Goal: Feedback & Contribution: Leave review/rating

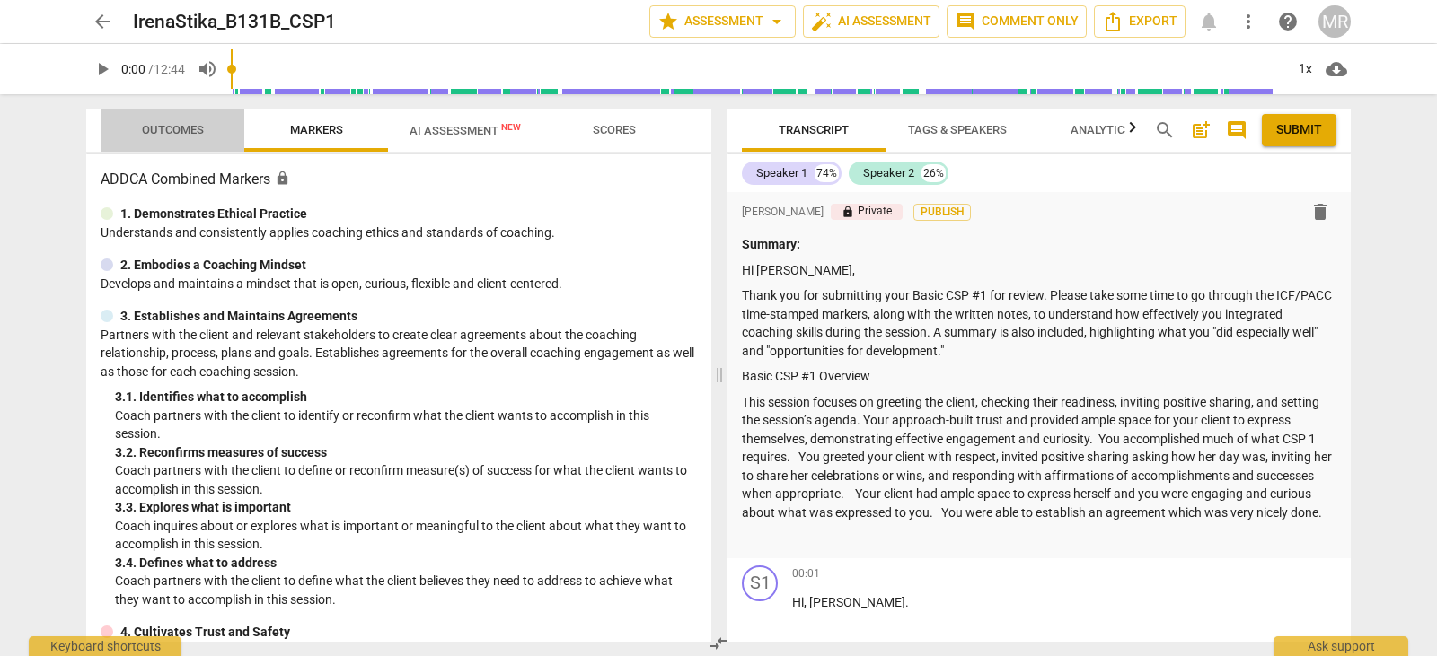
click at [163, 138] on span "Outcomes" at bounding box center [172, 131] width 105 height 24
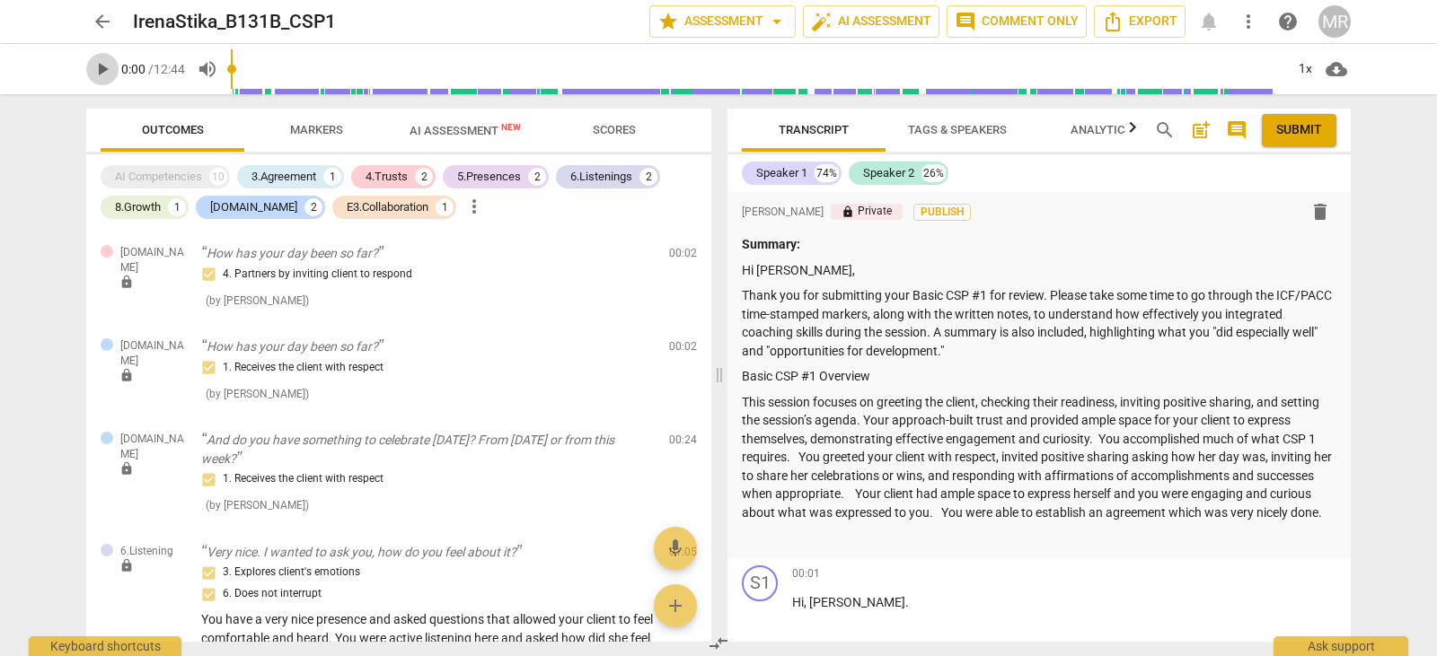
click at [101, 68] on span "play_arrow" at bounding box center [103, 69] width 22 height 22
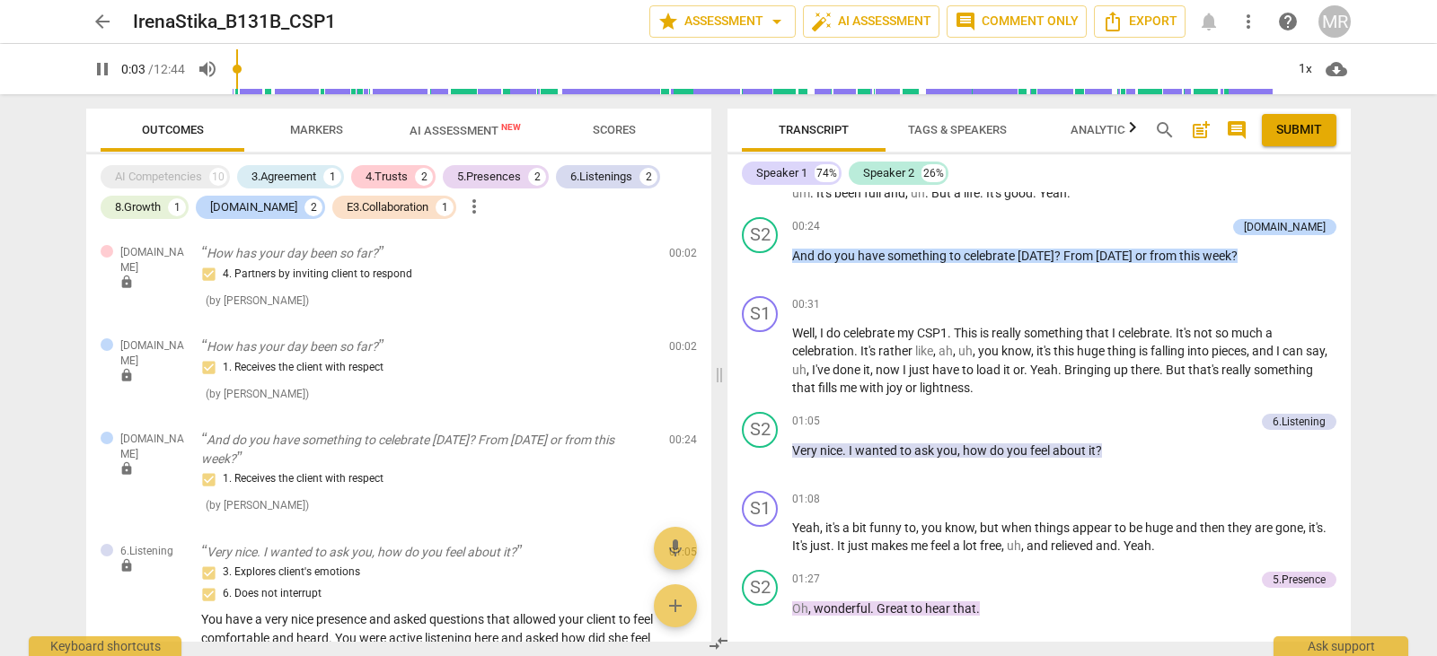
scroll to position [586, 0]
click at [1226, 429] on p "Add competency" at bounding box center [1211, 421] width 85 height 16
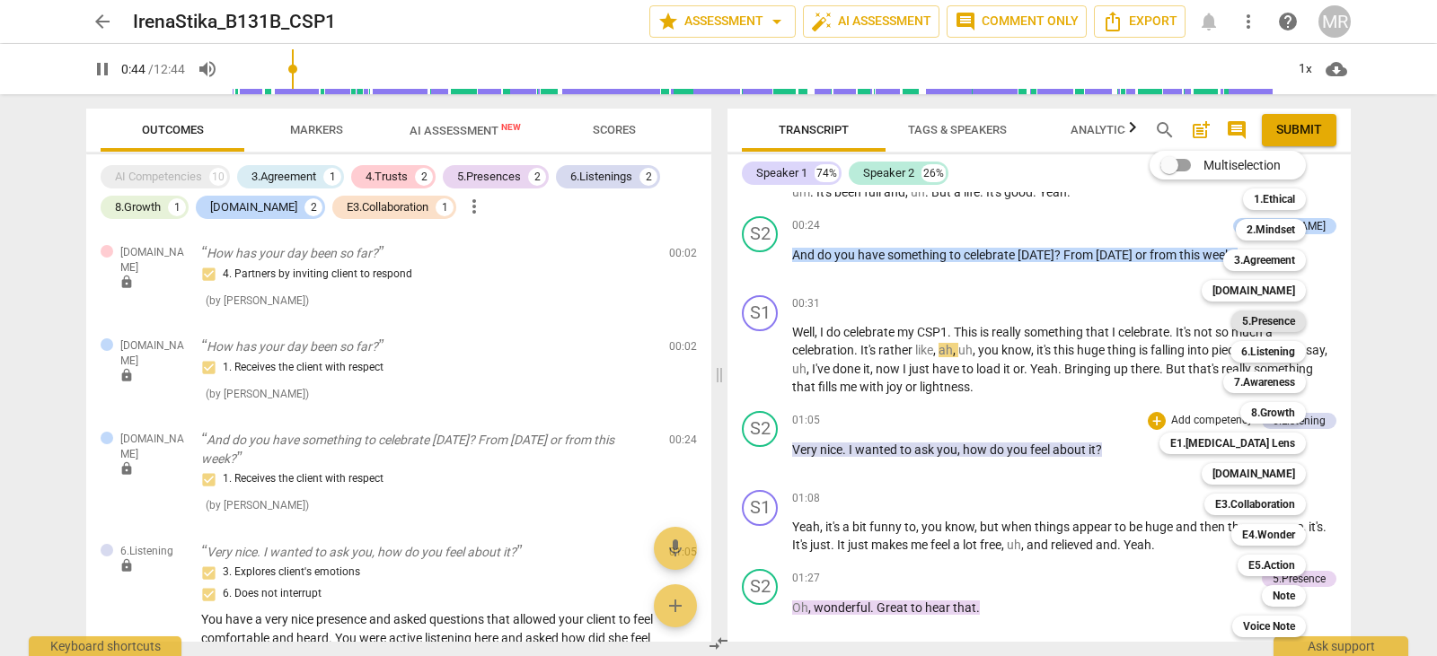
click at [1286, 324] on b "5.Presence" at bounding box center [1268, 322] width 53 height 22
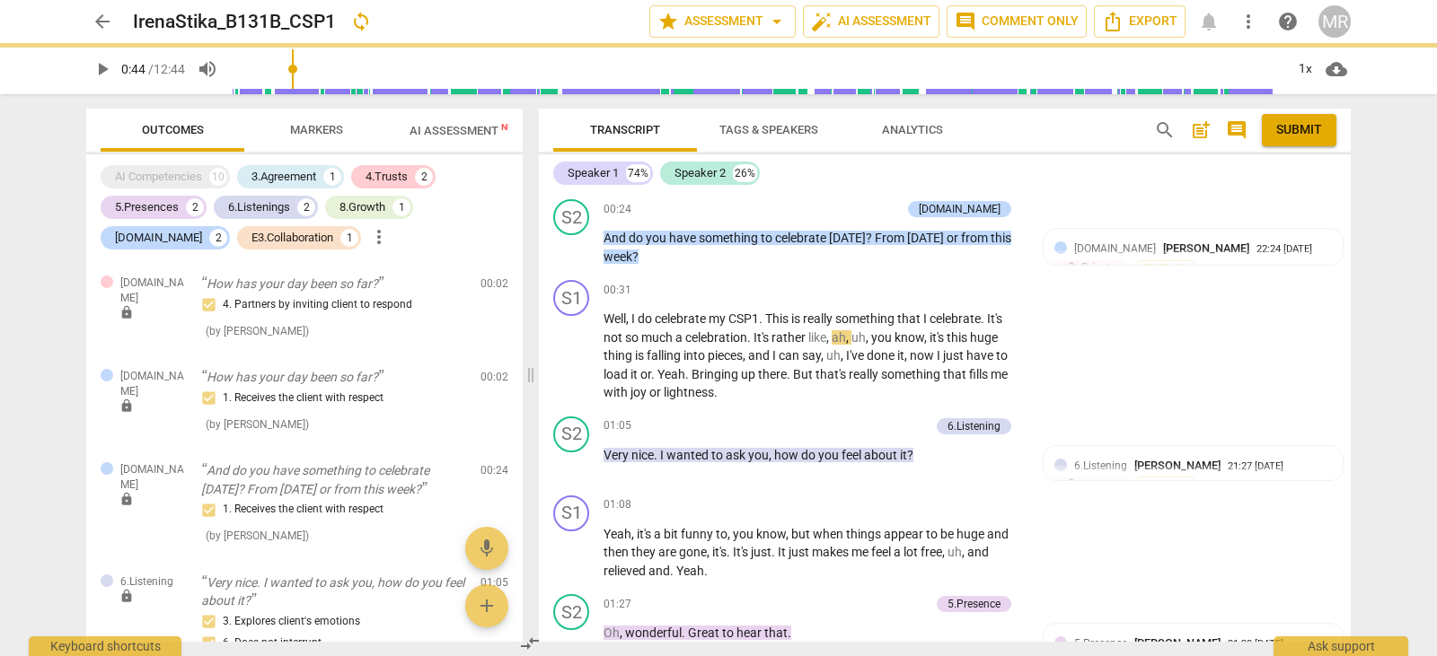
type input "44"
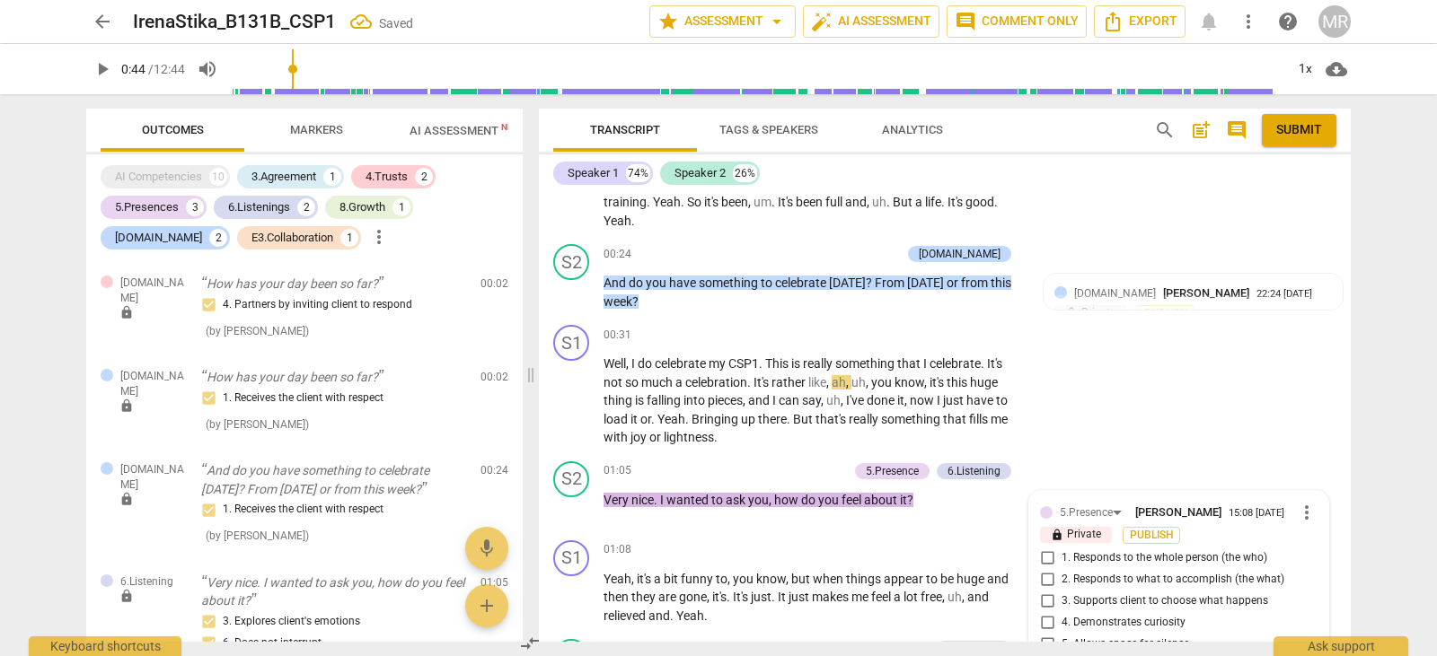
scroll to position [359, 0]
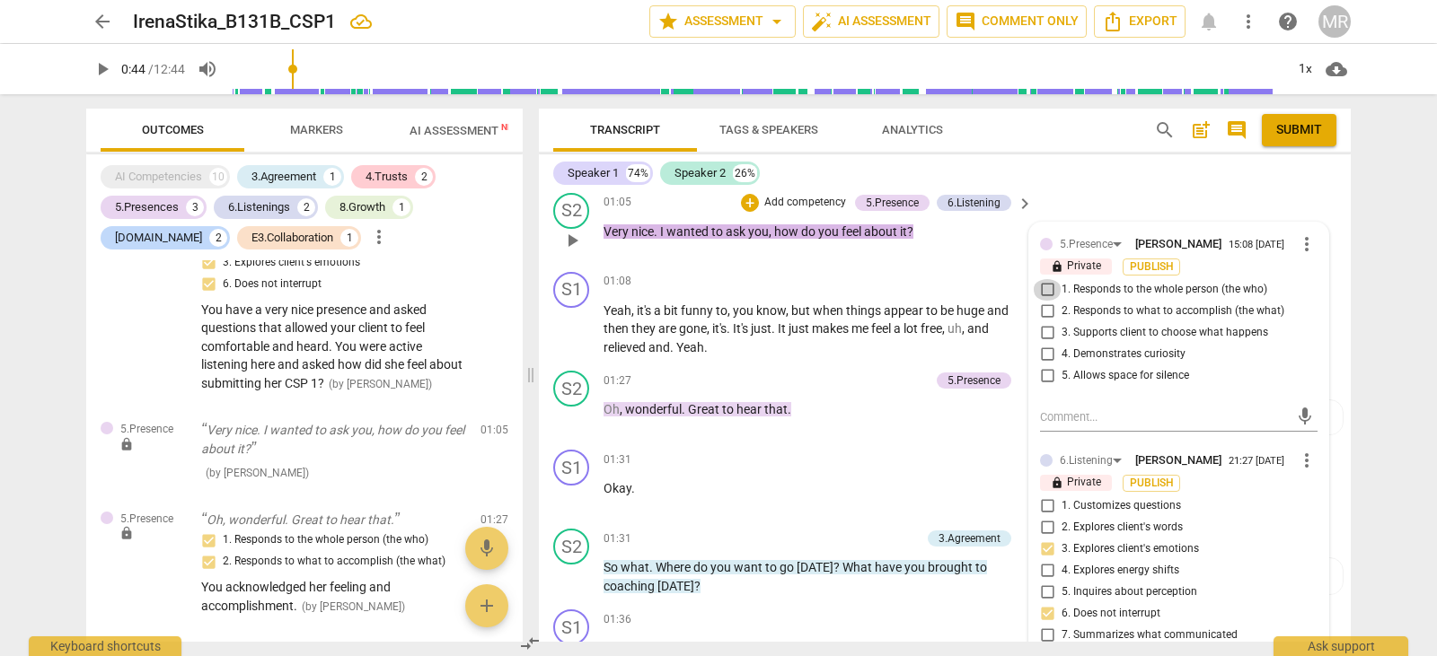
click at [1046, 293] on input "1. Responds to the whole person (the who)" at bounding box center [1046, 290] width 29 height 22
checkbox input "true"
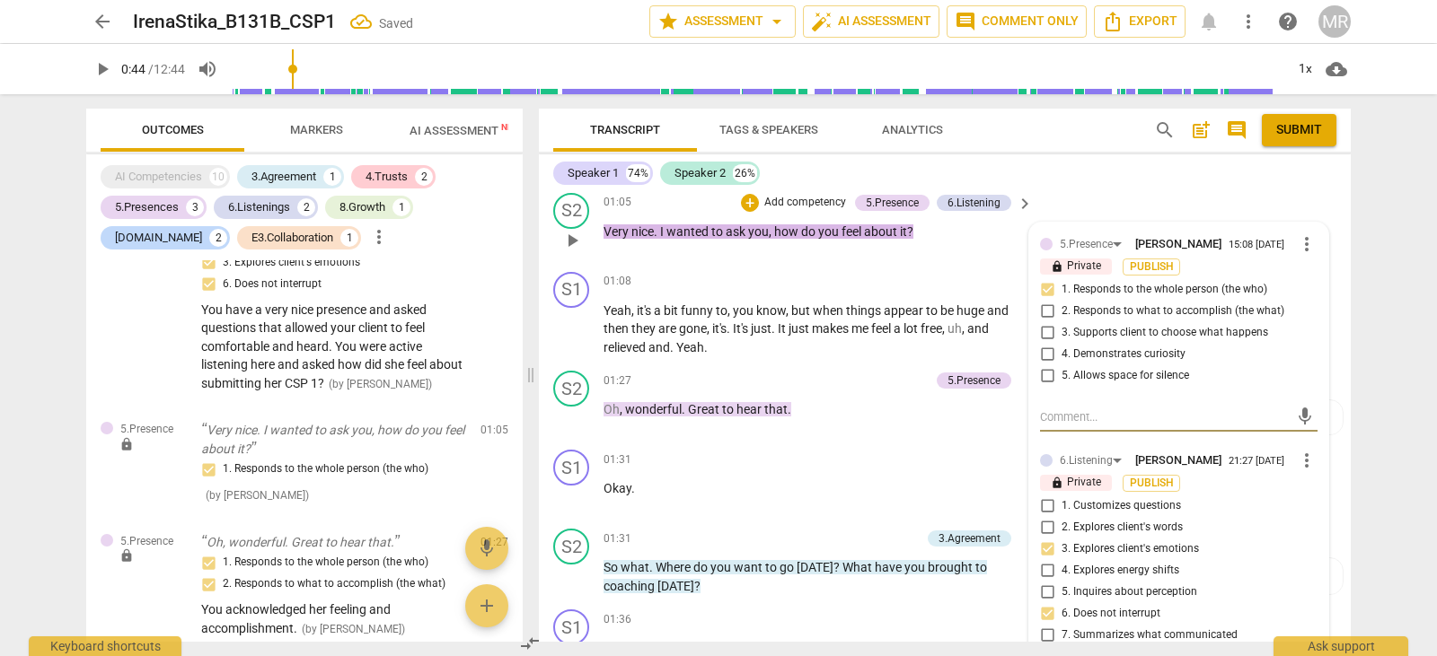
click at [1054, 423] on textarea at bounding box center [1164, 417] width 249 height 17
type textarea "G"
type textarea "Gr"
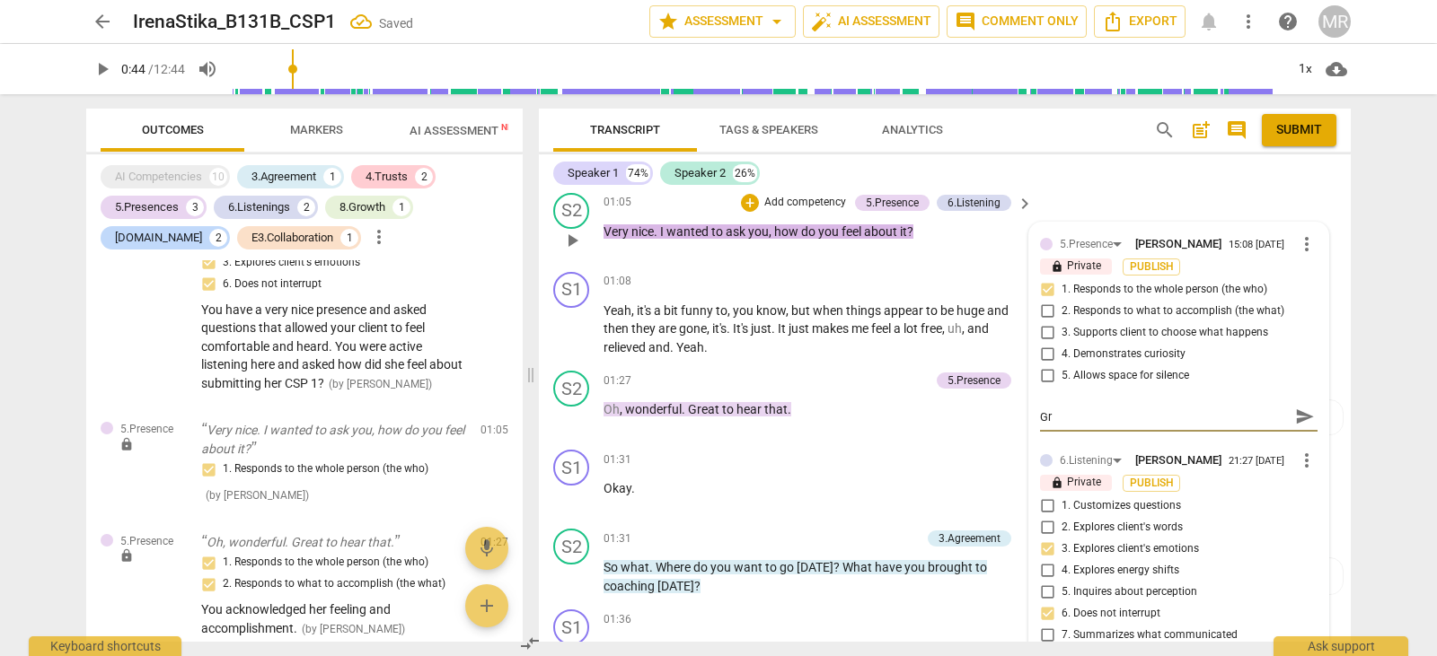
type textarea "Gre"
type textarea "Grea"
type textarea "Great"
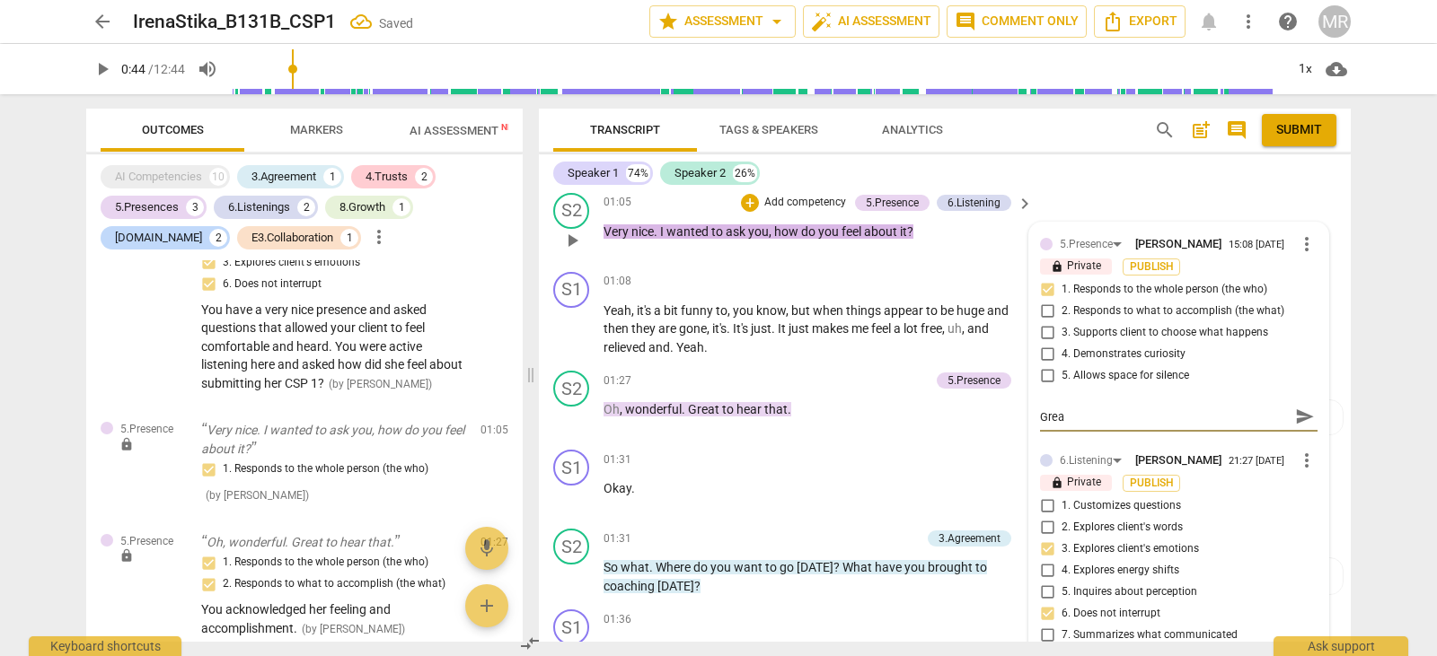
type textarea "Great"
type textarea "Great l"
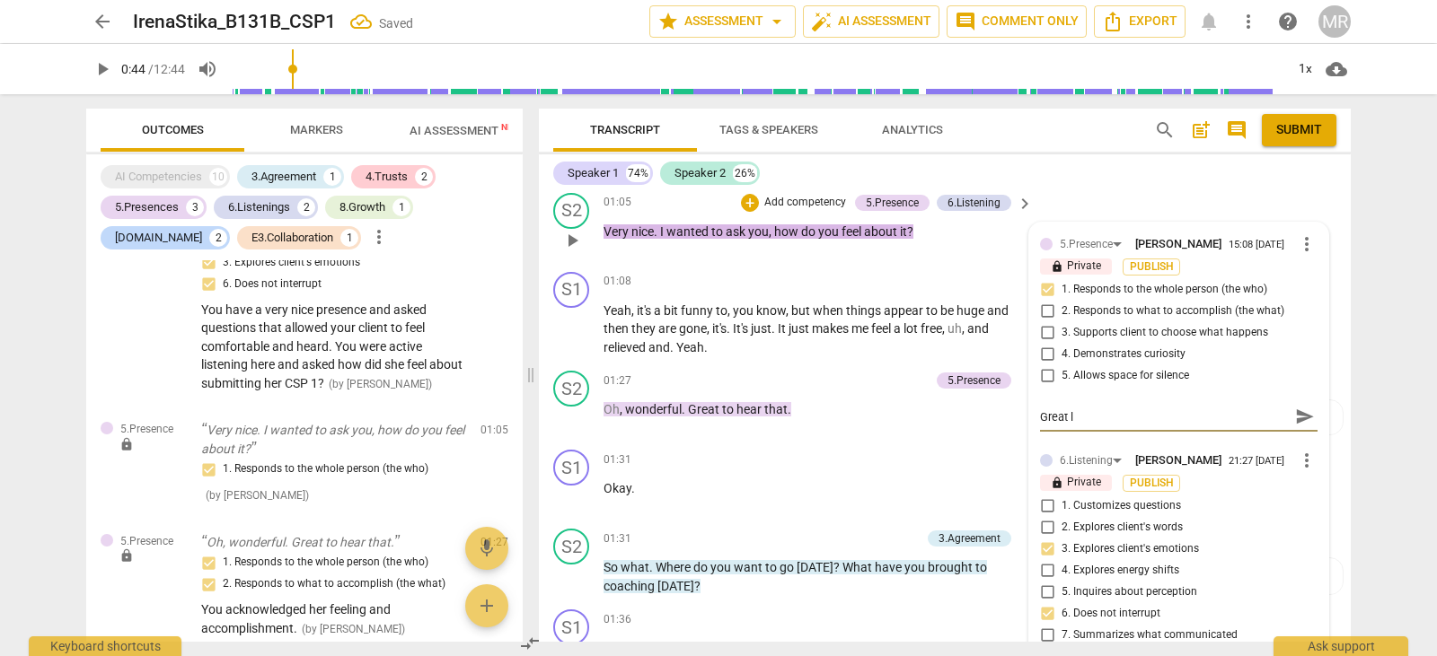
type textarea "Great li"
type textarea "Great lis"
type textarea "Great list"
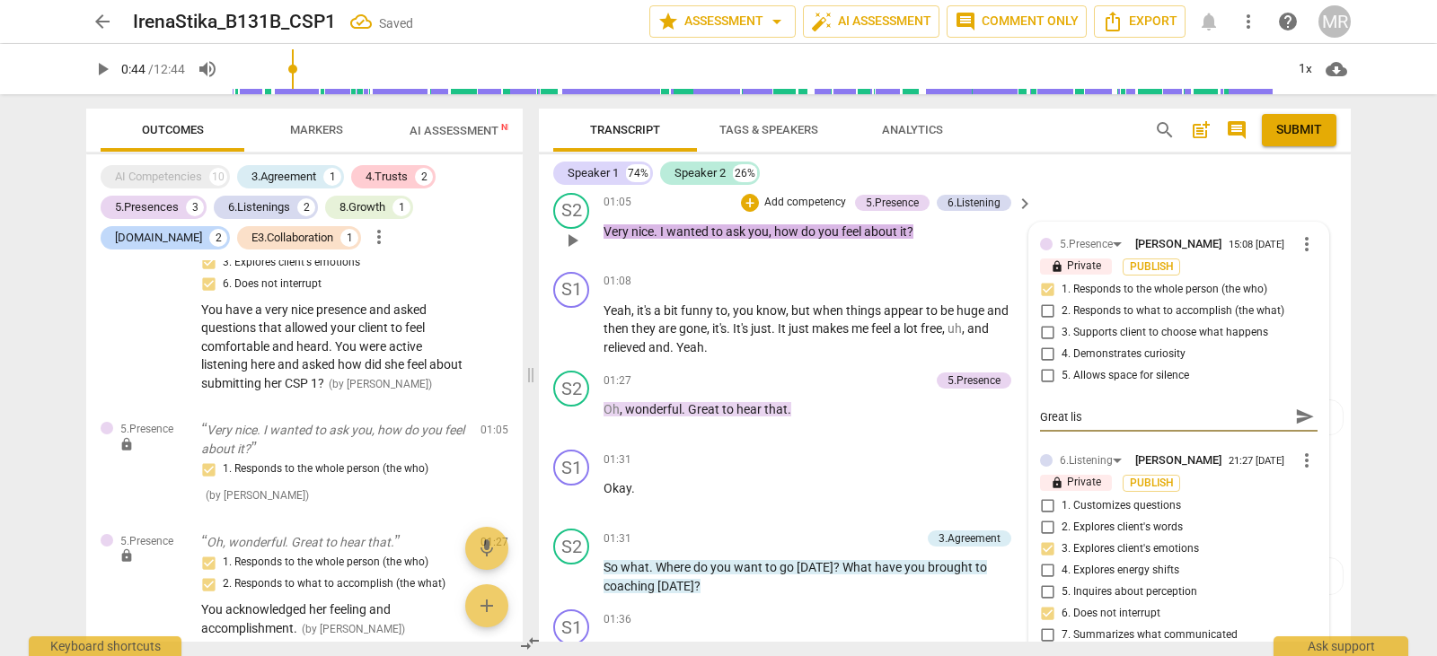
type textarea "Great list"
type textarea "Great liste"
type textarea "Great listen"
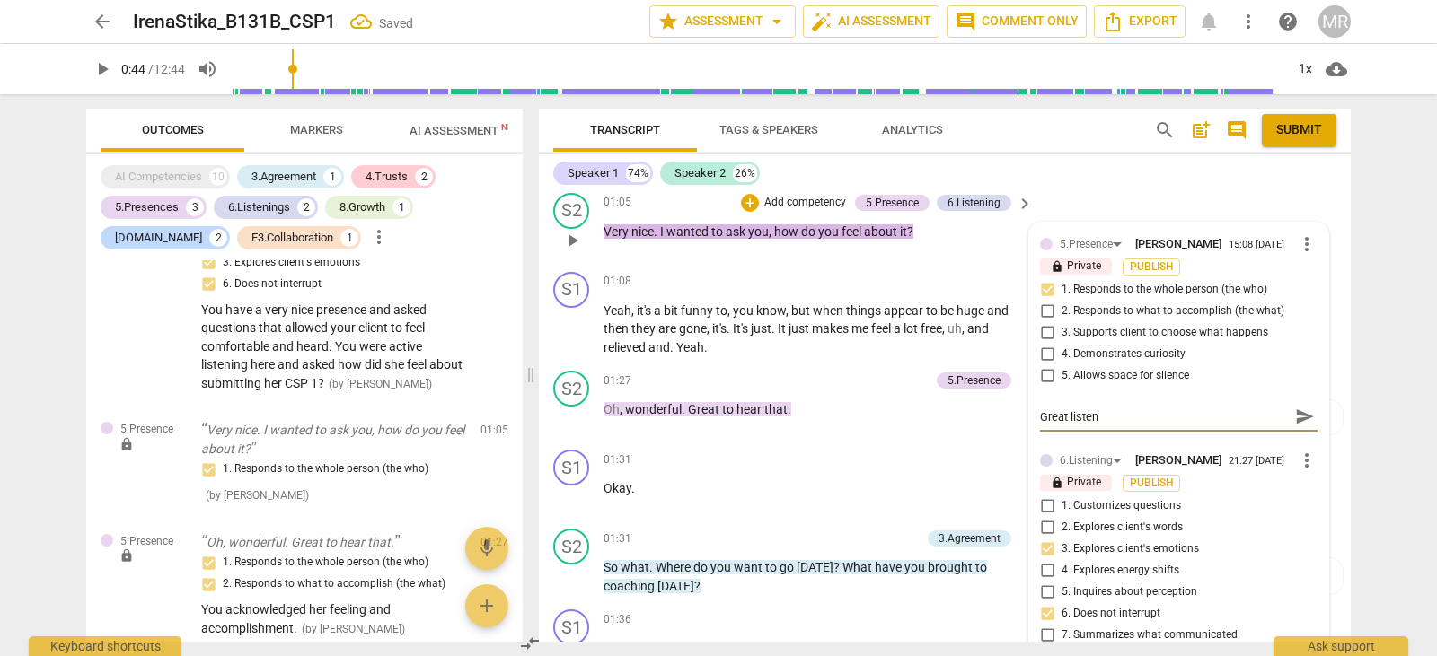
type textarea "Great listeni"
type textarea "Great listenin"
type textarea "Great listening"
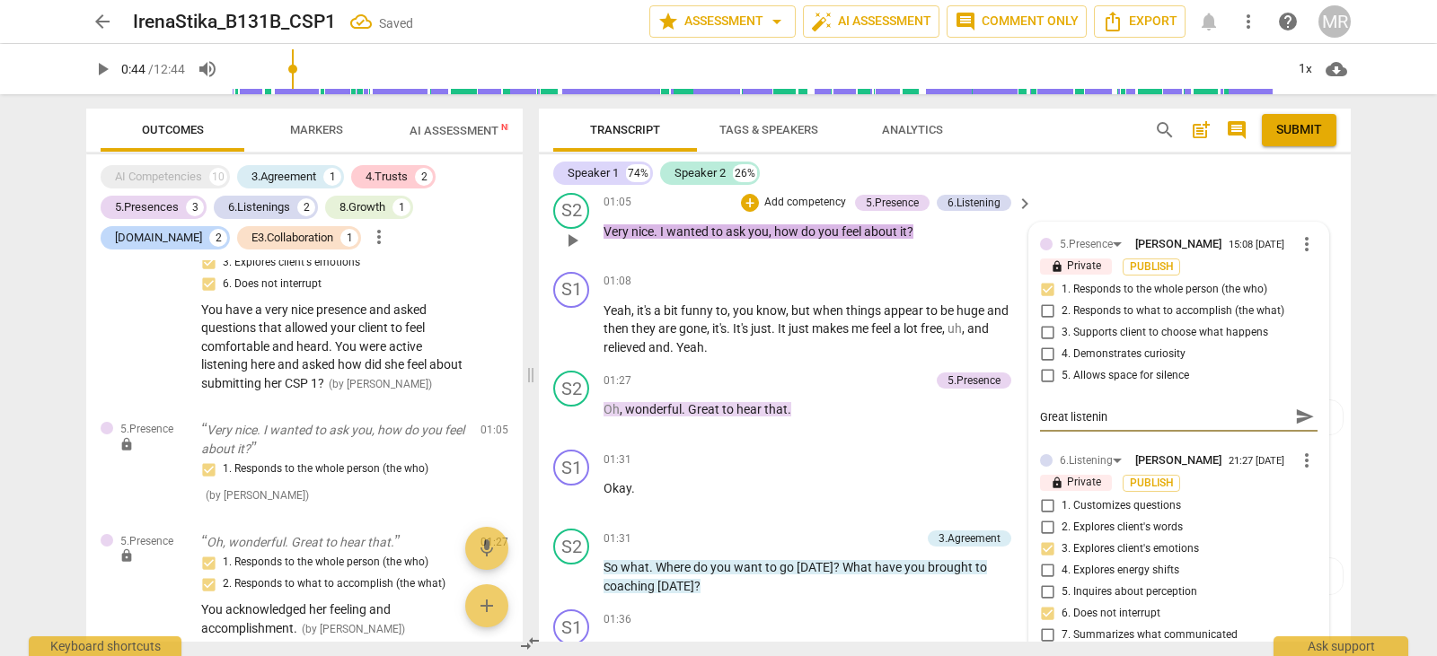
type textarea "Great listening"
type textarea "Great listening a"
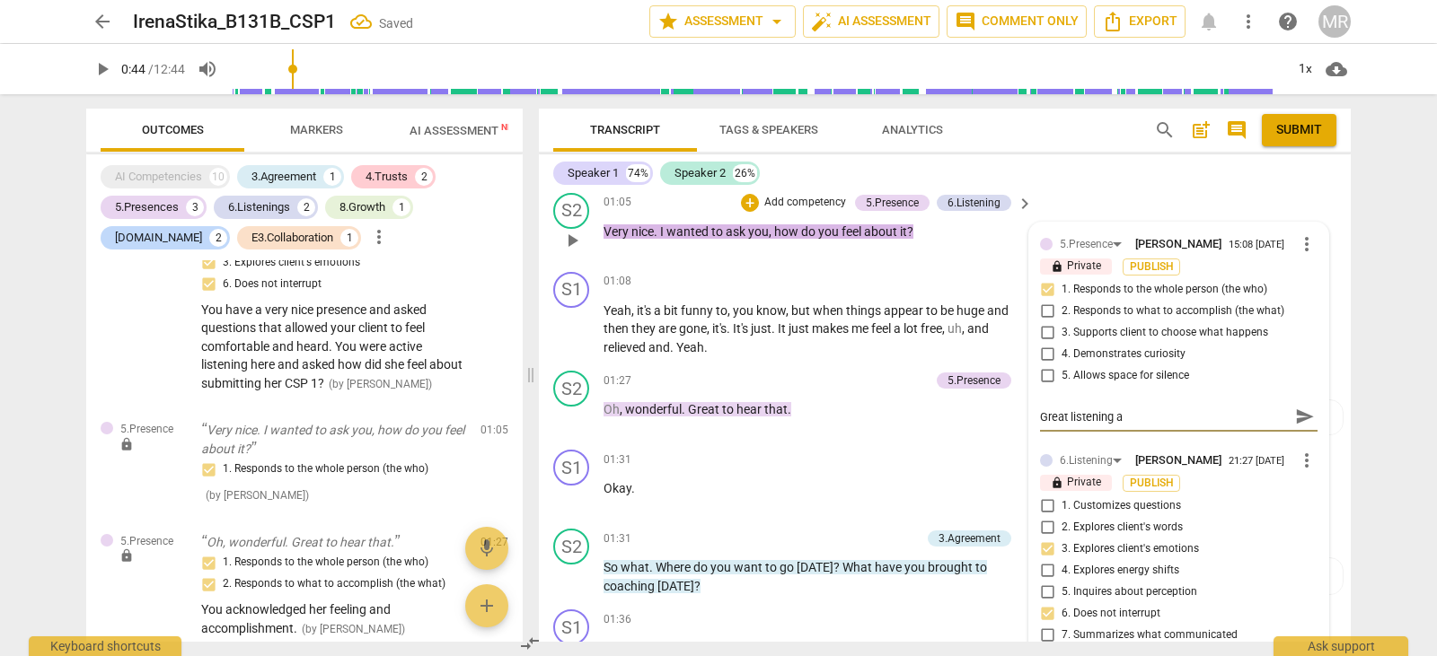
type textarea "Great listening an"
type textarea "Great listening and"
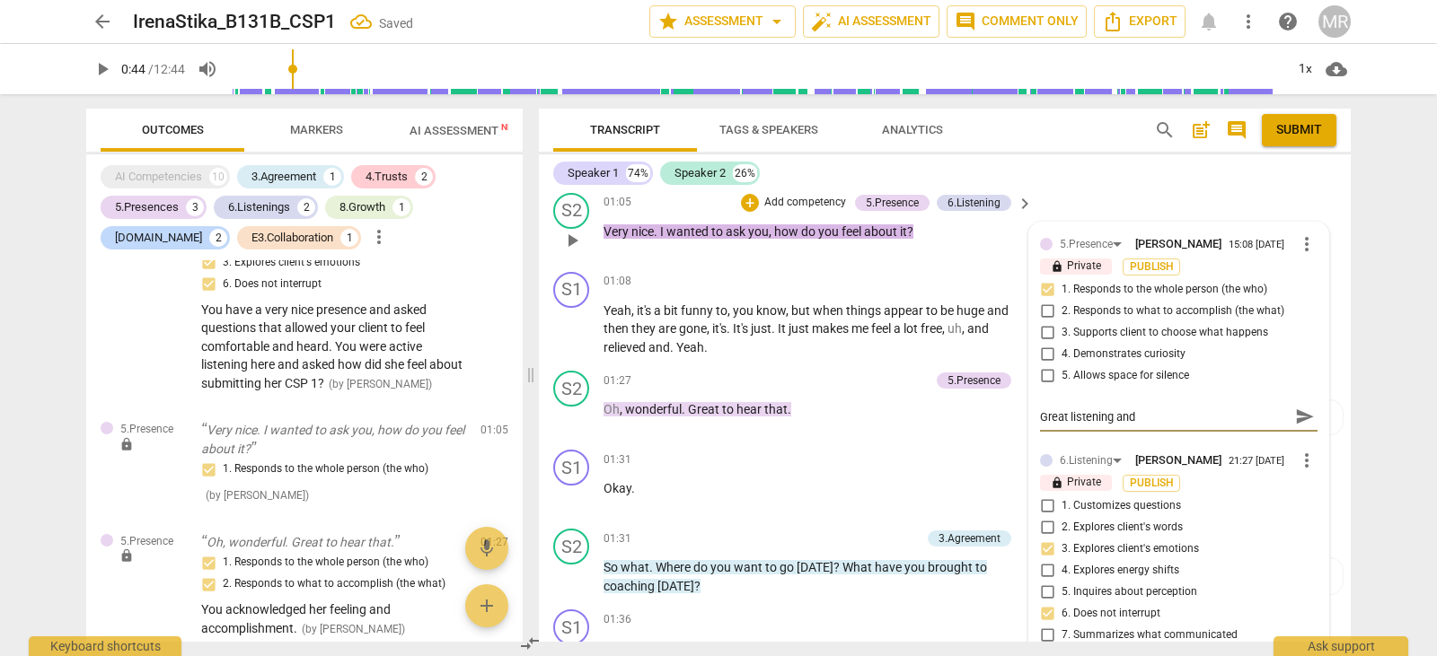
type textarea "Great listening and"
type textarea "Great listening and p"
type textarea "Great listening and pr"
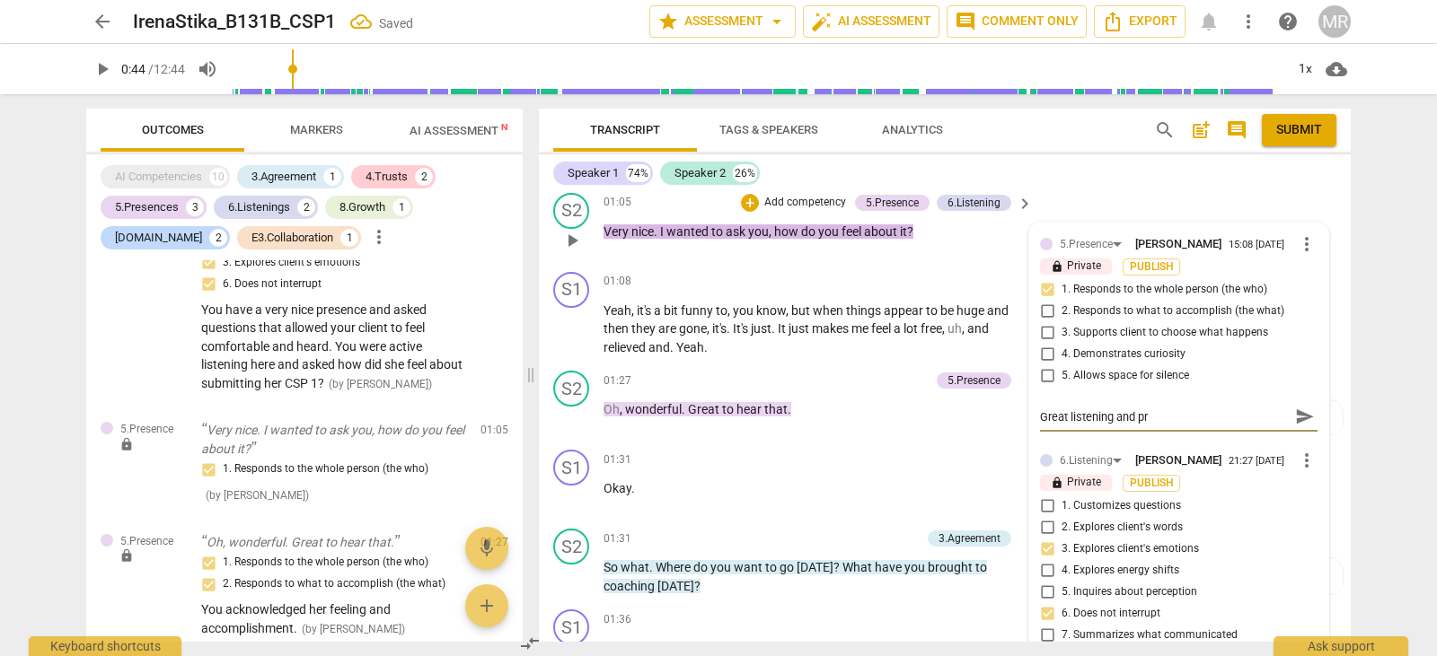
type textarea "Great listening and pre"
type textarea "Great listening and pres"
type textarea "Great listening and prese"
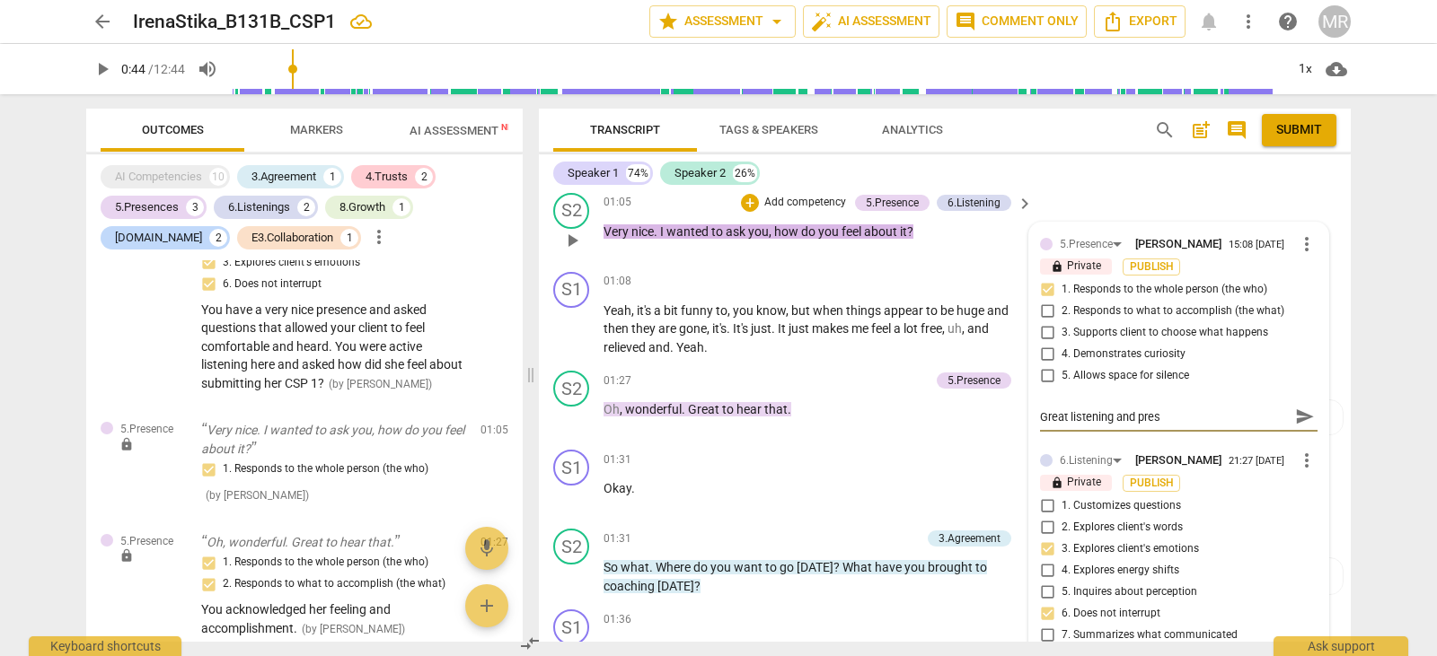
type textarea "Great listening and prese"
type textarea "Great listening and presen"
type textarea "Great listening and presenc"
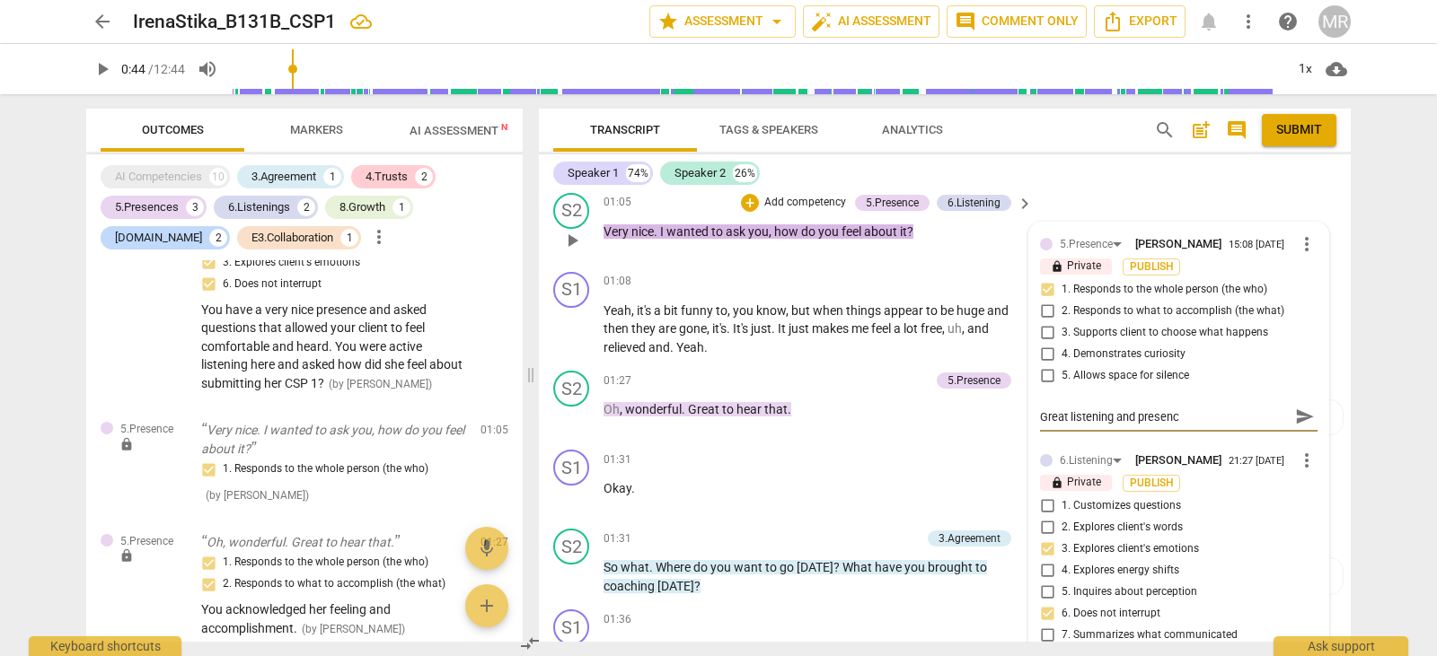
type textarea "Great listening and presence"
type textarea "Great listening and presence -"
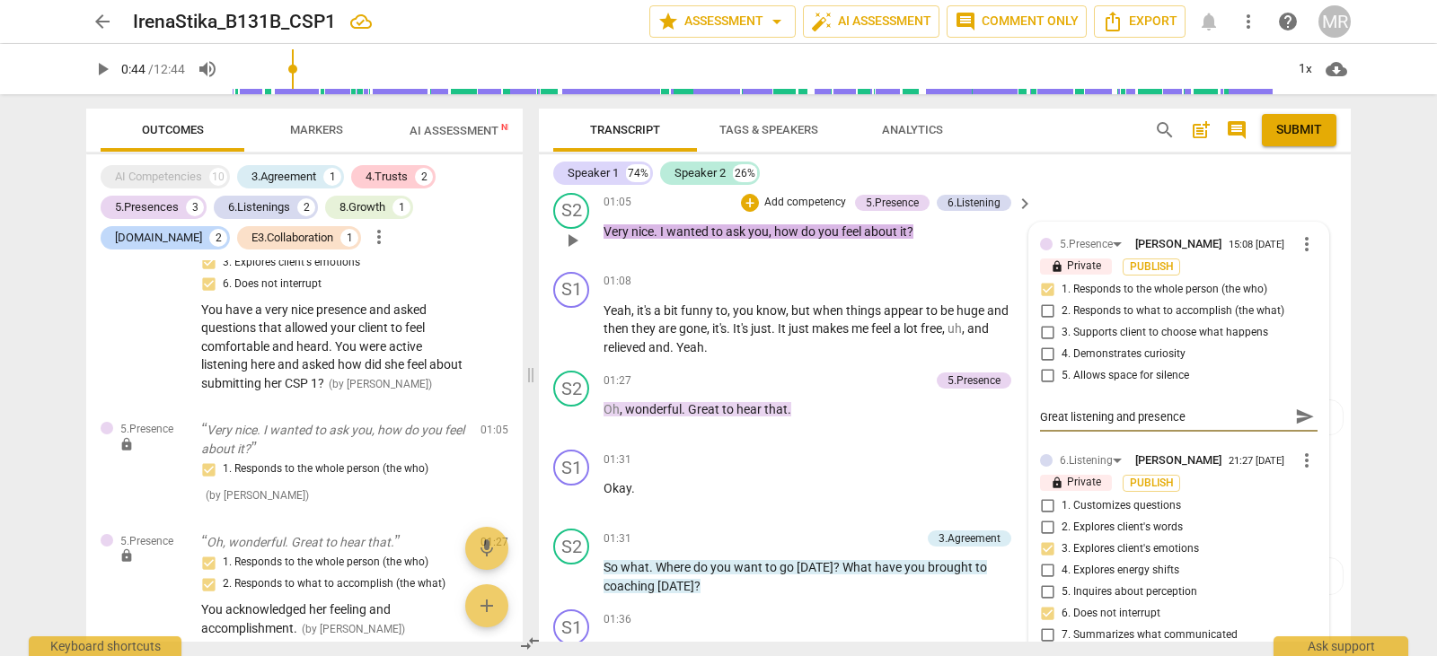
type textarea "Great listening and presence -"
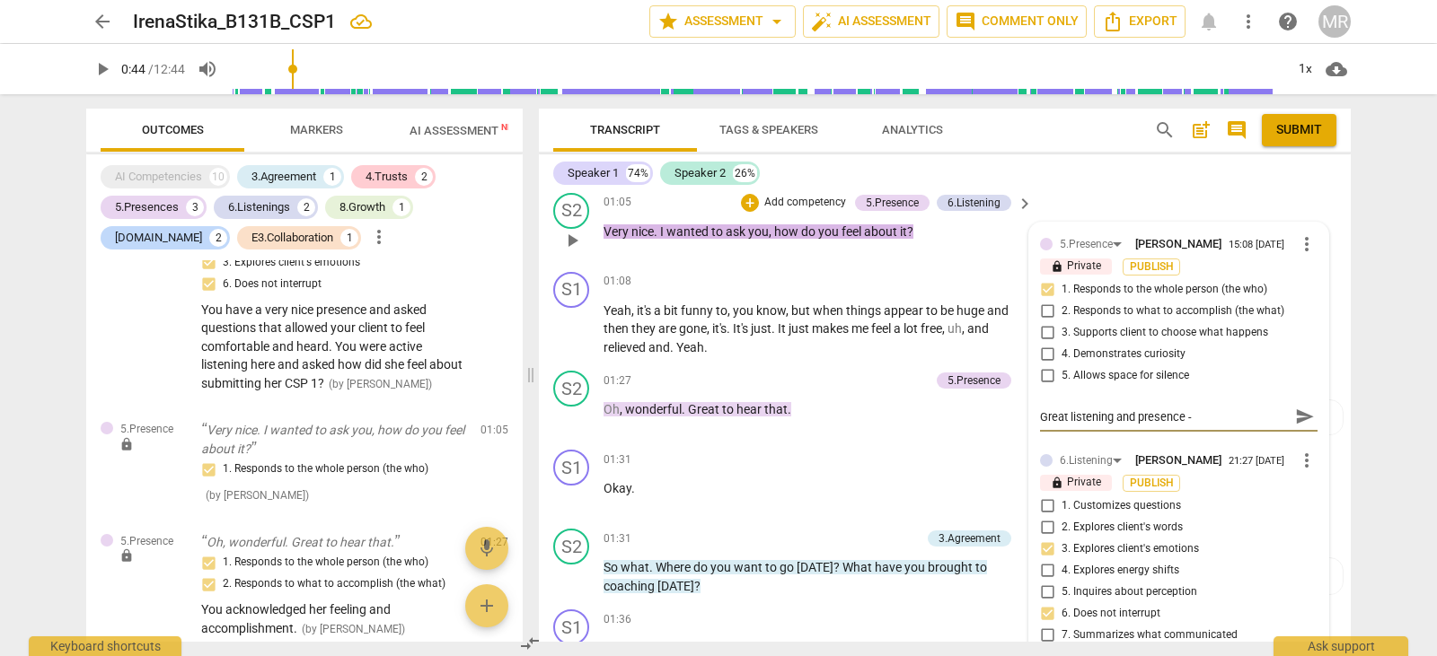
type textarea "Great listening and presence"
type textarea "Great listening and presence a"
type textarea "Great listening and presence as"
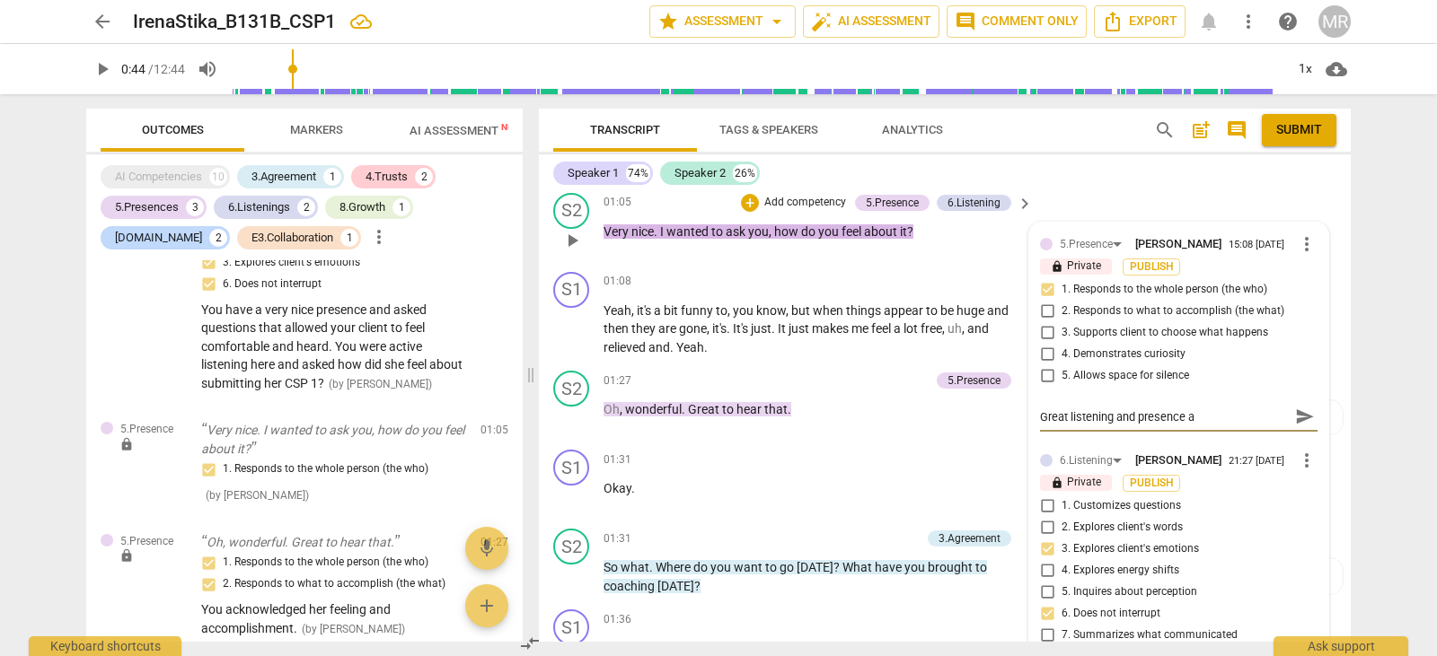
type textarea "Great listening and presence as"
type textarea "Great listening and presence asi"
type textarea "Great listening and presence as"
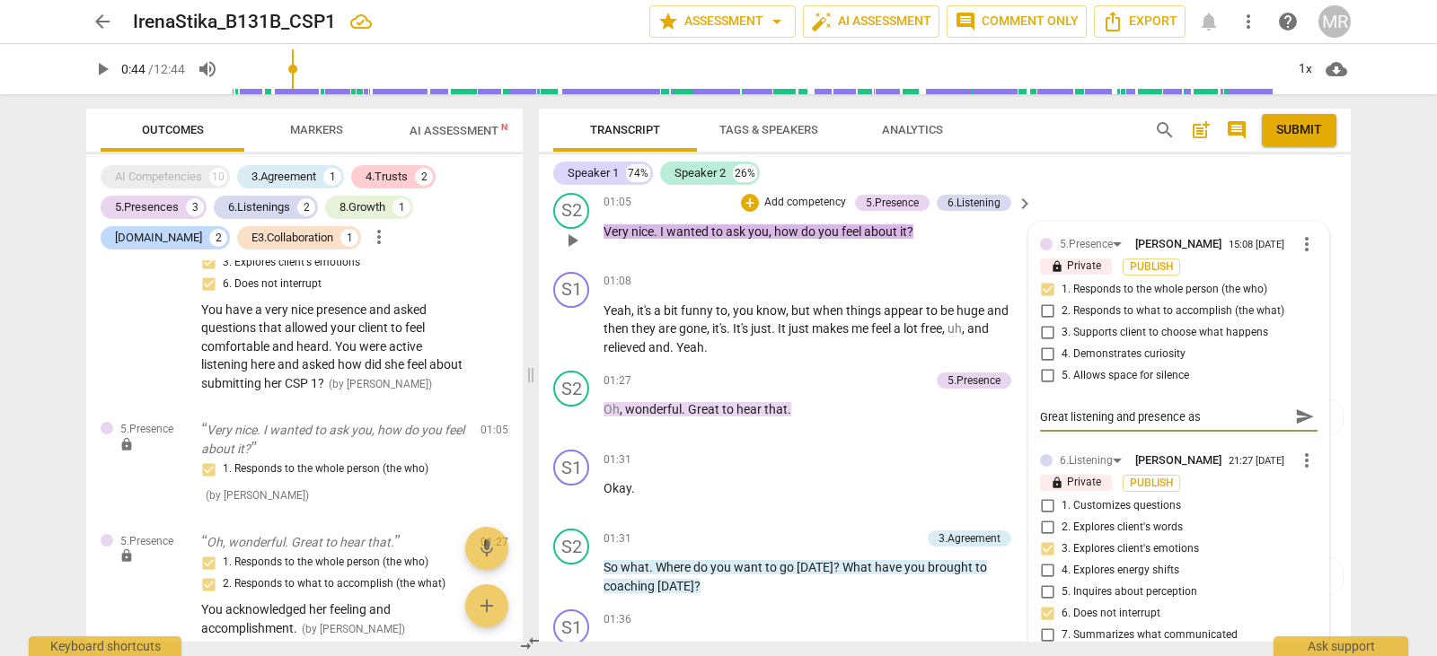
type textarea "Great listening and presence ask"
type textarea "Great listening and presence aski"
type textarea "Great listening and presence askin"
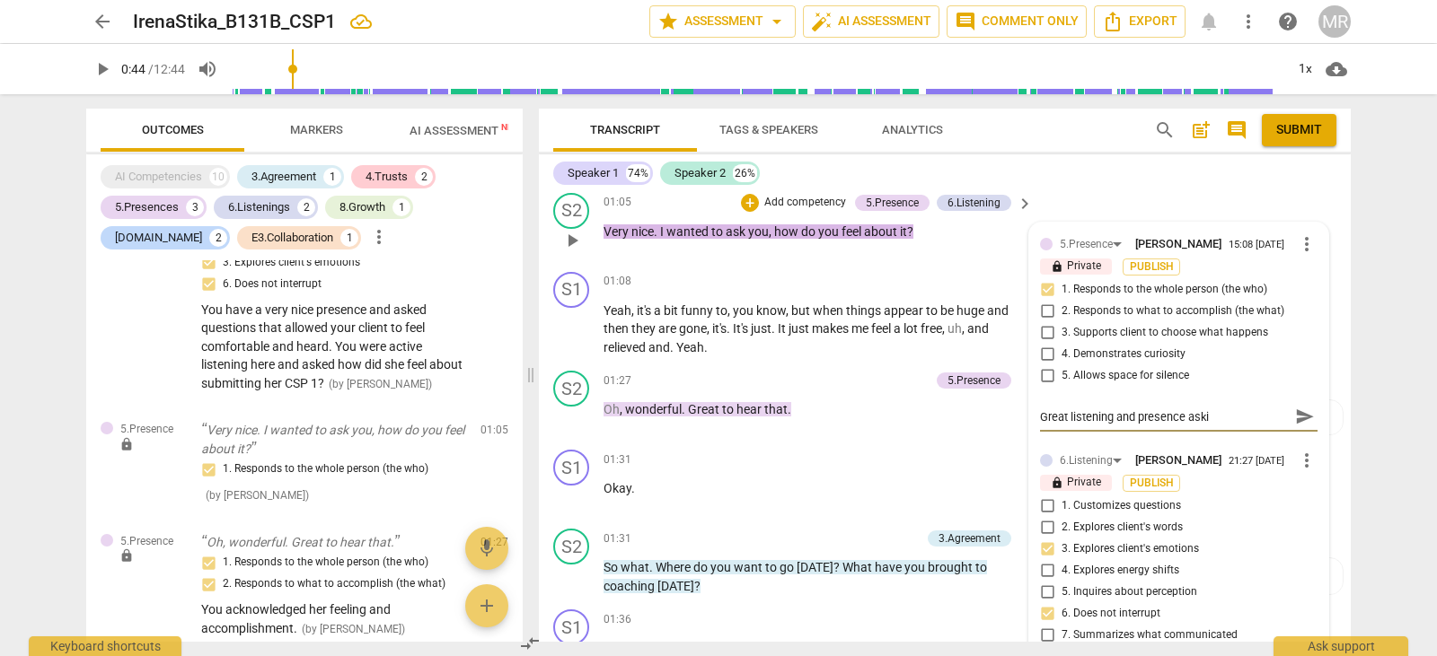
type textarea "Great listening and presence askin"
type textarea "Great listening and presence asking"
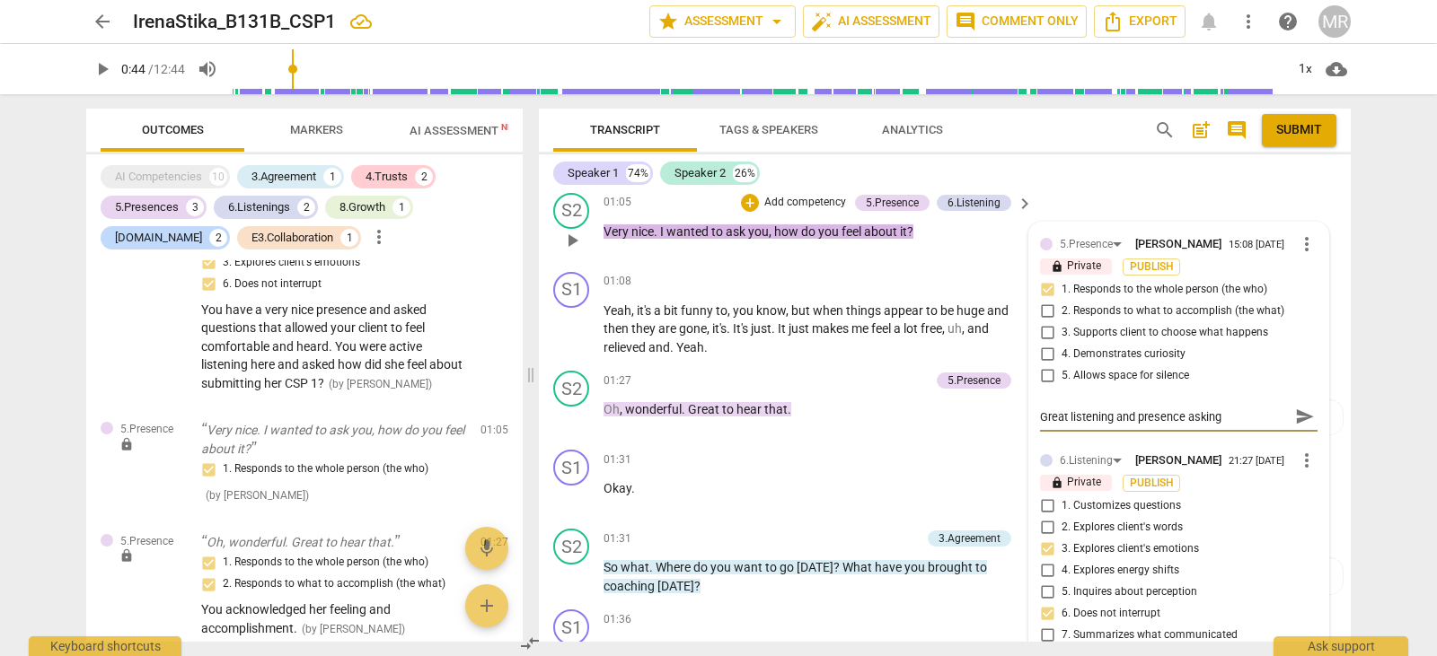
type textarea "Great listening and presence asking h"
type textarea "Great listening and presence asking he"
type textarea "Great listening and presence asking her"
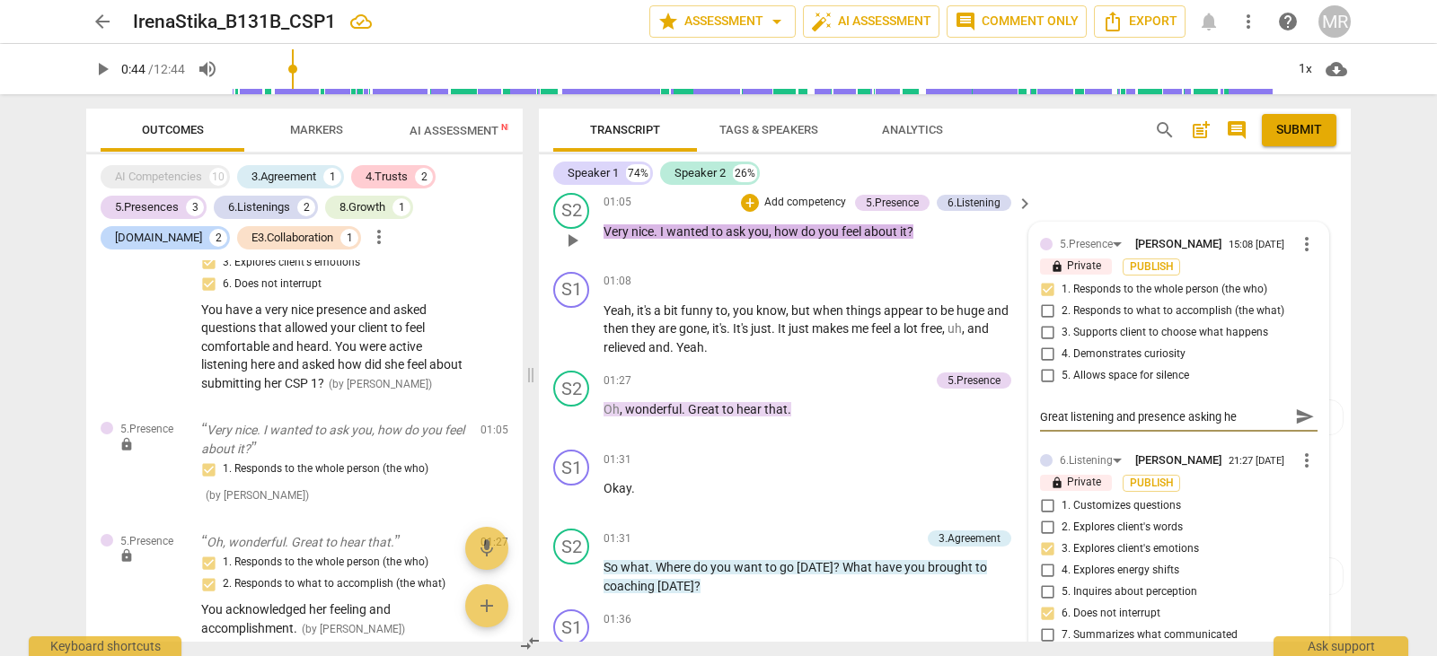
type textarea "Great listening and presence asking her"
type textarea "Great listening and presence asking her h"
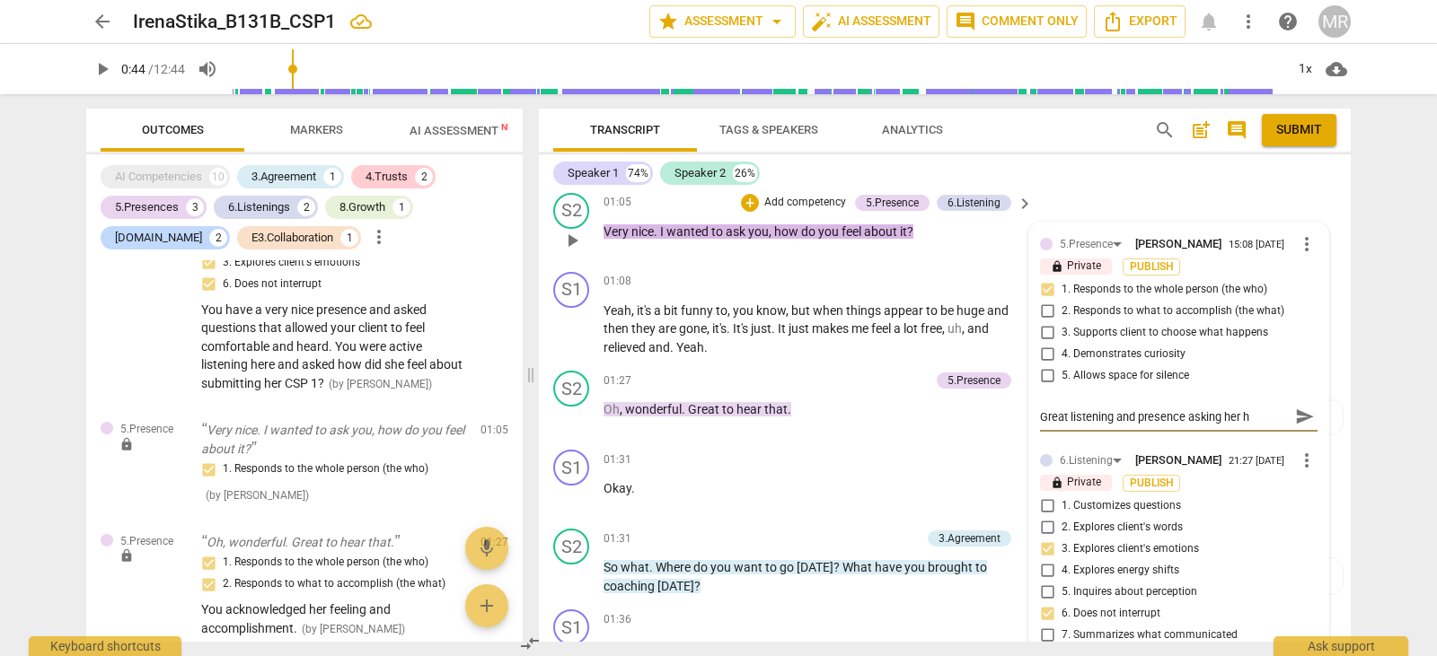
type textarea "Great listening and presence asking her ho"
type textarea "Great listening and presence asking her how"
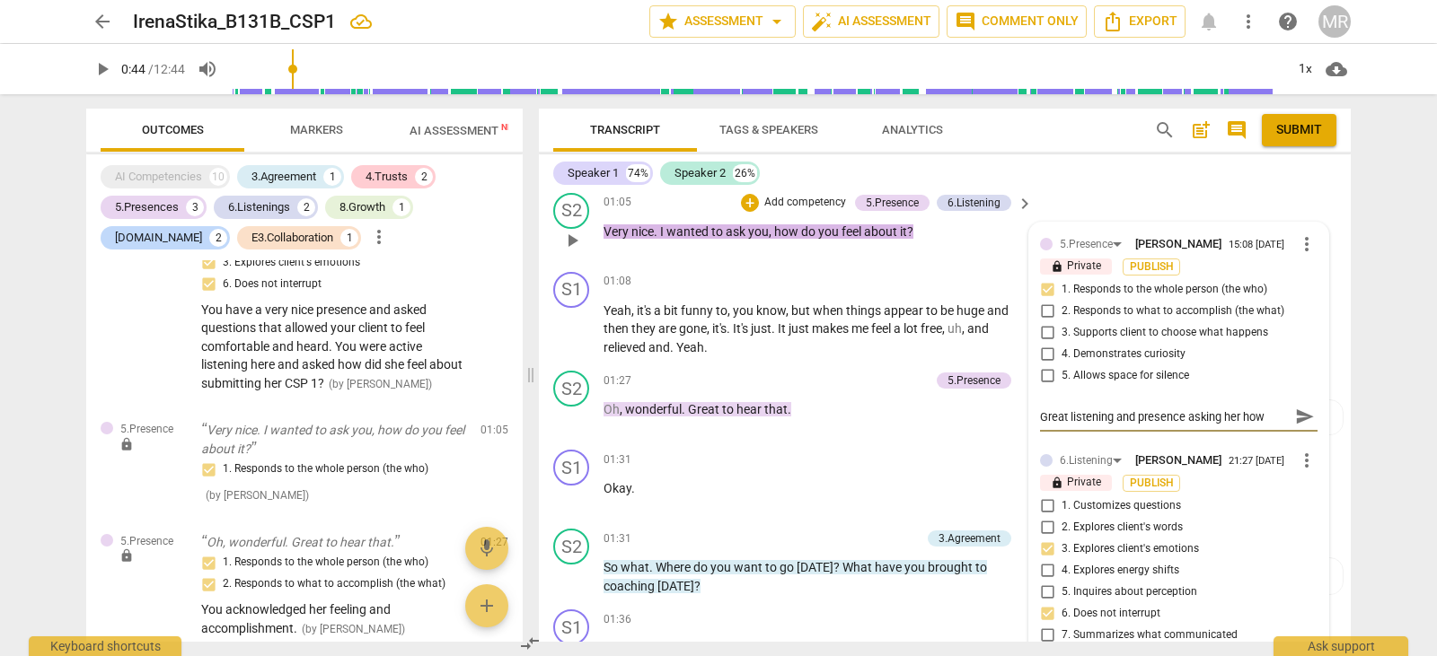
type textarea "Great listening and presence asking her how"
type textarea "Great listening and presence asking her how s"
type textarea "Great listening and presence asking her how sh"
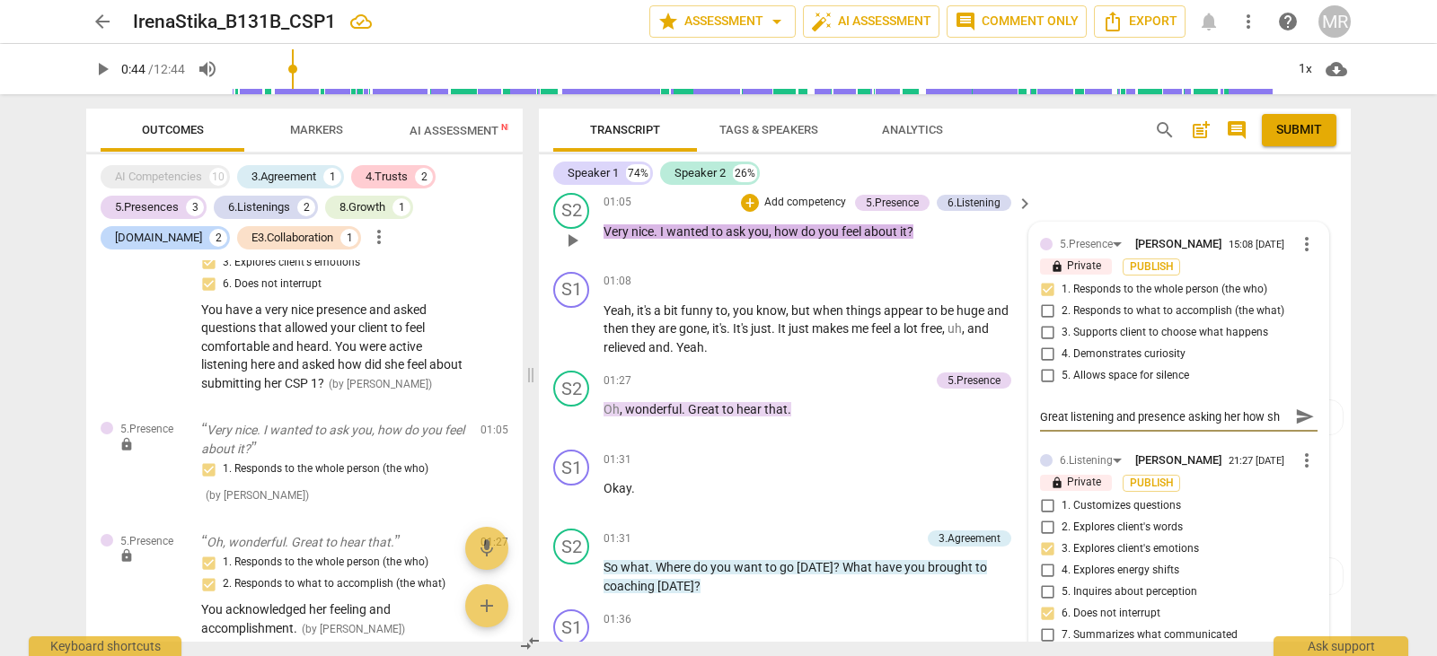
type textarea "Great listening and presence asking her how she"
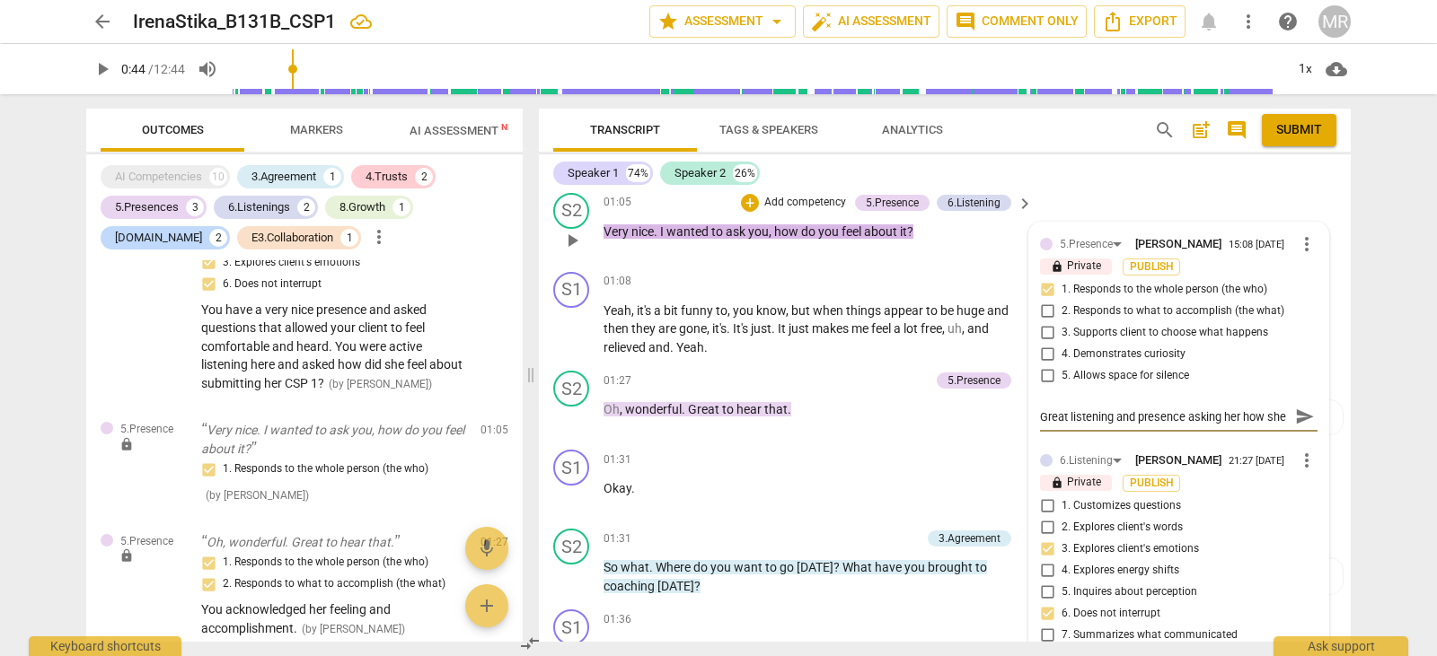
type textarea "Great listening and presence asking her how she f"
type textarea "Great listening and presence asking her how she fe"
type textarea "Great listening and presence asking her how she fee"
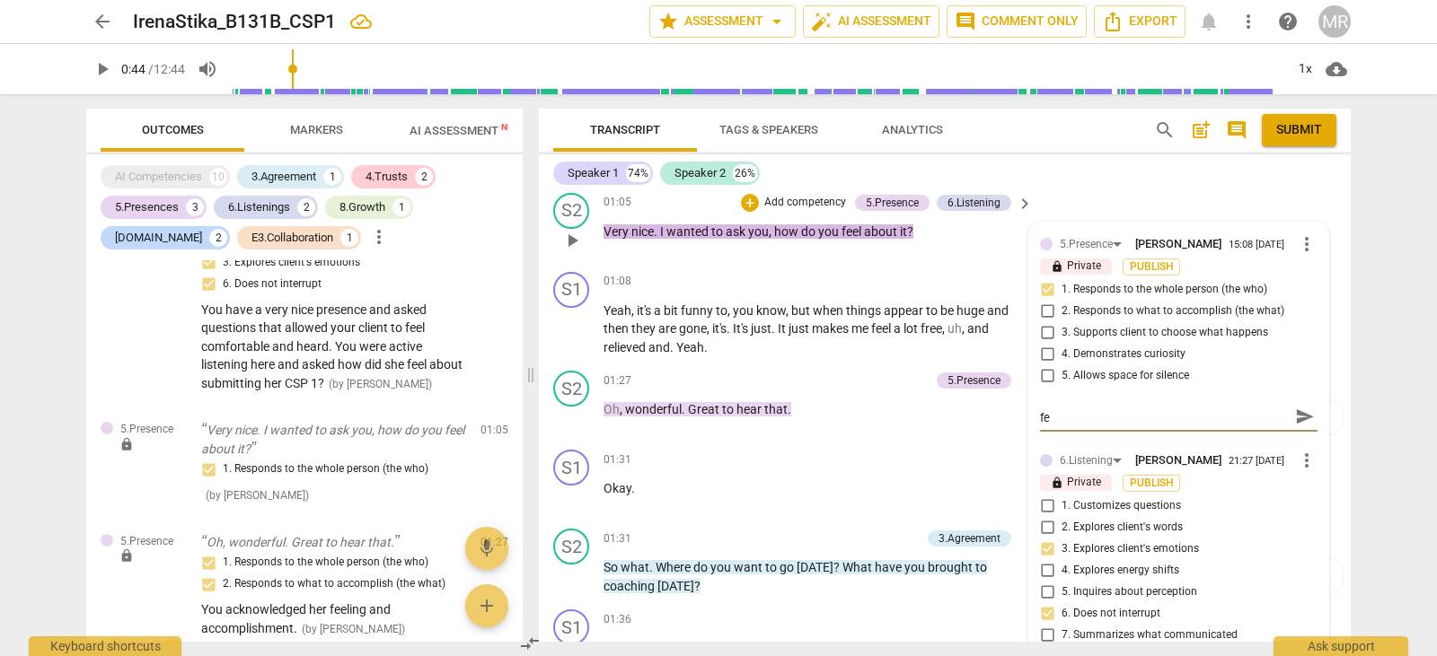
type textarea "Great listening and presence asking her how she fee"
type textarea "Great listening and presence asking her how she feel"
type textarea "Great listening and presence asking her how she feels"
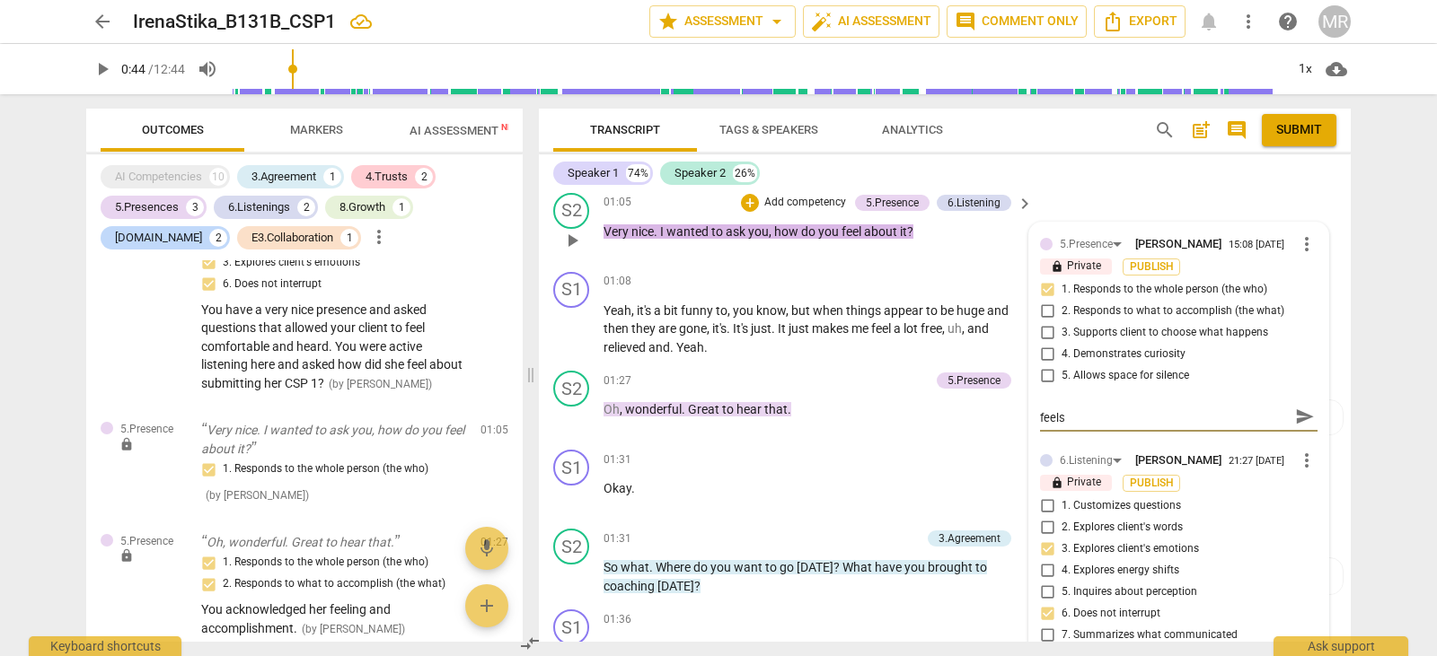
type textarea "Great listening and presence asking her how she feels"
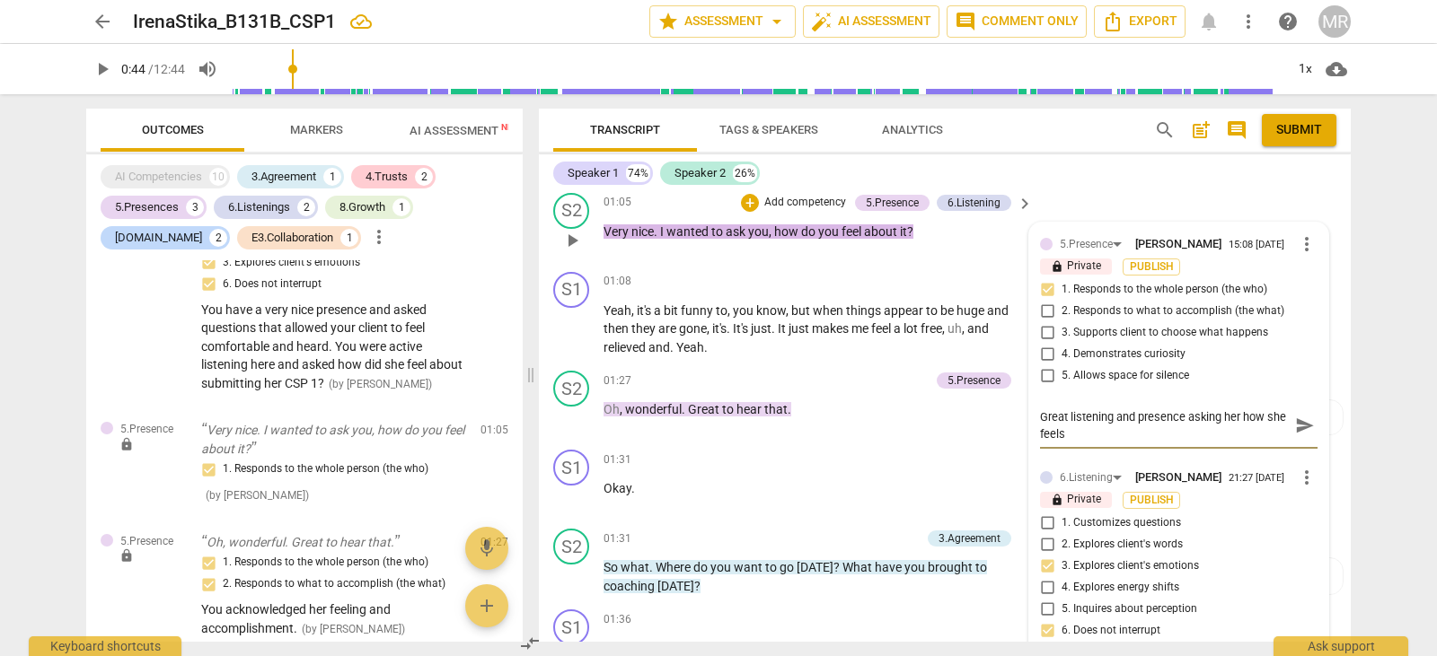
type textarea "Great listening and presence asking her how she feels a"
type textarea "Great listening and presence asking her how she feels ab"
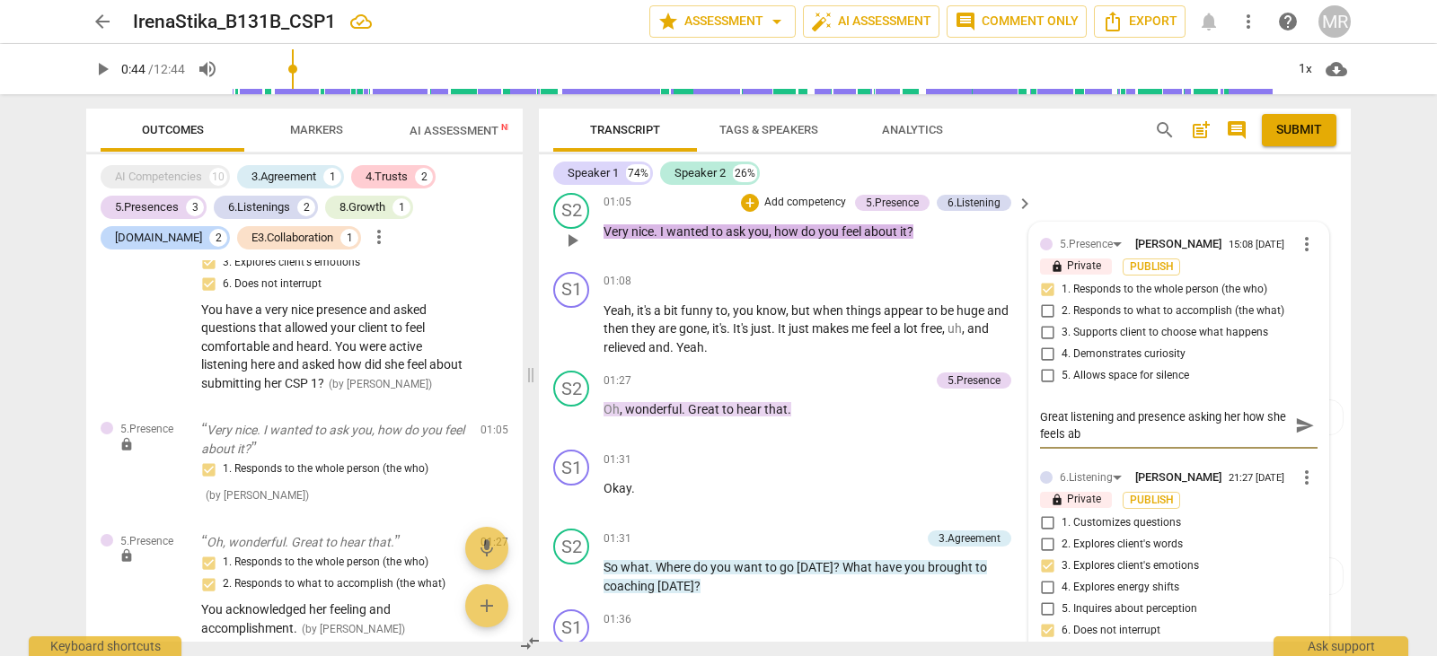
type textarea "Great listening and presence asking her how she feels abo"
type textarea "Great listening and presence asking her how she feels abou"
type textarea "Great listening and presence asking her how she feels about"
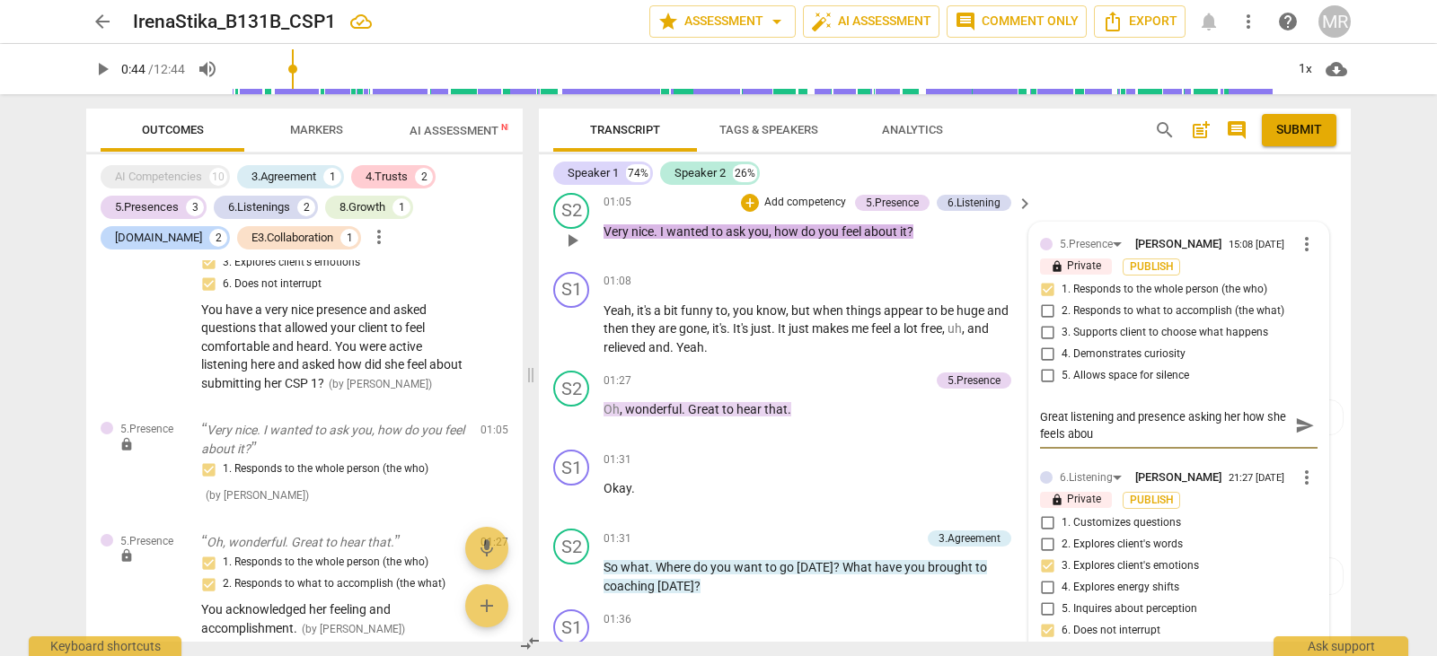
type textarea "Great listening and presence asking her how she feels about"
type textarea "Great listening and presence asking her how she feels about i"
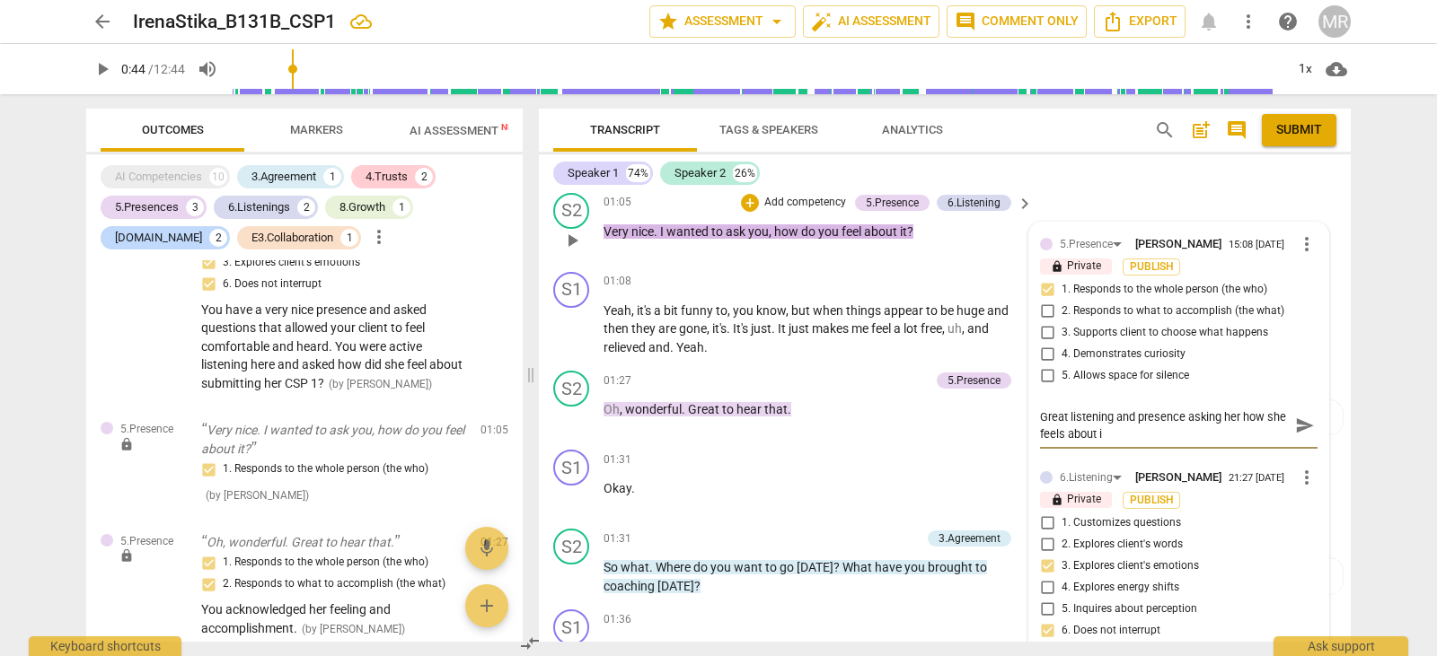
type textarea "Great listening and presence asking her how she feels about"
type textarea "Great listening and presence asking her how she feels about i"
type textarea "Great listening and presence asking her how she feels about it"
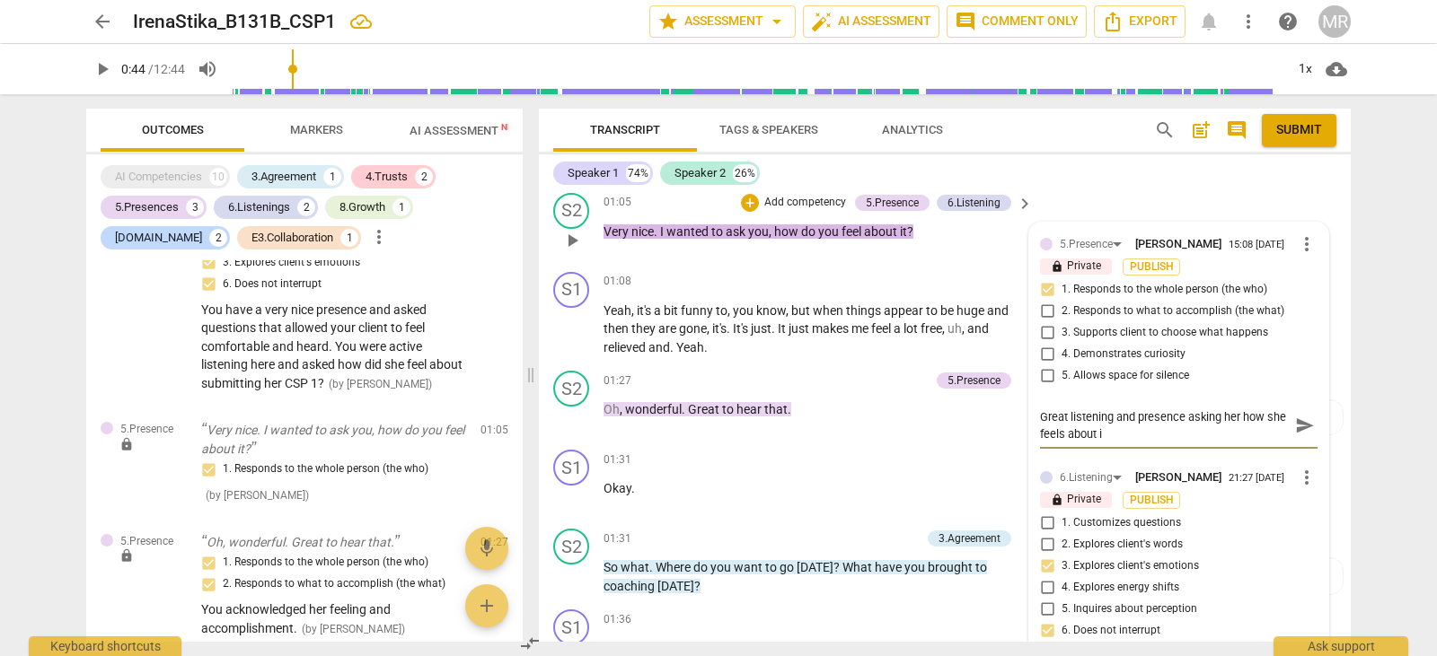
type textarea "Great listening and presence asking her how she feels about it"
type textarea "Great listening and presence asking her how she feels about it."
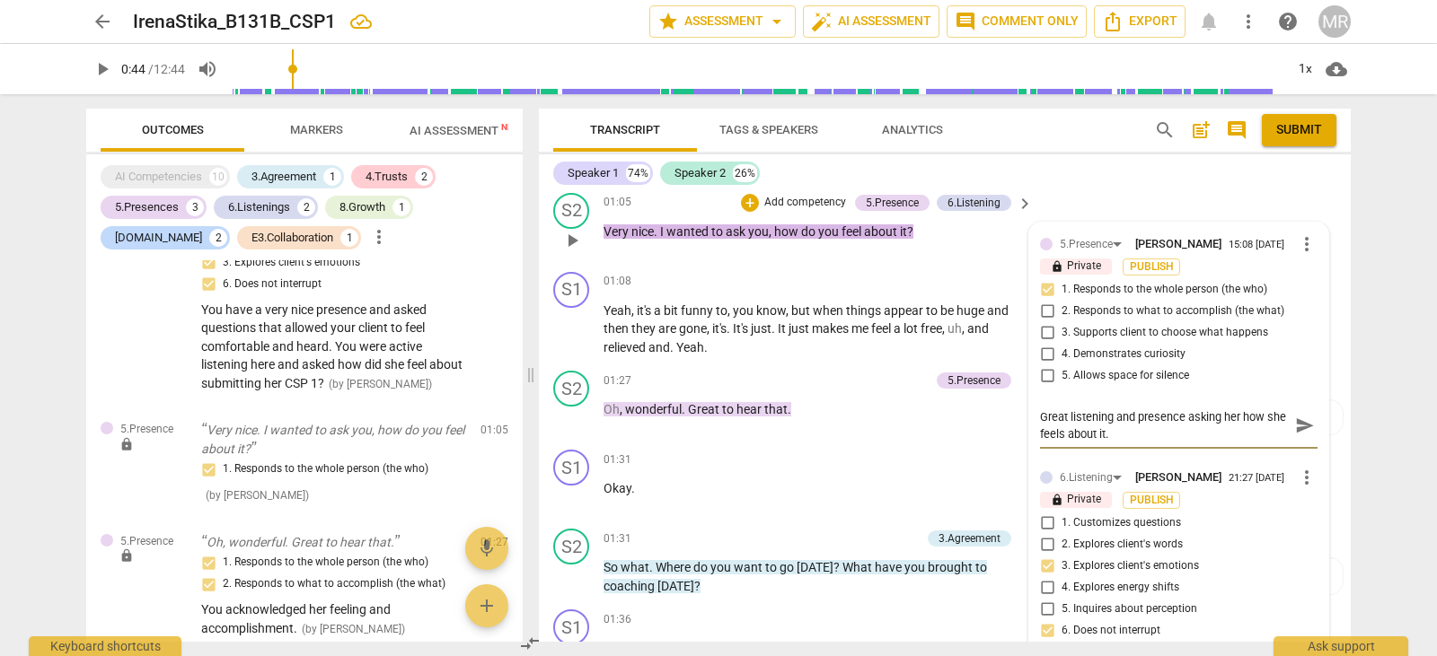
type textarea "Great listening and presence asking her how she feels about it."
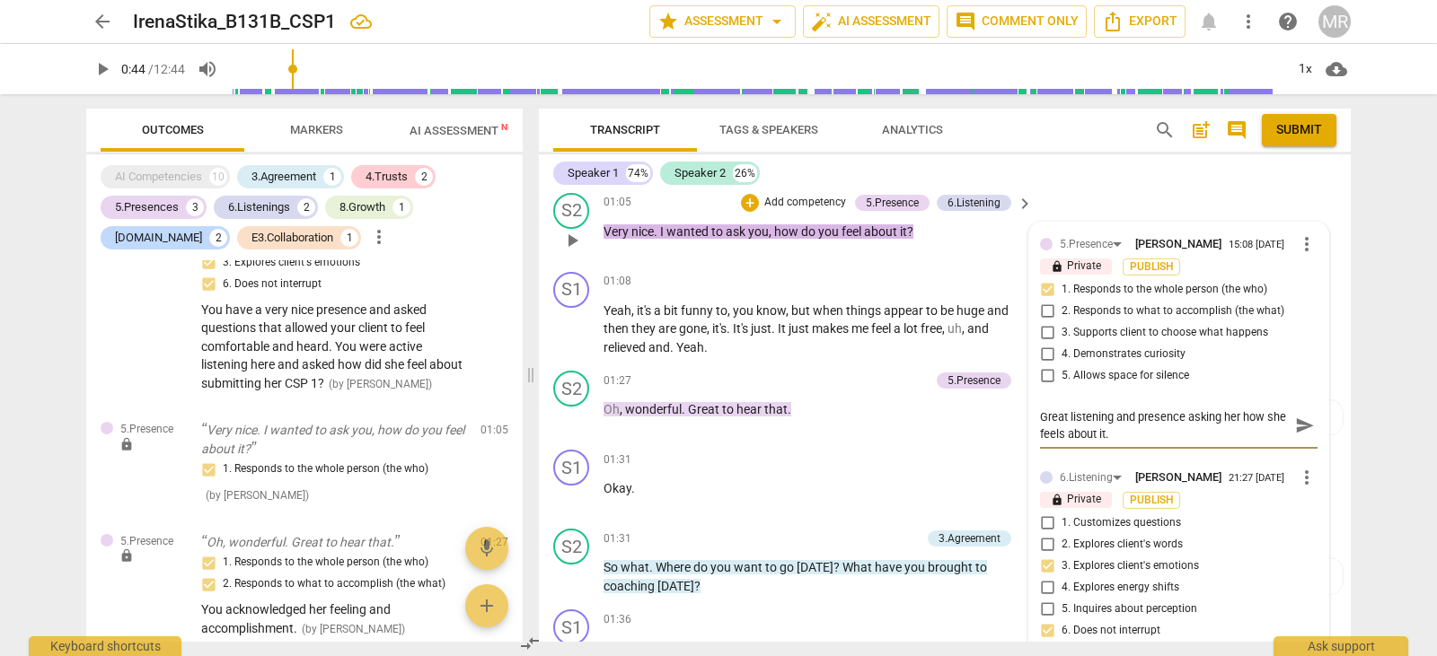
type textarea "Great listening and presence asking her how she feels about it."
click at [1127, 436] on textarea "Great listening and presence asking her how she feels about it." at bounding box center [1164, 426] width 249 height 34
type textarea "Great listening and presence asking her how she feels about it"
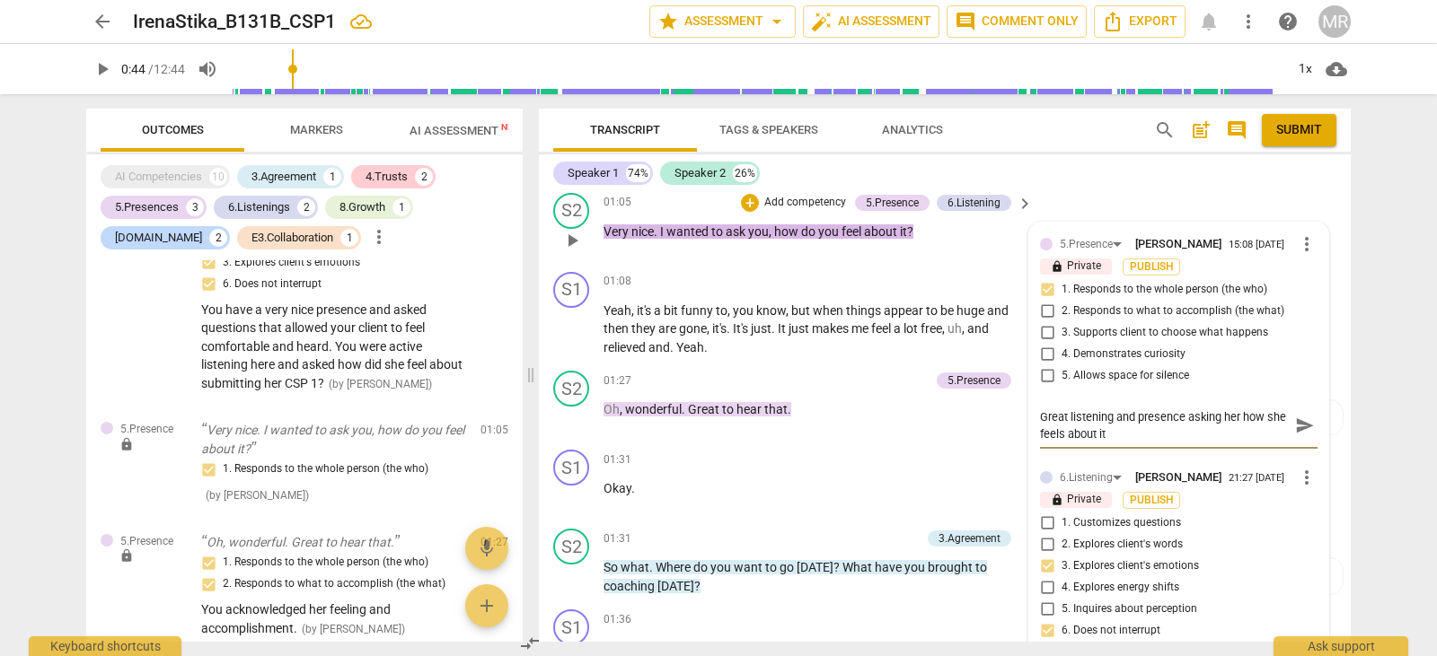
type textarea "Great listening and presence asking her how she feels about it"
type textarea "Great listening and presence asking her how she feels about it h"
type textarea "Great listening and presence asking her how she feels about it he"
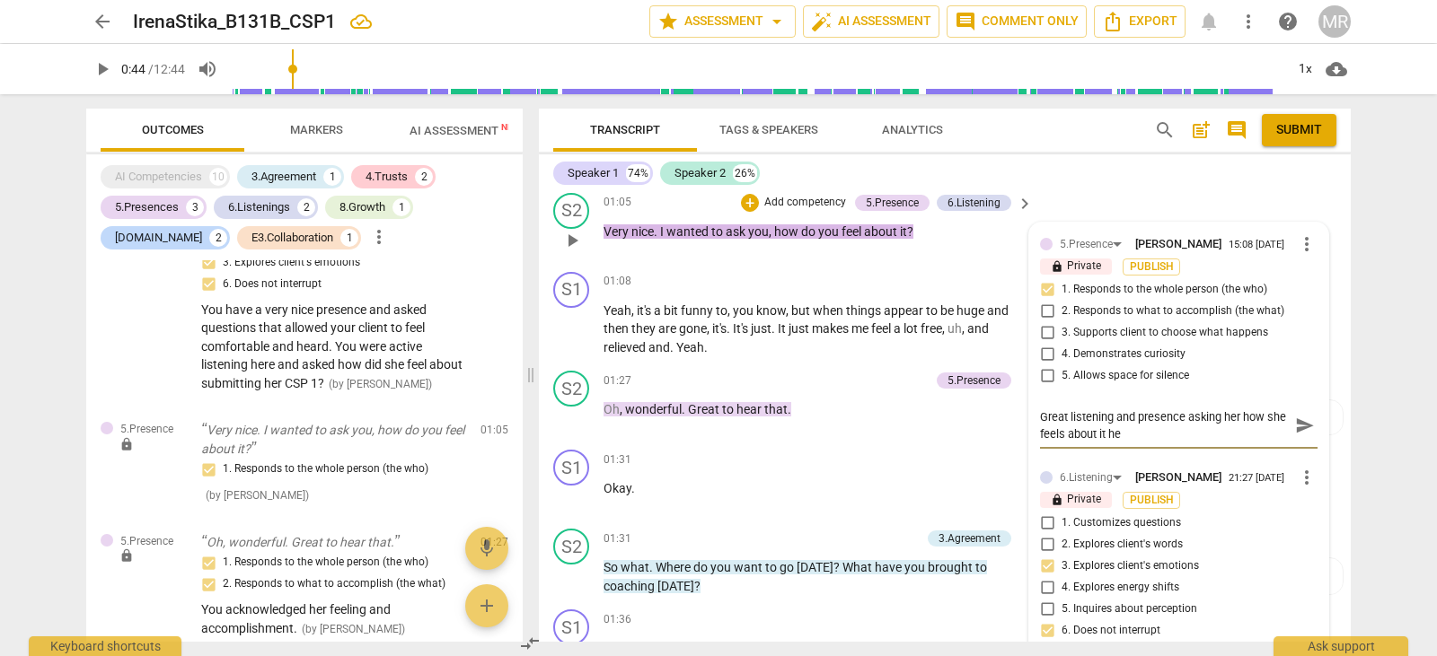
type textarea "Great listening and presence asking her how she feels about it [PERSON_NAME]"
type textarea "Great listening and presence asking her how she feels about it help"
type textarea "Great listening and presence asking her how she feels about it helps"
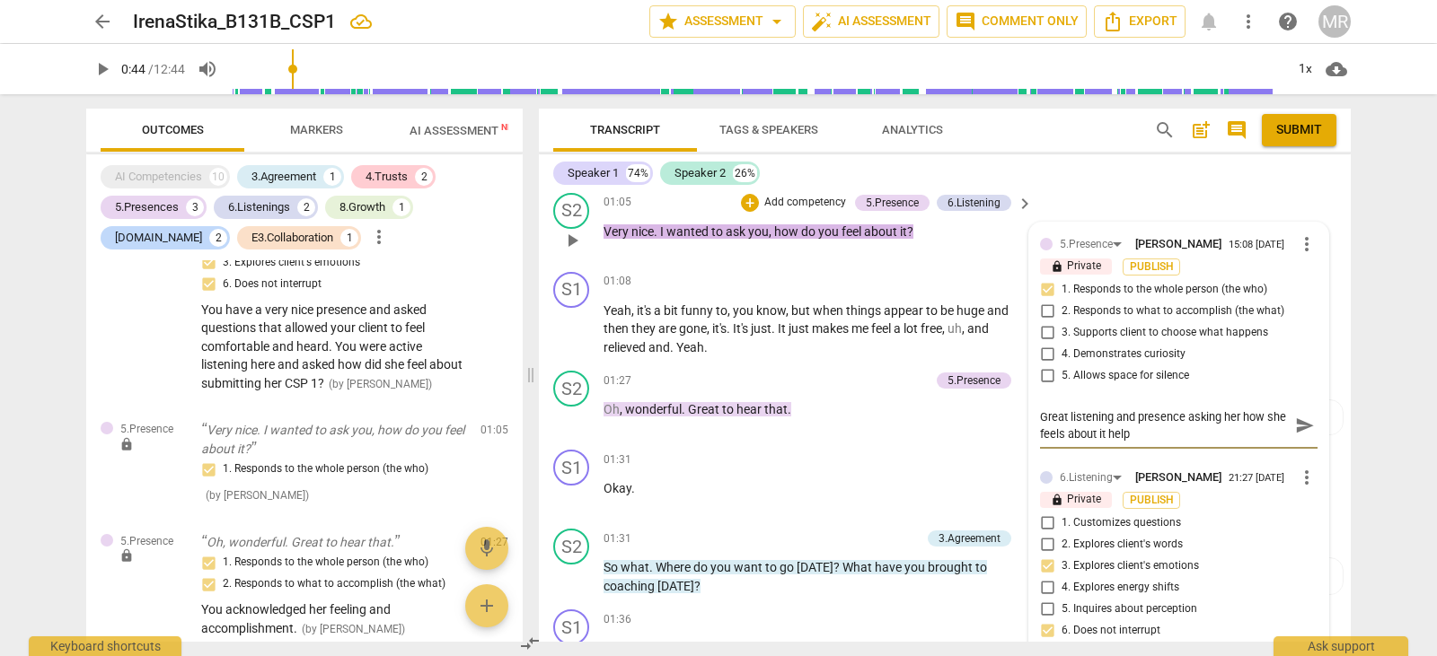
type textarea "Great listening and presence asking her how she feels about it helps"
type textarea "Great listening and presence asking her how she feels about it helps b"
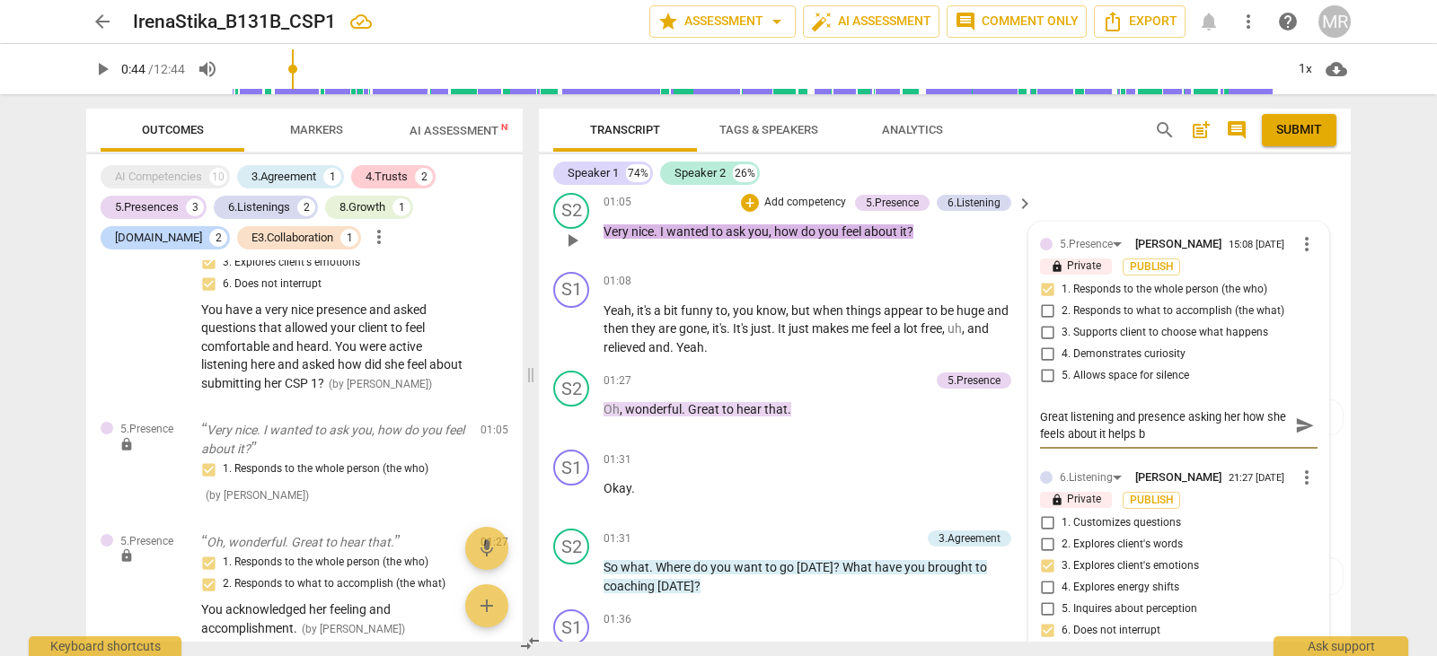
type textarea "Great listening and presence asking her how she feels about it helps be"
type textarea "Great listening and presence asking her how she feels about it helps [PERSON_NA…"
type textarea "Great listening and presence asking her how she feels about it helps be"
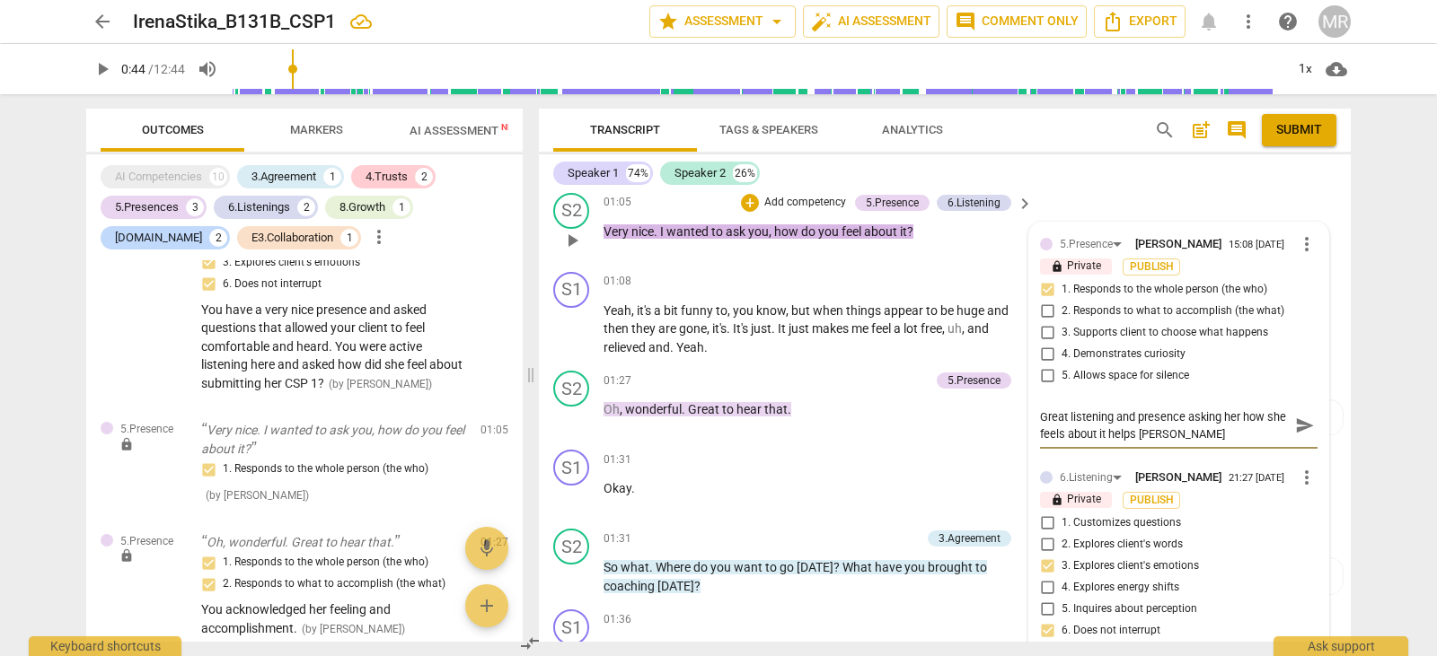
type textarea "Great listening and presence asking her how she feels about it helps be"
type textarea "Great listening and presence asking her how she feels about it helps b"
type textarea "Great listening and presence asking her how she feels about it helps [PERSON_NA…"
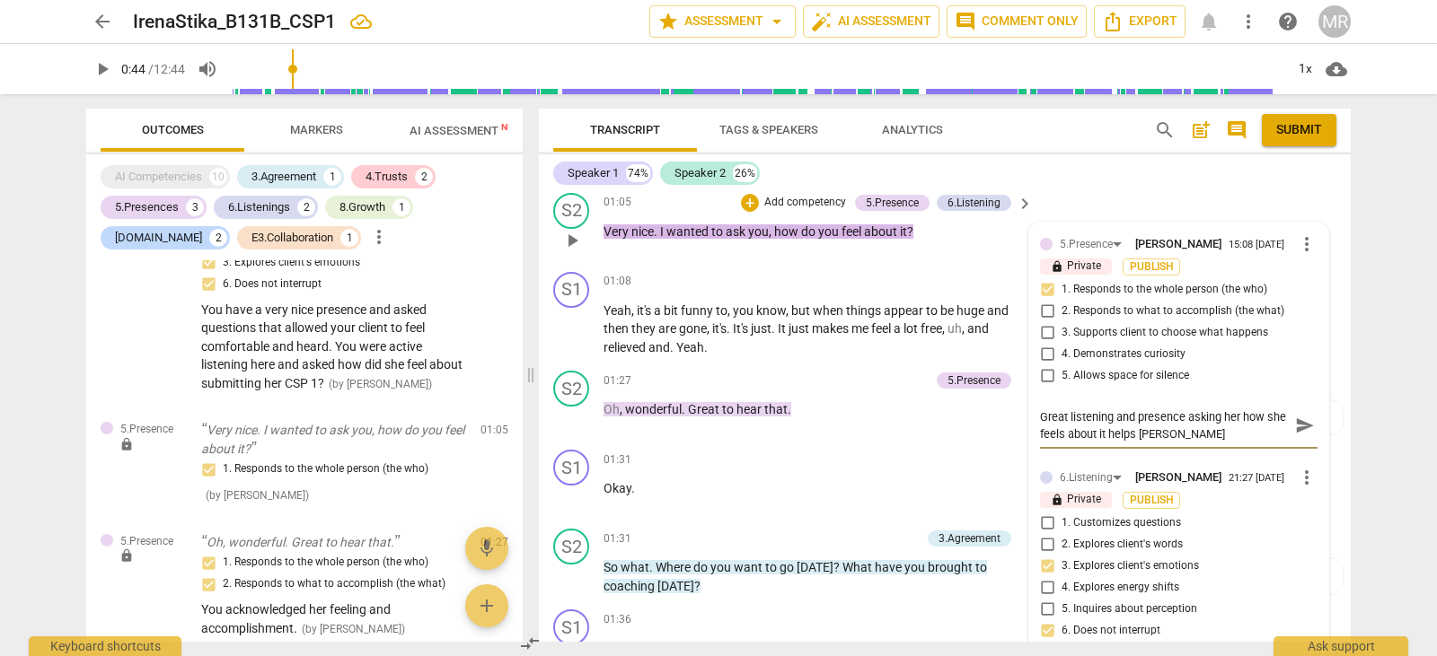
type textarea "Great listening and presence asking her how she feels about it helps [PERSON_NA…"
type textarea "Great listening and presence asking her how she feels about it helps build"
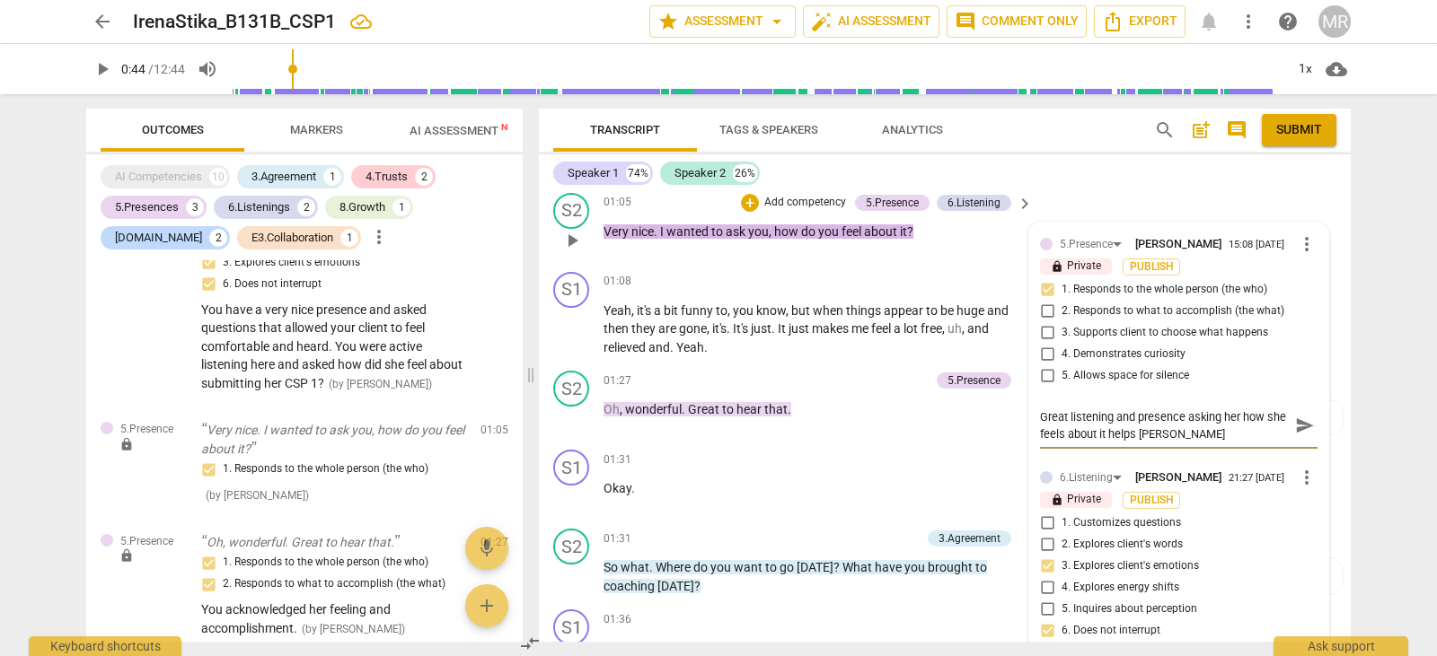
type textarea "Great listening and presence asking her how she feels about it helps build"
type textarea "Great listening and presence asking her how she feels about it helps build c"
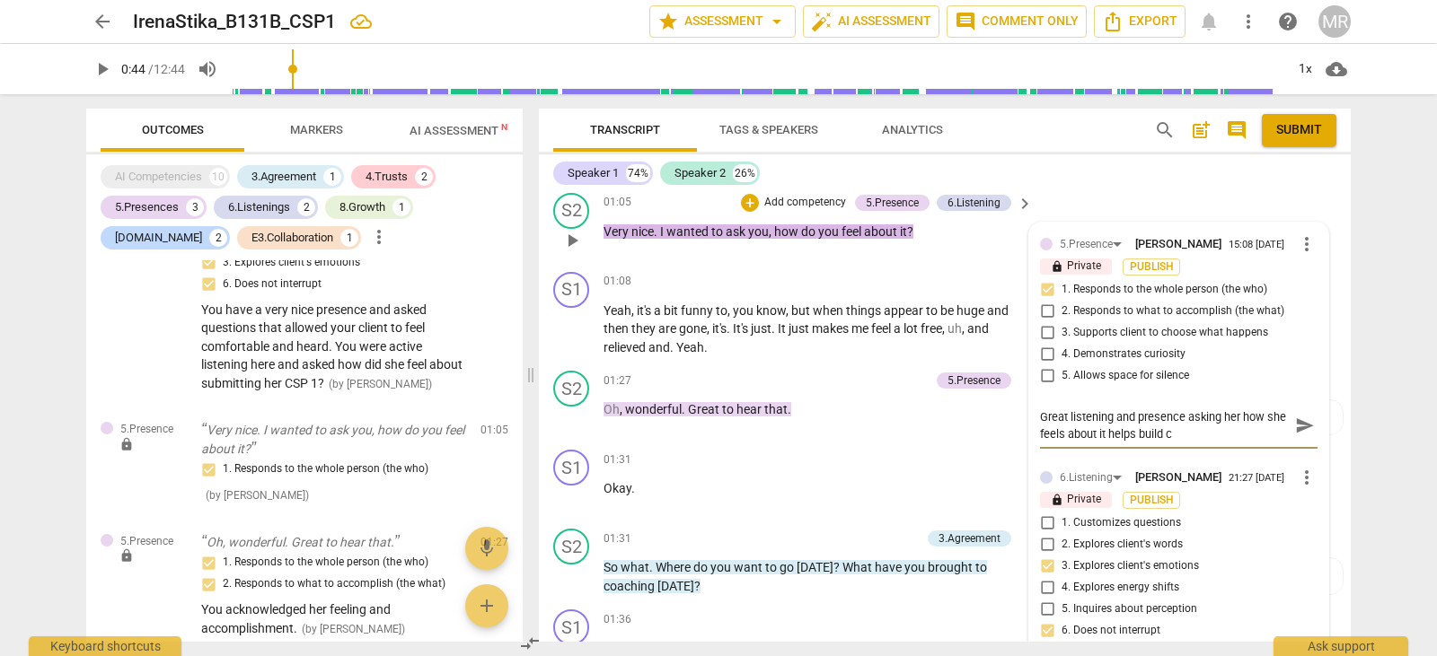
type textarea "Great listening and presence asking her how she feels about it helps build co"
type textarea "Great listening and presence asking her how she feels about it helps build con"
type textarea "Great listening and presence asking her how she feels about it helps build conn"
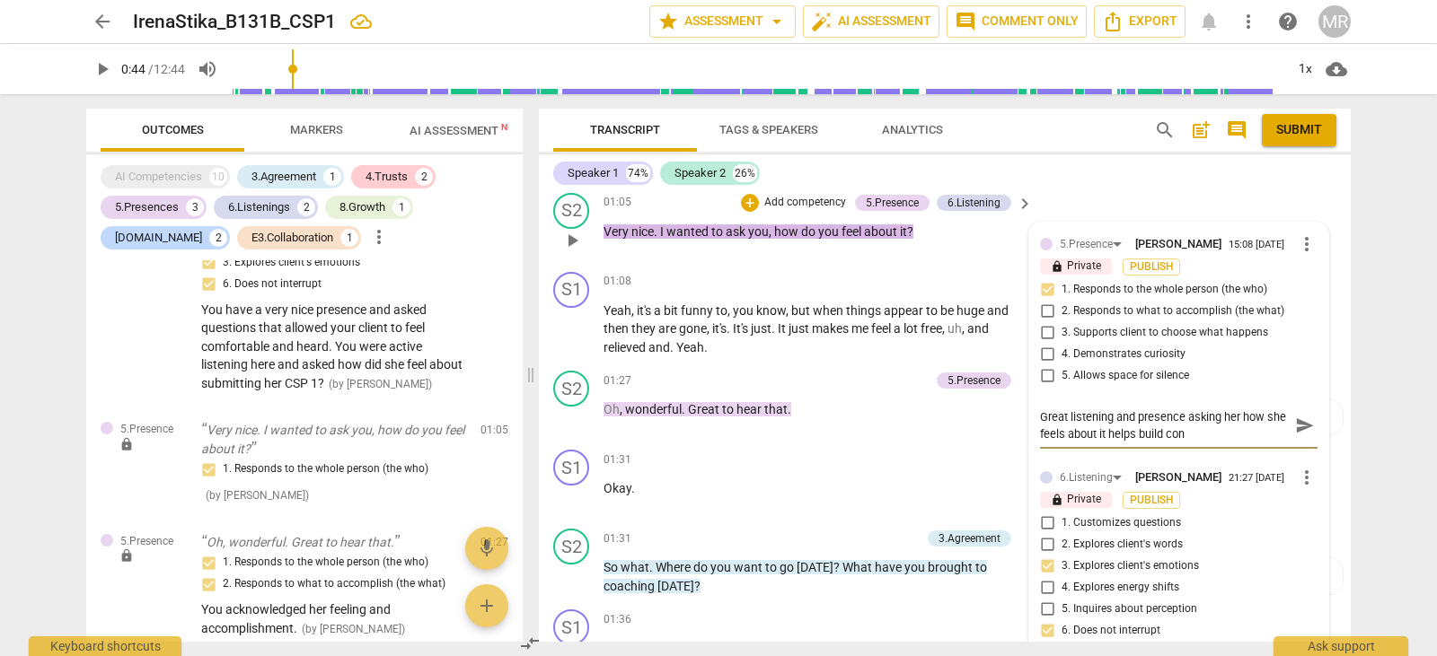
type textarea "Great listening and presence asking her how she feels about it helps build conn"
type textarea "Great listening and presence asking her how she feels about it helps build connc"
type textarea "Great listening and presence asking her how she feels about it helps build conn"
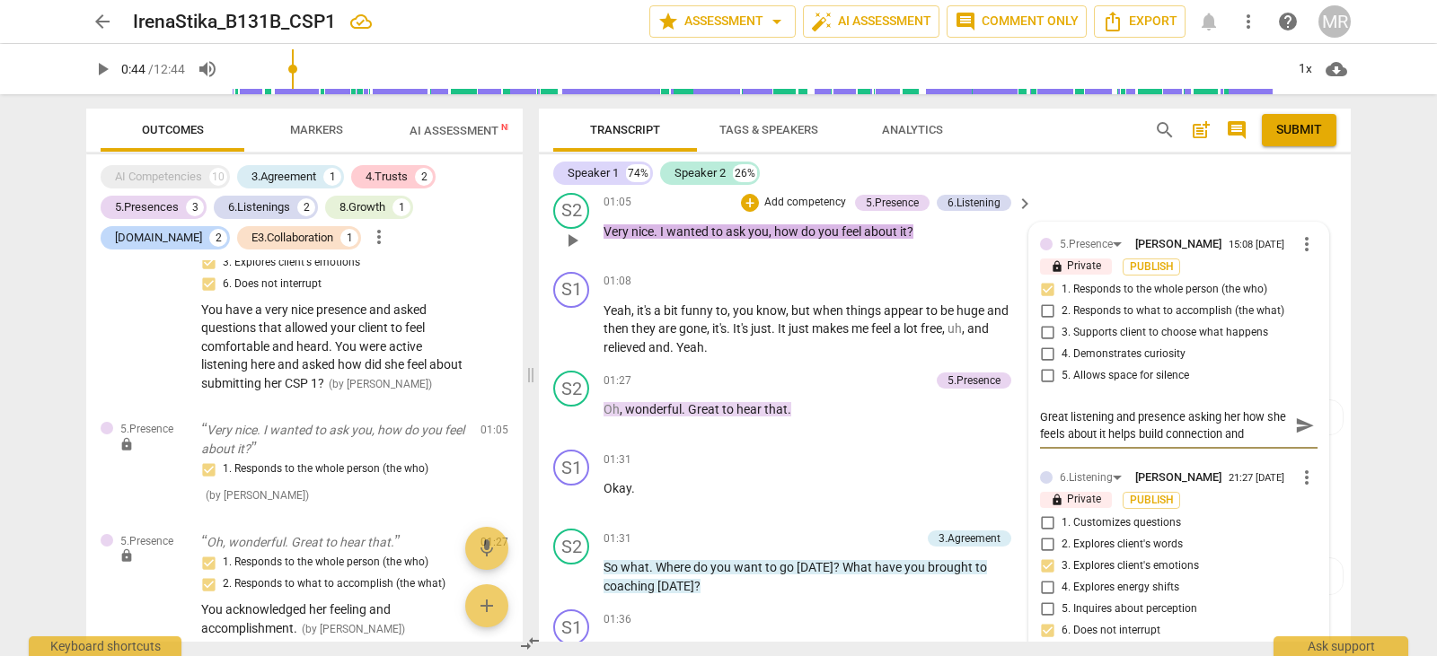
click at [1127, 437] on textarea "Great listening and presence asking her how she feels about it helps build conn…" at bounding box center [1164, 426] width 249 height 34
click at [1272, 432] on textarea "Great listening and presence asking her how she feels about it helps build conn…" at bounding box center [1164, 426] width 249 height 34
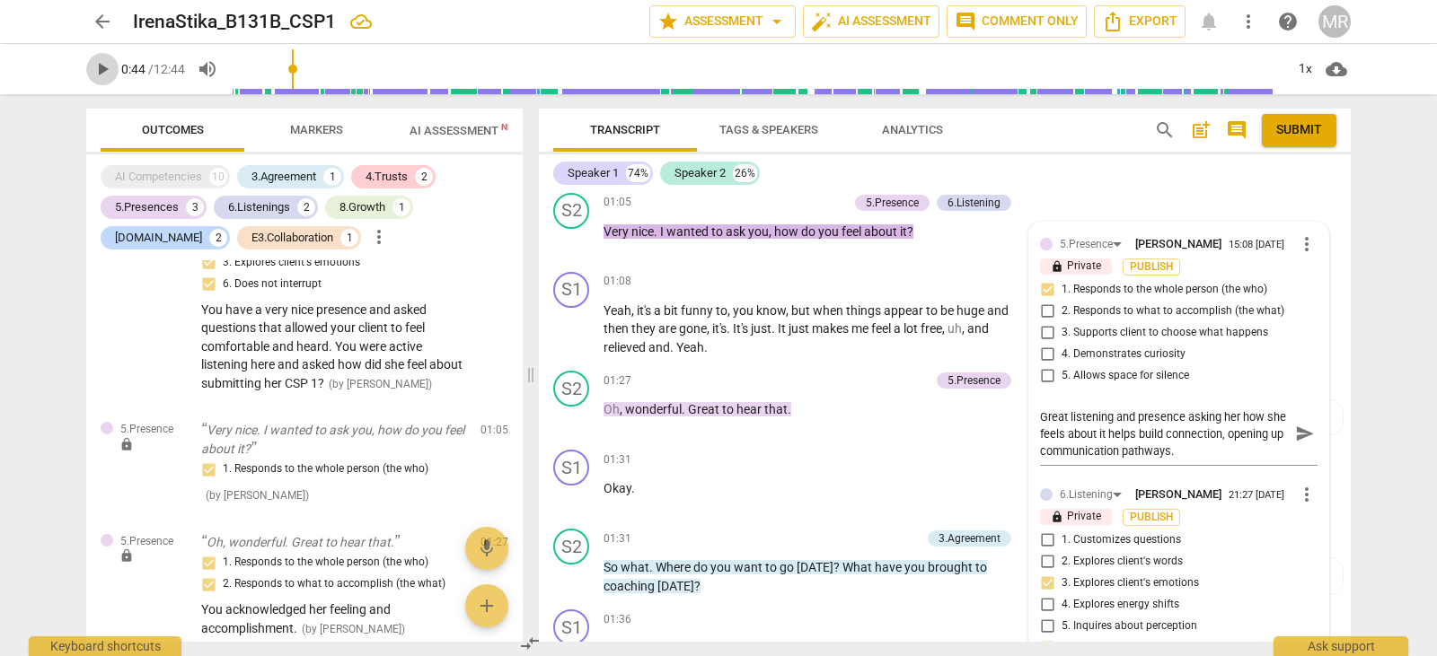
click at [108, 68] on span "play_arrow" at bounding box center [103, 69] width 22 height 22
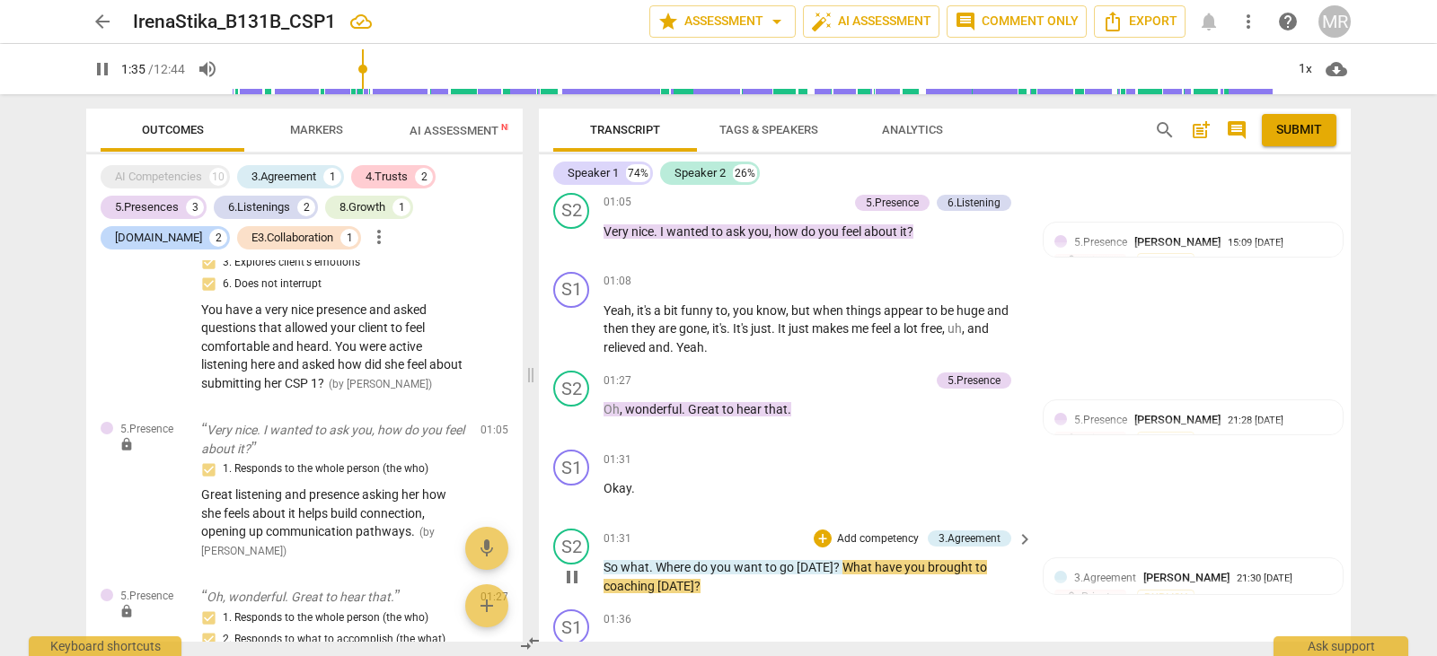
click at [883, 539] on p "Add competency" at bounding box center [877, 540] width 85 height 16
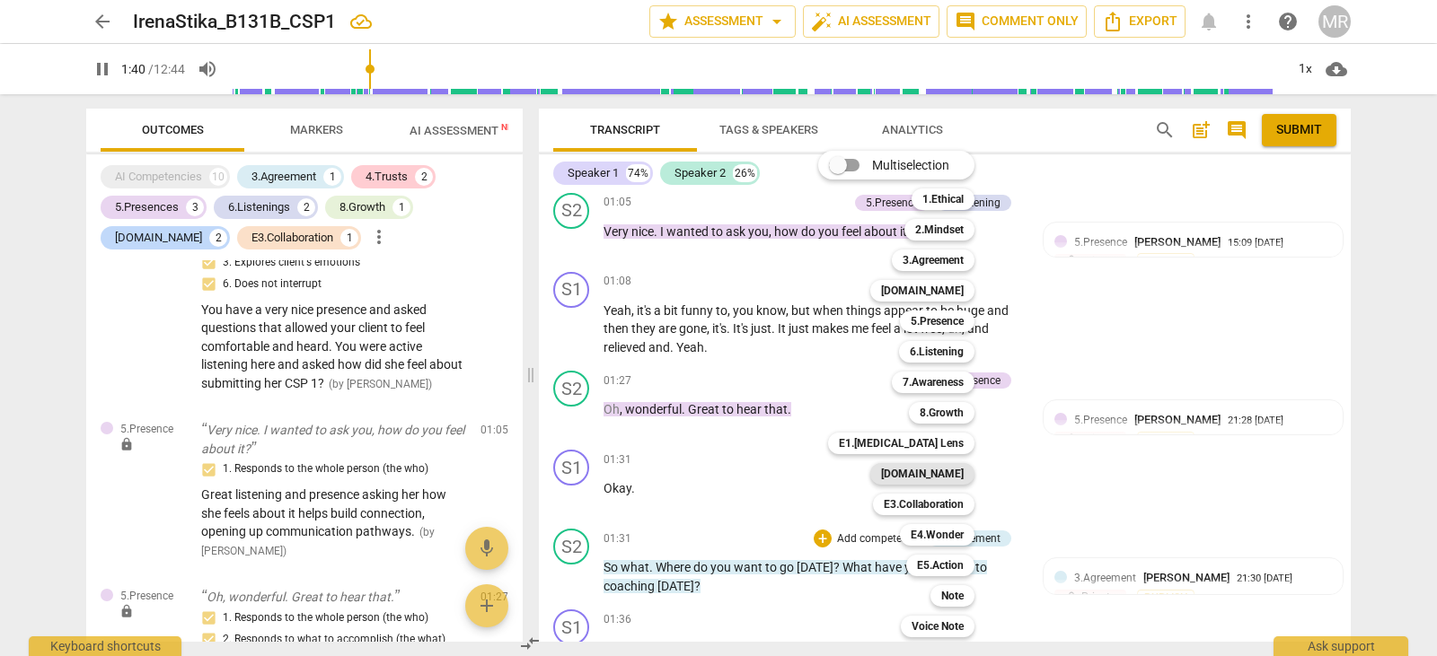
scroll to position [1337, 0]
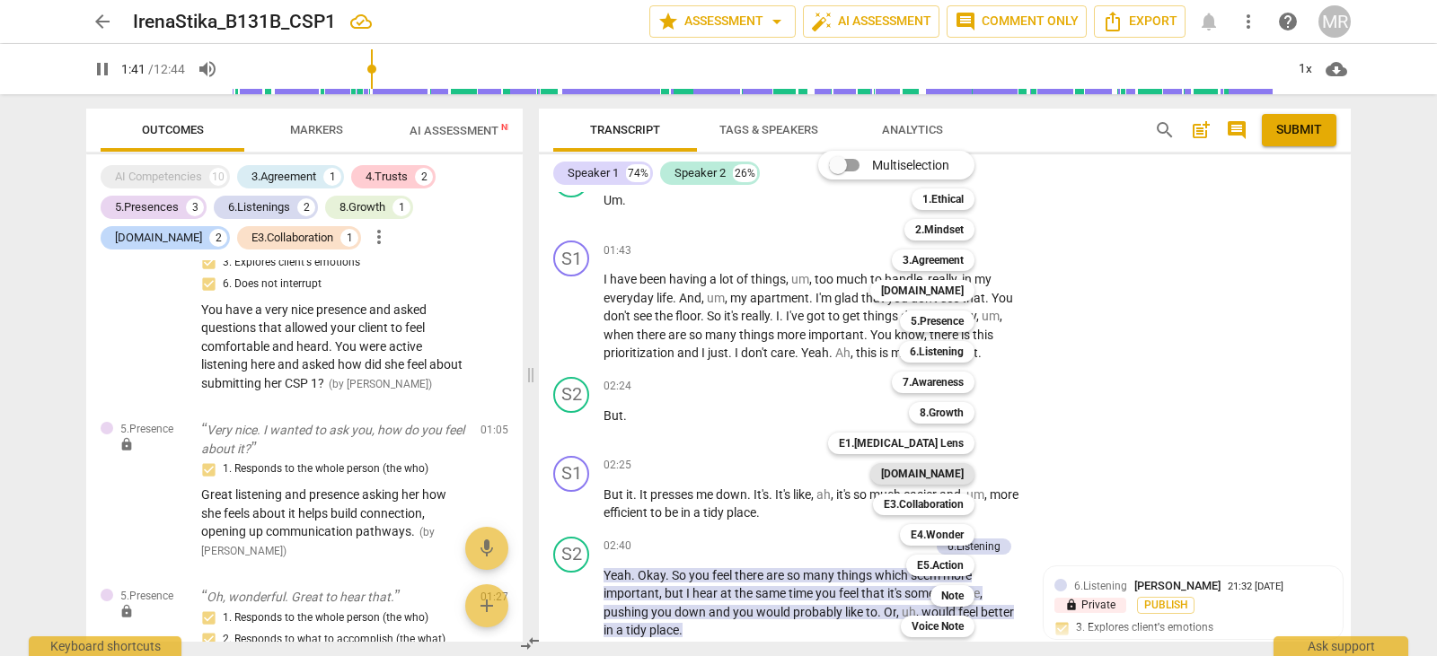
click at [927, 478] on b "[DOMAIN_NAME]" at bounding box center [922, 474] width 83 height 22
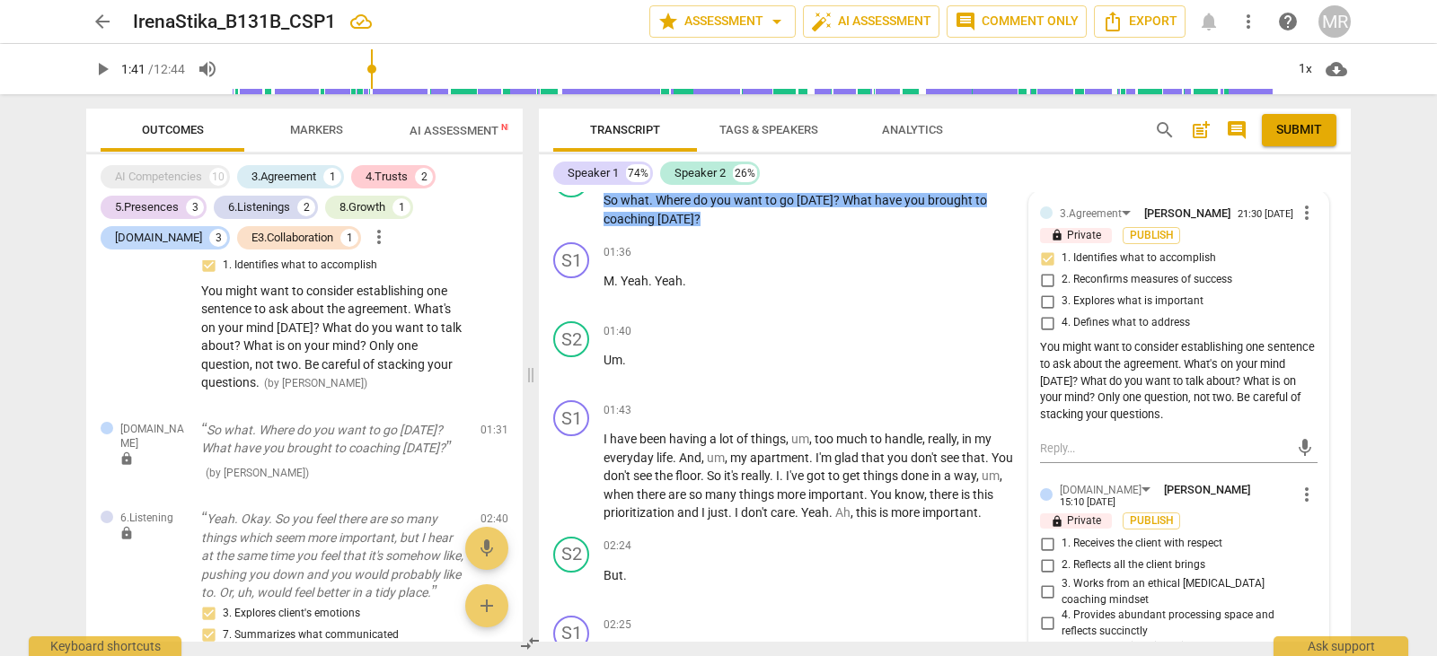
scroll to position [1164, 0]
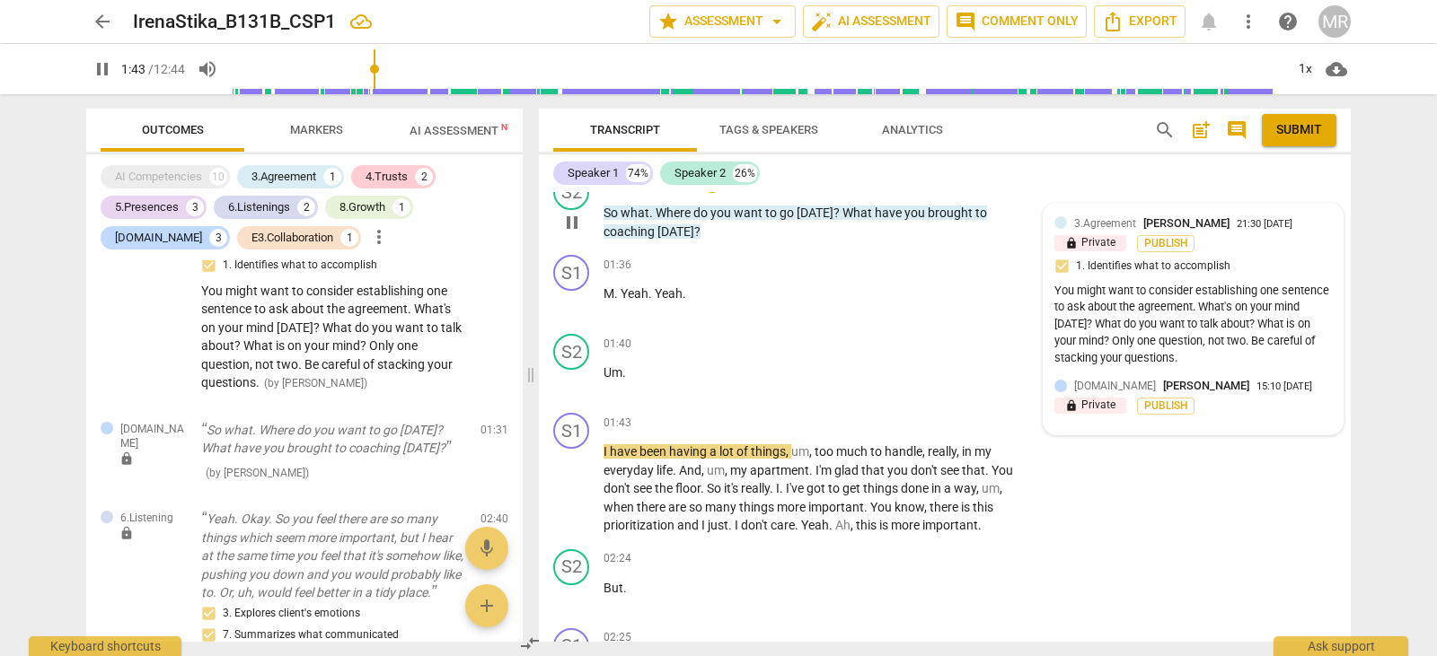
click at [1082, 382] on span "[DOMAIN_NAME]" at bounding box center [1115, 386] width 82 height 13
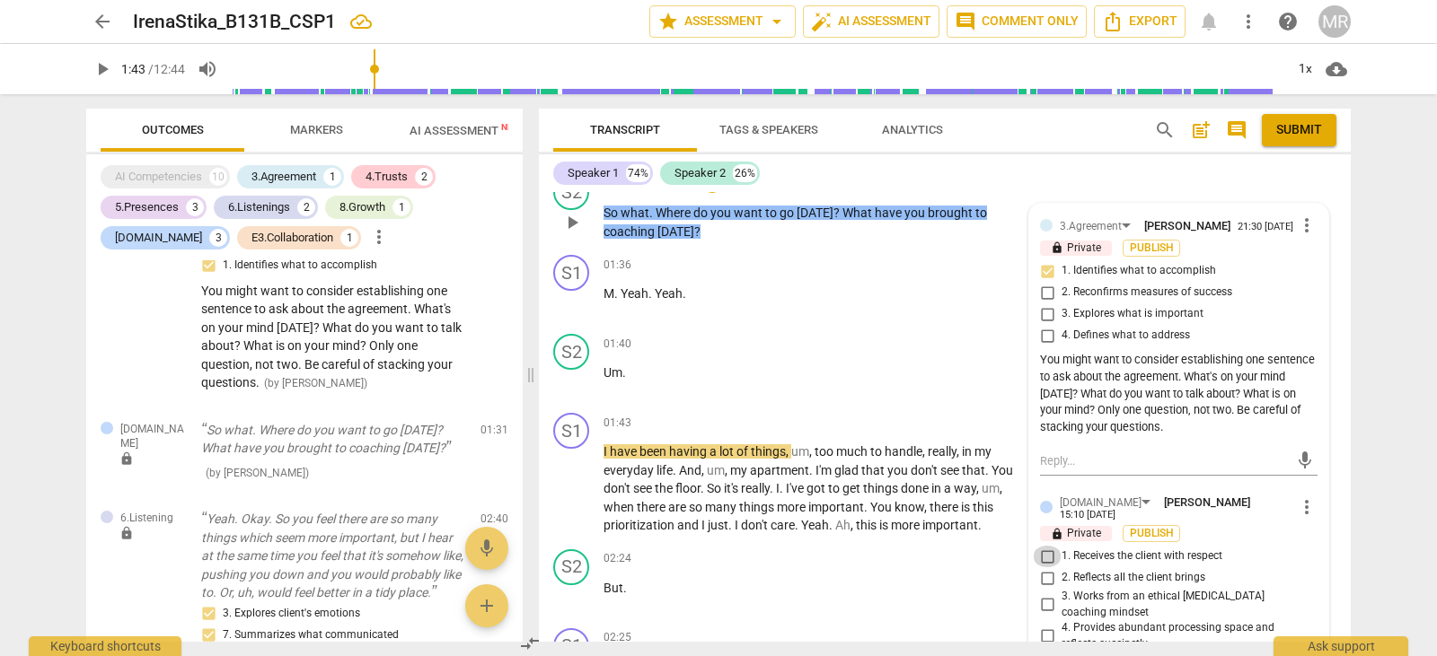
click at [1043, 557] on input "1. Receives the client with respect" at bounding box center [1046, 557] width 29 height 22
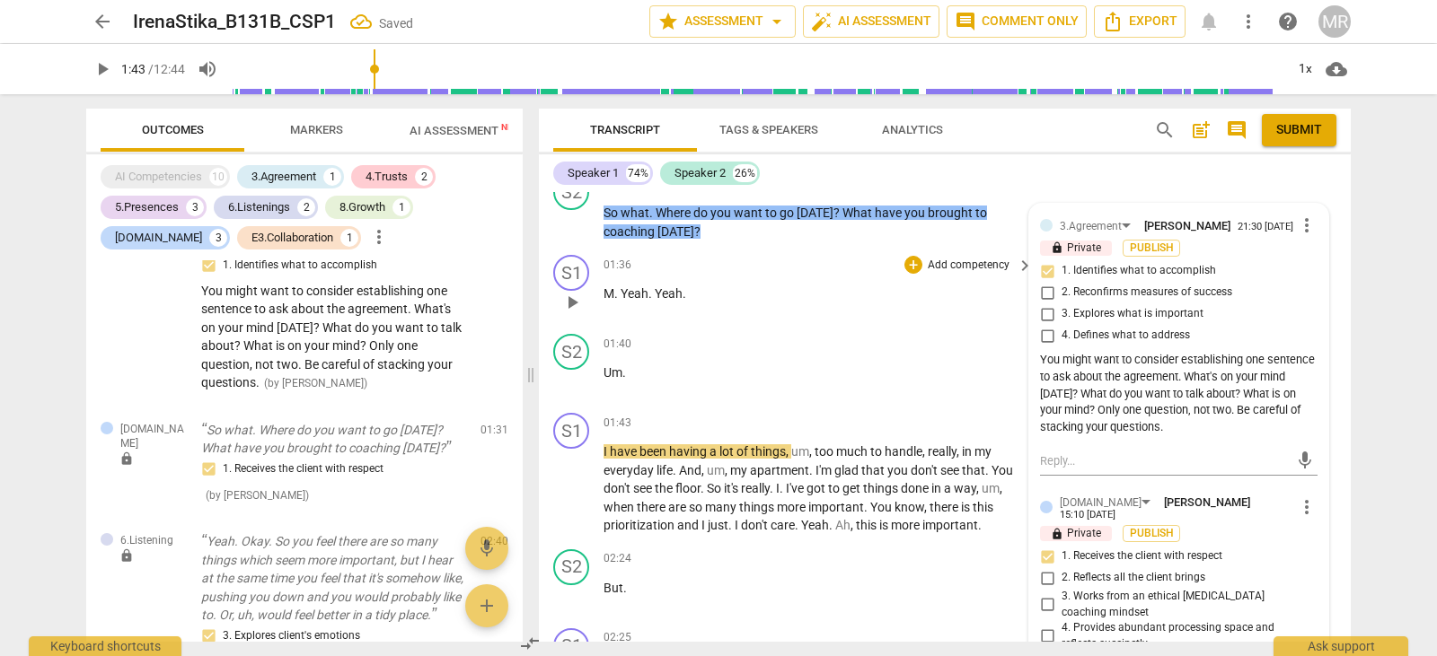
click at [893, 308] on div "01:36 + Add competency keyboard_arrow_right M . Yeah . Yeah ." at bounding box center [818, 287] width 431 height 65
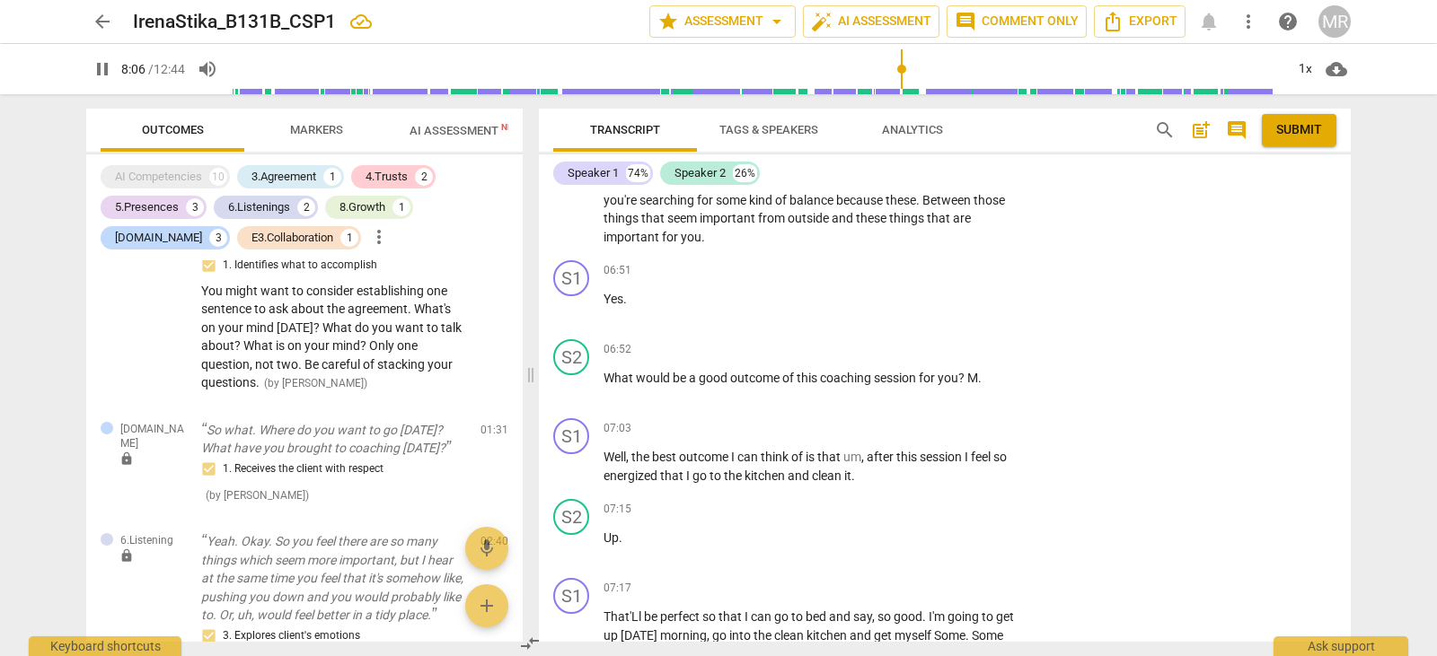
scroll to position [3619, 0]
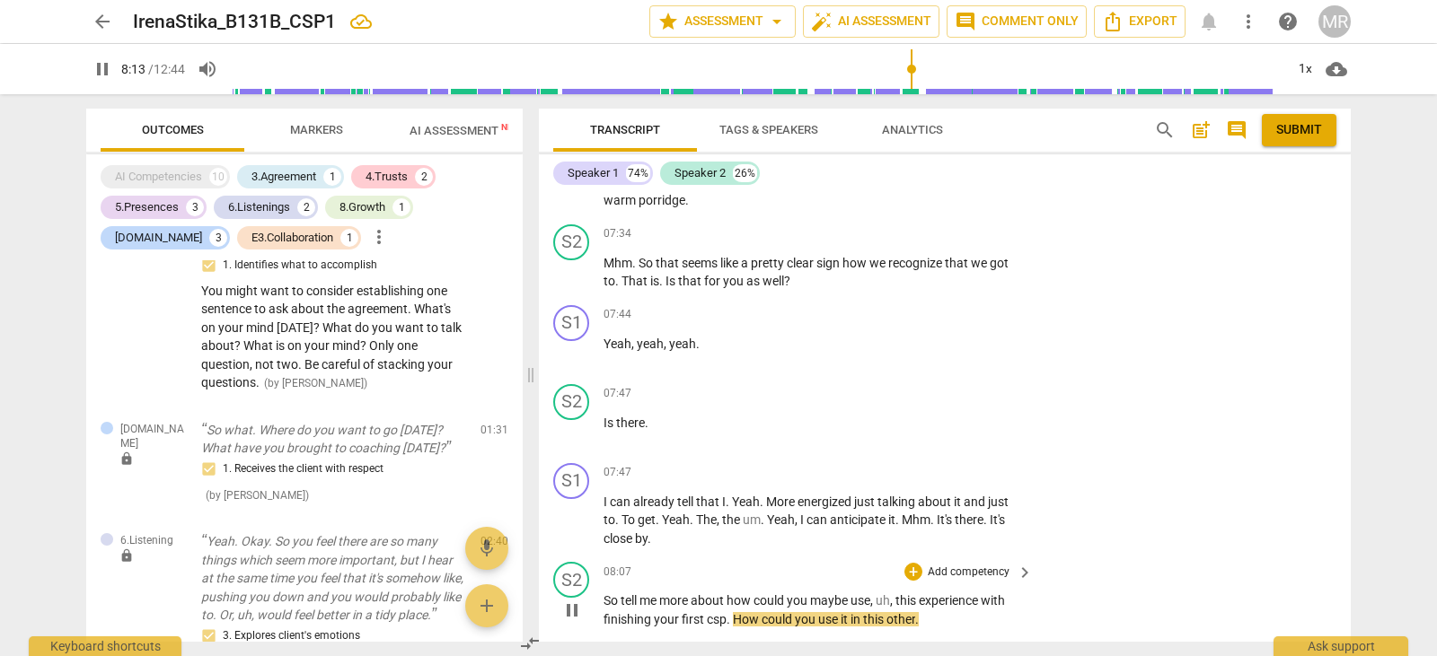
click at [983, 568] on p "Add competency" at bounding box center [968, 573] width 85 height 16
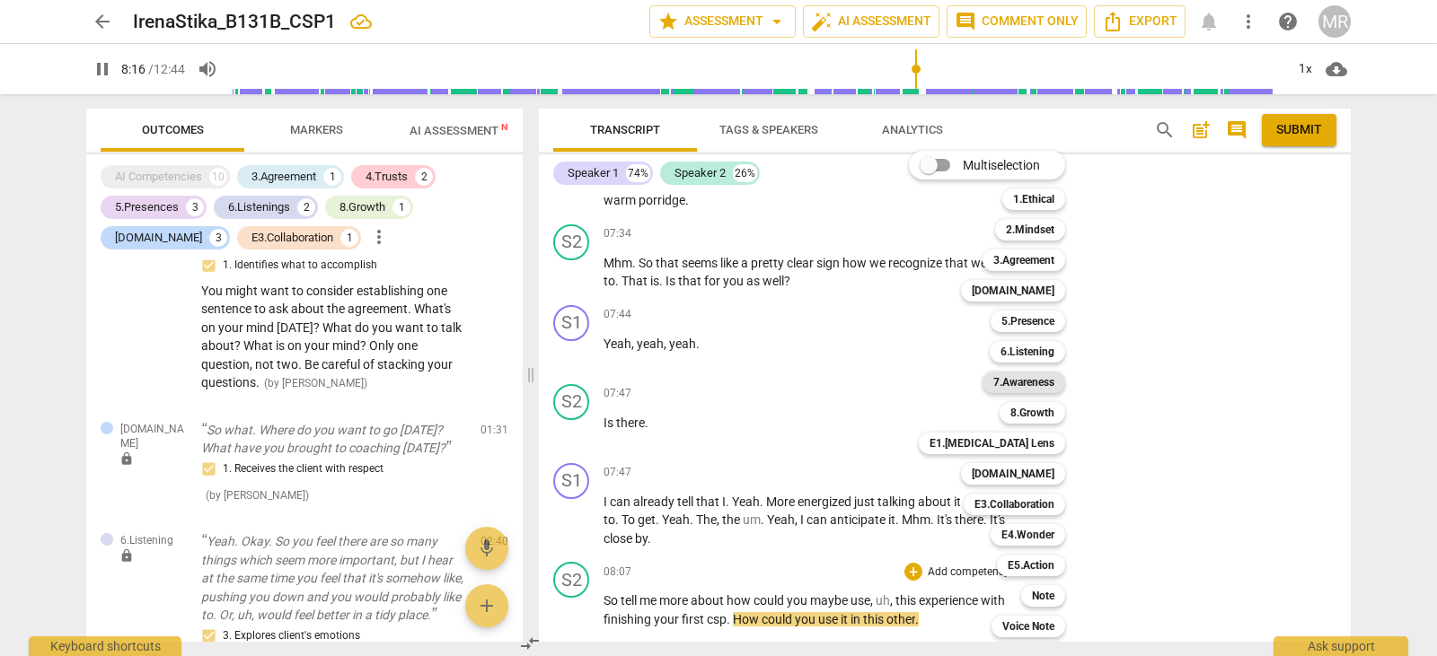
click at [1015, 381] on b "7.Awareness" at bounding box center [1023, 383] width 61 height 22
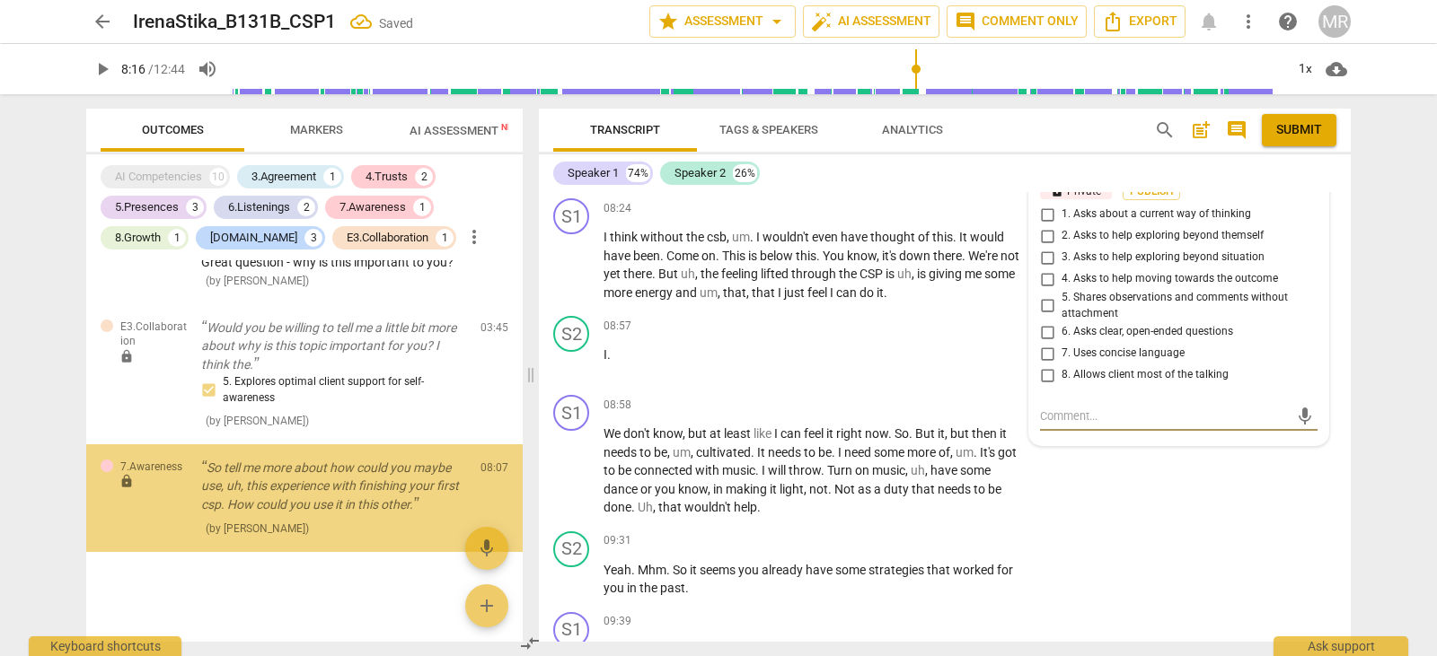
scroll to position [1700, 0]
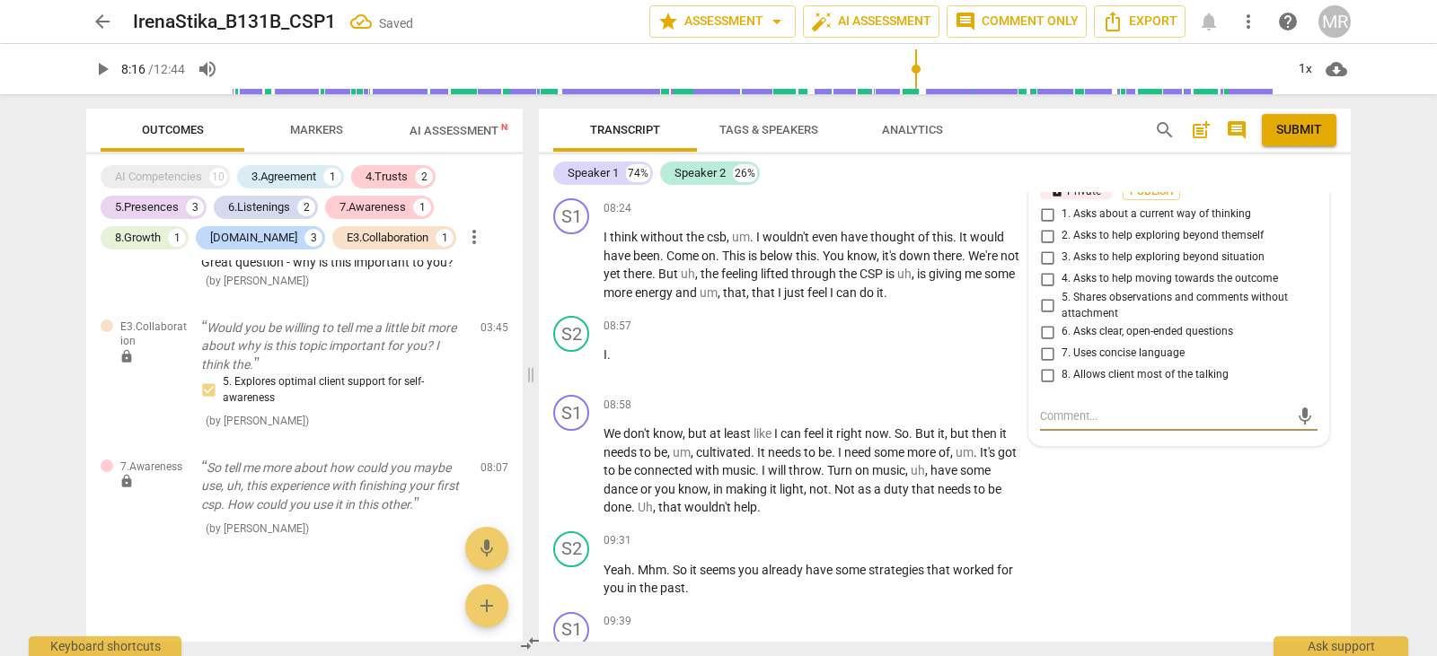
click at [1041, 211] on input "1. Asks about a current way of thinking" at bounding box center [1046, 215] width 29 height 22
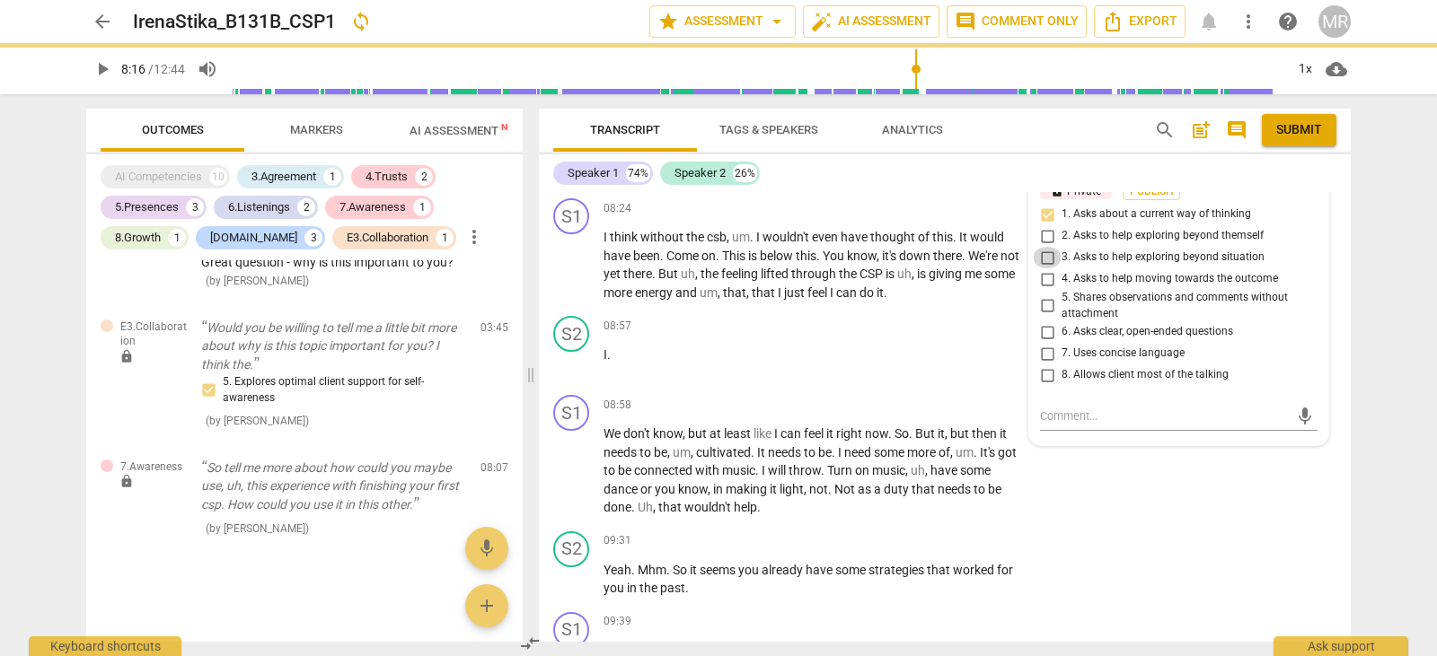
click at [1046, 259] on input "3. Asks to help exploring beyond situation" at bounding box center [1046, 258] width 29 height 22
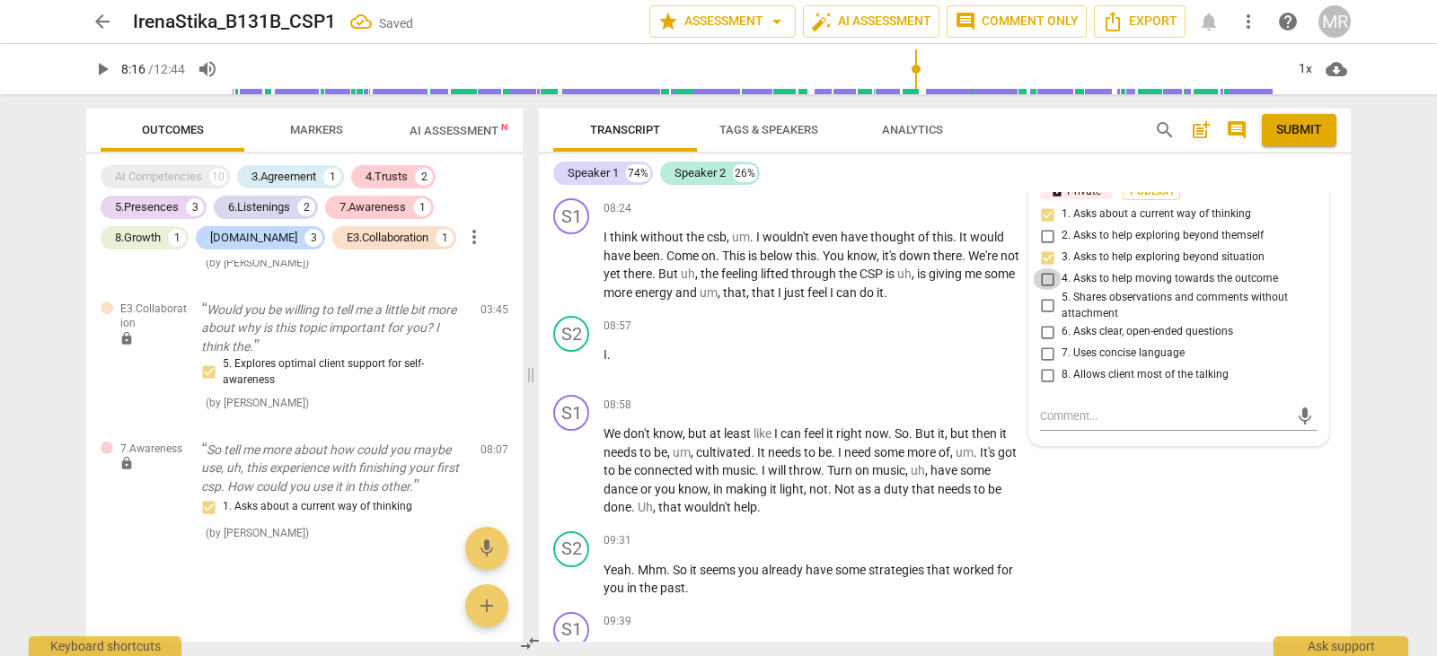
click at [1049, 280] on input "4. Asks to help moving towards the outcome" at bounding box center [1046, 279] width 29 height 22
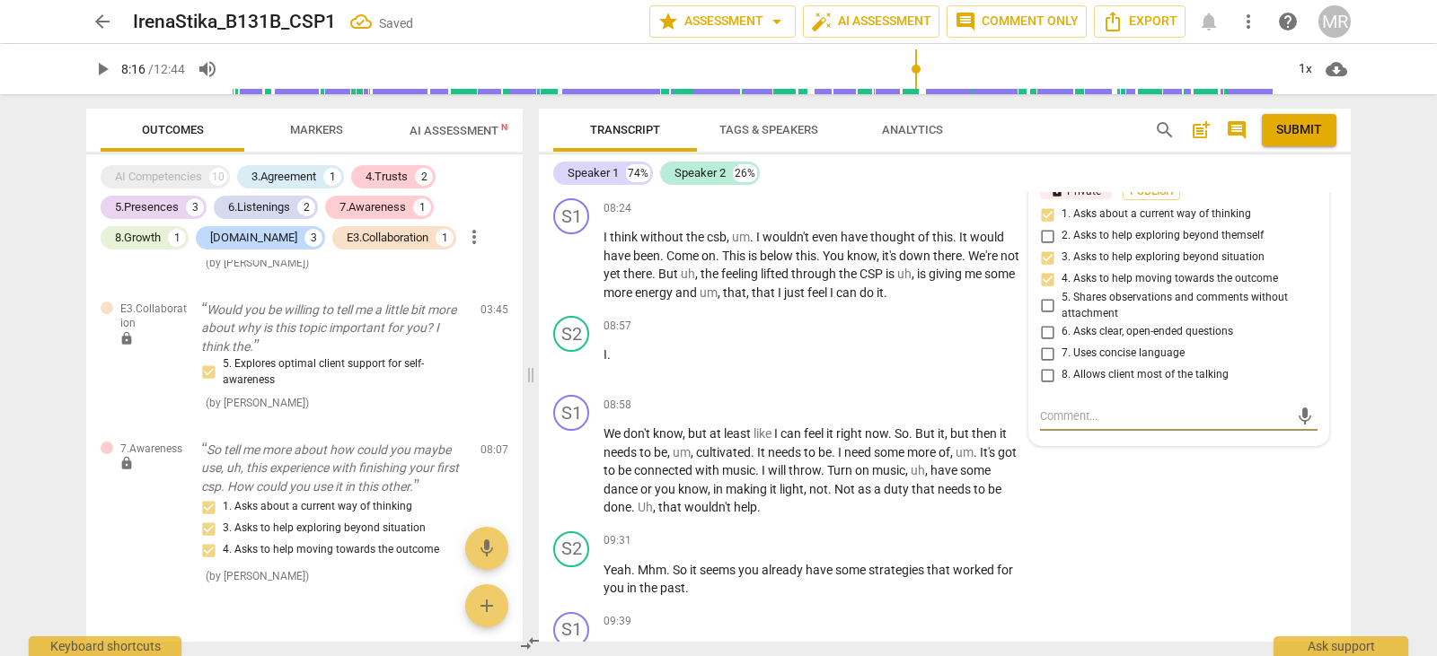
click at [1058, 417] on textarea at bounding box center [1164, 416] width 249 height 17
click at [1058, 417] on textarea "N" at bounding box center [1164, 416] width 249 height 17
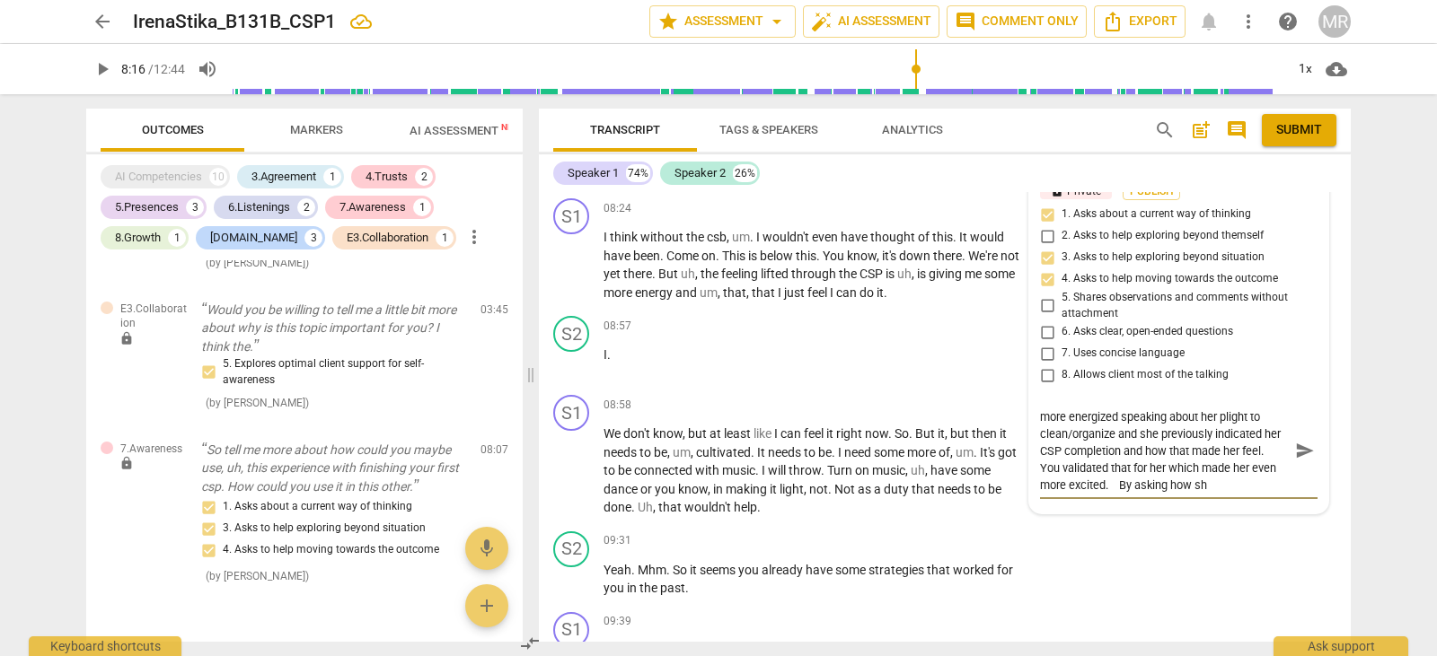
scroll to position [0, 0]
click at [1052, 453] on textarea "Nicely done - your client said she was much more energized speaking about her p…" at bounding box center [1164, 459] width 249 height 102
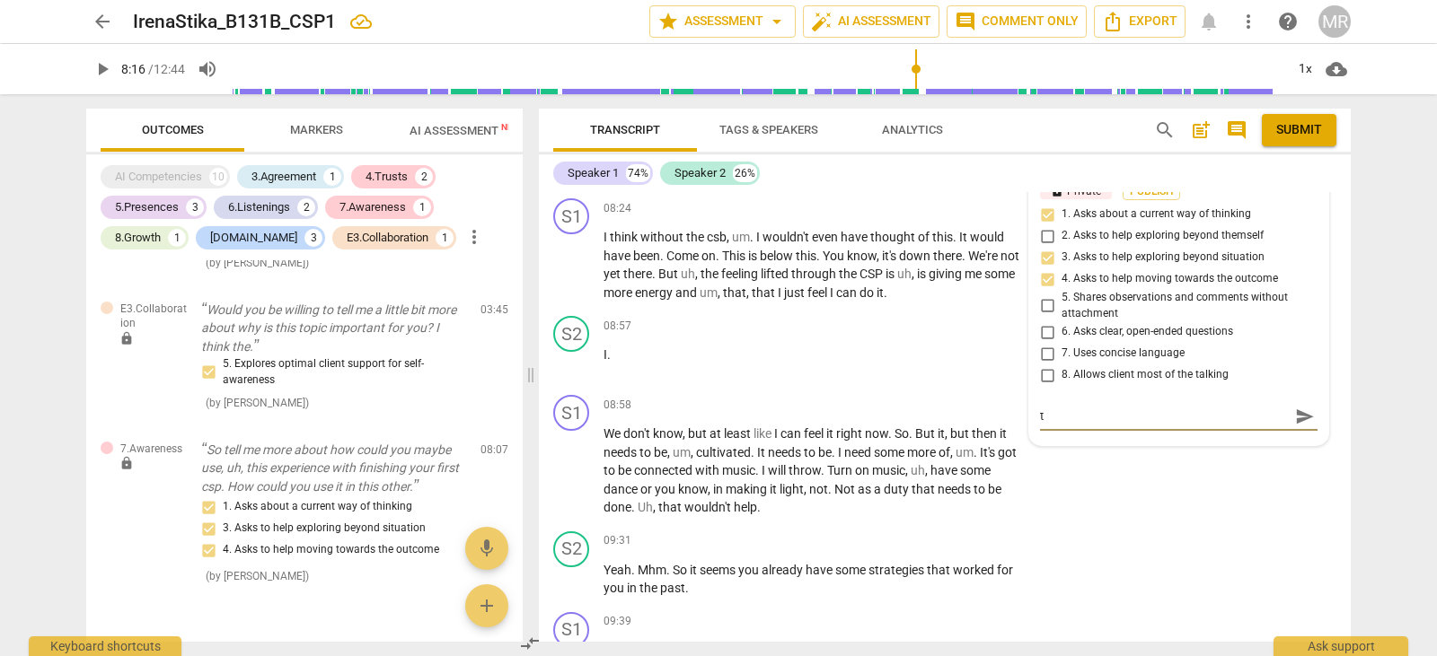
drag, startPoint x: 1052, startPoint y: 453, endPoint x: 1053, endPoint y: 404, distance: 49.4
click at [1053, 404] on div "t t send" at bounding box center [1178, 416] width 277 height 29
drag, startPoint x: 1053, startPoint y: 404, endPoint x: 1044, endPoint y: 415, distance: 14.0
click at [1044, 415] on textarea "t" at bounding box center [1164, 416] width 249 height 17
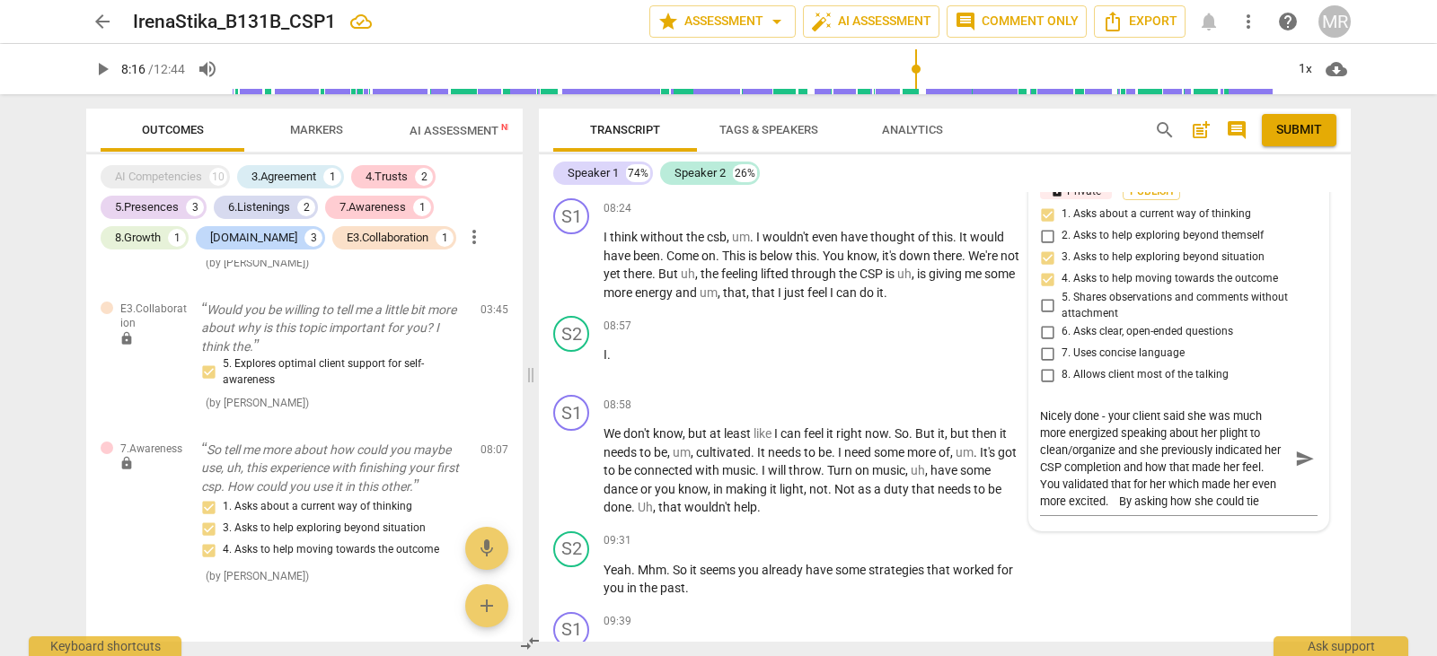
click at [1241, 384] on label "8. Allows client most of the talking" at bounding box center [1170, 376] width 277 height 22
click at [1061, 384] on input "8. Allows client most of the talking" at bounding box center [1046, 376] width 29 height 22
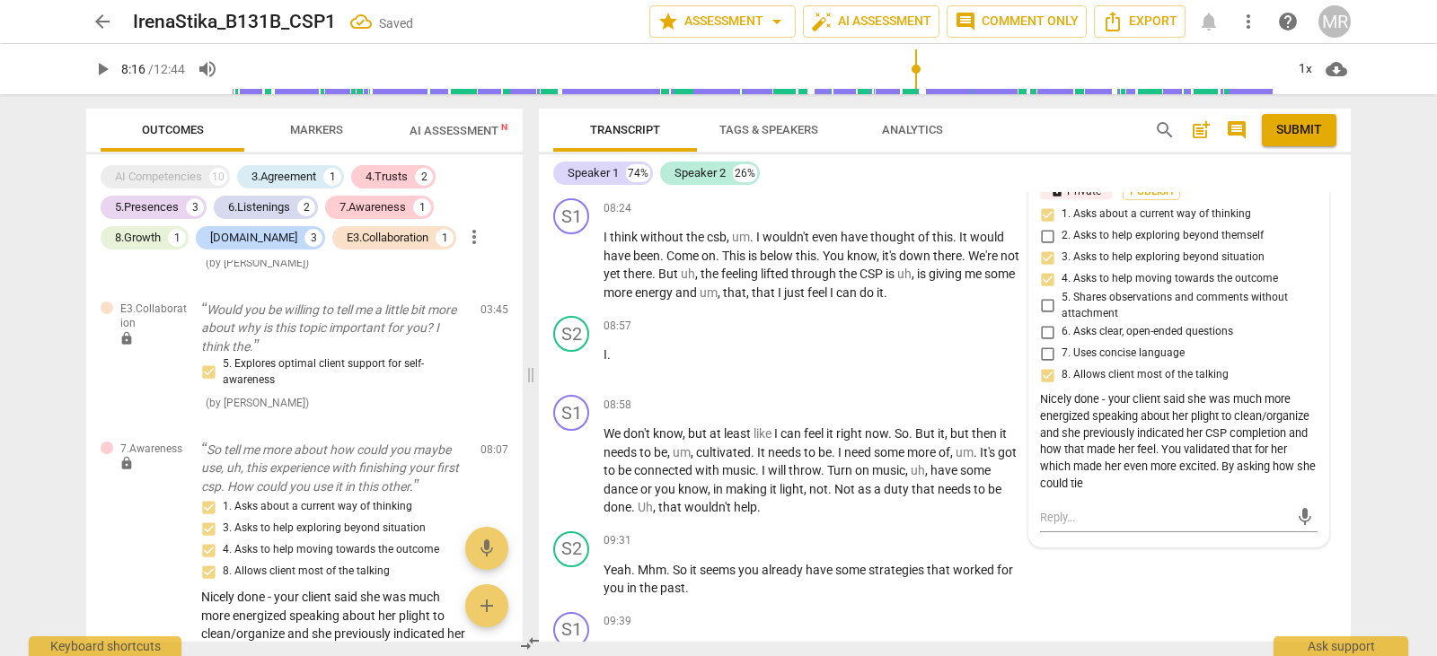
click at [1111, 478] on div "Nicely done - your client said she was much more energized speaking about her p…" at bounding box center [1178, 441] width 277 height 101
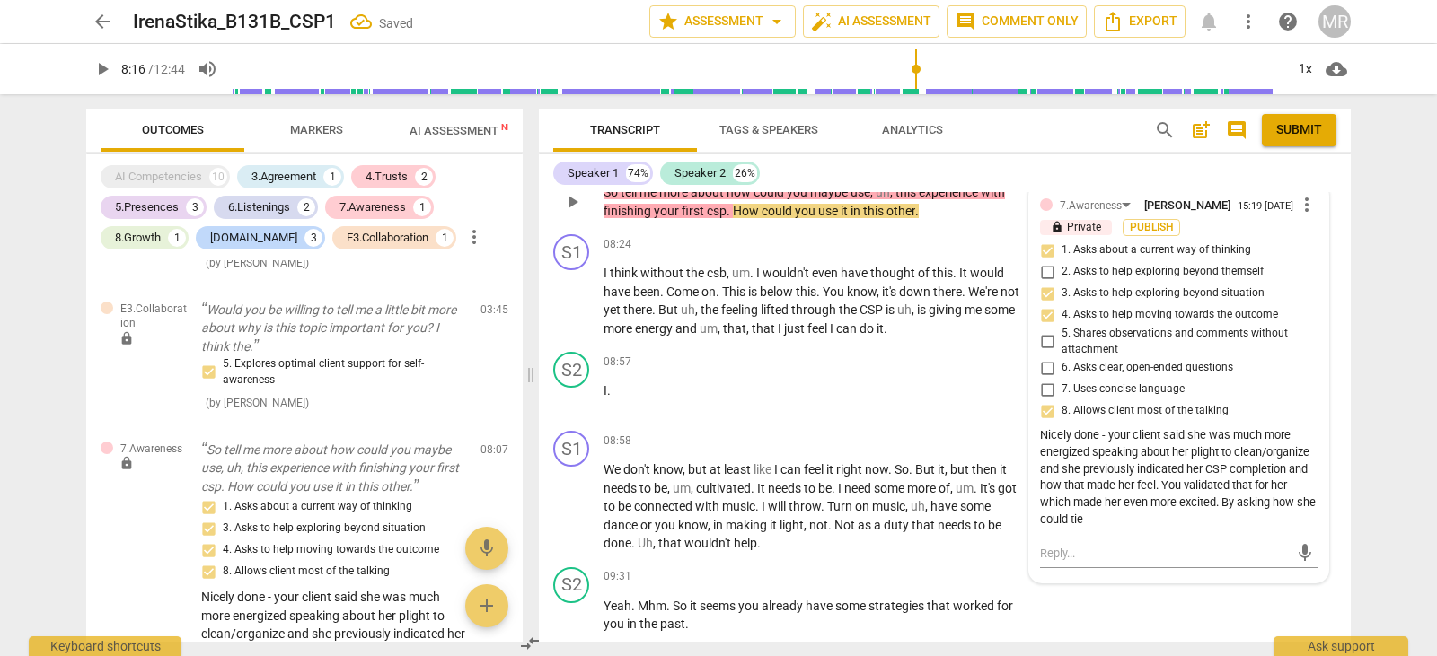
scroll to position [3992, 0]
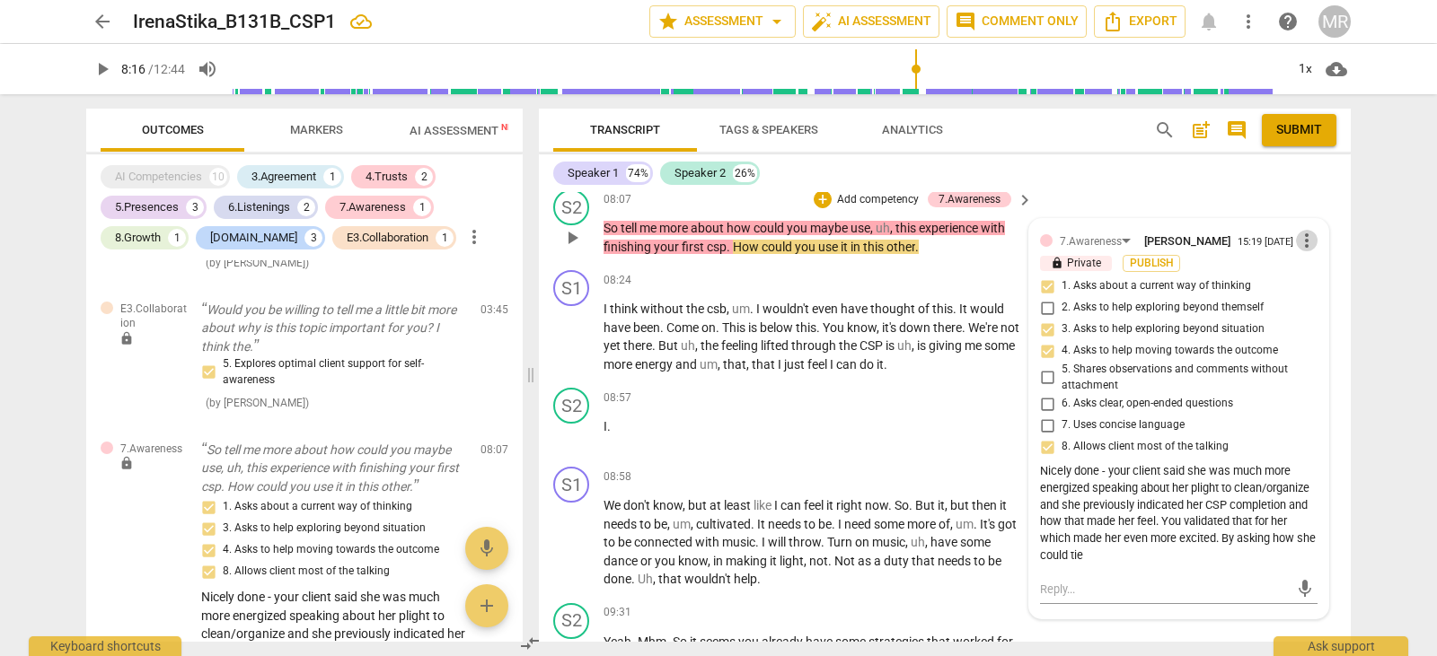
click at [1300, 239] on span "more_vert" at bounding box center [1307, 241] width 22 height 22
click at [1306, 242] on li "Edit" at bounding box center [1320, 241] width 62 height 34
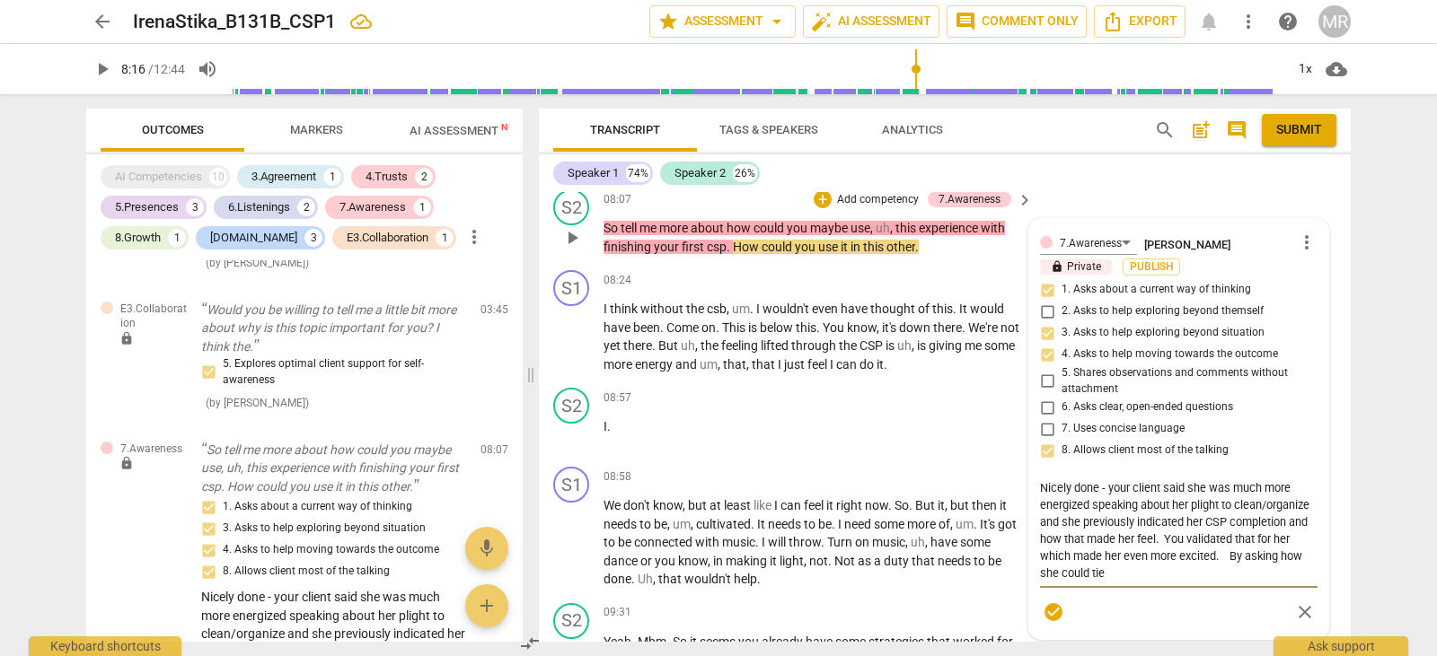
click at [1124, 567] on textarea "Nicely done - your client said she was much more energized speaking about her p…" at bounding box center [1178, 530] width 277 height 102
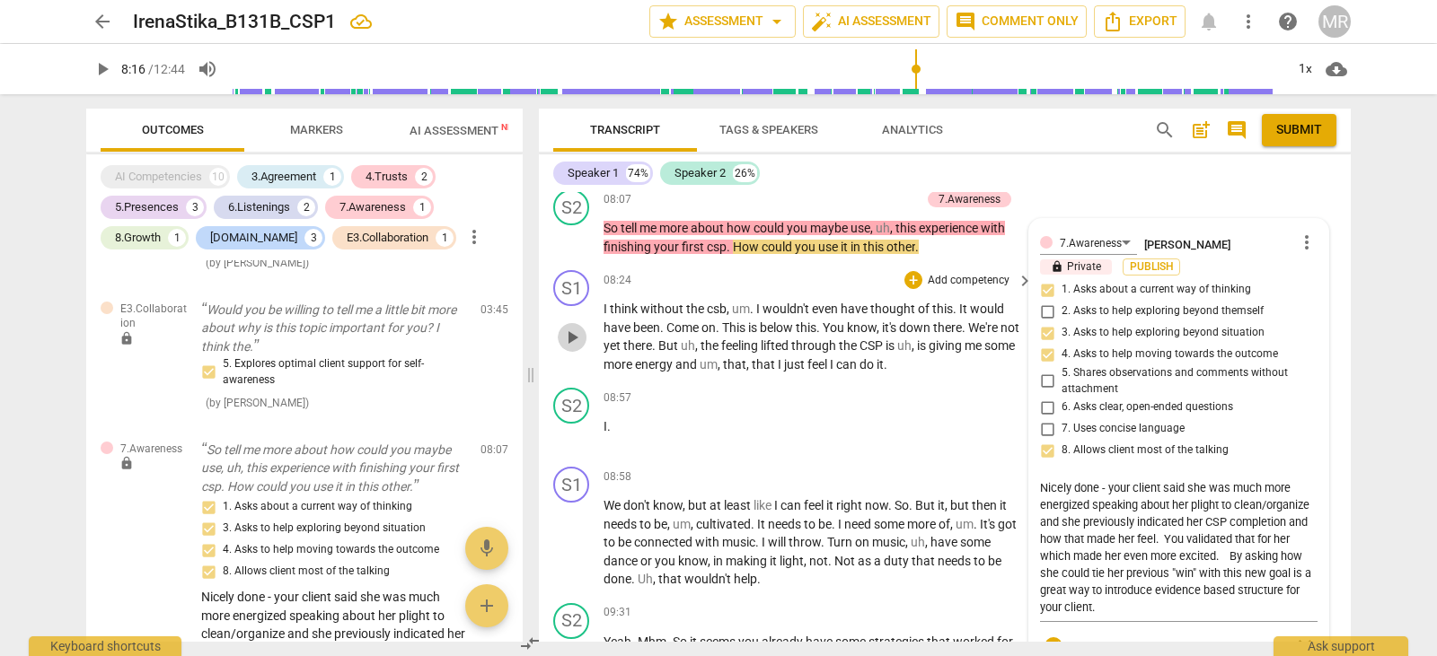
click at [573, 338] on span "play_arrow" at bounding box center [572, 338] width 22 height 22
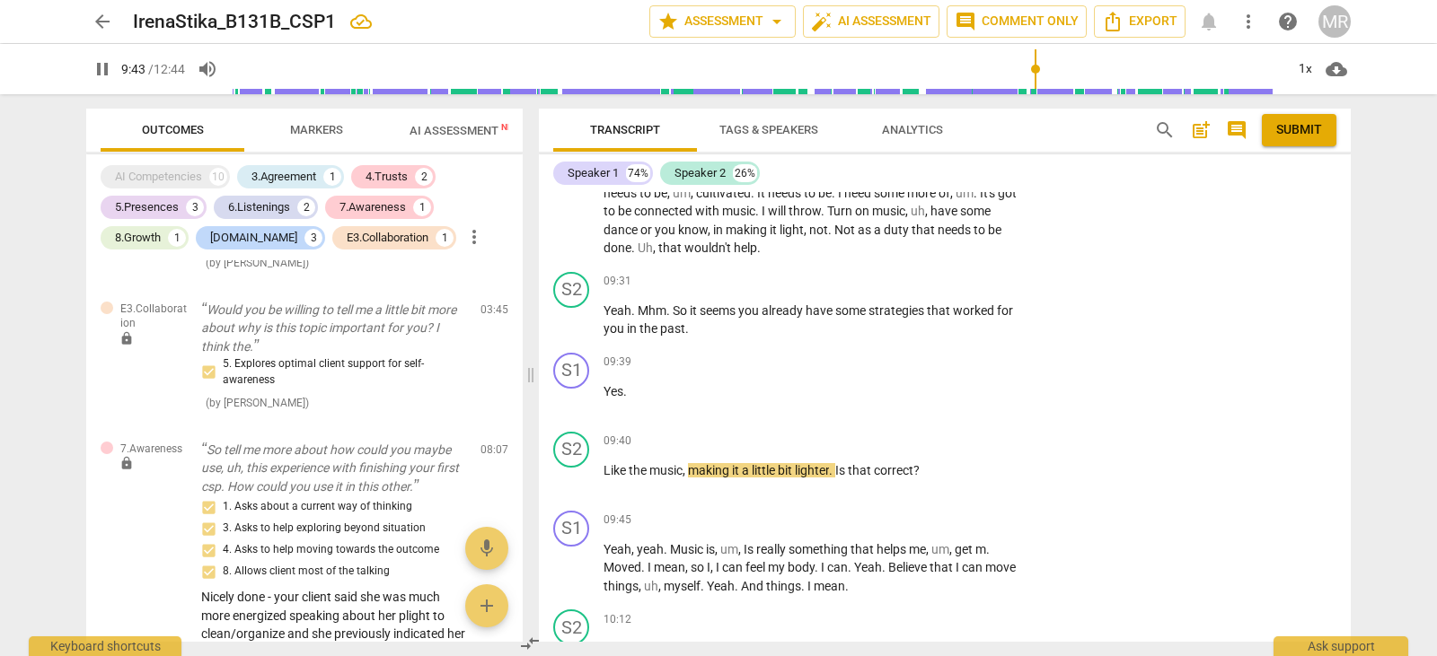
scroll to position [4310, 0]
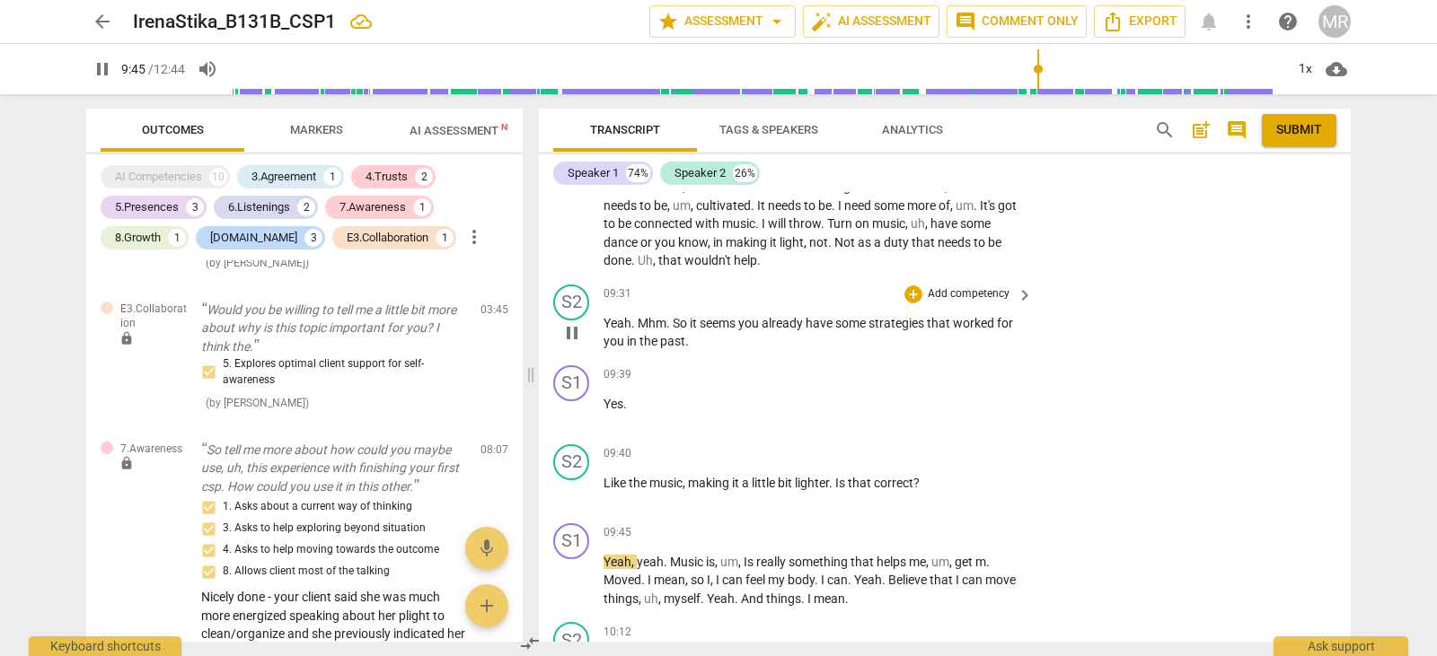
click at [984, 294] on p "Add competency" at bounding box center [968, 294] width 85 height 16
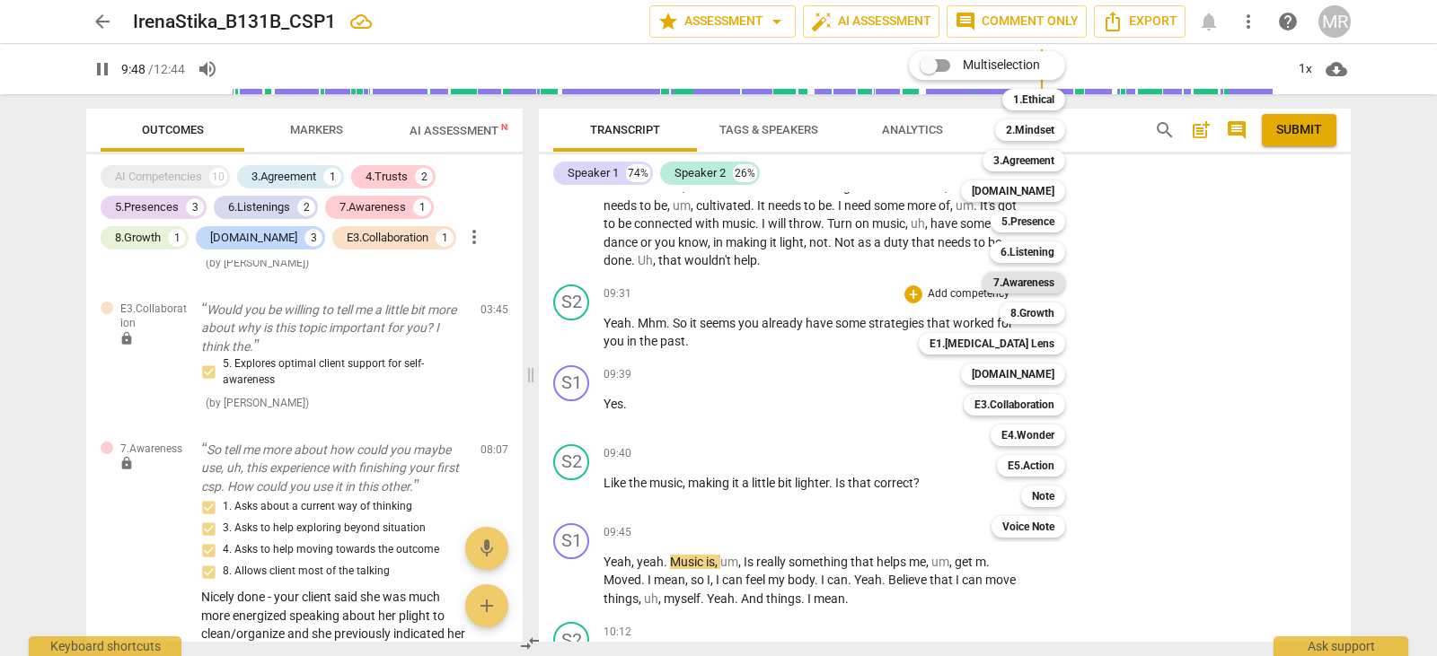
click at [1011, 281] on b "7.Awareness" at bounding box center [1023, 283] width 61 height 22
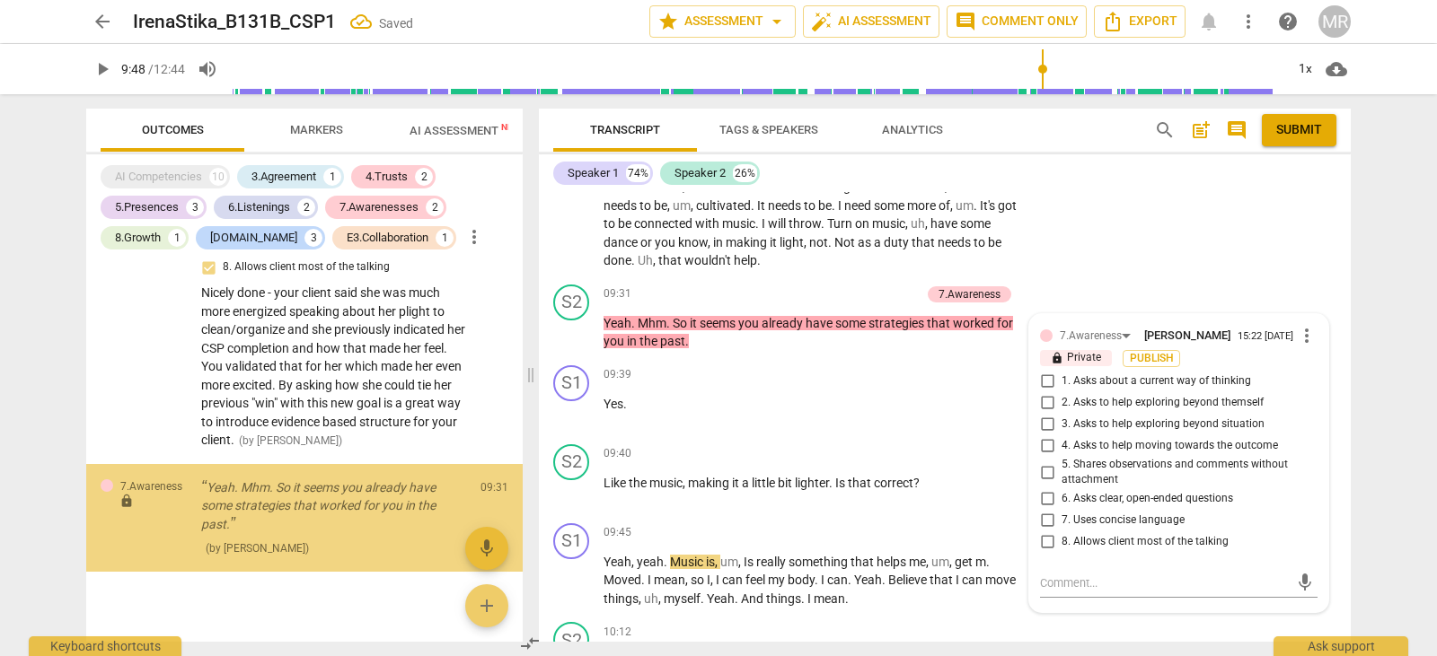
scroll to position [2042, 0]
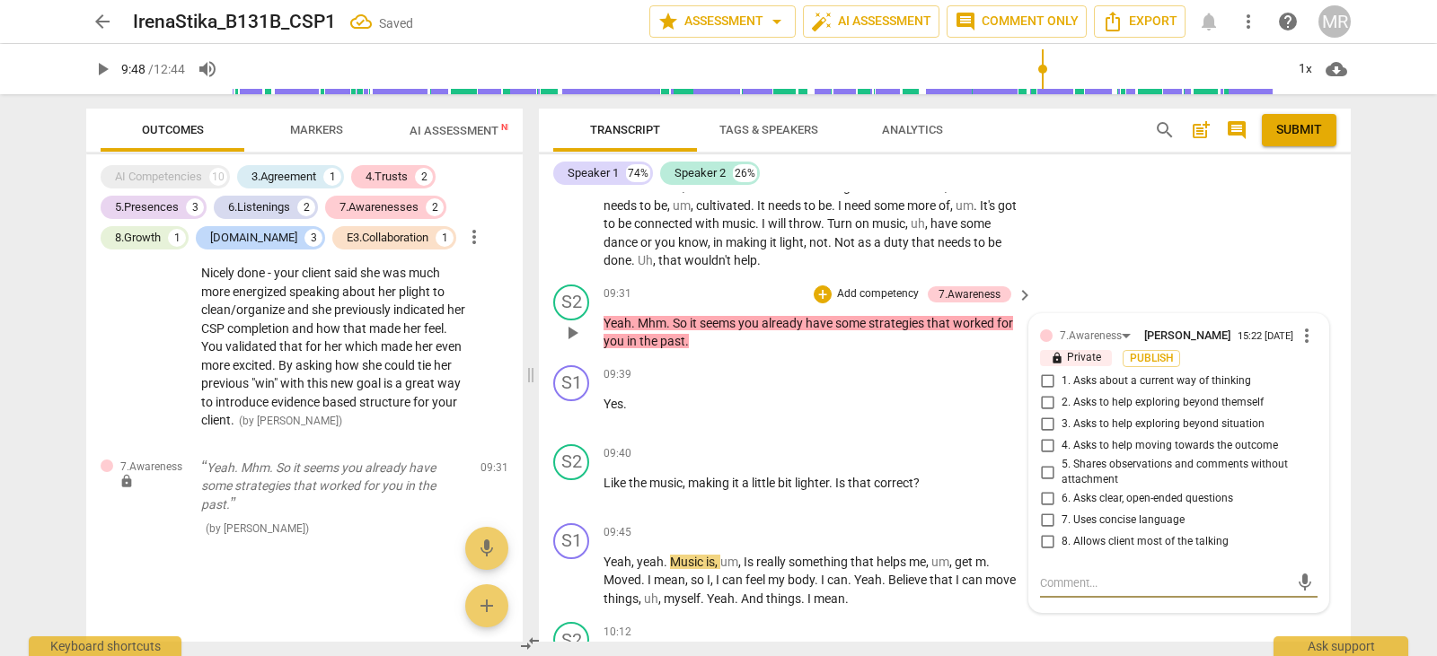
click at [1043, 380] on input "1. Asks about a current way of thinking" at bounding box center [1046, 382] width 29 height 22
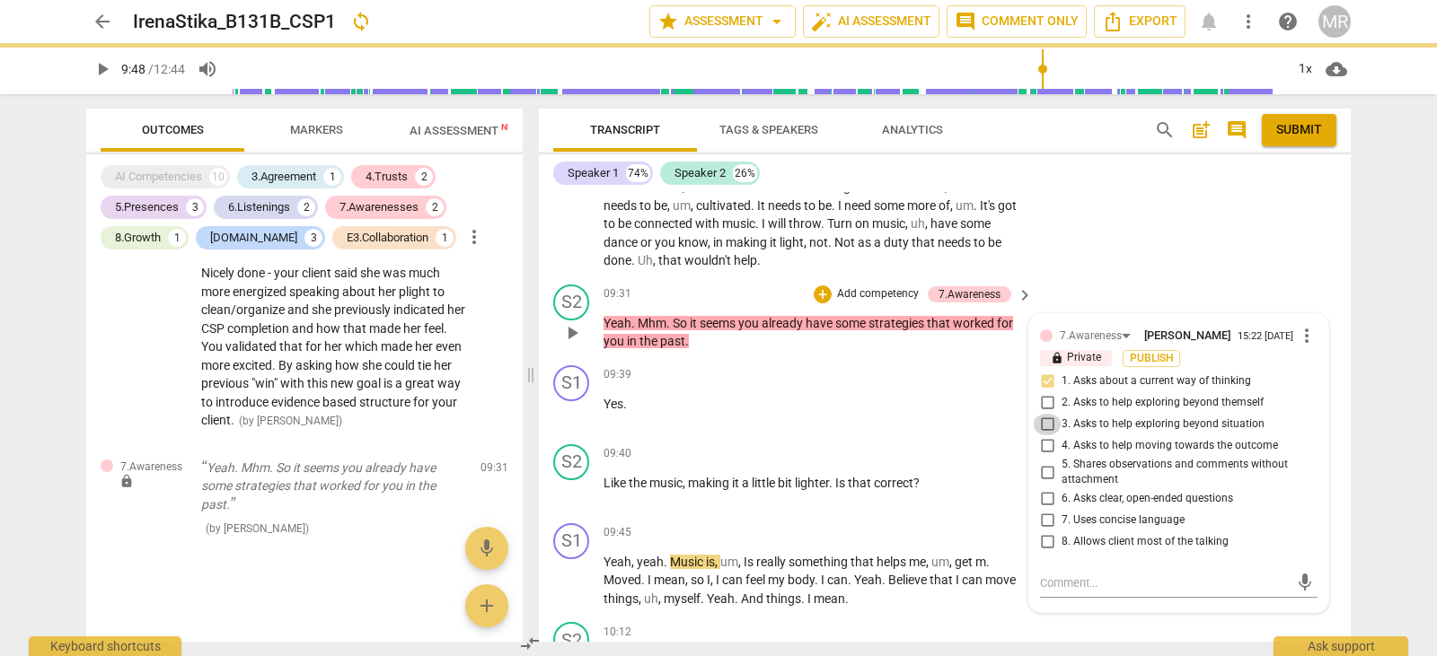
click at [1047, 423] on input "3. Asks to help exploring beyond situation" at bounding box center [1046, 425] width 29 height 22
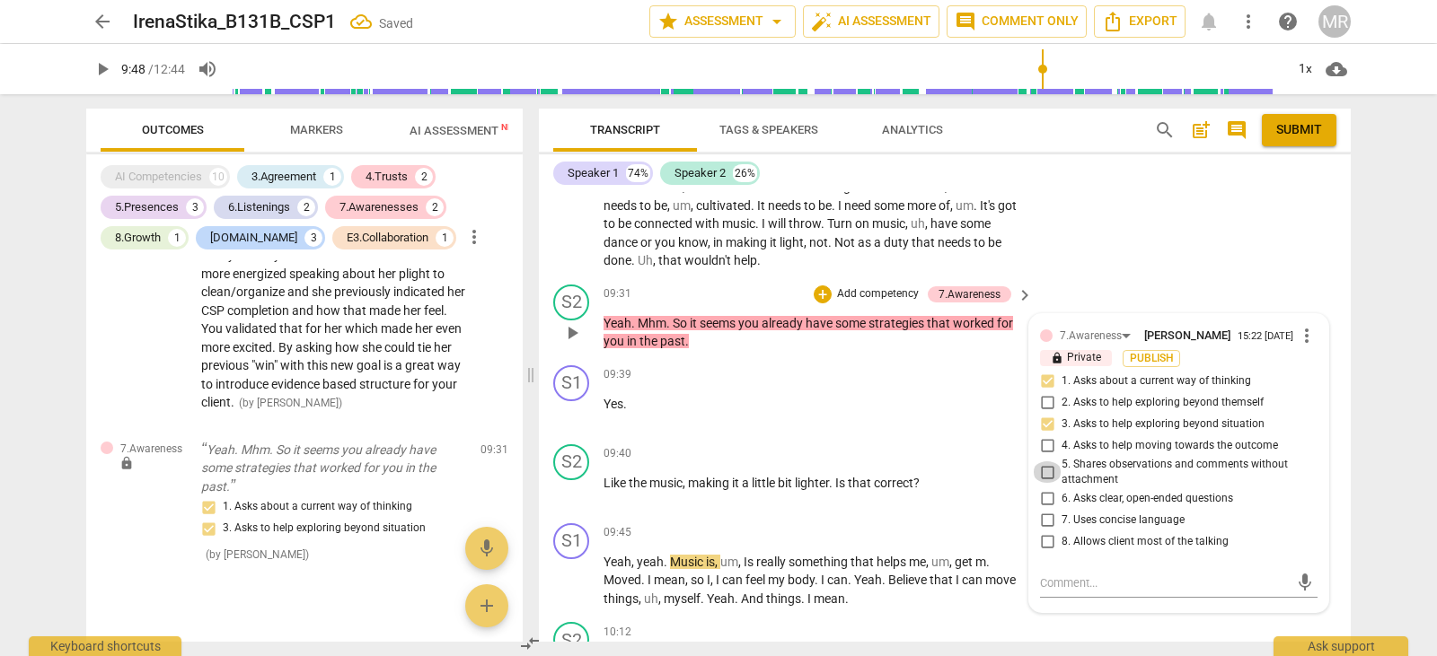
click at [1047, 470] on input "5. Shares observations and comments without attachment" at bounding box center [1046, 472] width 29 height 22
click at [1057, 580] on textarea at bounding box center [1164, 583] width 249 height 17
click at [1057, 580] on textarea "R" at bounding box center [1164, 583] width 249 height 17
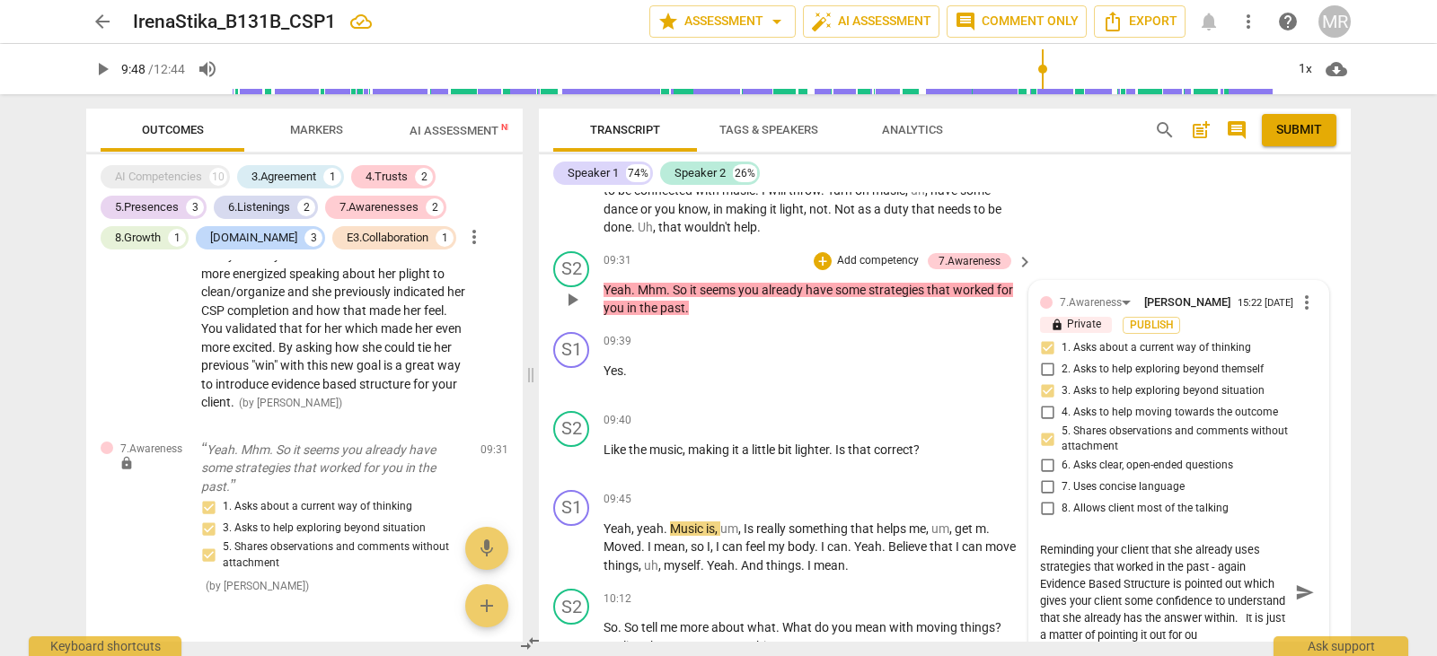
scroll to position [4345, 0]
click at [827, 421] on div "09:40 + Add competency keyboard_arrow_right" at bounding box center [818, 419] width 431 height 20
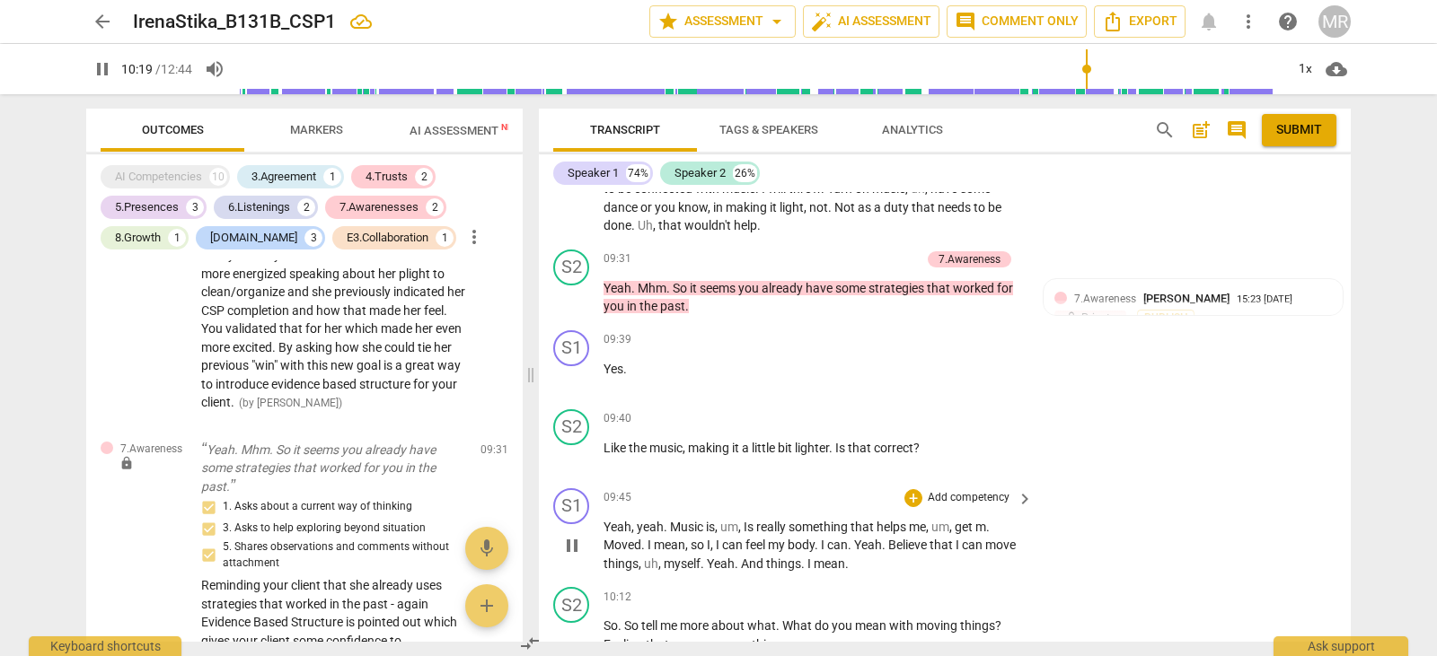
scroll to position [4852, 0]
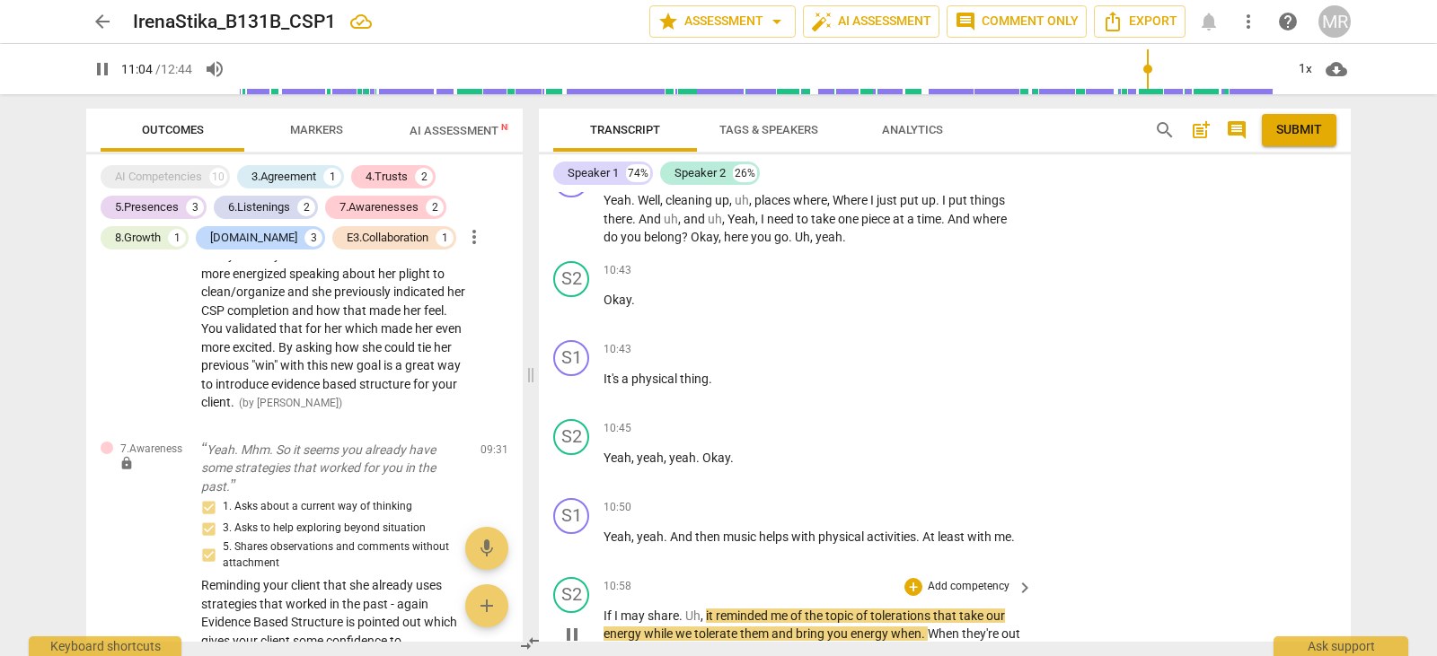
click at [960, 590] on p "Add competency" at bounding box center [968, 587] width 85 height 16
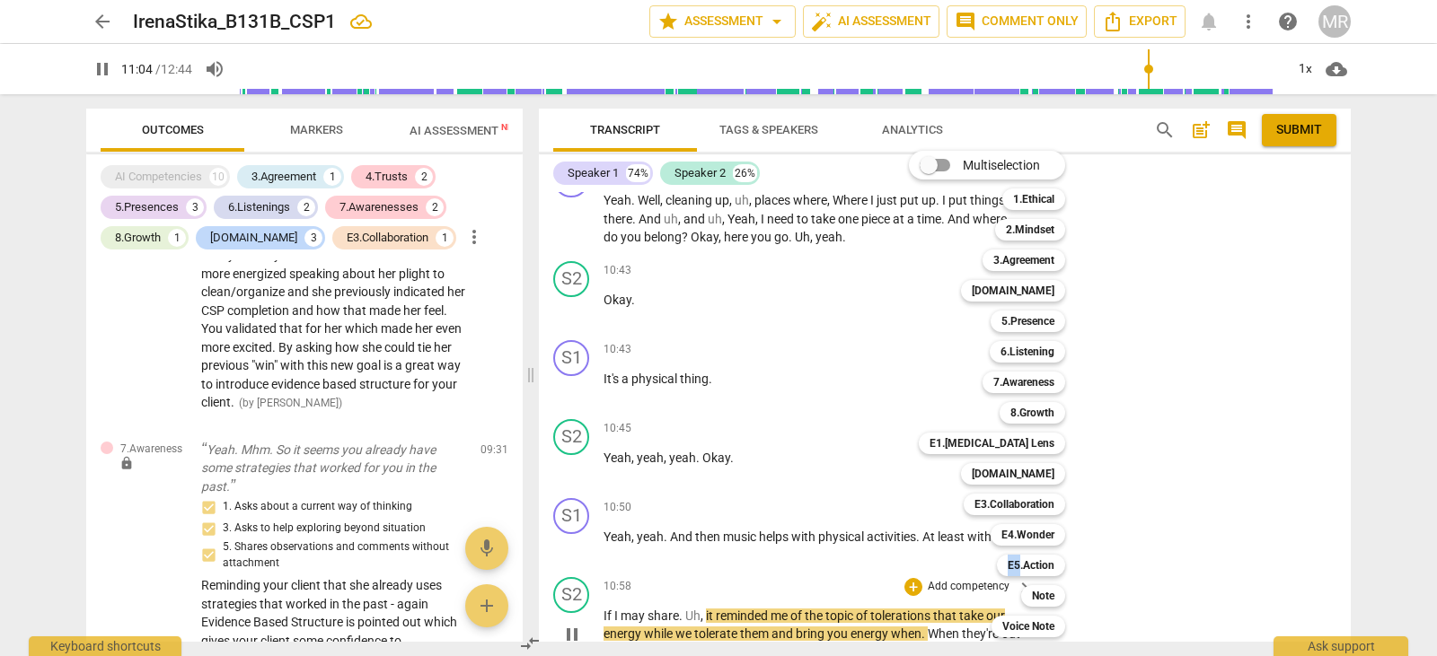
click at [960, 590] on div "Multiselection m 1.Ethical 1 2.Mindset 2 3.Agreement 3 [DOMAIN_NAME] 4 5.Presen…" at bounding box center [1000, 394] width 198 height 496
click at [1001, 509] on b "E3.Collaboration" at bounding box center [1014, 505] width 80 height 22
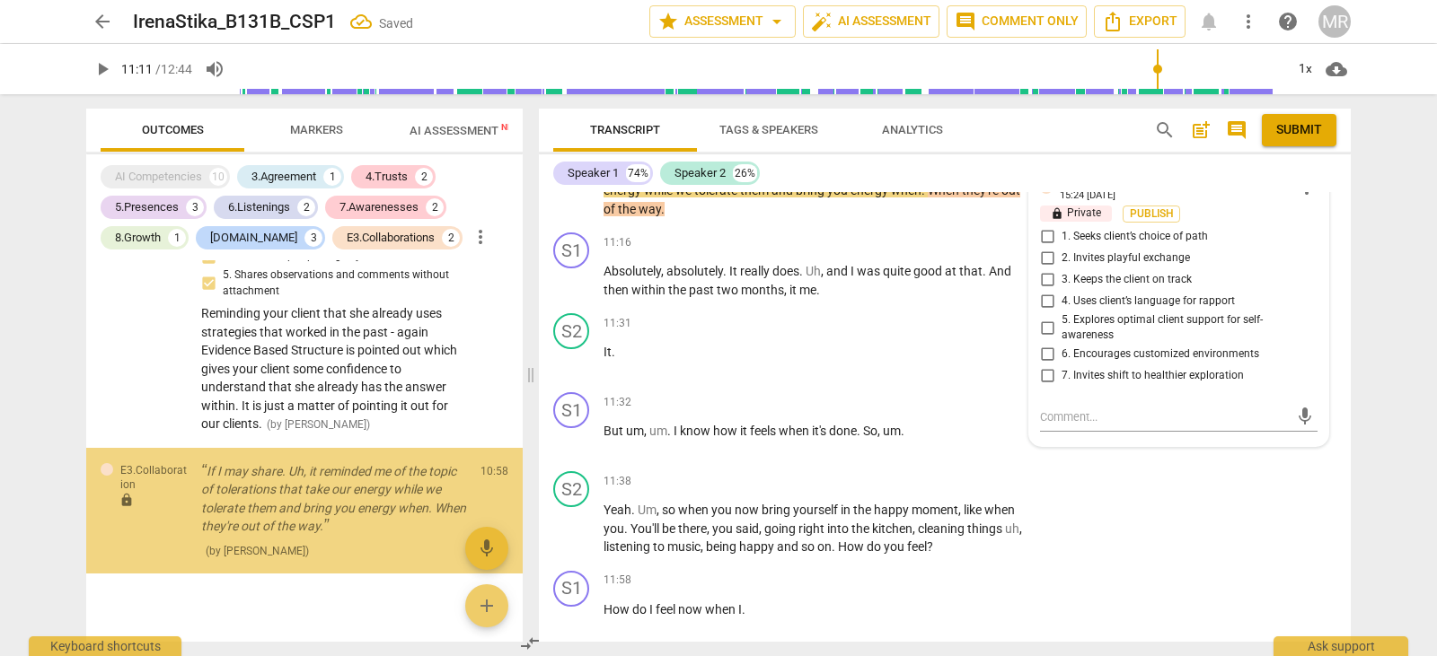
scroll to position [2354, 0]
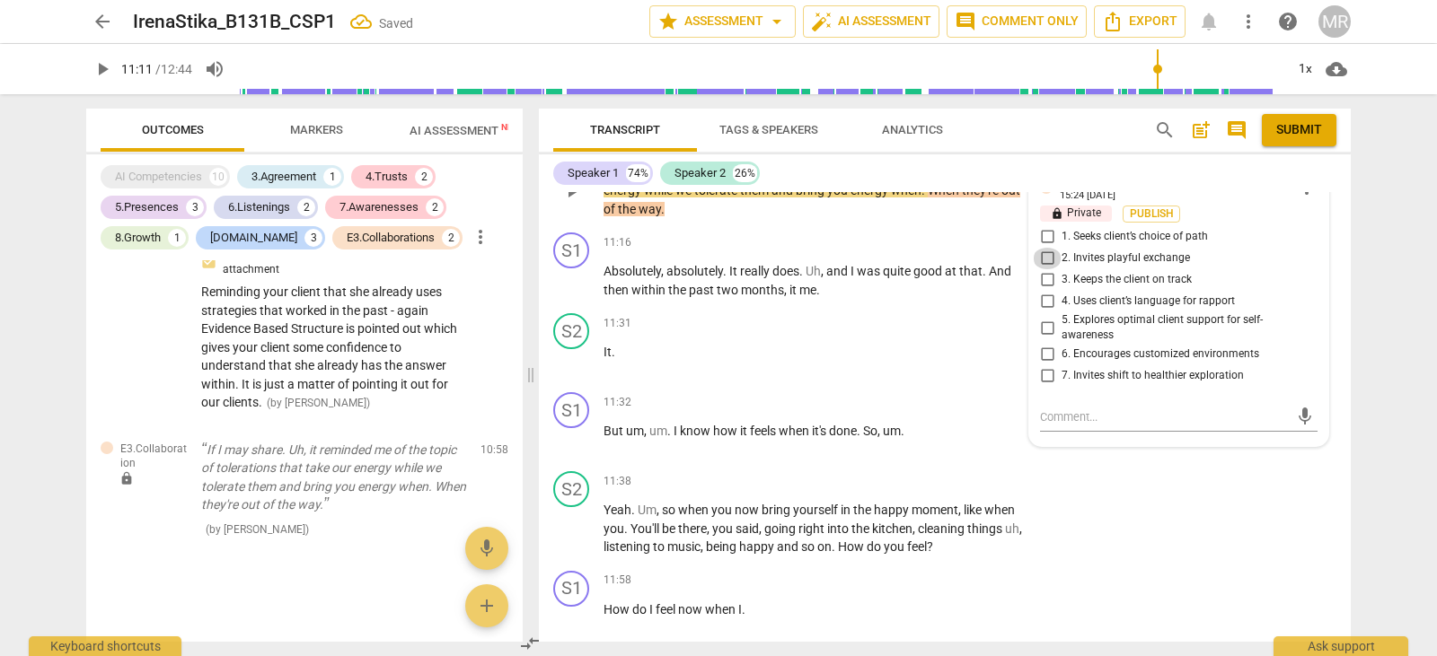
click at [1038, 253] on input "2. Invites playful exchange" at bounding box center [1046, 259] width 29 height 22
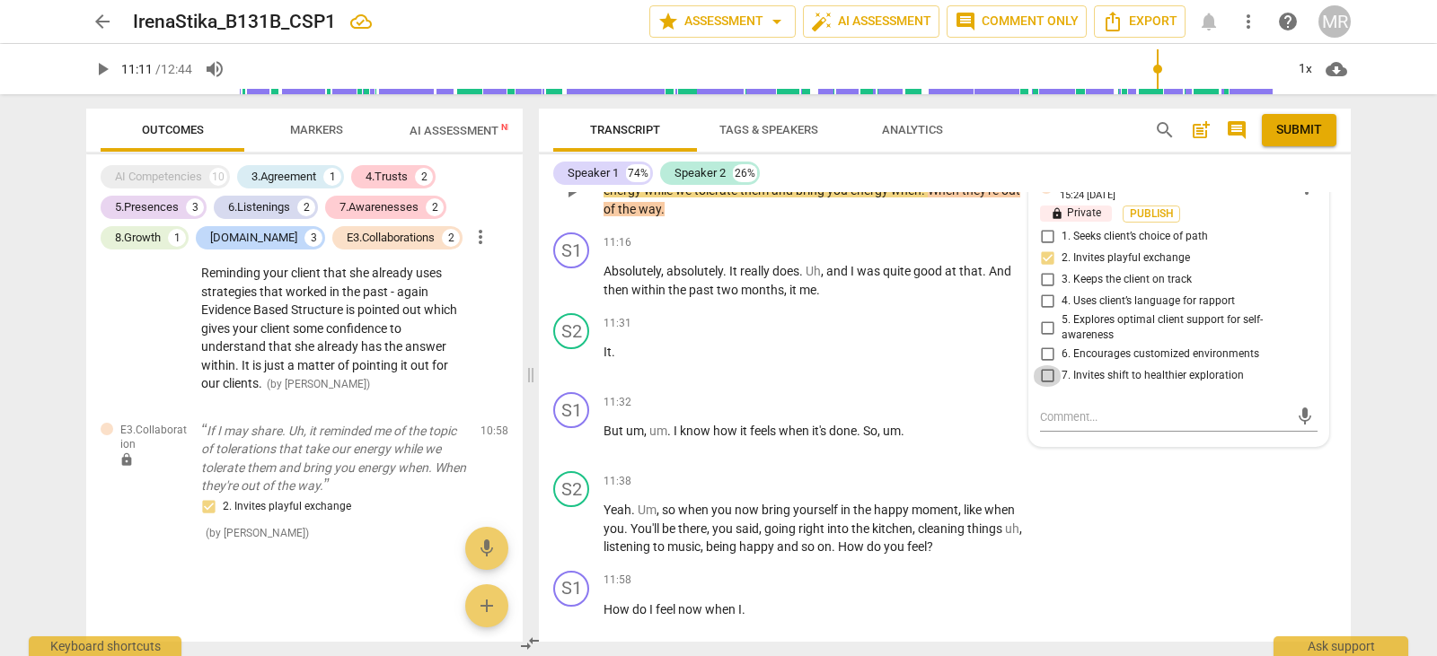
click at [1045, 377] on input "7. Invites shift to healthier exploration" at bounding box center [1046, 376] width 29 height 22
click at [1042, 412] on textarea at bounding box center [1164, 417] width 249 height 17
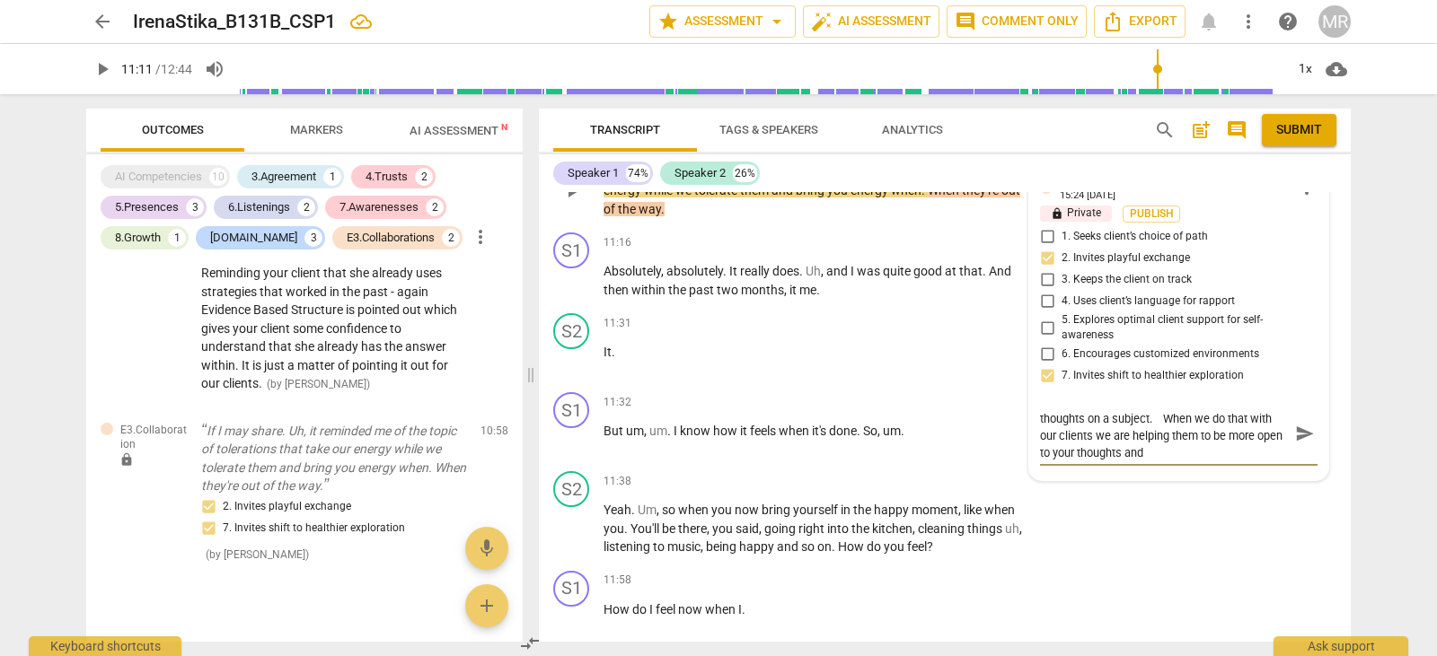
scroll to position [0, 0]
click at [568, 373] on button "play_arrow" at bounding box center [572, 361] width 29 height 29
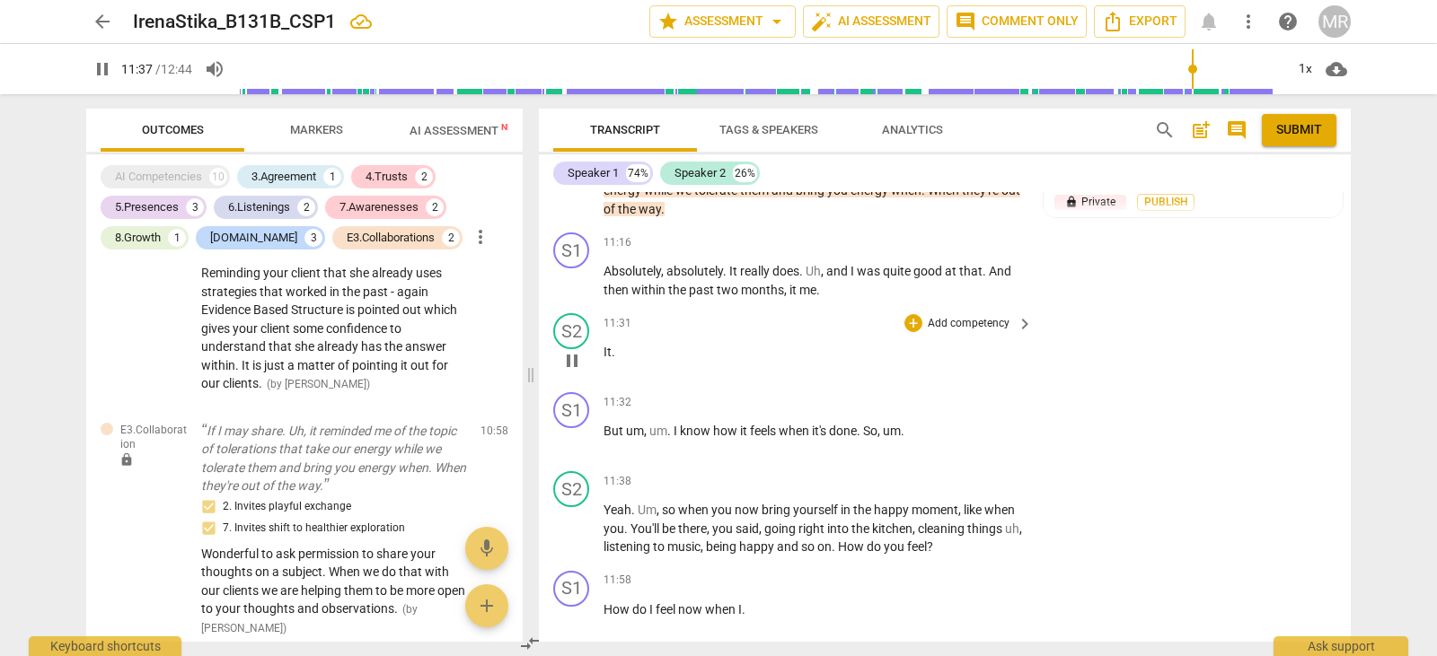
click at [747, 359] on p "It ." at bounding box center [813, 352] width 420 height 19
click at [939, 479] on p "Add competency" at bounding box center [968, 482] width 85 height 16
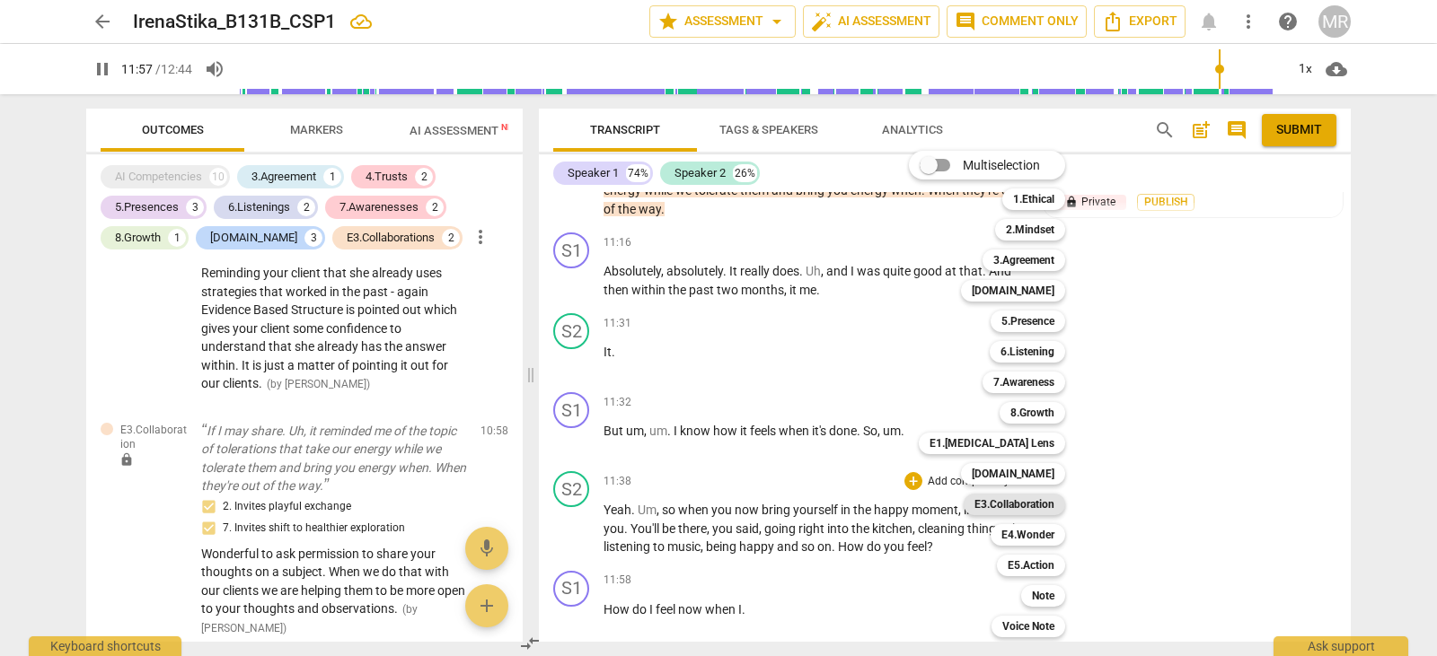
click at [1015, 501] on b "E3.Collaboration" at bounding box center [1014, 505] width 80 height 22
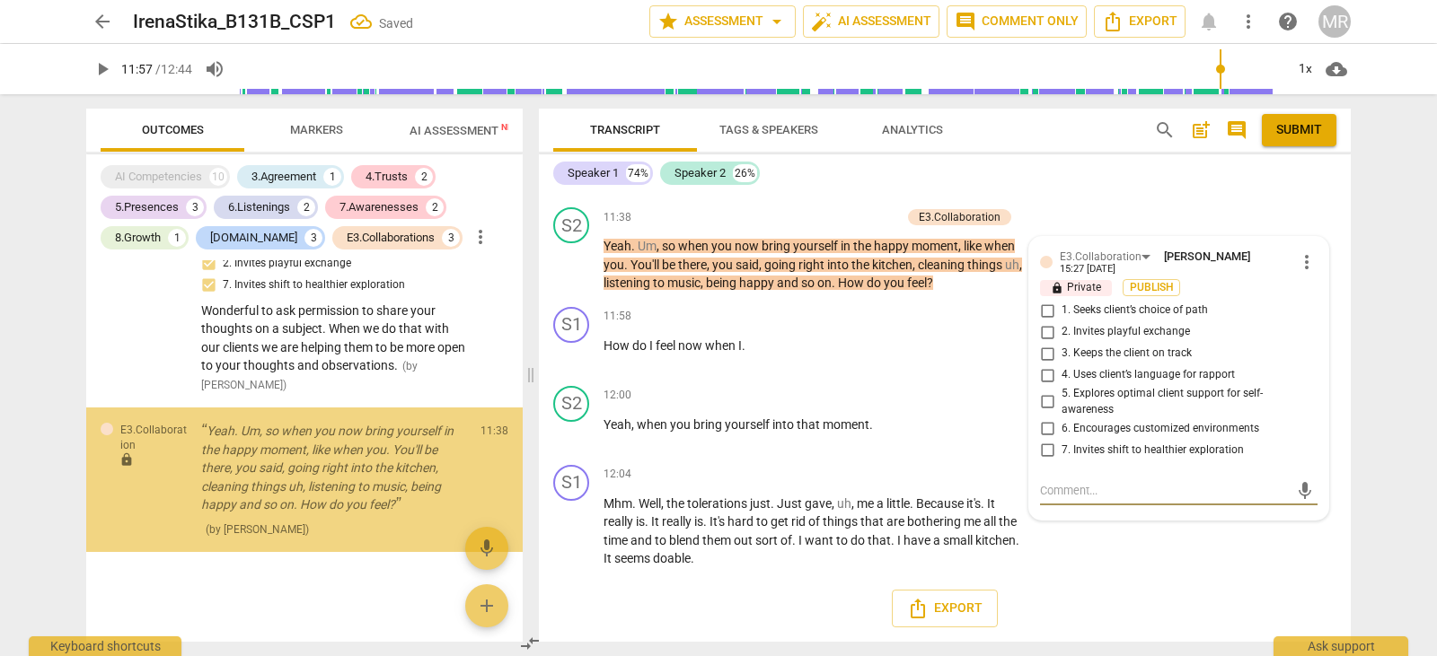
scroll to position [2616, 0]
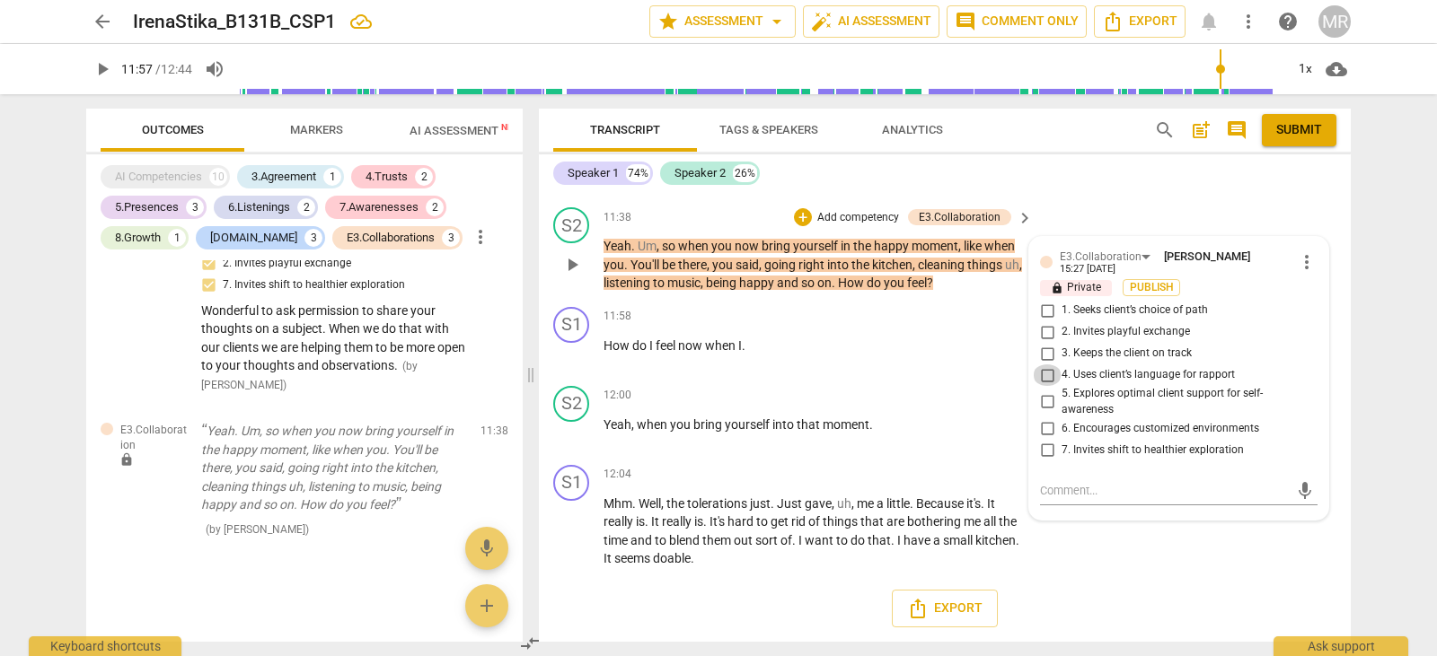
click at [1041, 378] on input "4. Uses client’s language for rapport" at bounding box center [1046, 376] width 29 height 22
click at [1045, 400] on input "5. Explores optimal client support for self-awareness" at bounding box center [1046, 402] width 29 height 22
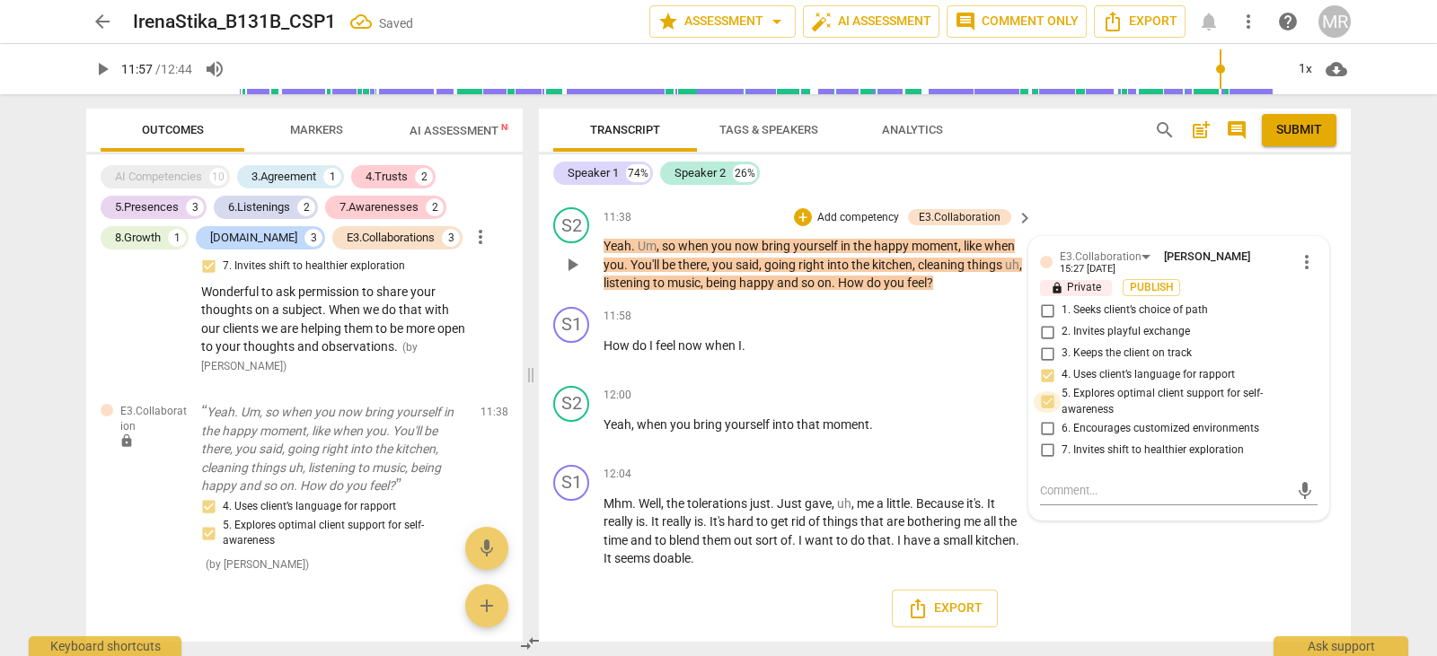
click at [1045, 400] on input "5. Explores optimal client support for self-awareness" at bounding box center [1046, 402] width 29 height 22
click at [1041, 435] on input "6. Encourages customized environments" at bounding box center [1046, 428] width 29 height 22
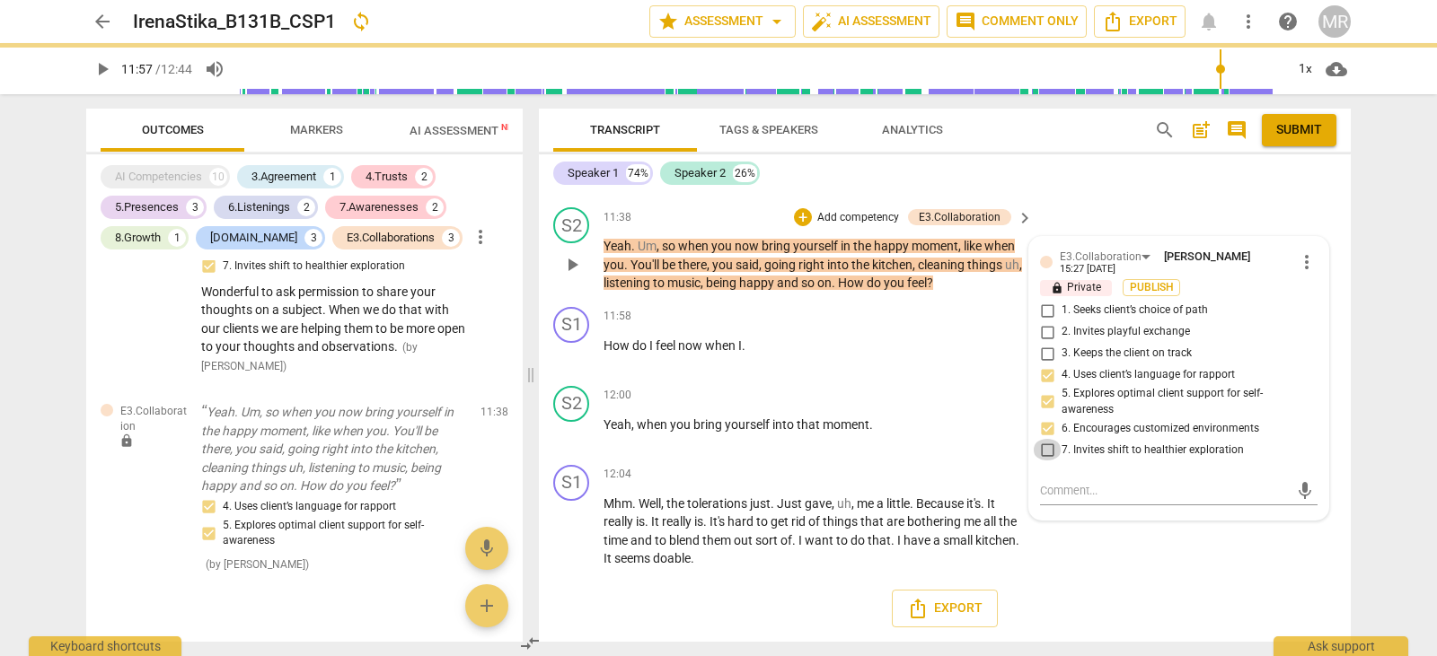
click at [1043, 450] on input "7. Invites shift to healthier exploration" at bounding box center [1046, 450] width 29 height 22
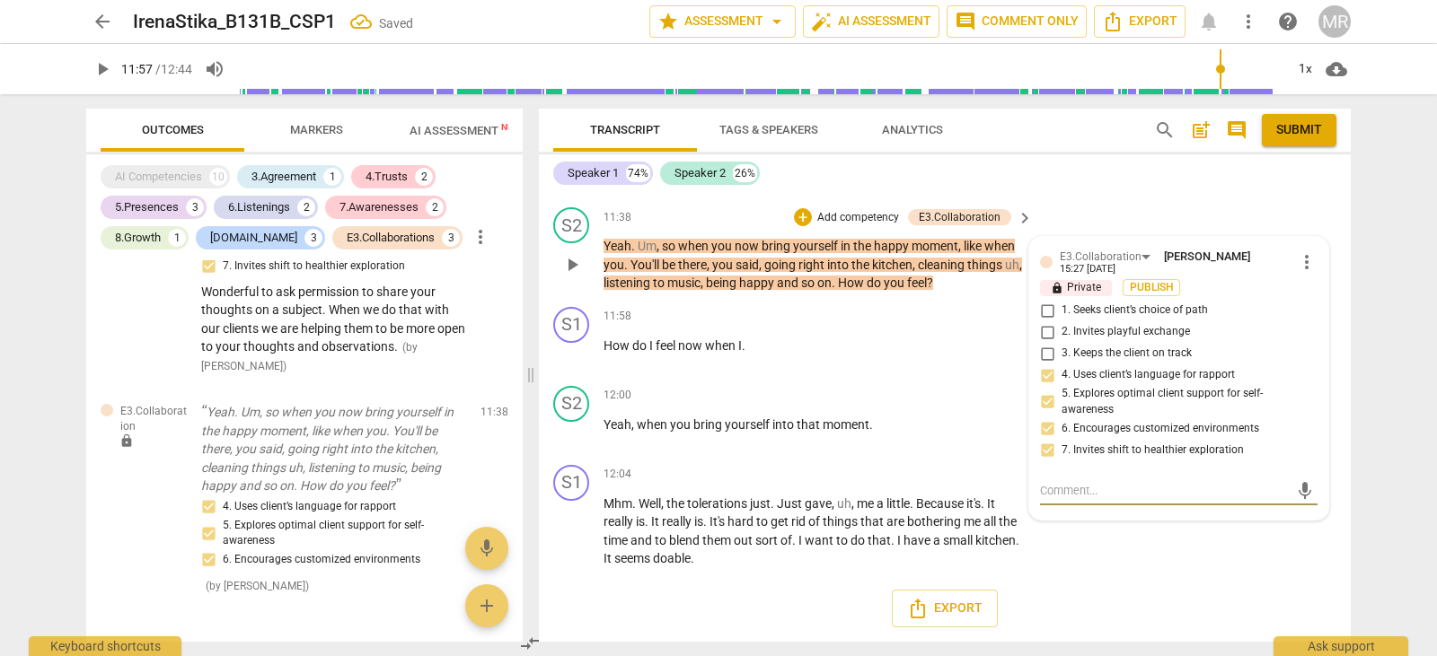
click at [1044, 493] on textarea at bounding box center [1164, 490] width 249 height 17
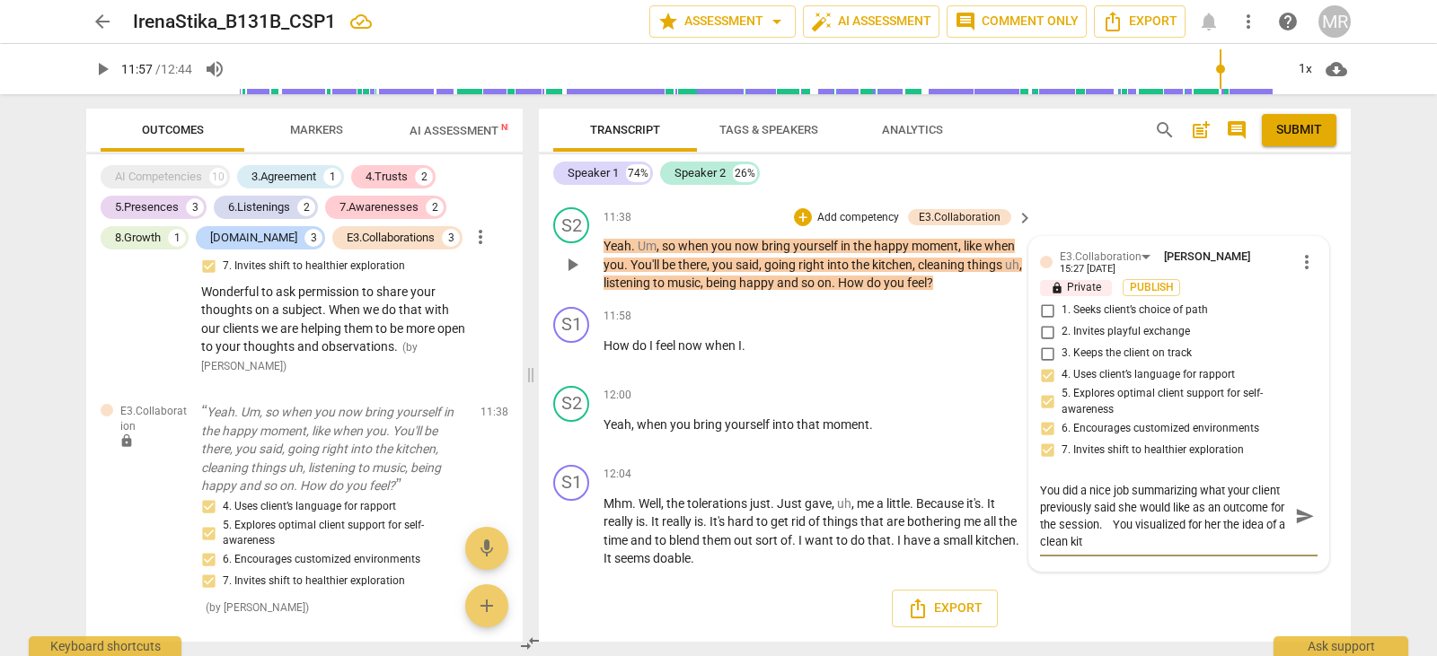
scroll to position [0, 0]
click at [1260, 523] on textarea "You did a nice job summarizing what your client previously said she would like …" at bounding box center [1164, 516] width 249 height 68
drag, startPoint x: 1258, startPoint y: 525, endPoint x: 1298, endPoint y: 443, distance: 92.0
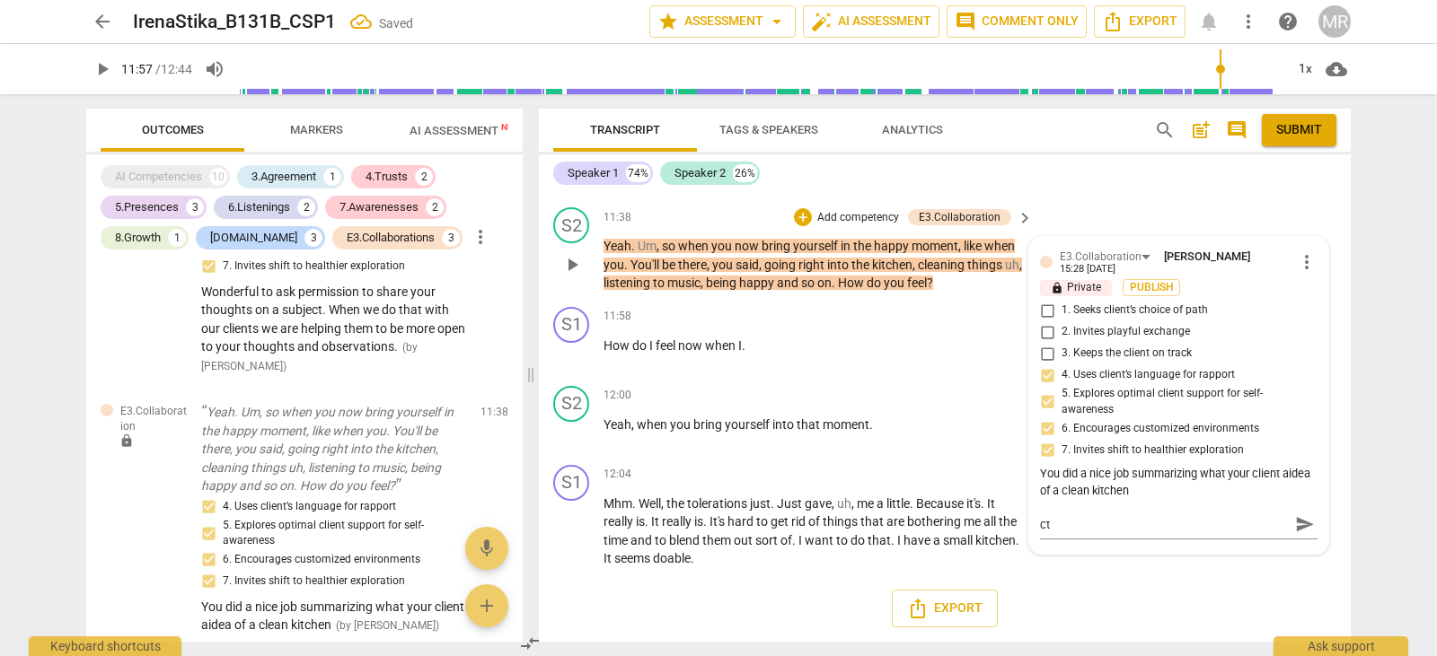
click at [1298, 443] on label "7. Invites shift to healthier exploration" at bounding box center [1170, 450] width 277 height 22
click at [1061, 443] on input "7. Invites shift to healthier exploration" at bounding box center [1046, 450] width 29 height 22
click at [1116, 524] on div "[PERSON_NAME] 15:28 [DATE] more_vert" at bounding box center [1185, 515] width 263 height 22
drag, startPoint x: 1188, startPoint y: 478, endPoint x: 1086, endPoint y: 483, distance: 101.6
click at [1086, 483] on div "You did a nice job summarizing what your client aidea of a clean kitchen" at bounding box center [1178, 483] width 277 height 34
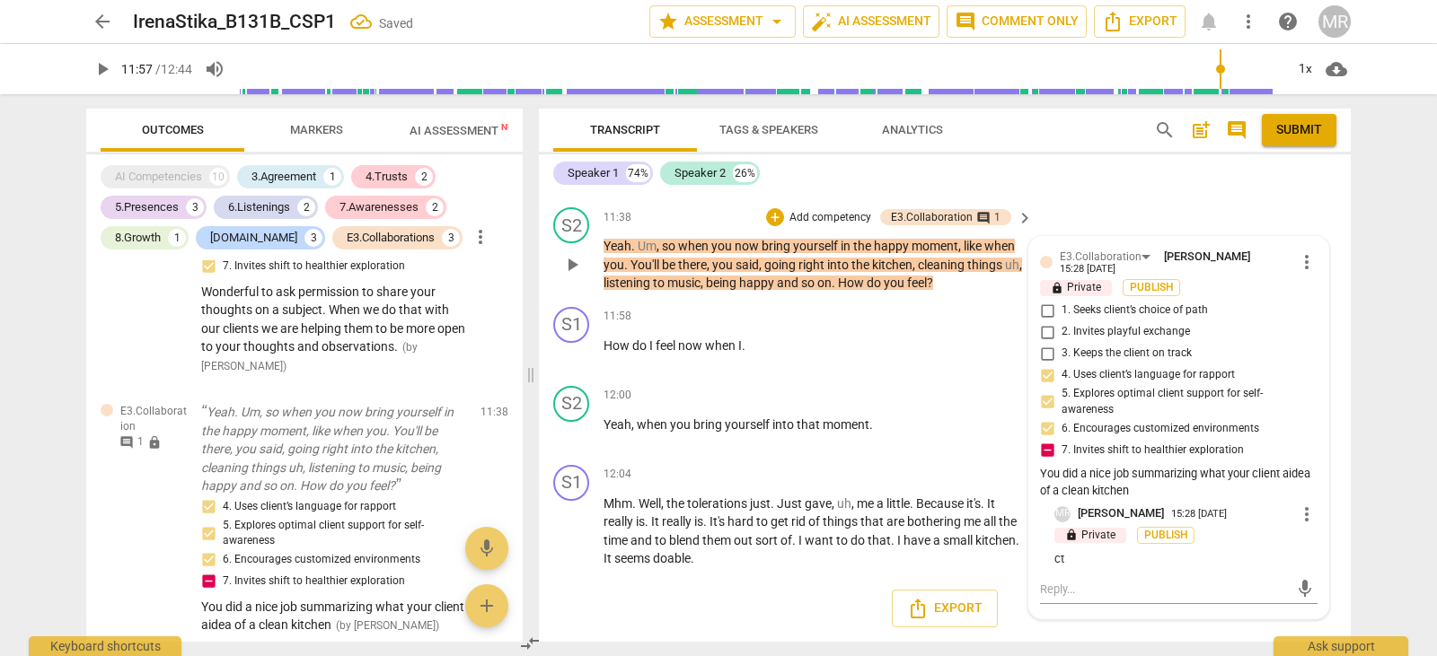
click at [1129, 491] on div "You did a nice job summarizing what your client aidea of a clean kitchen" at bounding box center [1178, 483] width 277 height 34
drag, startPoint x: 1129, startPoint y: 491, endPoint x: 1041, endPoint y: 483, distance: 87.5
click at [1041, 483] on div "You did a nice job summarizing what your client aidea of a clean kitchen" at bounding box center [1178, 483] width 277 height 34
click at [1203, 490] on div "You did a nice job summarizing what your client aidea of a clean kitchen" at bounding box center [1178, 483] width 277 height 34
click at [1203, 485] on div "You did a nice job summarizing what your client aidea of a clean kitchen" at bounding box center [1178, 483] width 277 height 34
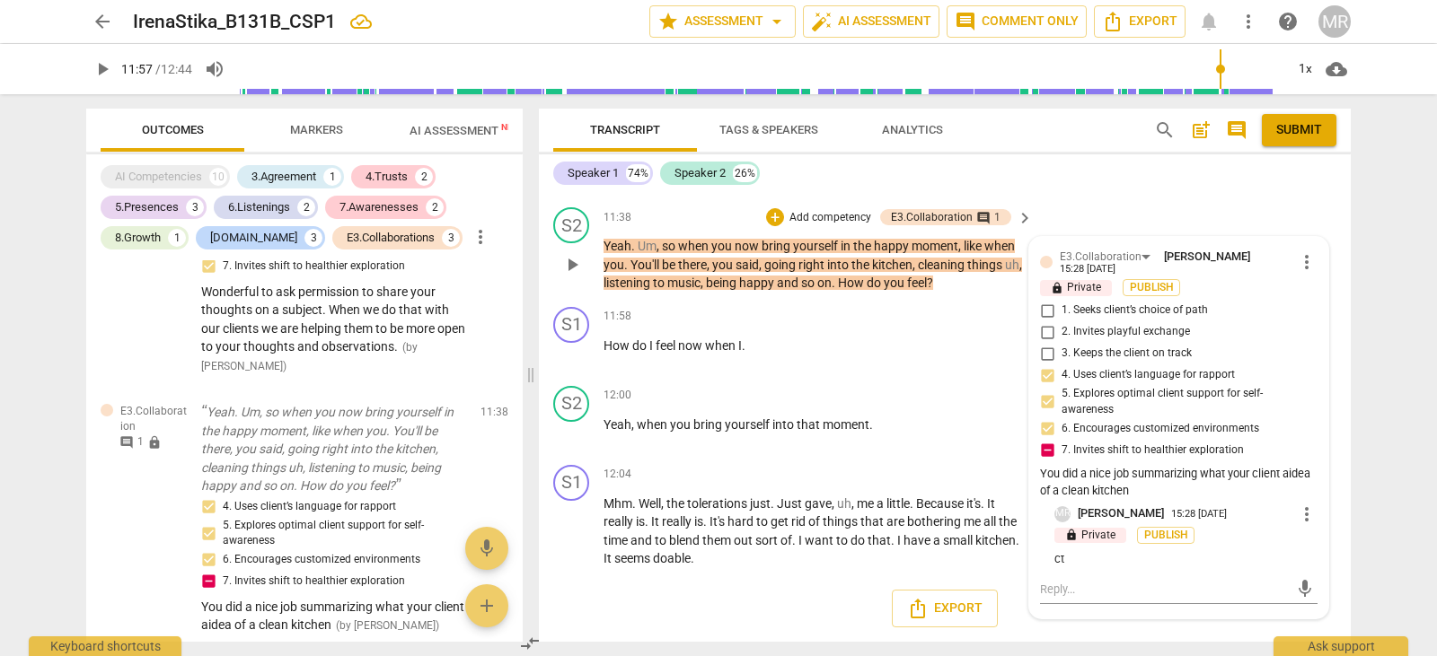
click at [1203, 485] on div "You did a nice job summarizing what your client aidea of a clean kitchen" at bounding box center [1178, 483] width 277 height 34
click at [1196, 470] on div "You did a nice job summarizing what your client aidea of a clean kitchen" at bounding box center [1178, 483] width 277 height 34
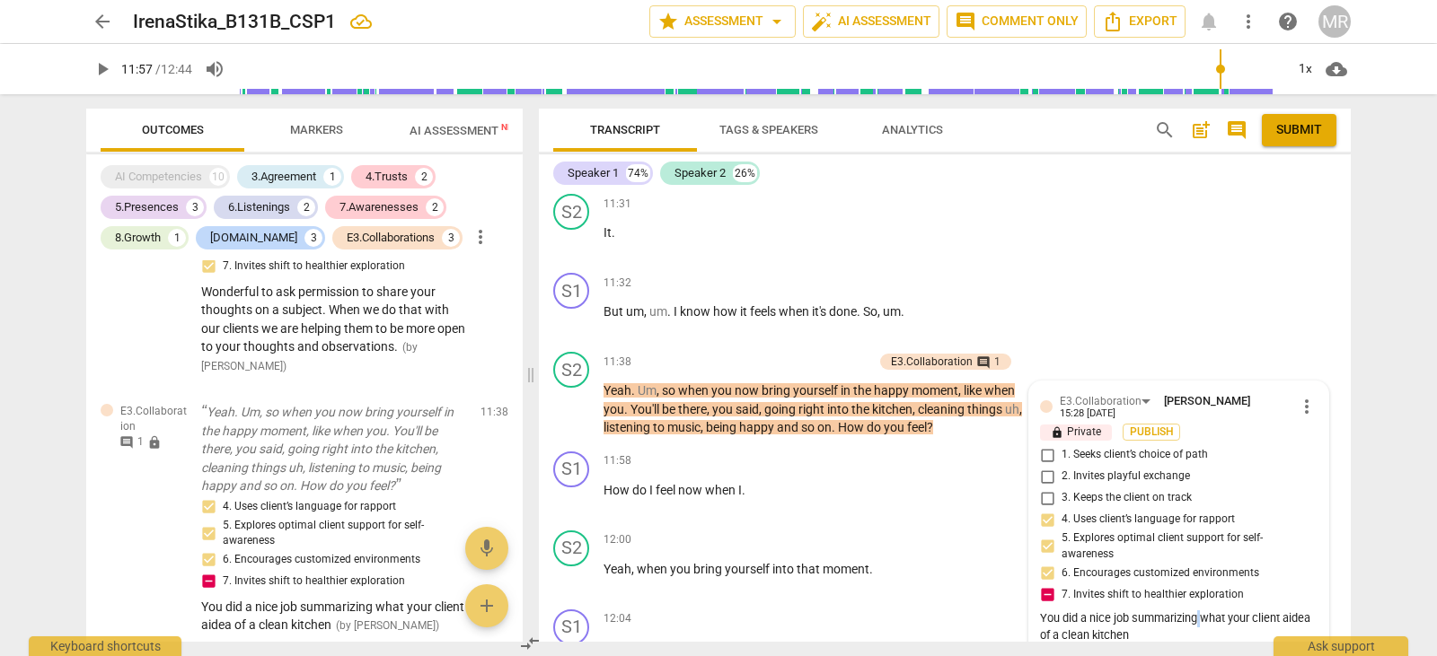
scroll to position [5535, 0]
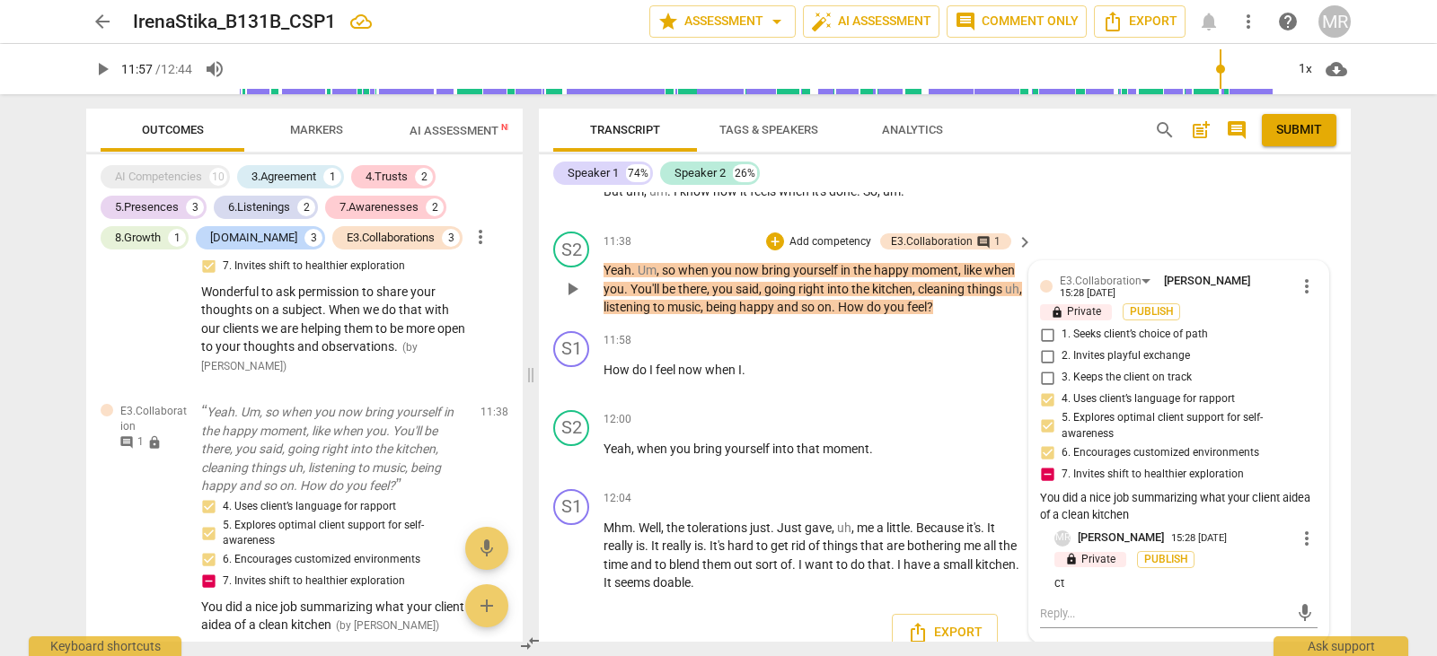
click at [1131, 511] on div "You did a nice job summarizing what your client aidea of a clean kitchen" at bounding box center [1178, 507] width 277 height 34
click at [1121, 512] on div "You did a nice job summarizing what your client aidea of a clean kitchen" at bounding box center [1178, 507] width 277 height 34
click at [1140, 514] on div "You did a nice job summarizing what your client aidea of a clean kitchen" at bounding box center [1178, 507] width 277 height 34
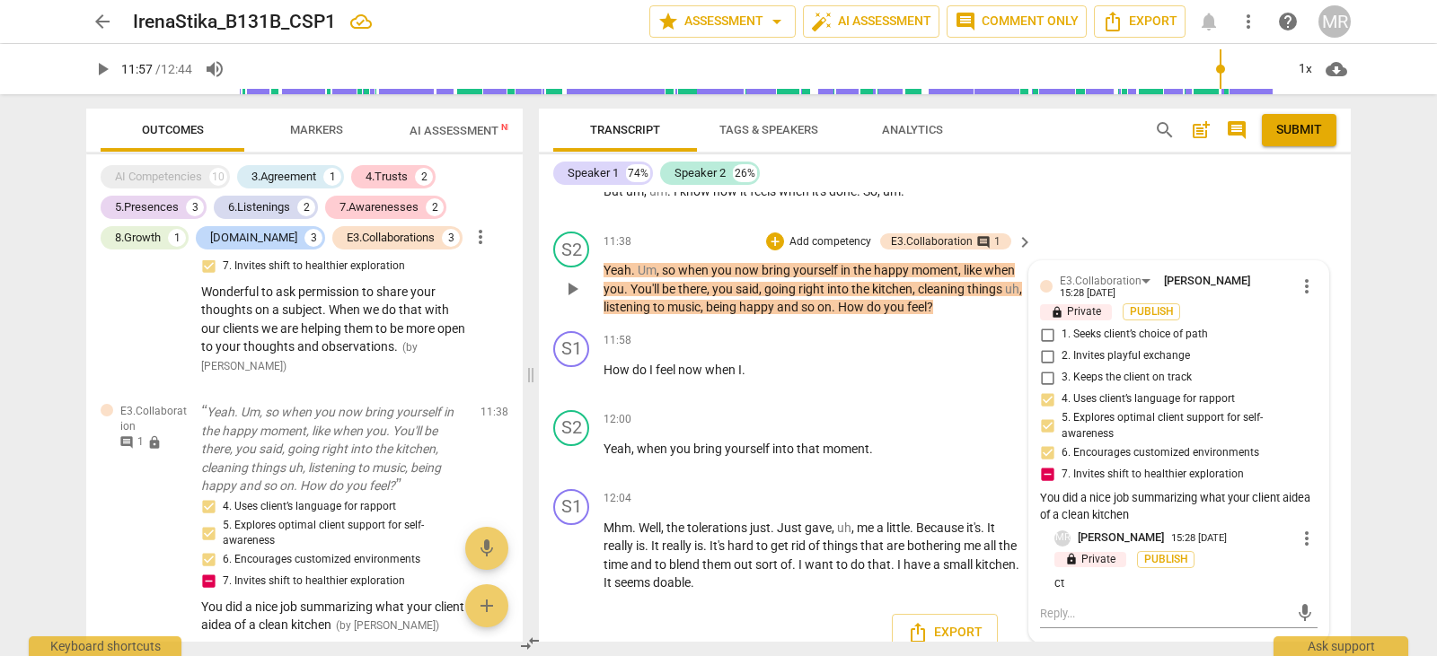
click at [1129, 514] on div "You did a nice job summarizing what your client aidea of a clean kitchen" at bounding box center [1178, 507] width 277 height 34
click at [1070, 582] on p "ct" at bounding box center [1185, 583] width 263 height 17
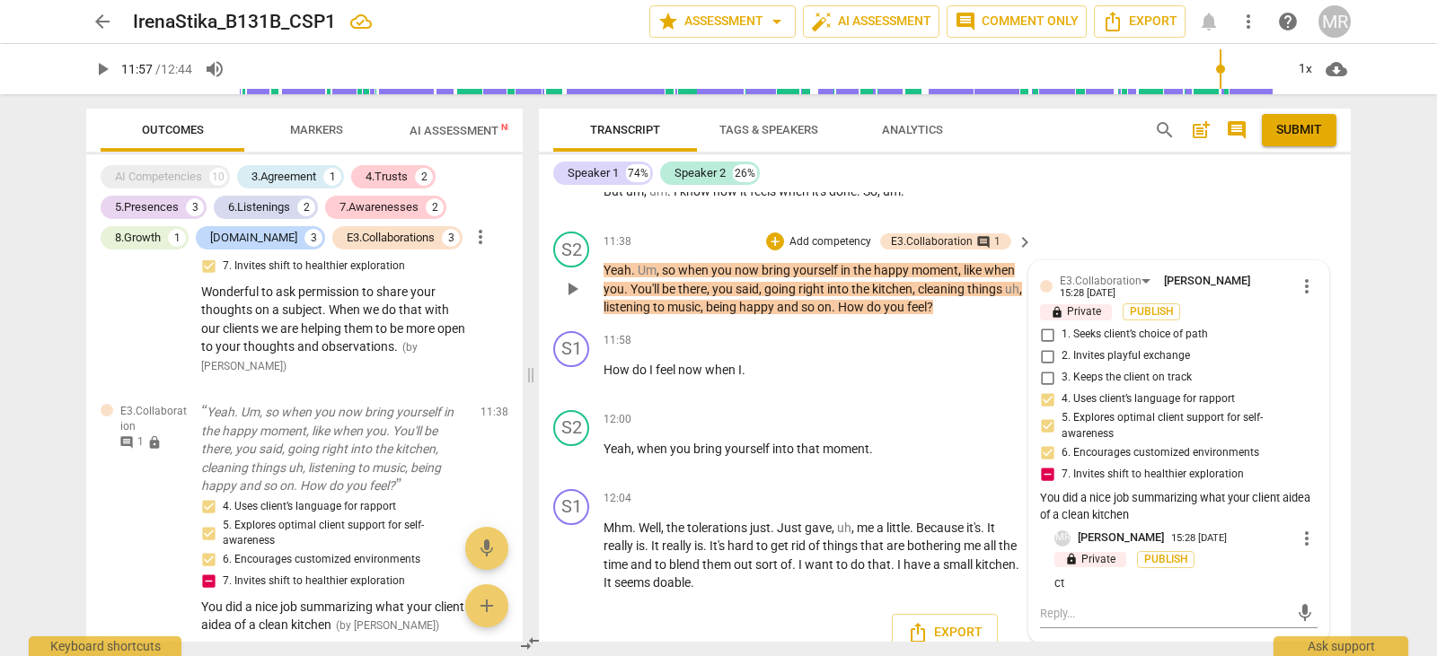
click at [1070, 582] on p "ct" at bounding box center [1185, 583] width 263 height 17
click at [1061, 584] on p "ct" at bounding box center [1185, 583] width 263 height 17
click at [1299, 540] on span "more_vert" at bounding box center [1307, 539] width 22 height 22
click at [1302, 287] on div at bounding box center [718, 328] width 1437 height 656
click at [1302, 287] on span "more_vert" at bounding box center [1307, 287] width 22 height 22
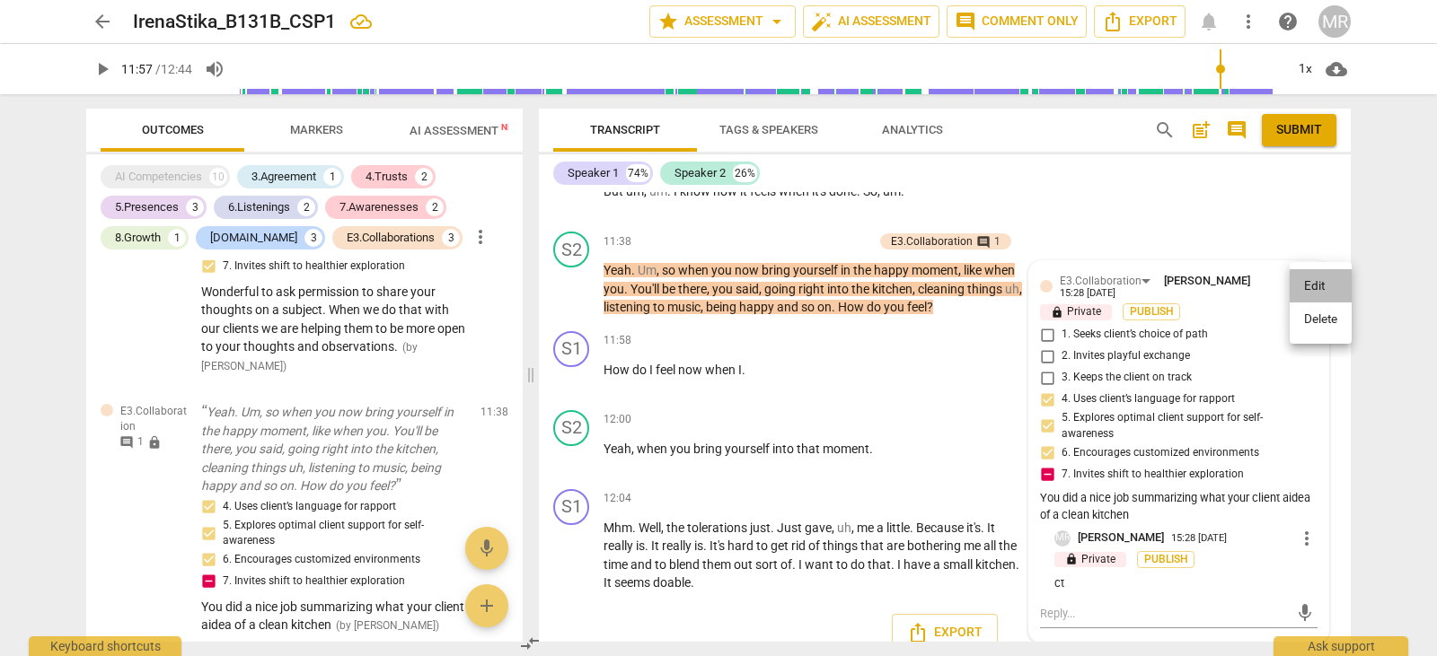
click at [1302, 287] on li "Edit" at bounding box center [1320, 286] width 62 height 34
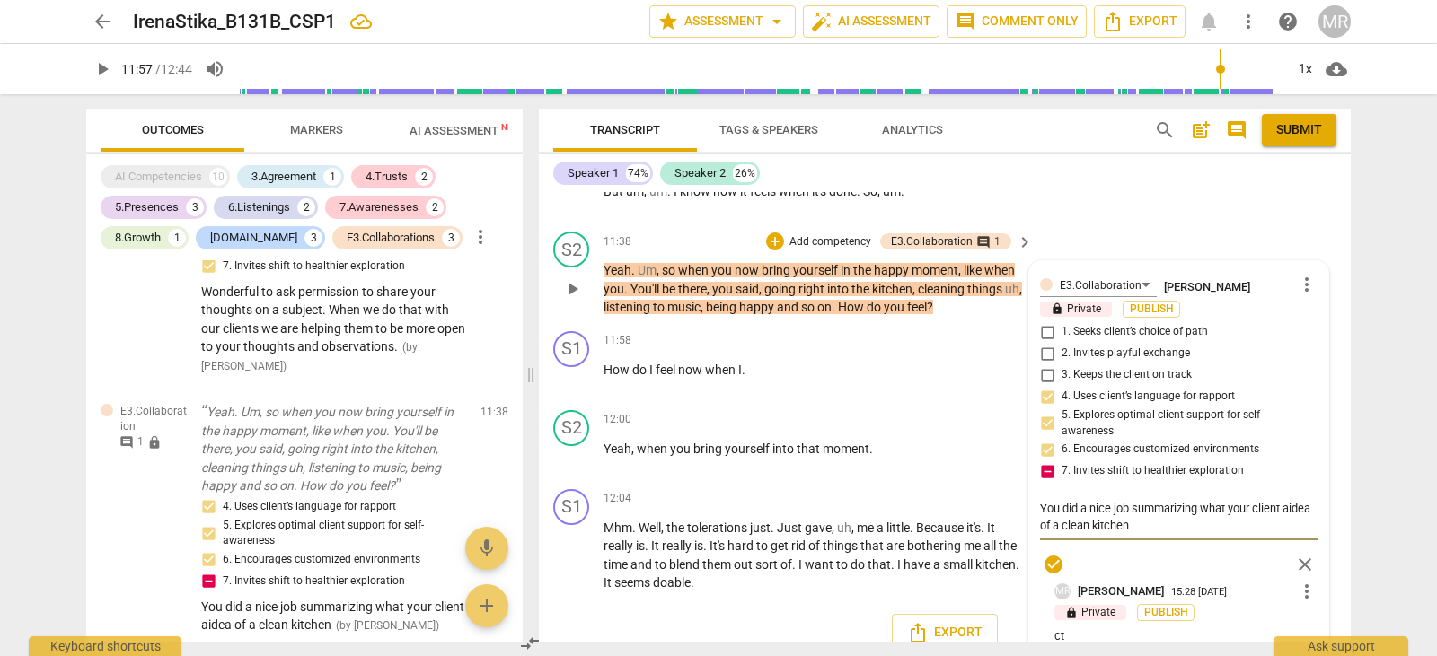
drag, startPoint x: 1136, startPoint y: 523, endPoint x: 1126, endPoint y: 523, distance: 9.9
click at [1126, 523] on textarea "You did a nice job summarizing what your client aidea of a clean kitchen" at bounding box center [1178, 517] width 277 height 34
drag, startPoint x: 1284, startPoint y: 512, endPoint x: 1310, endPoint y: 511, distance: 26.1
click at [1310, 511] on textarea "You did a nice job summarizing what your client aidea of a clean kitchen" at bounding box center [1178, 517] width 277 height 34
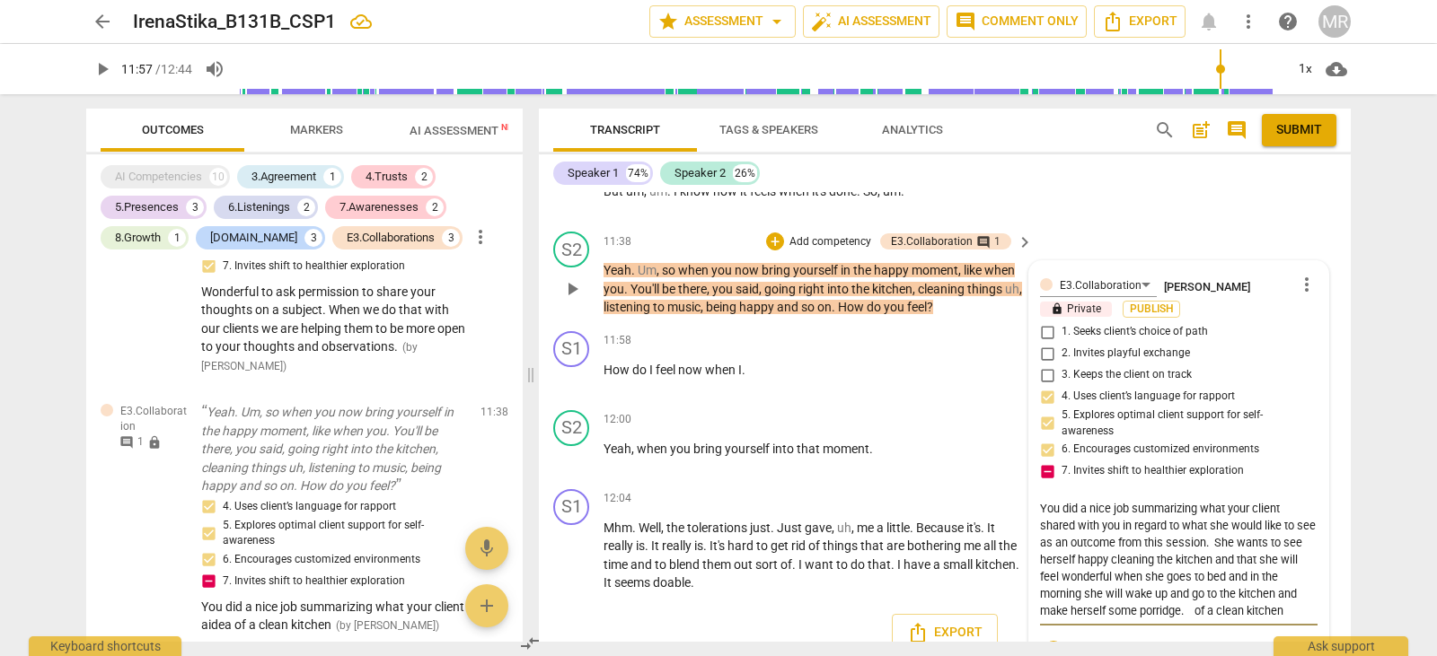
drag, startPoint x: 1193, startPoint y: 611, endPoint x: 1284, endPoint y: 615, distance: 90.8
click at [1284, 615] on textarea "You did a nice job summarizing what your client shared with you in regard to wh…" at bounding box center [1178, 559] width 277 height 119
click at [1043, 472] on div "E3.Collaboration [PERSON_NAME] more_vert lock Private Publish 1. Seeks client’s…" at bounding box center [1178, 469] width 277 height 394
click at [1189, 615] on textarea "You did a nice job summarizing what your client shared with you in regard to wh…" at bounding box center [1178, 559] width 277 height 119
click at [1259, 611] on textarea "You did a nice job summarizing what your client shared with you in regard to wh…" at bounding box center [1178, 568] width 277 height 136
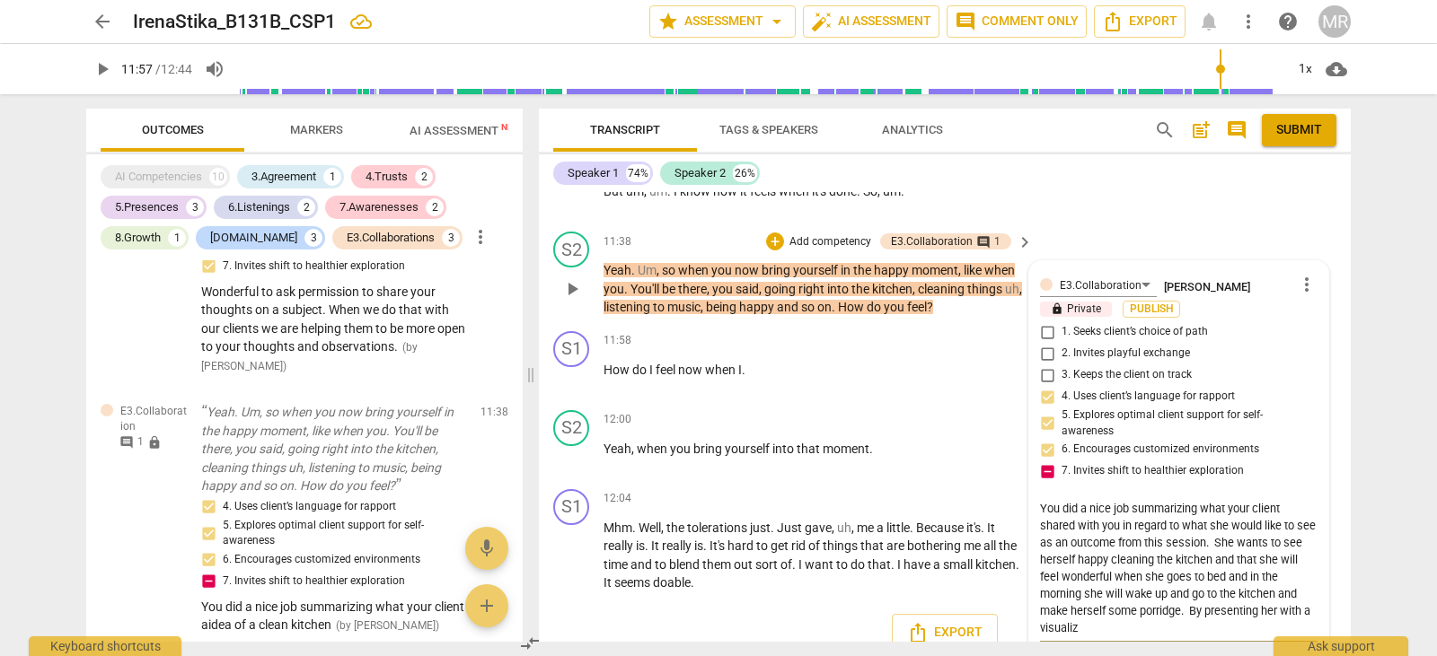
drag, startPoint x: 1258, startPoint y: 611, endPoint x: 1207, endPoint y: 612, distance: 51.2
click at [1207, 612] on textarea "You did a nice job summarizing what your client shared with you in regard to wh…" at bounding box center [1178, 568] width 277 height 136
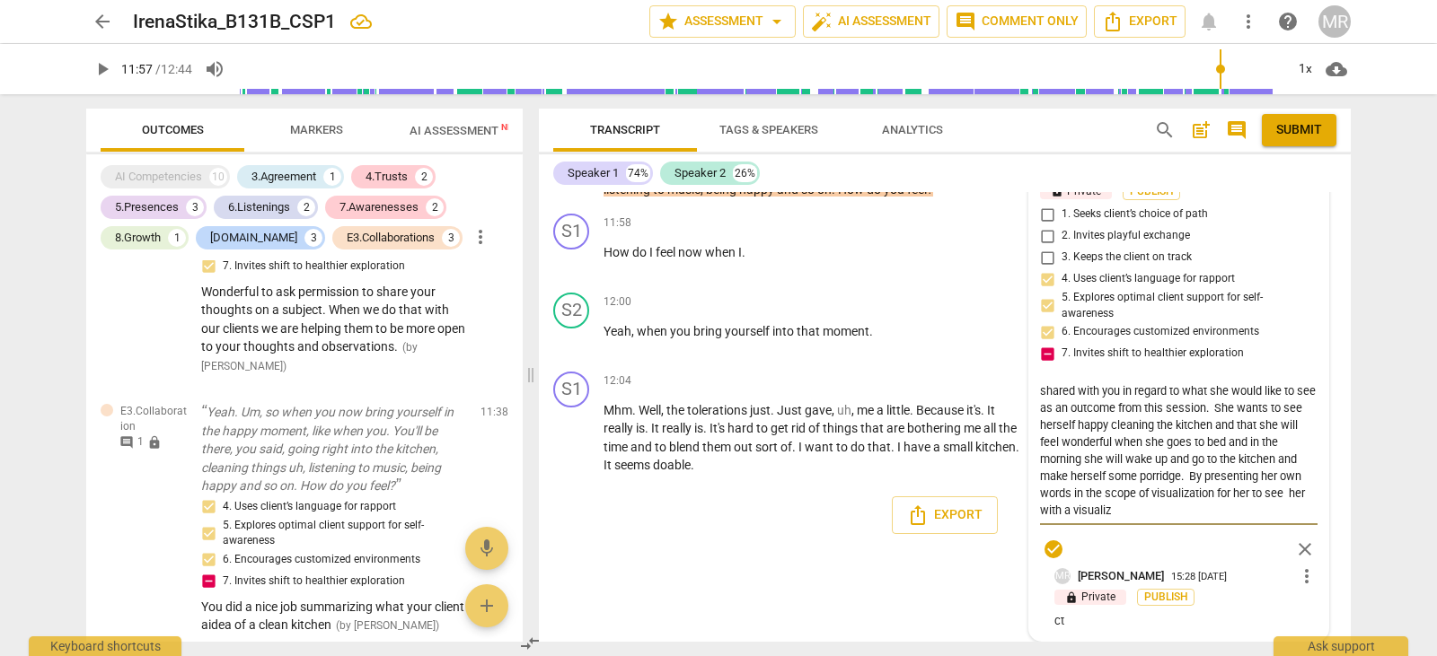
drag, startPoint x: 1152, startPoint y: 636, endPoint x: 1031, endPoint y: 511, distance: 174.0
click at [1031, 511] on div "E3.Collaboration [PERSON_NAME] more_vert lock Private Publish 1. Seeks client’s…" at bounding box center [1178, 392] width 299 height 497
click at [1297, 573] on span "more_vert" at bounding box center [1307, 577] width 22 height 22
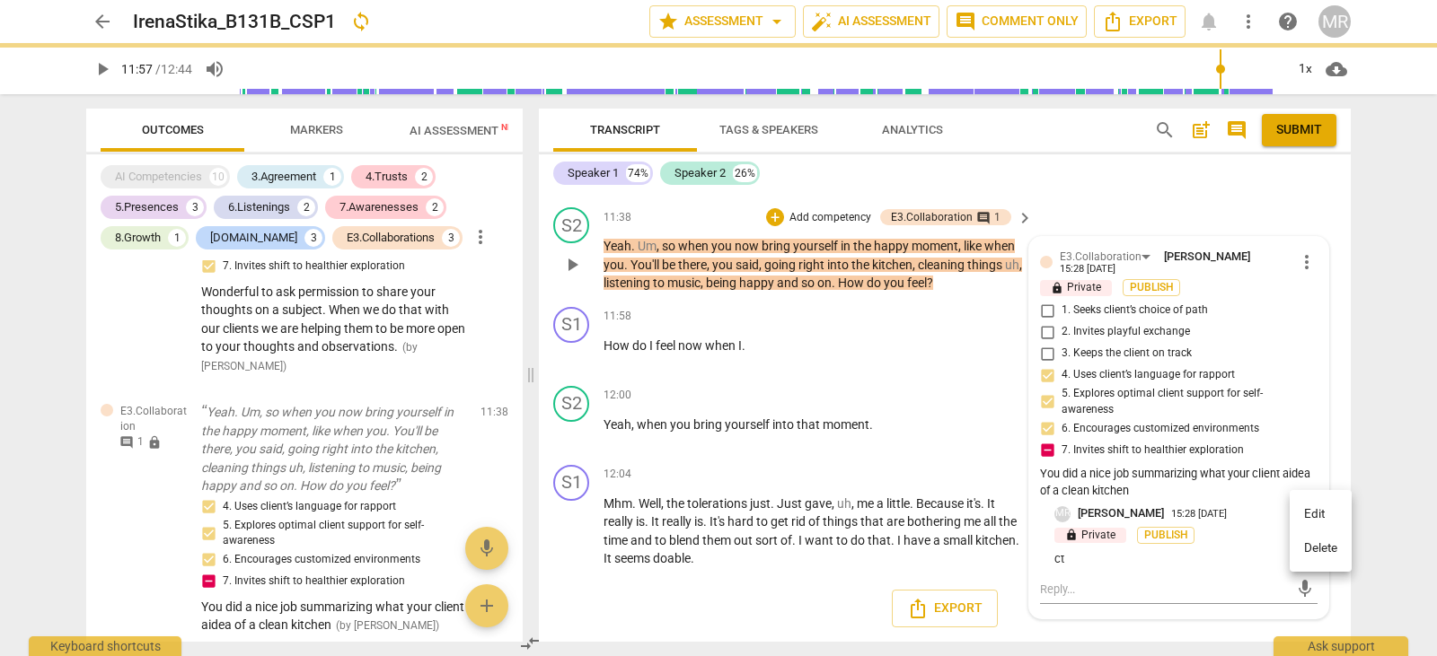
scroll to position [5559, 0]
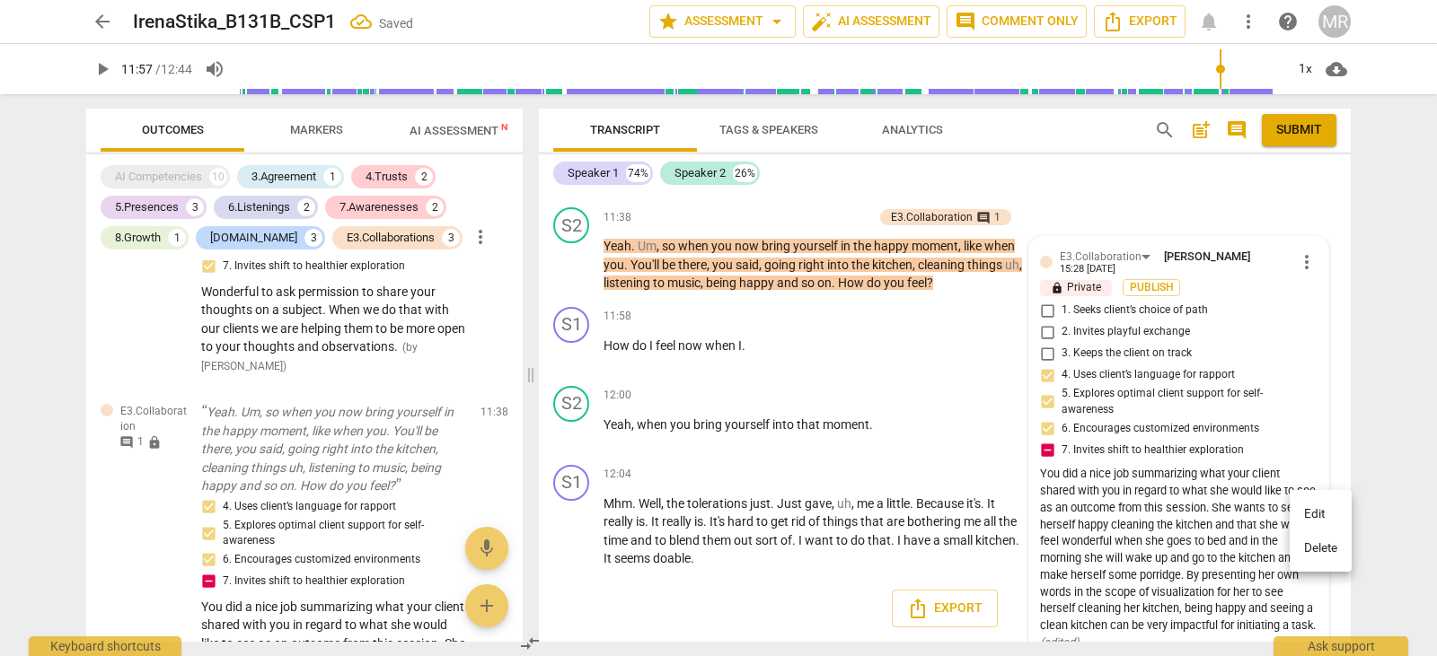
drag, startPoint x: 1346, startPoint y: 613, endPoint x: 1342, endPoint y: 566, distance: 47.7
click at [1342, 566] on div "Edit Delete" at bounding box center [718, 328] width 1437 height 656
click at [1042, 445] on div at bounding box center [718, 328] width 1437 height 656
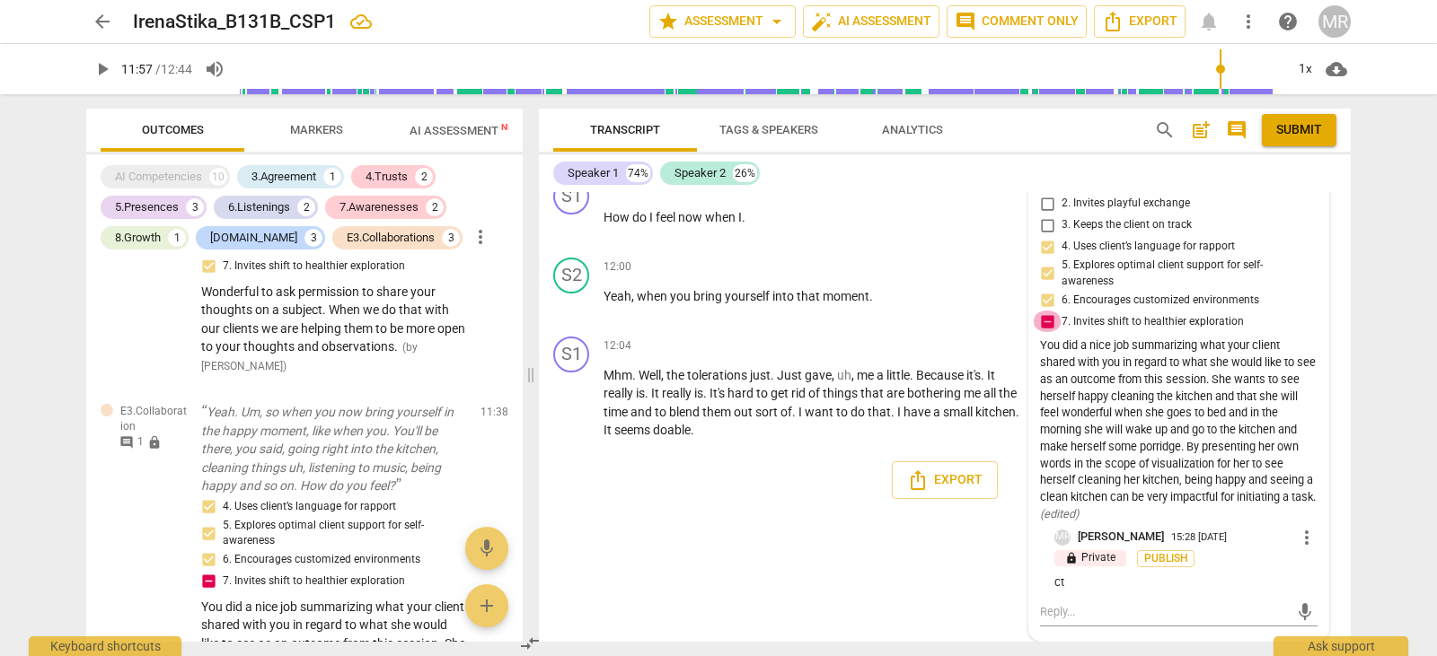
click at [1041, 319] on input "7. Invites shift to healthier exploration" at bounding box center [1046, 322] width 29 height 22
click at [1299, 543] on span "more_vert" at bounding box center [1307, 538] width 22 height 22
click at [1304, 571] on li "Delete" at bounding box center [1320, 571] width 62 height 34
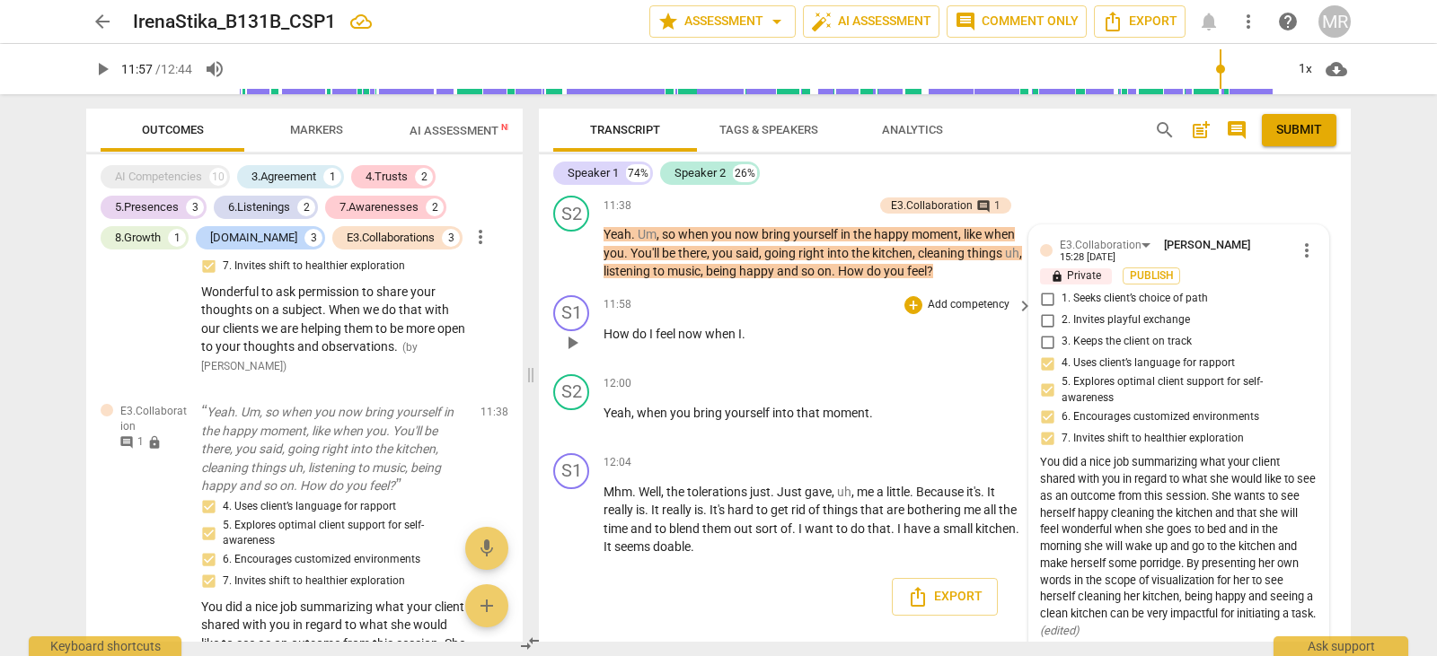
scroll to position [5544, 0]
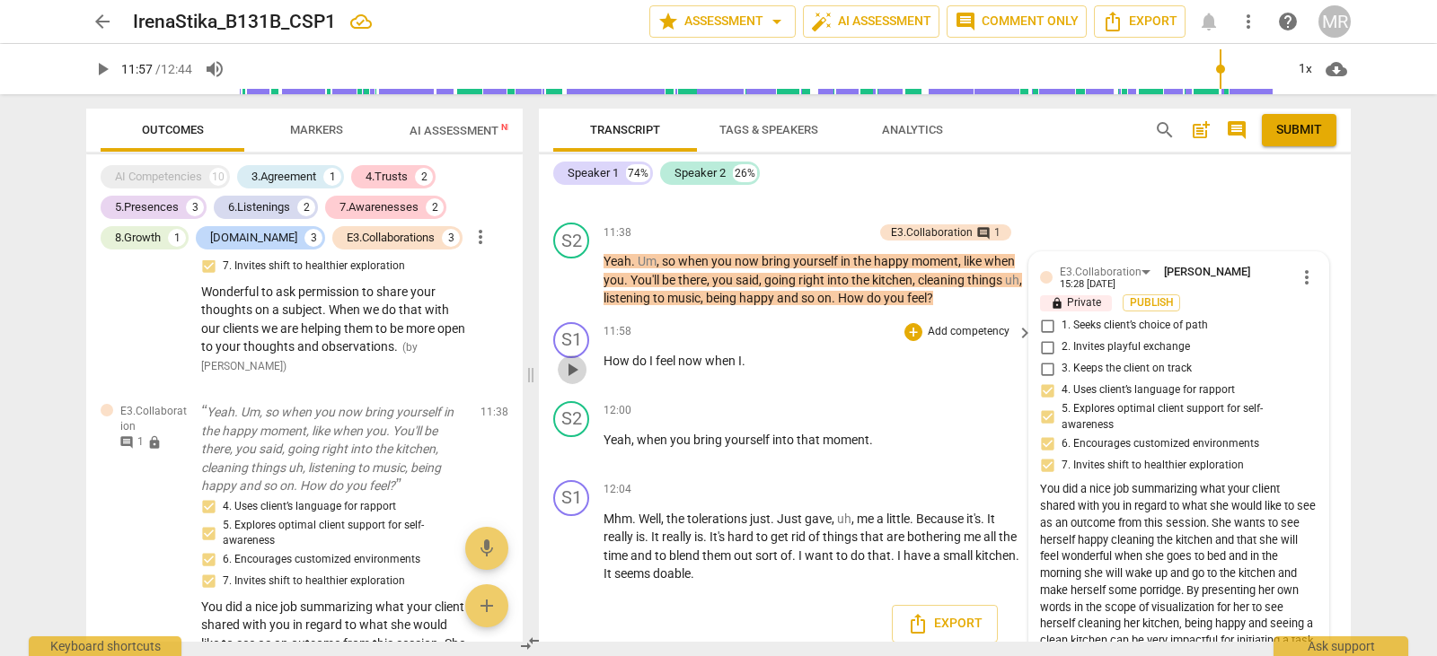
click at [574, 373] on span "play_arrow" at bounding box center [572, 370] width 22 height 22
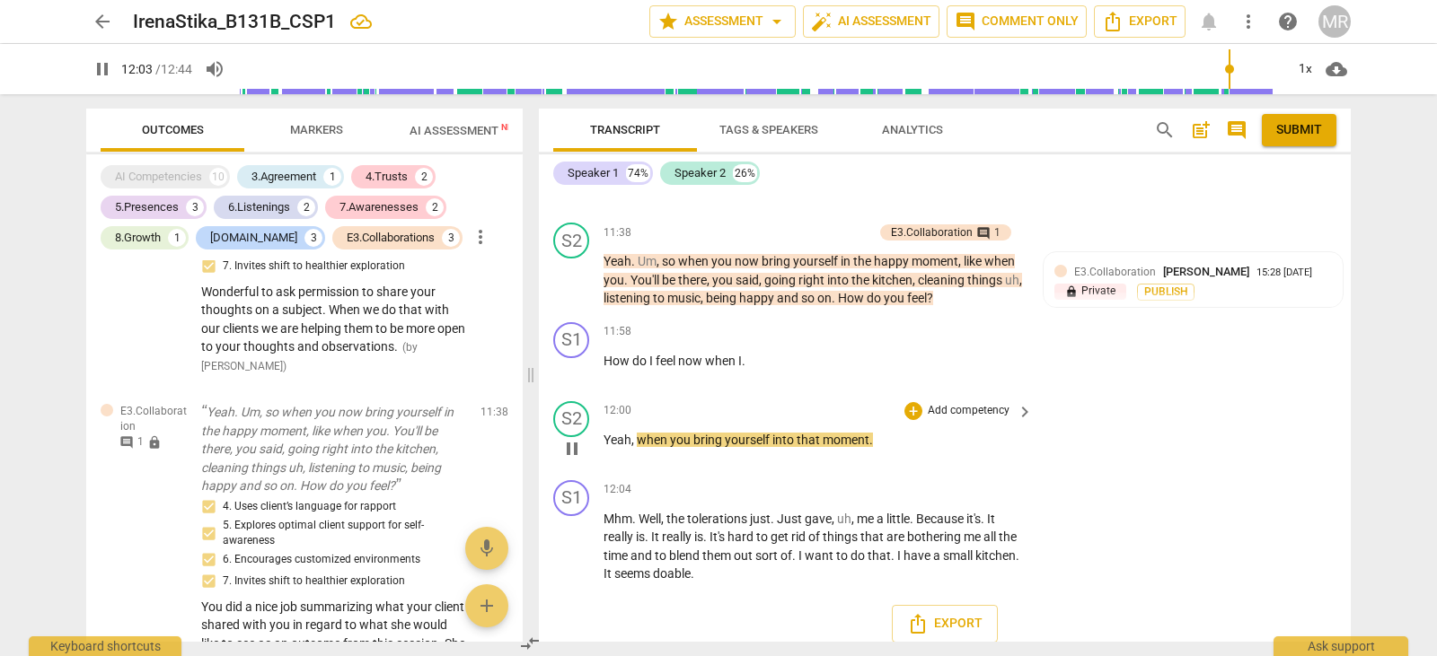
click at [941, 409] on p "Add competency" at bounding box center [968, 411] width 85 height 16
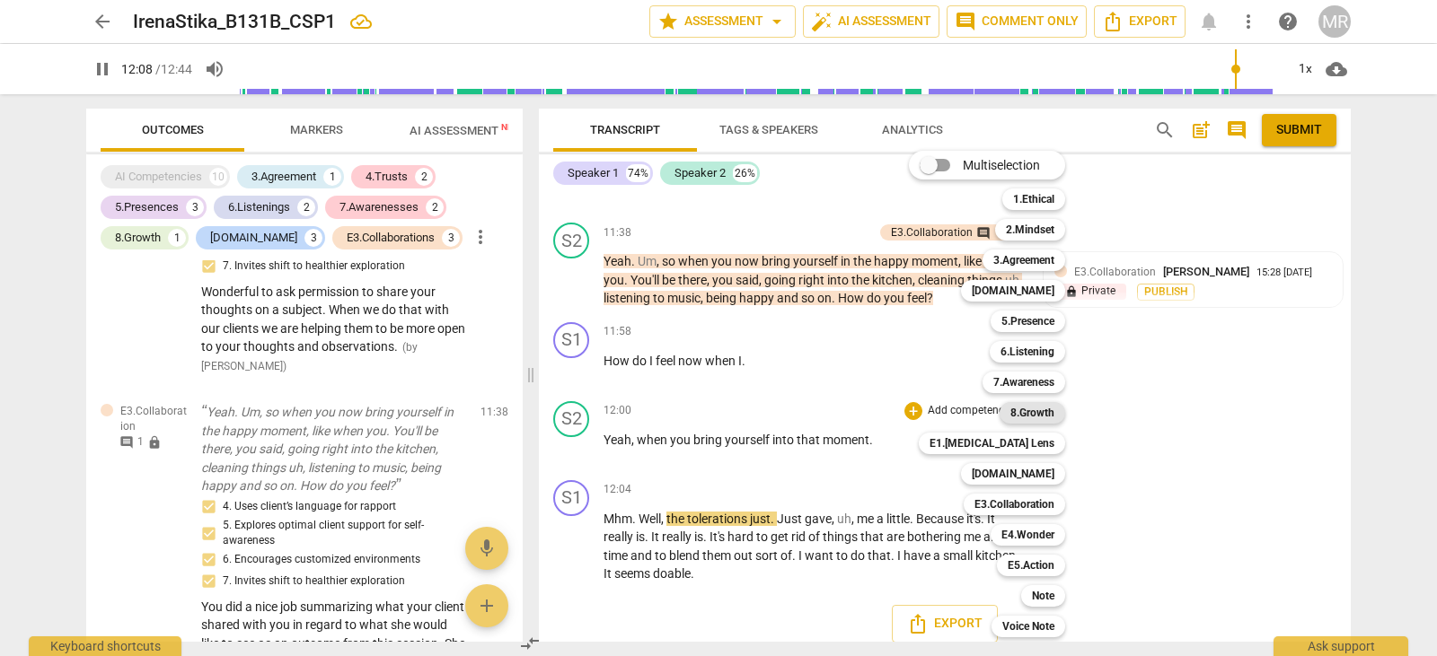
click at [1035, 405] on b "8.Growth" at bounding box center [1032, 413] width 44 height 22
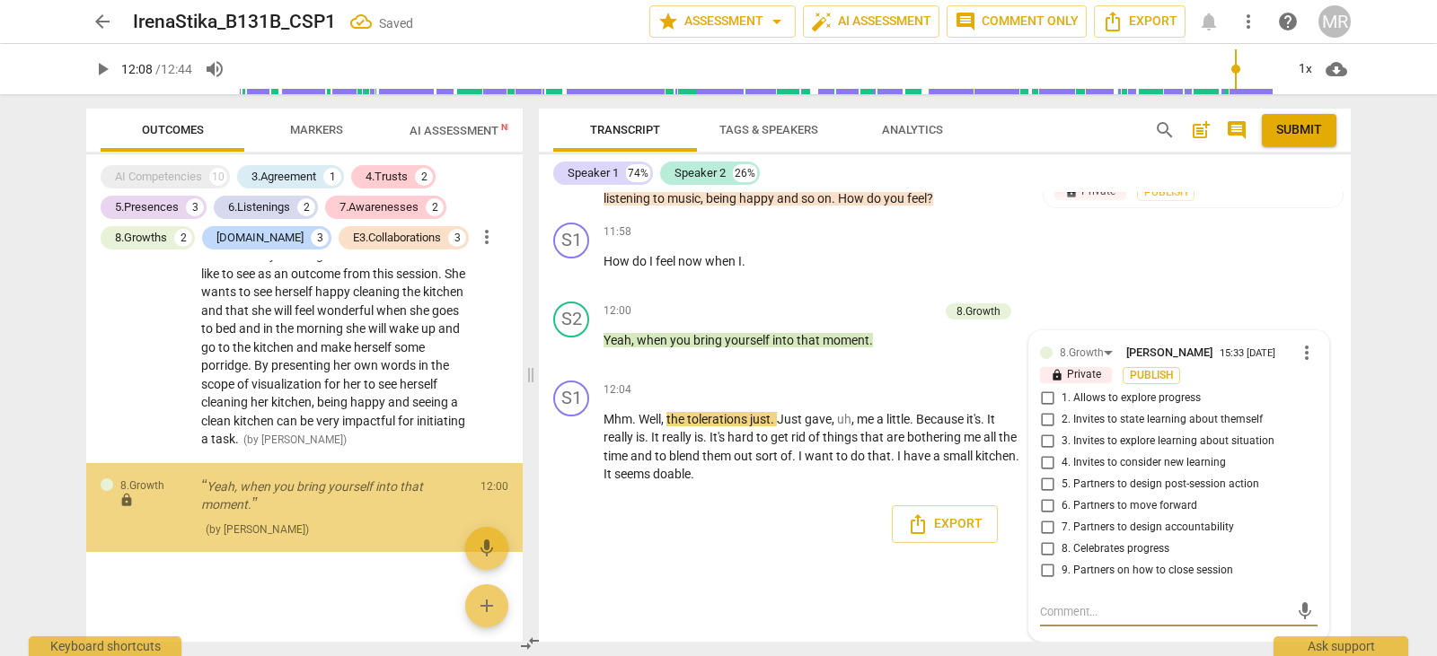
scroll to position [3023, 0]
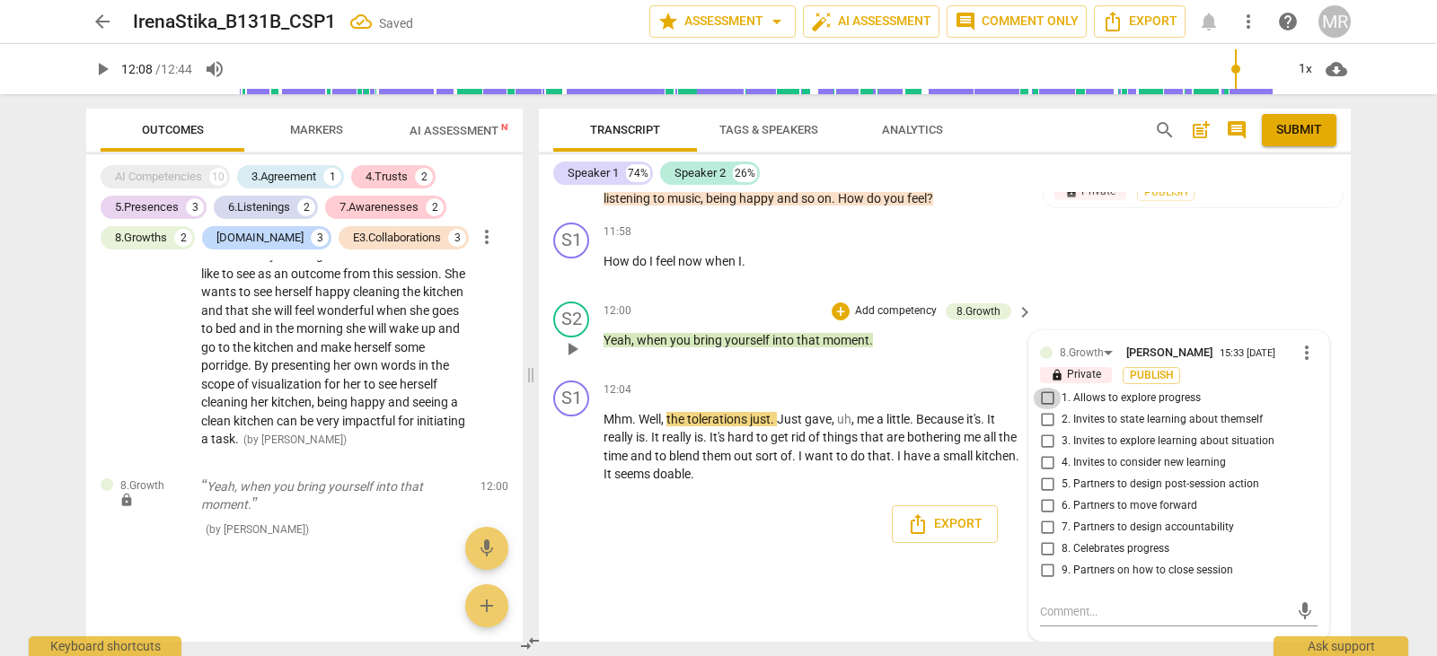
click at [1048, 395] on input "1. Allows to explore progress" at bounding box center [1046, 399] width 29 height 22
click at [1048, 417] on input "2. Invites to state learning about themself" at bounding box center [1046, 420] width 29 height 22
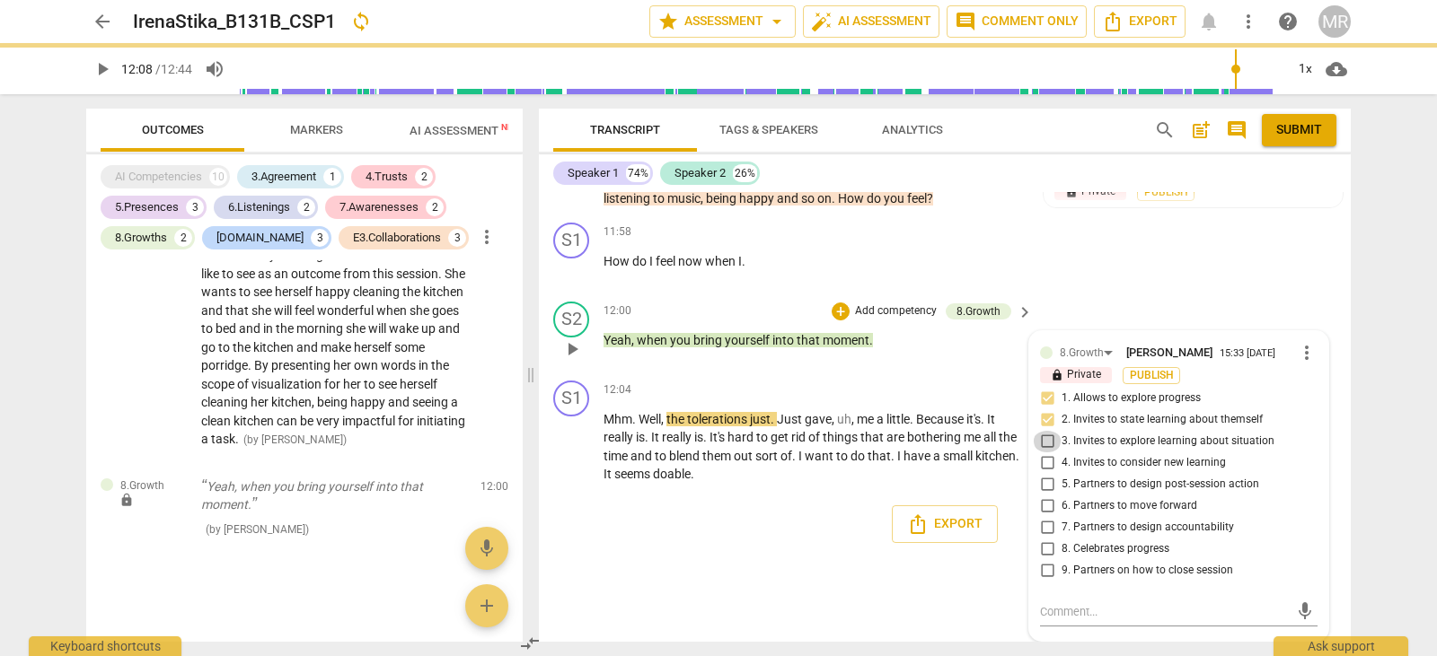
click at [1048, 439] on input "3. Invites to explore learning about situation" at bounding box center [1046, 442] width 29 height 22
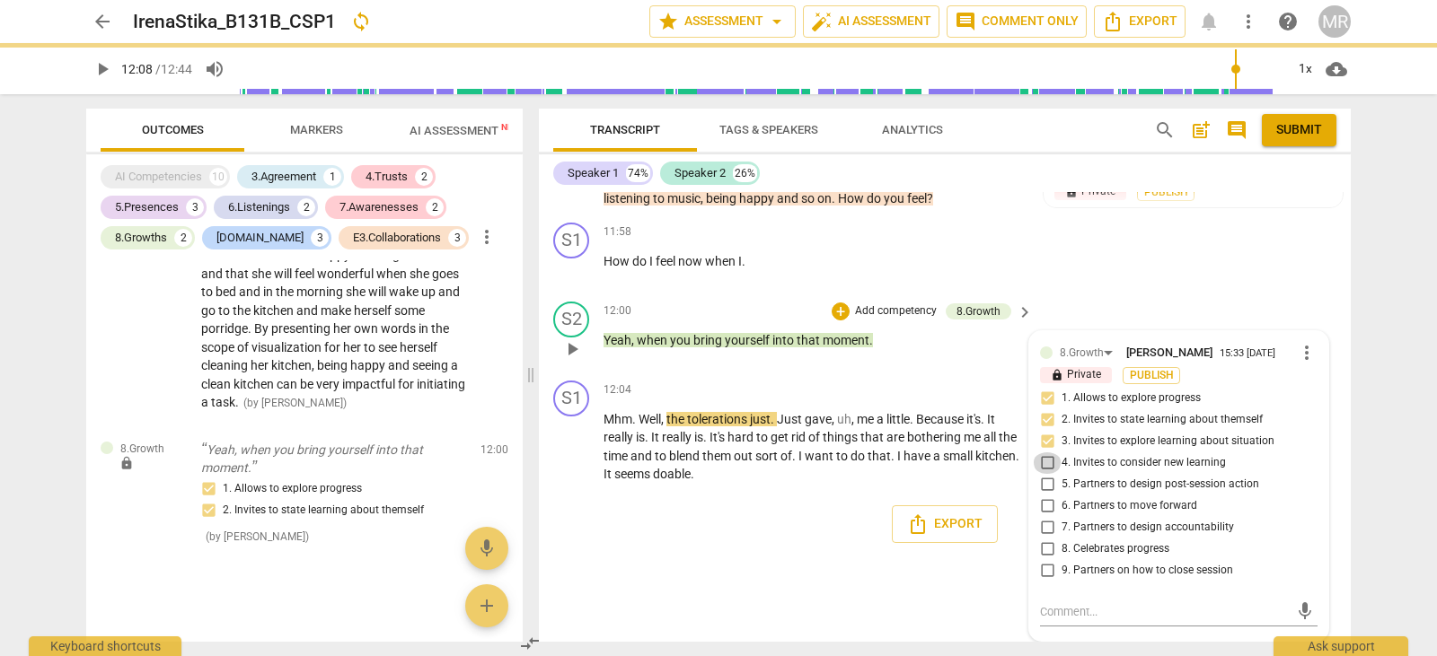
click at [1045, 454] on input "4. Invites to consider new learning" at bounding box center [1046, 463] width 29 height 22
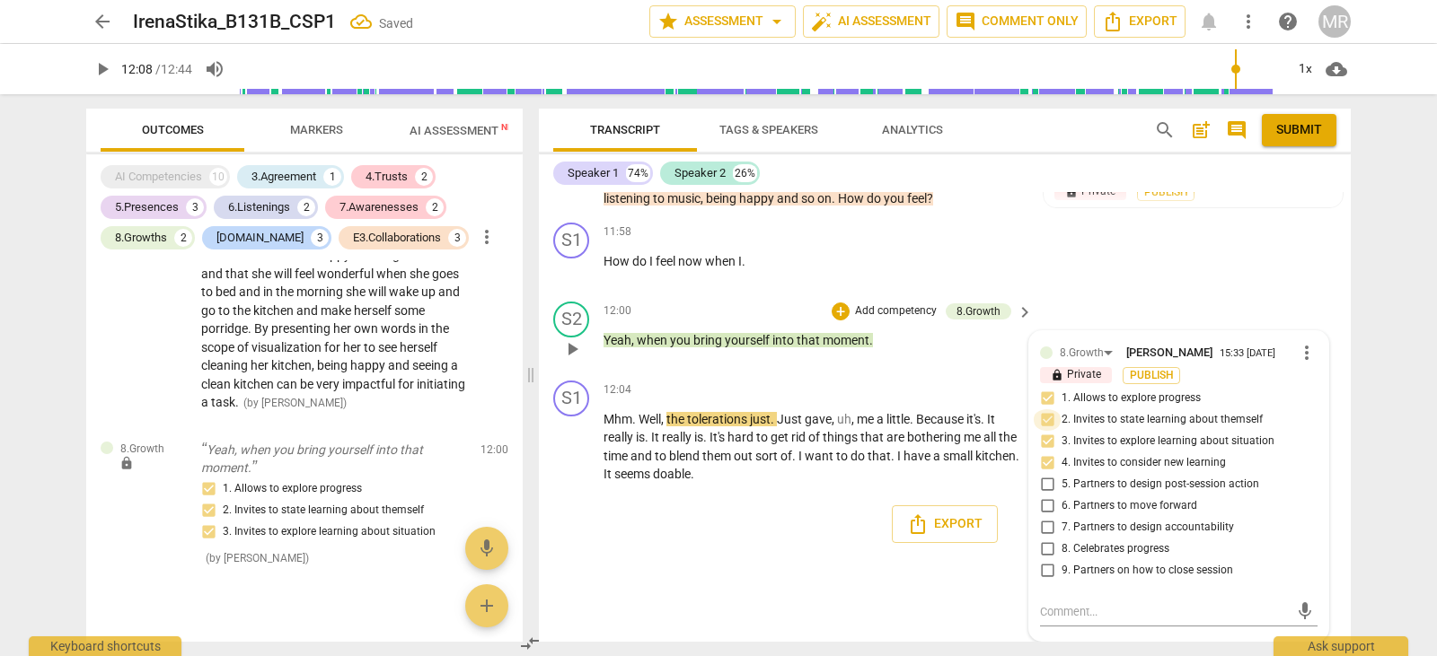
click at [1045, 423] on input "2. Invites to state learning about themself" at bounding box center [1046, 420] width 29 height 22
click at [1063, 615] on textarea at bounding box center [1164, 611] width 249 height 17
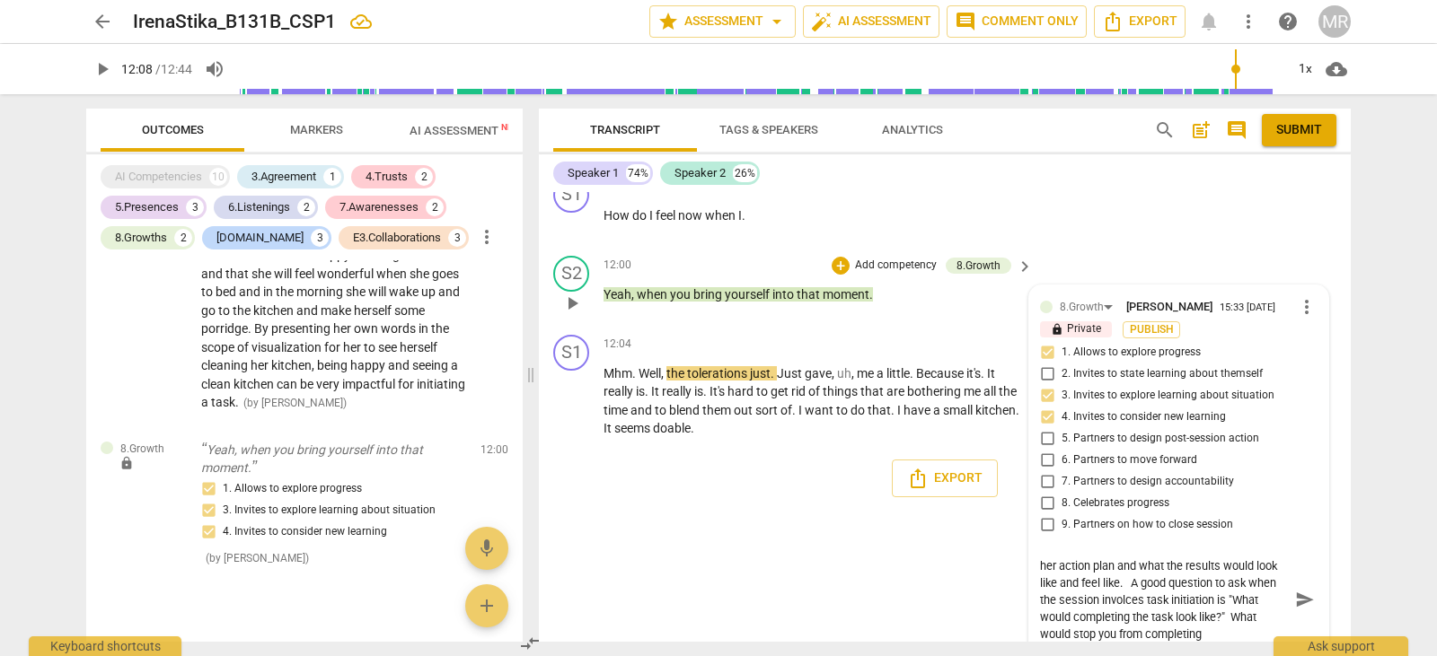
scroll to position [17, 0]
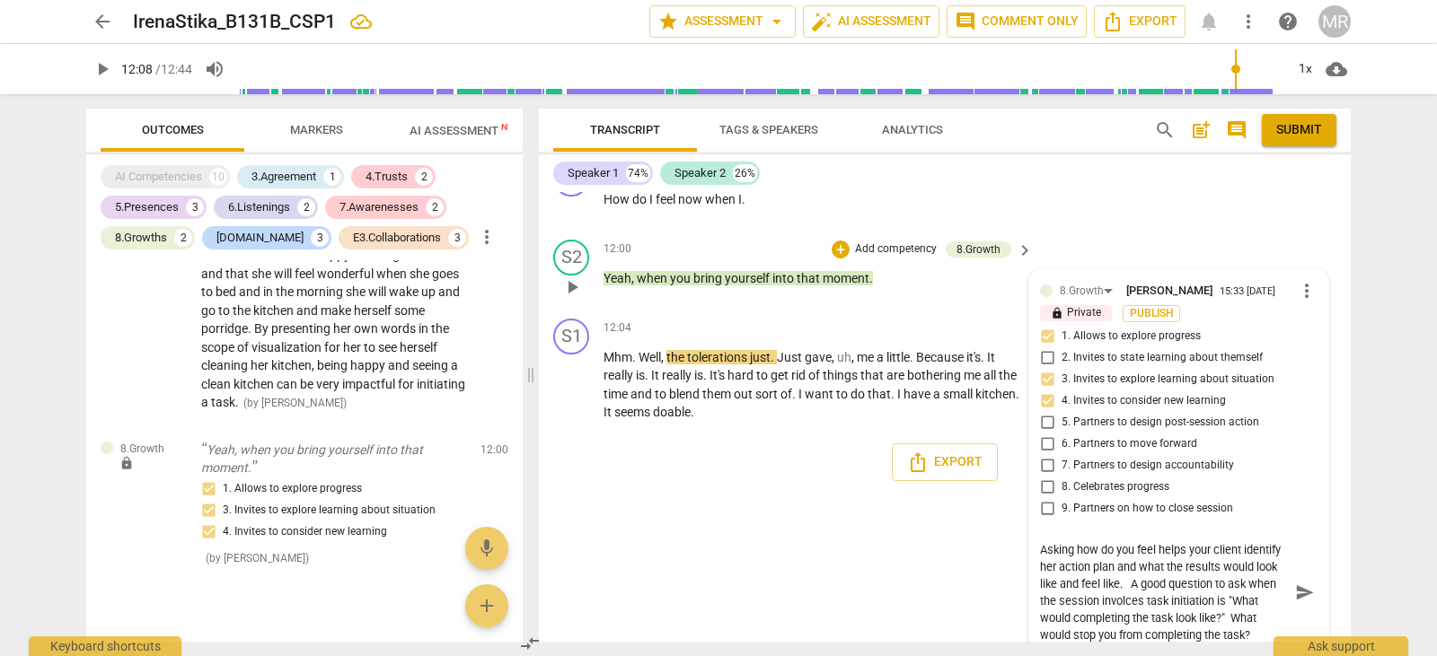
click at [1182, 585] on textarea "Asking how do you feel helps your client identify her action plan and what the …" at bounding box center [1164, 592] width 249 height 102
click at [1188, 586] on textarea "Asking how do you feel helps your client identify her action plan and what the …" at bounding box center [1164, 592] width 249 height 102
click at [1191, 586] on textarea "Asking how do you feel helps your client identify her action plan and what the …" at bounding box center [1164, 592] width 249 height 102
click at [1195, 586] on textarea "Asking how do you feel helps your client identify her action plan and what the …" at bounding box center [1164, 592] width 249 height 102
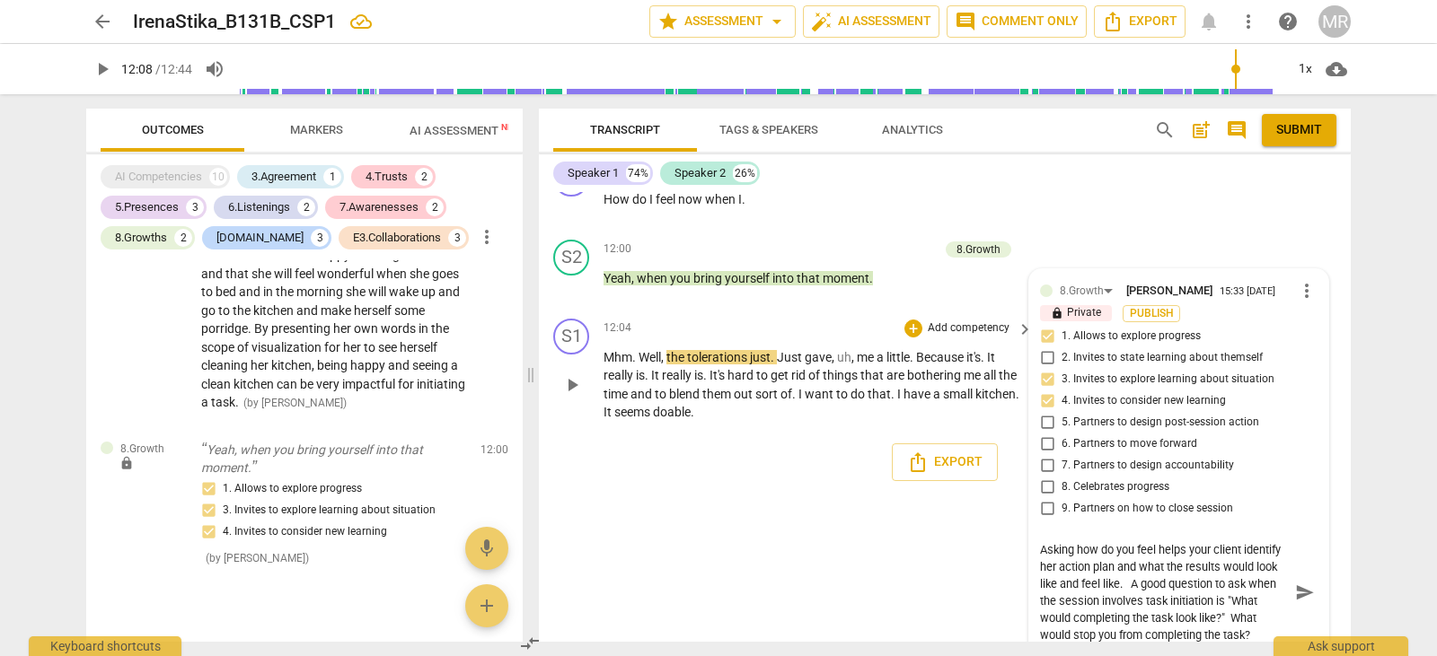
click at [782, 361] on span "Just" at bounding box center [791, 357] width 28 height 14
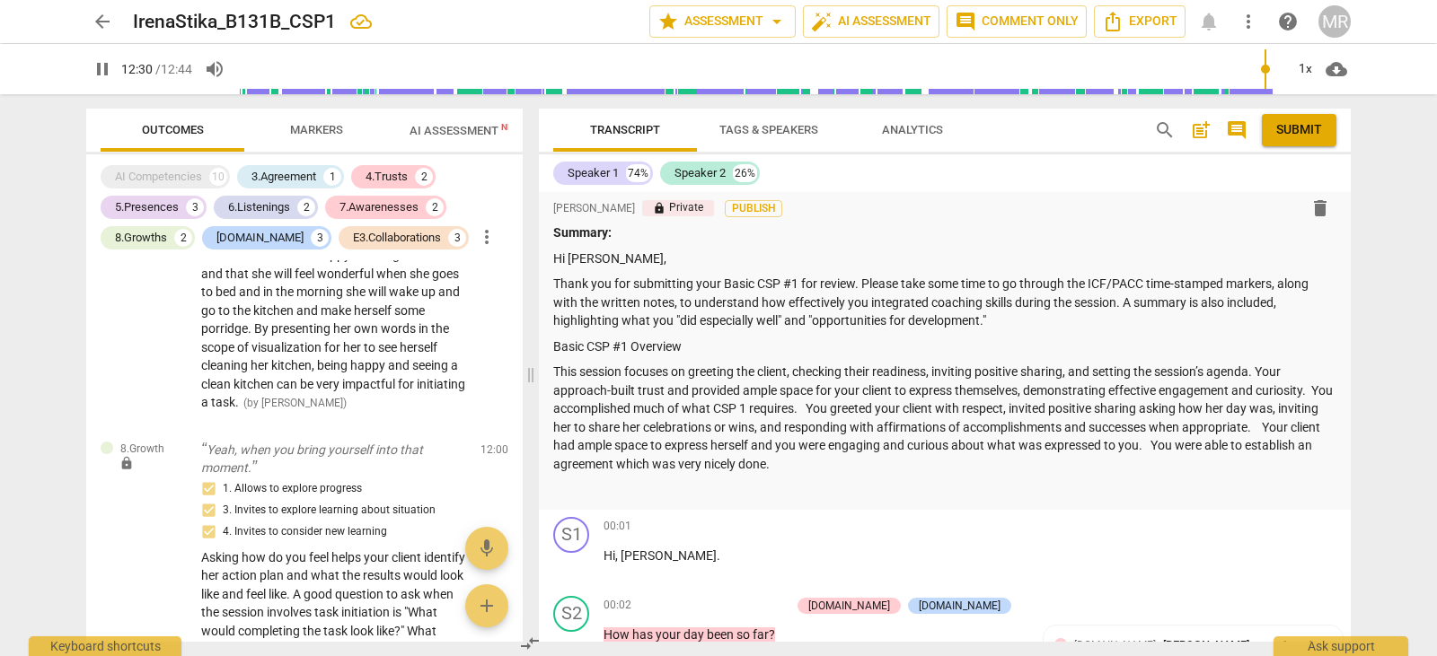
scroll to position [0, 0]
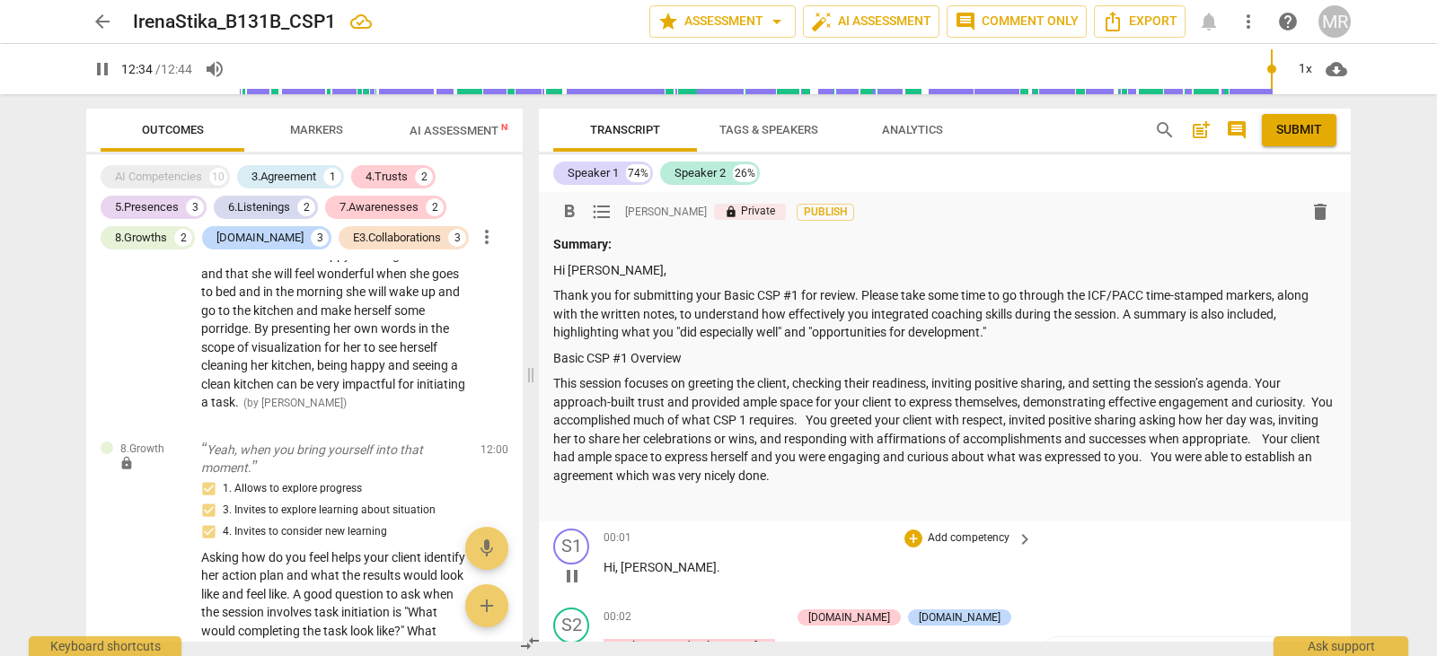
drag, startPoint x: 561, startPoint y: 504, endPoint x: 609, endPoint y: 558, distance: 72.6
click at [609, 558] on div "format_bold format_list_bulleted [PERSON_NAME] lock Private Publish delete Summ…" at bounding box center [945, 417] width 812 height 450
drag, startPoint x: 644, startPoint y: 541, endPoint x: 592, endPoint y: 501, distance: 65.9
click at [592, 501] on div "format_bold format_list_bulleted [PERSON_NAME] lock Private Publish delete Summ…" at bounding box center [945, 417] width 812 height 450
drag, startPoint x: 592, startPoint y: 501, endPoint x: 759, endPoint y: 532, distance: 169.9
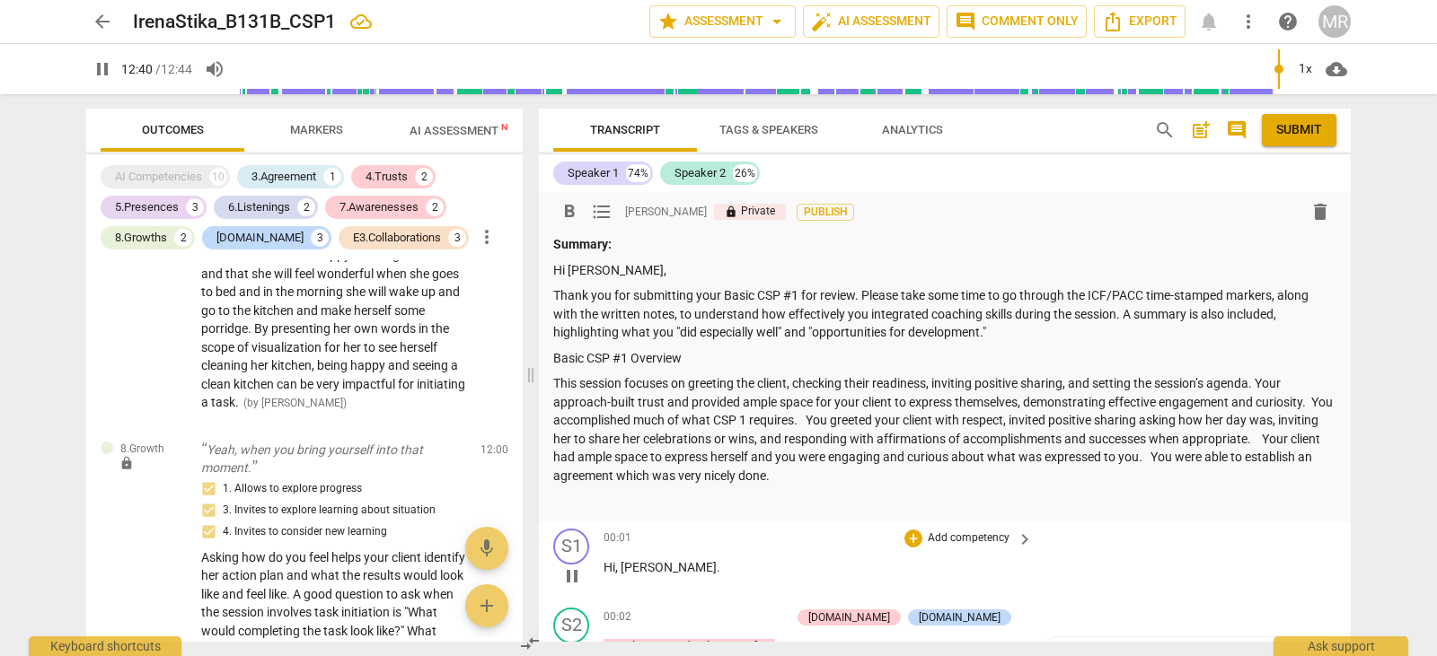
click at [759, 532] on div "format_bold format_list_bulleted [PERSON_NAME] lock Private Publish delete Summ…" at bounding box center [945, 417] width 812 height 450
drag, startPoint x: 887, startPoint y: 511, endPoint x: 869, endPoint y: 617, distance: 107.5
click at [869, 617] on div "format_bold format_list_bulleted [PERSON_NAME] lock Private Publish delete Summ…" at bounding box center [945, 417] width 812 height 450
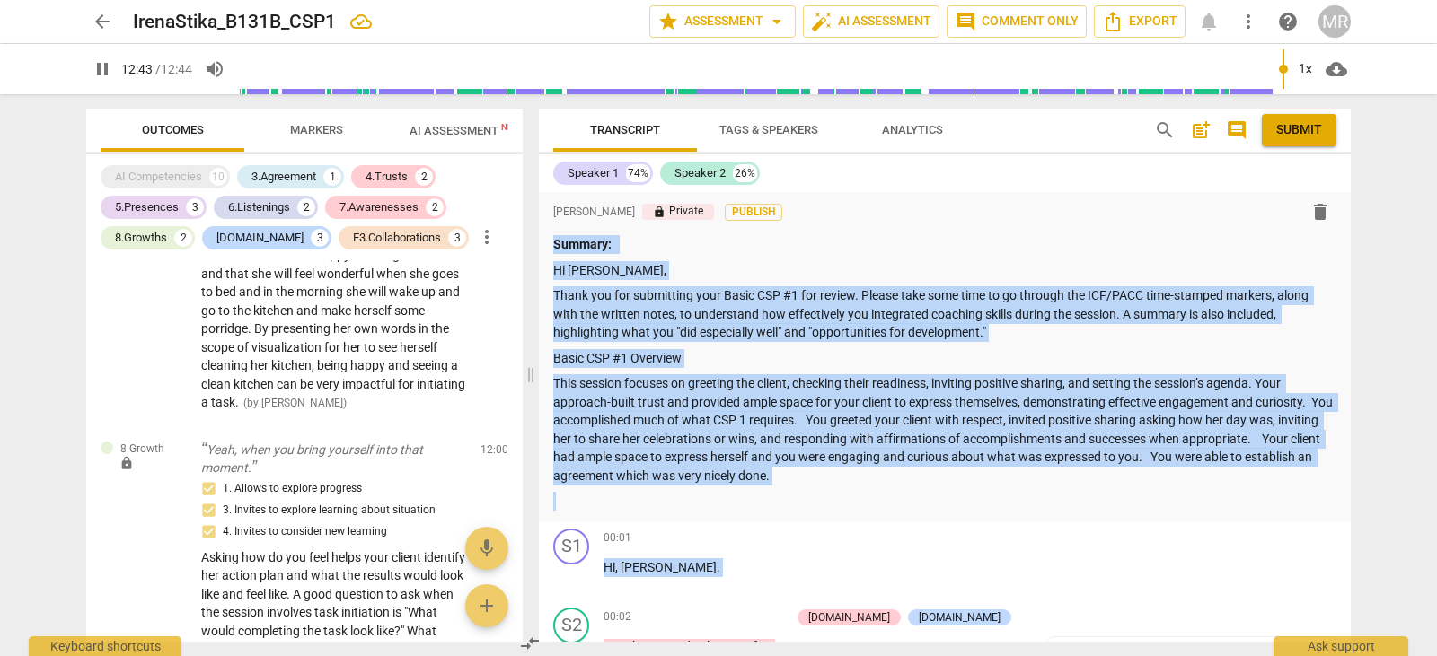
click at [827, 511] on div "format_bold format_list_bulleted [PERSON_NAME] lock Private Publish delete Summ…" at bounding box center [945, 356] width 812 height 329
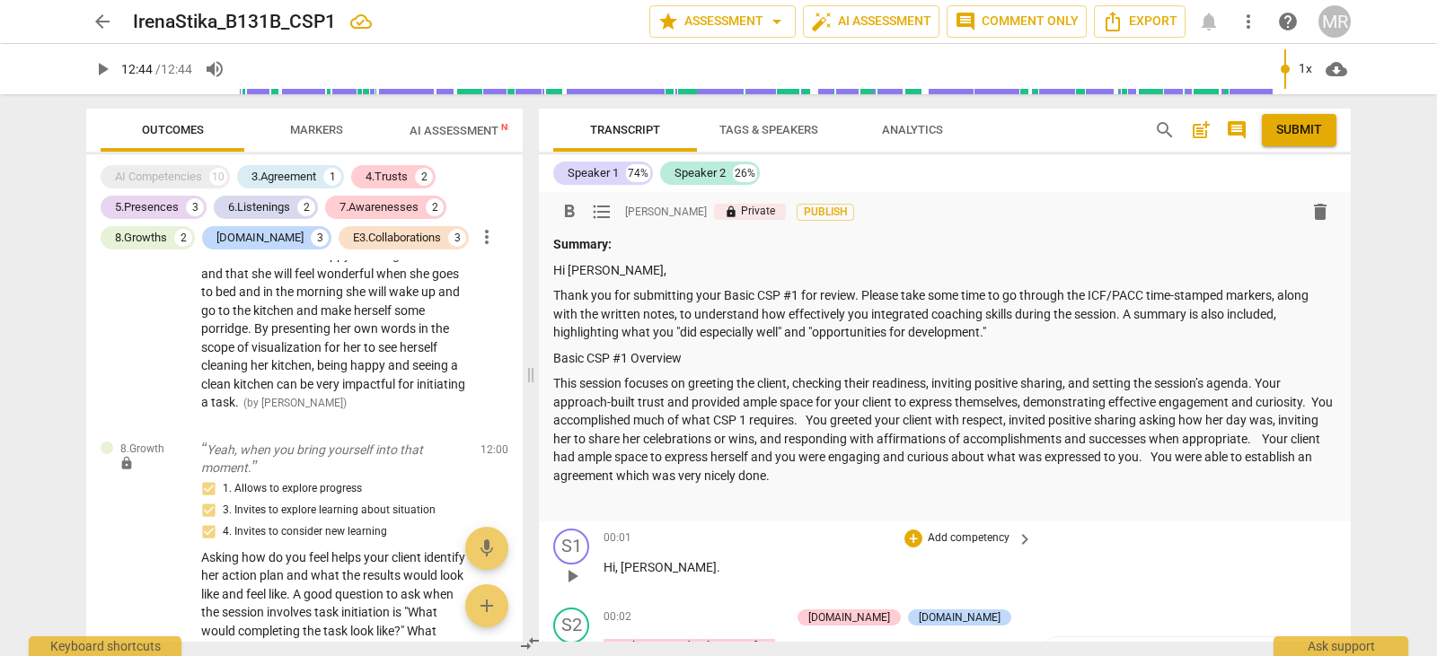
drag, startPoint x: 566, startPoint y: 503, endPoint x: 603, endPoint y: 568, distance: 75.6
click at [603, 568] on div "format_bold format_list_bulleted [PERSON_NAME] lock Private Publish delete Summ…" at bounding box center [945, 417] width 812 height 450
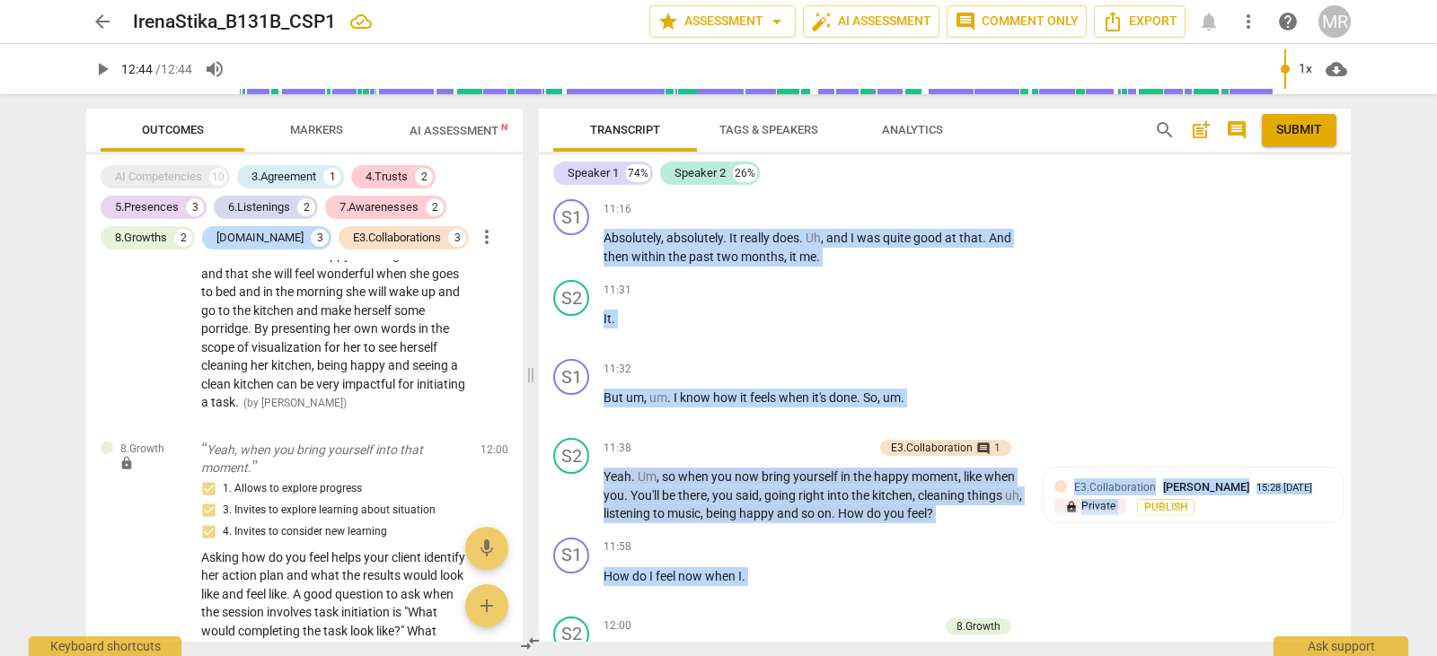
scroll to position [5559, 0]
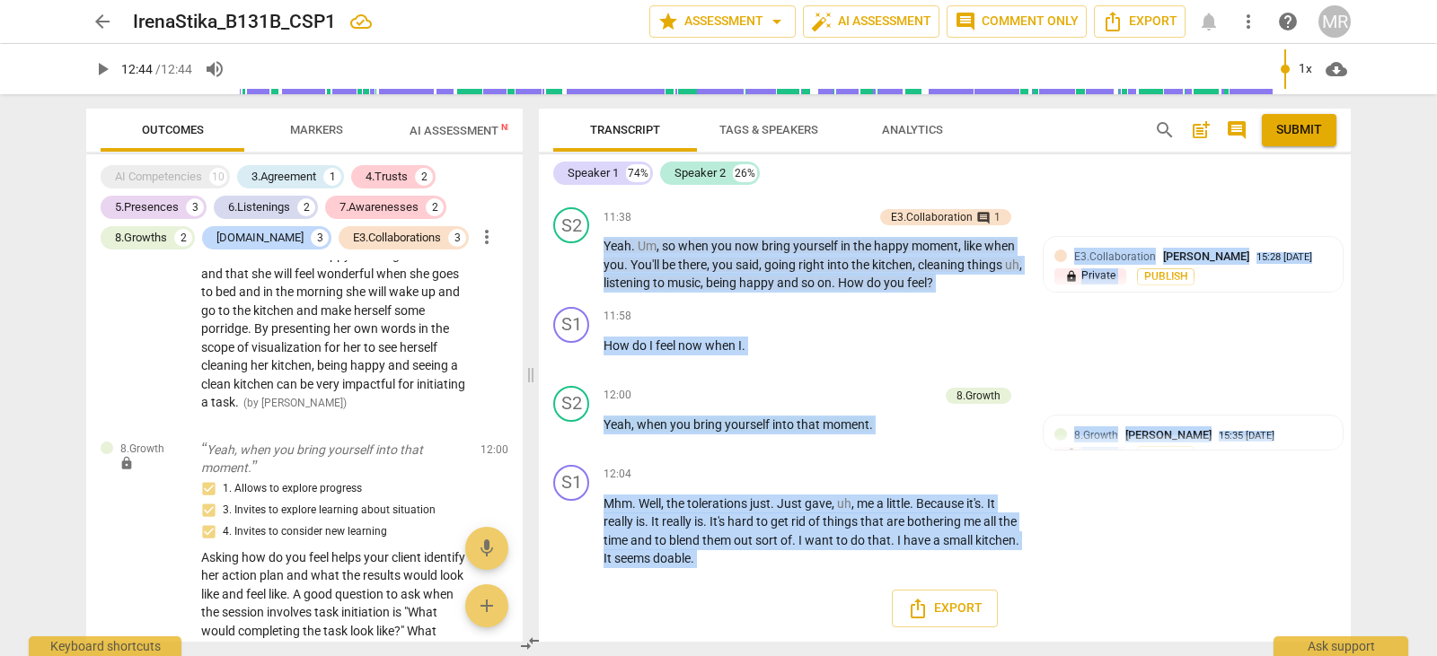
drag, startPoint x: 603, startPoint y: 568, endPoint x: 867, endPoint y: 642, distance: 274.0
click at [867, 642] on div "Transcript Tags & Speakers Analytics search post_add comment Submit Speaker 1 7…" at bounding box center [948, 375] width 833 height 562
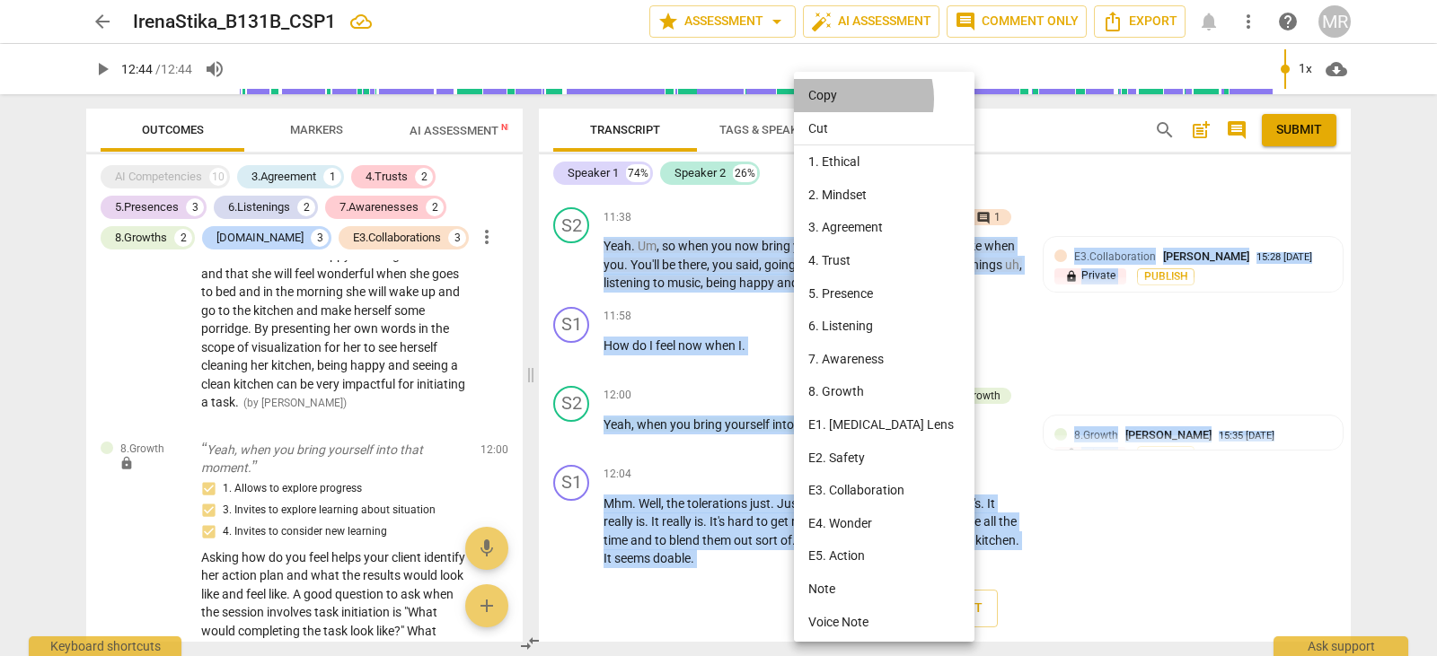
click at [847, 99] on li "Copy" at bounding box center [887, 95] width 187 height 33
copy div "Hi , [PERSON_NAME] . S2 play_arrow pause 00:02 + Add competency [DOMAIN_NAME] […"
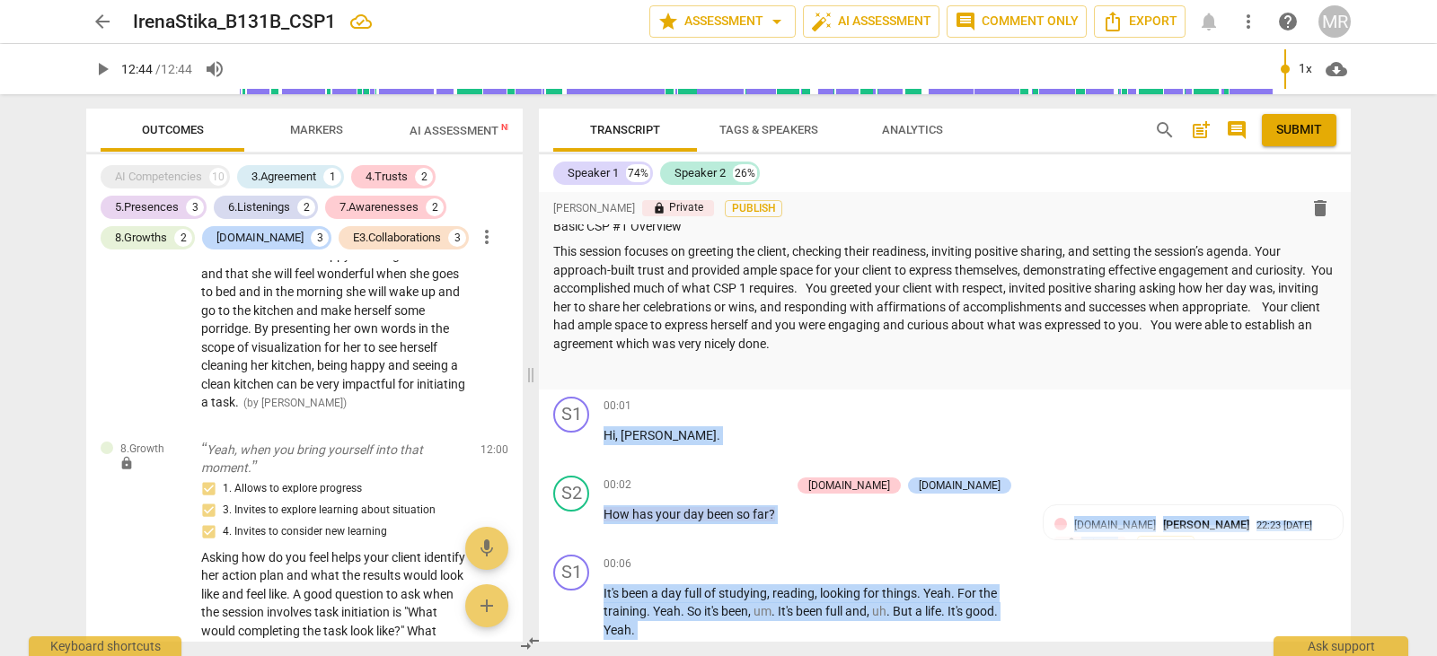
scroll to position [0, 0]
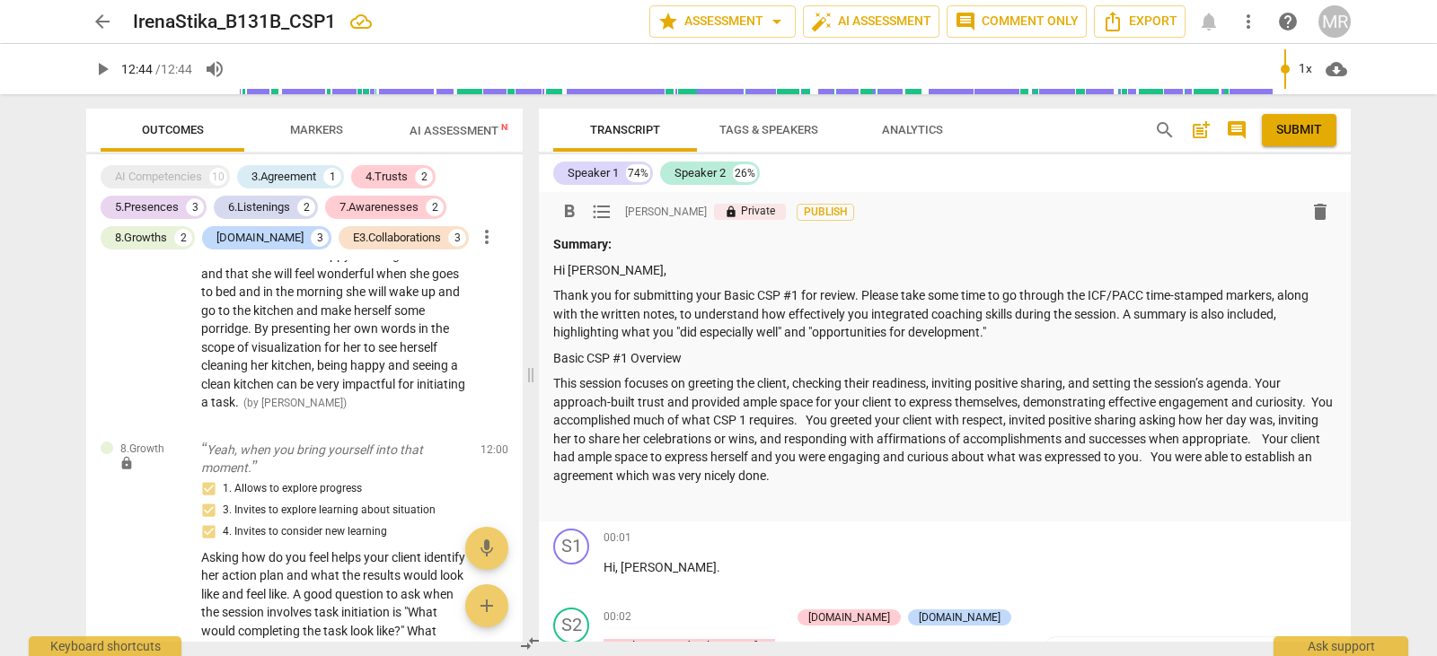
click at [917, 474] on p "This session focuses on greeting the client, checking their readiness, inviting…" at bounding box center [944, 429] width 783 height 110
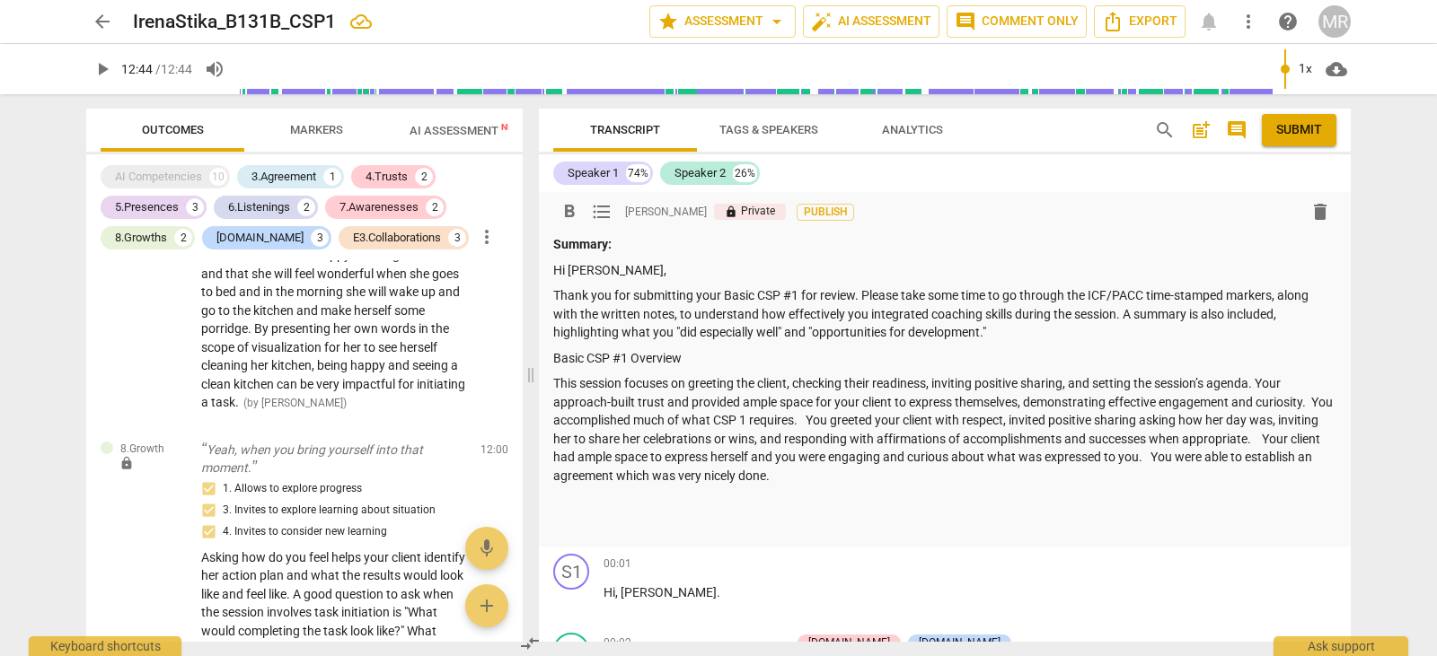
scroll to position [69, 0]
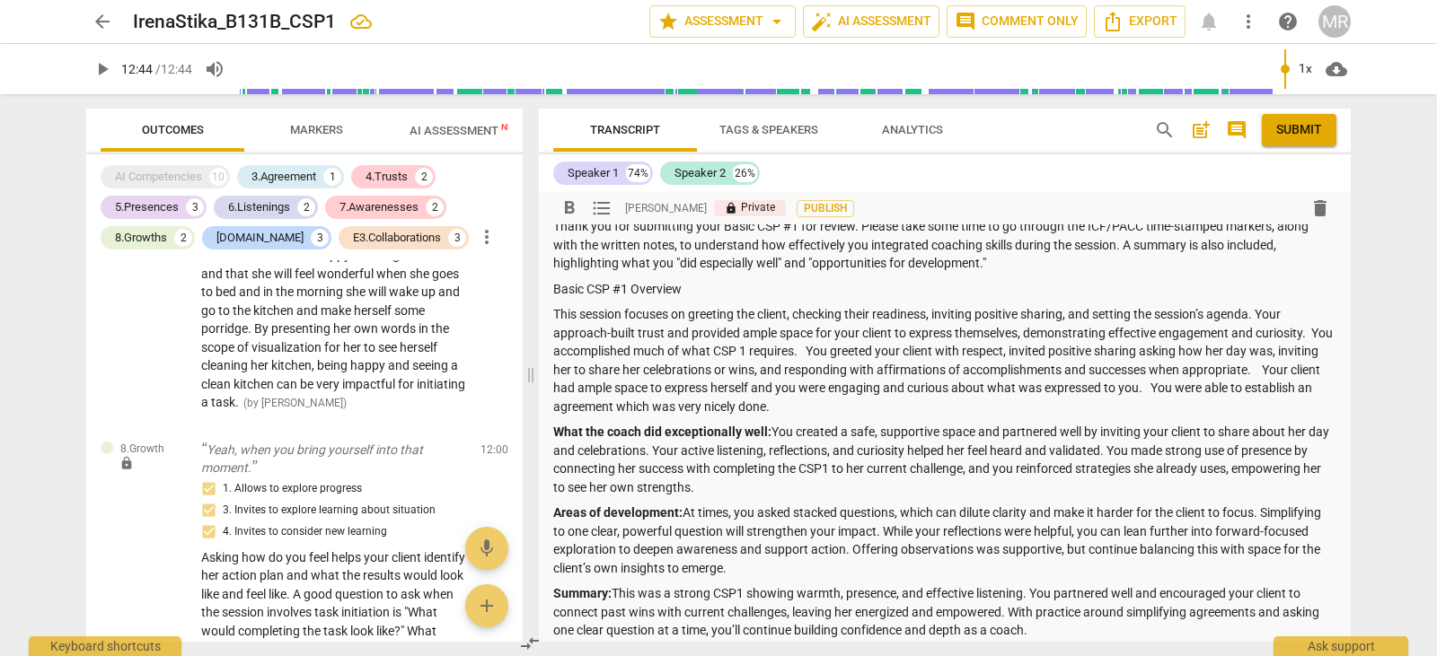
click at [917, 474] on p "What the coach did exceptionally well: You created a safe, supportive space and…" at bounding box center [944, 460] width 783 height 74
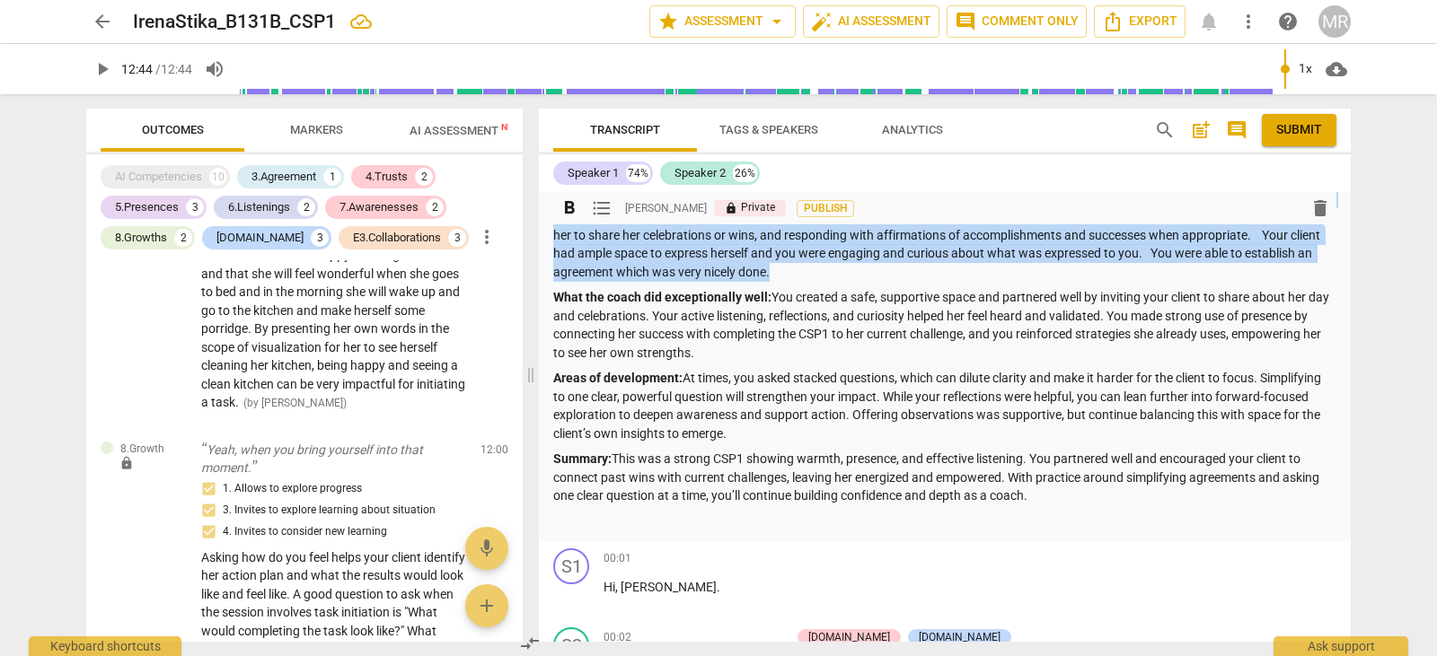
scroll to position [179, 0]
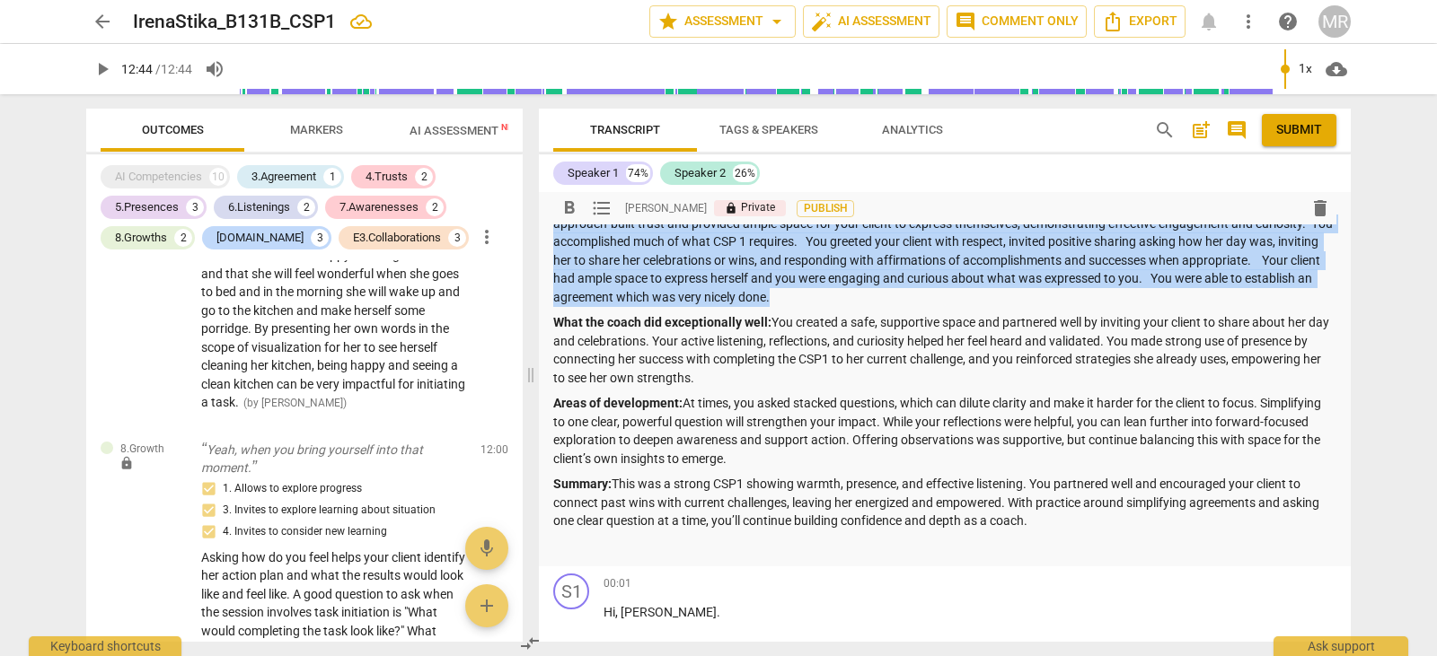
drag, startPoint x: 556, startPoint y: 498, endPoint x: 1059, endPoint y: 517, distance: 503.1
click at [1059, 517] on div "Summary: Hi [PERSON_NAME], Thank you for submitting your Basic CSP #1 for revie…" at bounding box center [944, 306] width 783 height 499
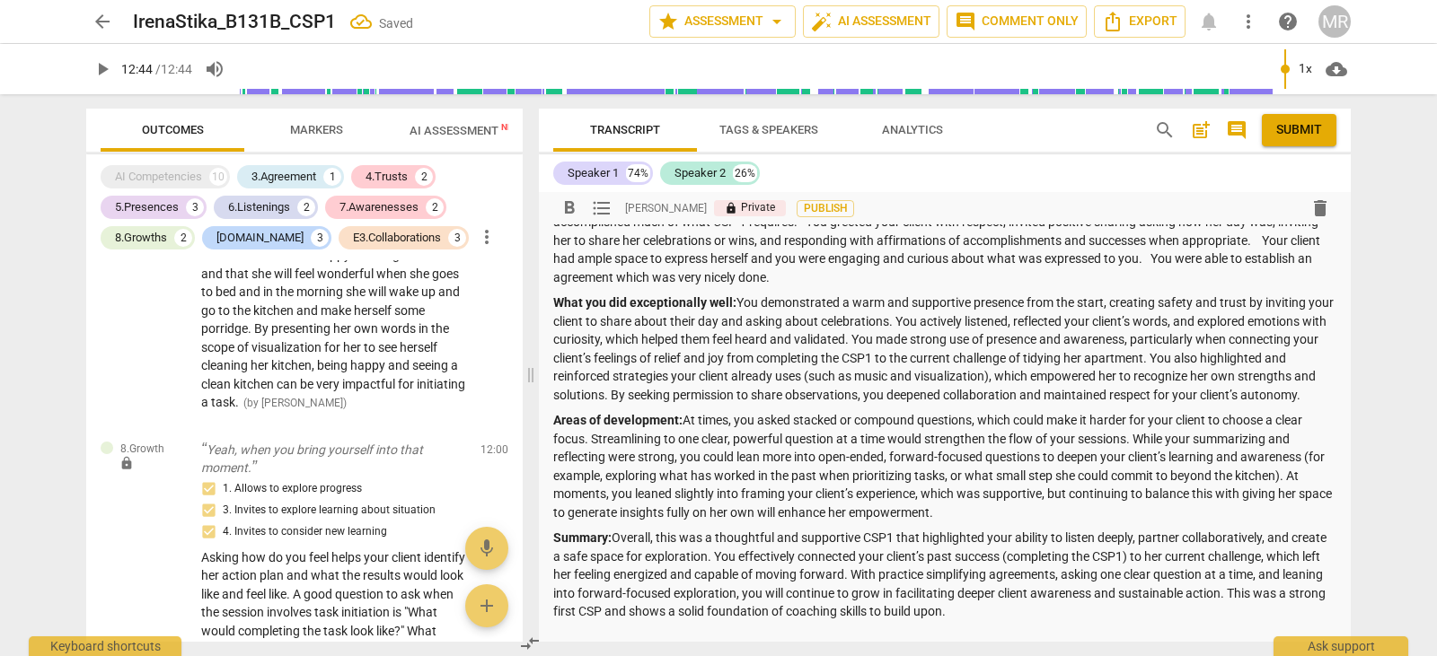
scroll to position [127, 0]
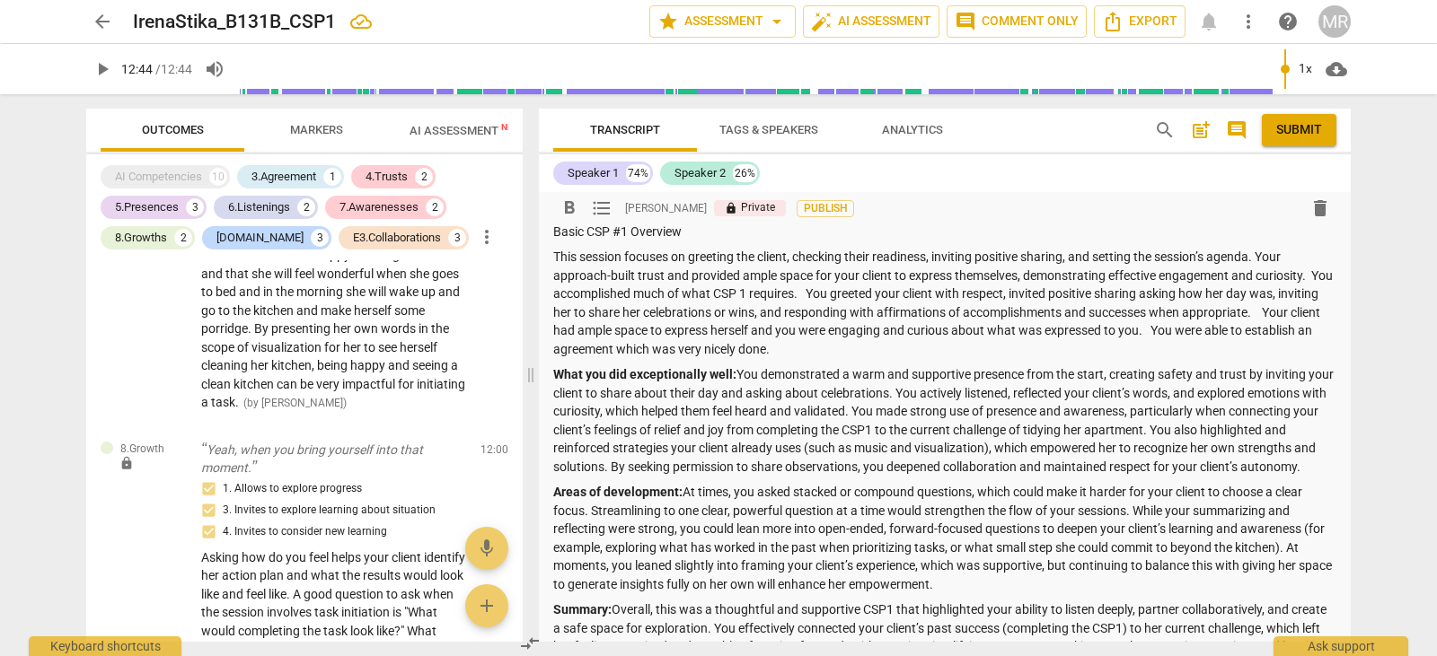
drag, startPoint x: 834, startPoint y: 294, endPoint x: 861, endPoint y: 347, distance: 58.6
click at [861, 347] on p "This session focuses on greeting the client, checking their readiness, inviting…" at bounding box center [944, 303] width 783 height 110
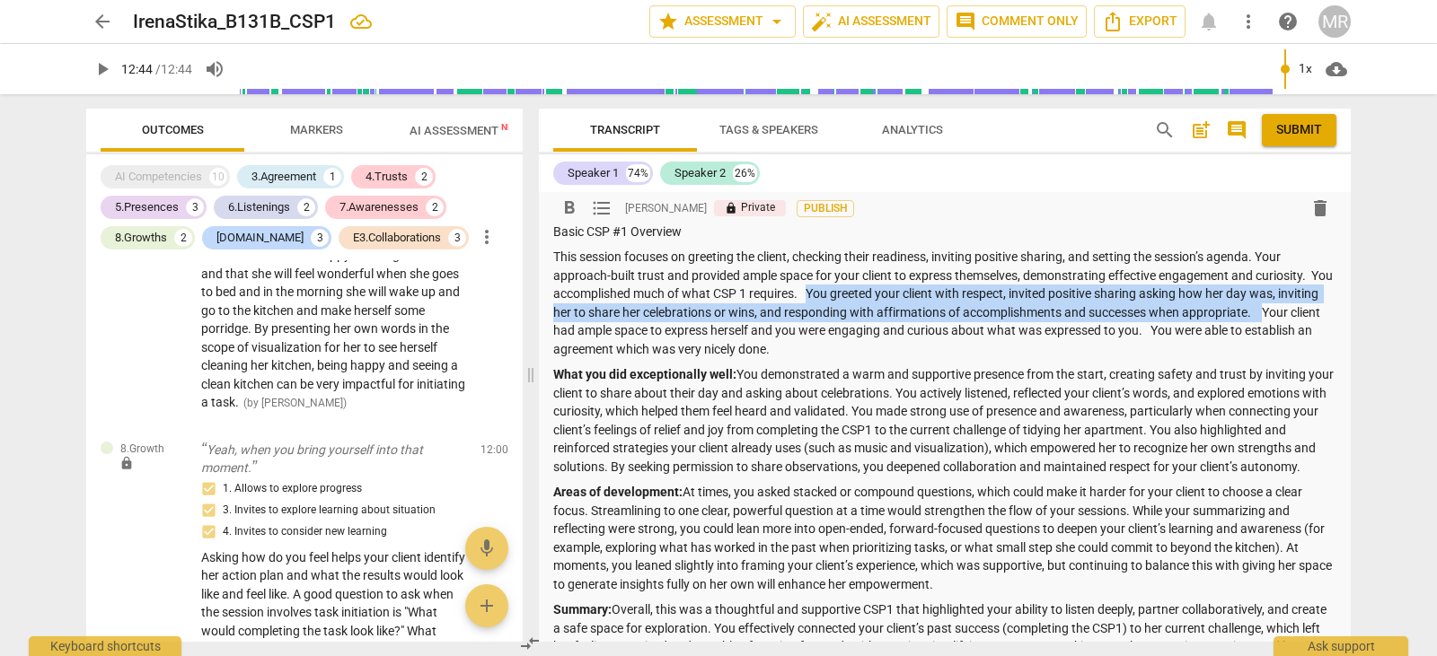
drag, startPoint x: 835, startPoint y: 292, endPoint x: 1408, endPoint y: 308, distance: 573.0
click at [1408, 308] on div "arrow_back IrenaStika_B131B_CSP1 star Assessment arrow_drop_down auto_fix_high …" at bounding box center [718, 328] width 1437 height 656
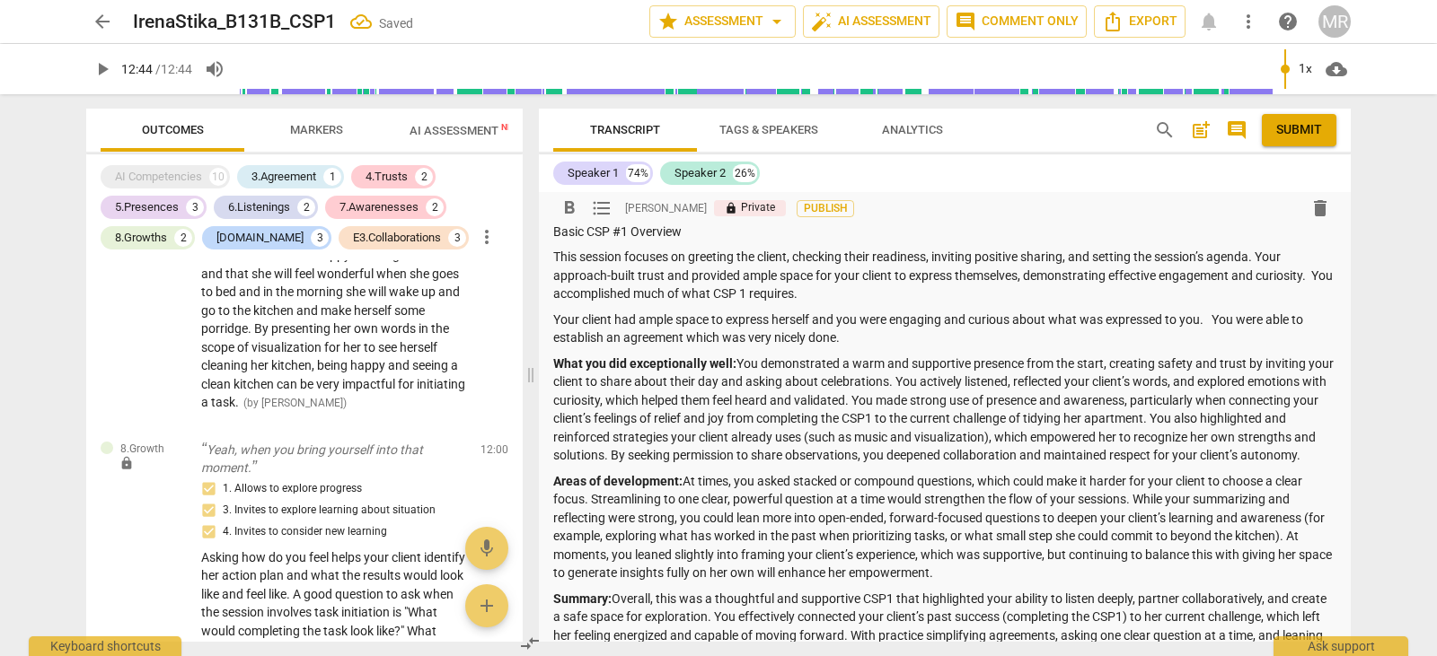
drag, startPoint x: 556, startPoint y: 316, endPoint x: 901, endPoint y: 334, distance: 346.1
click at [901, 334] on p "Your client had ample space to express herself and you were engaging and curiou…" at bounding box center [944, 329] width 783 height 37
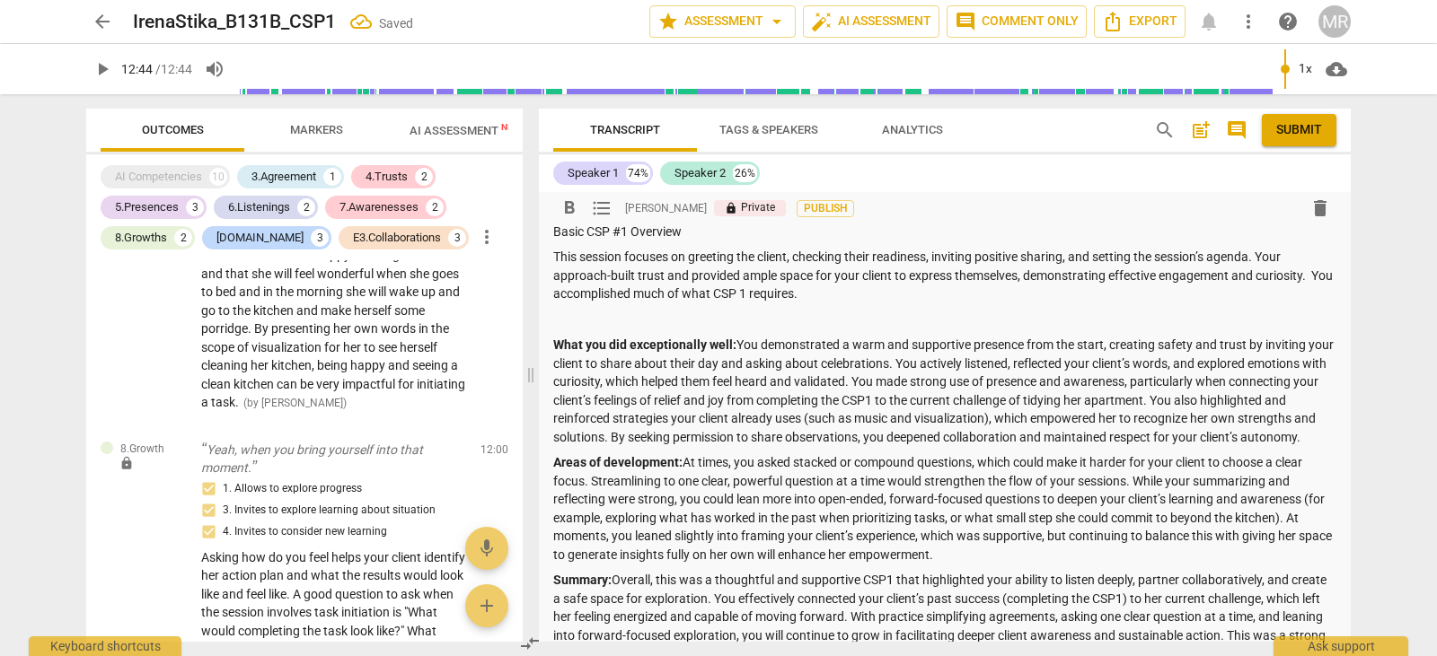
click at [940, 383] on p "What you did exceptionally well: You demonstrated a warm and supportive presenc…" at bounding box center [944, 391] width 783 height 110
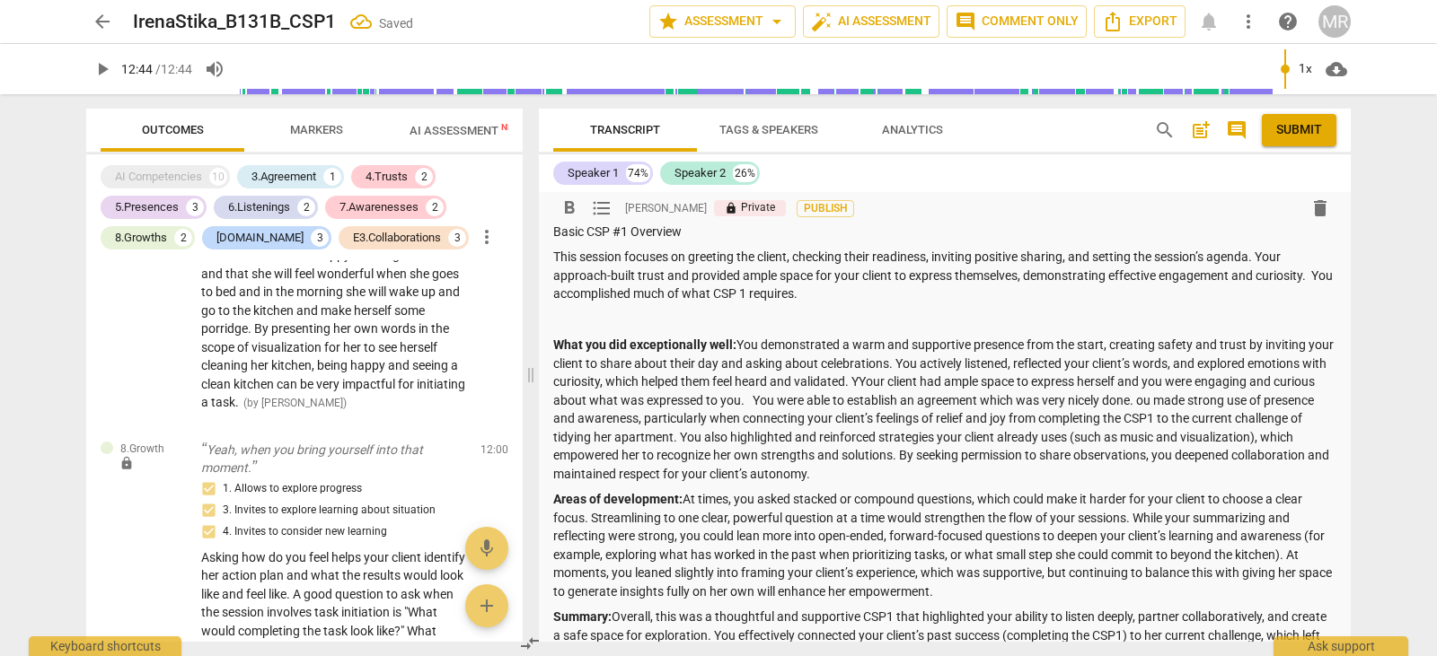
click at [944, 382] on p "What you did exceptionally well: You demonstrated a warm and supportive presenc…" at bounding box center [944, 409] width 783 height 147
click at [1265, 402] on p "What you did exceptionally well: You demonstrated a warm and supportive presenc…" at bounding box center [944, 409] width 783 height 147
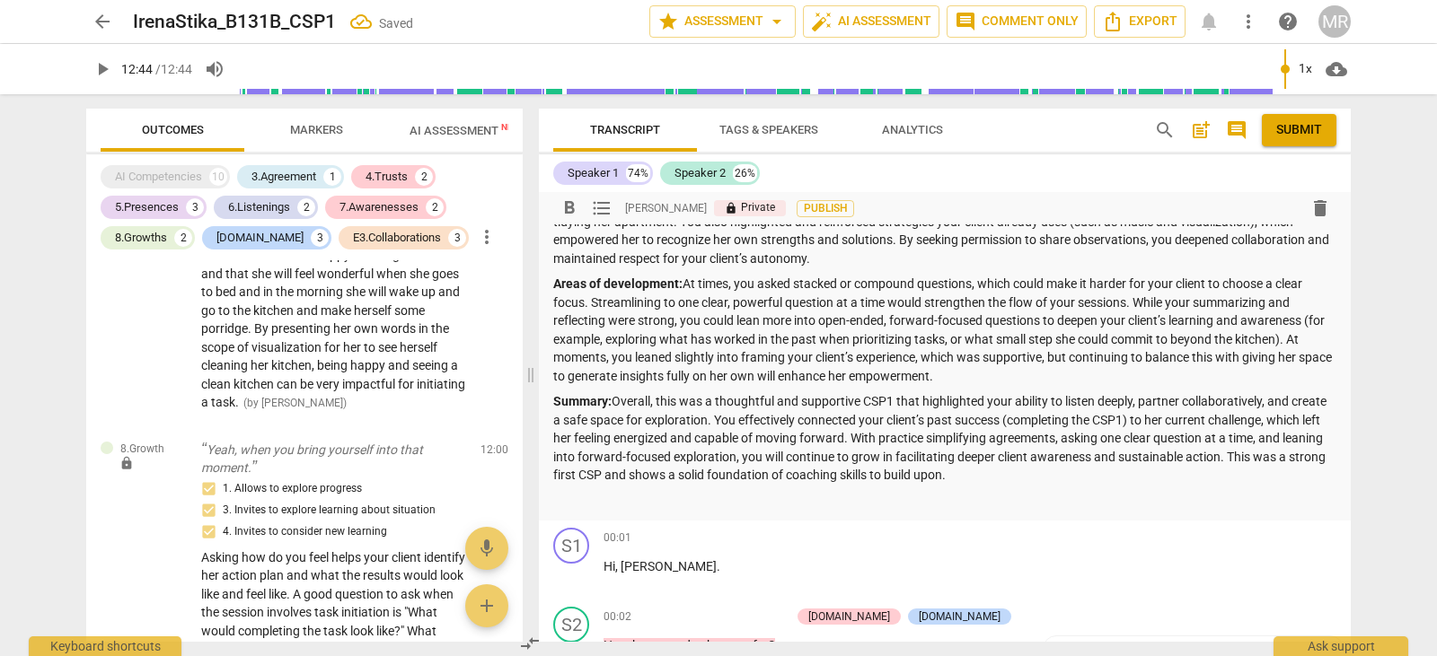
scroll to position [329, 0]
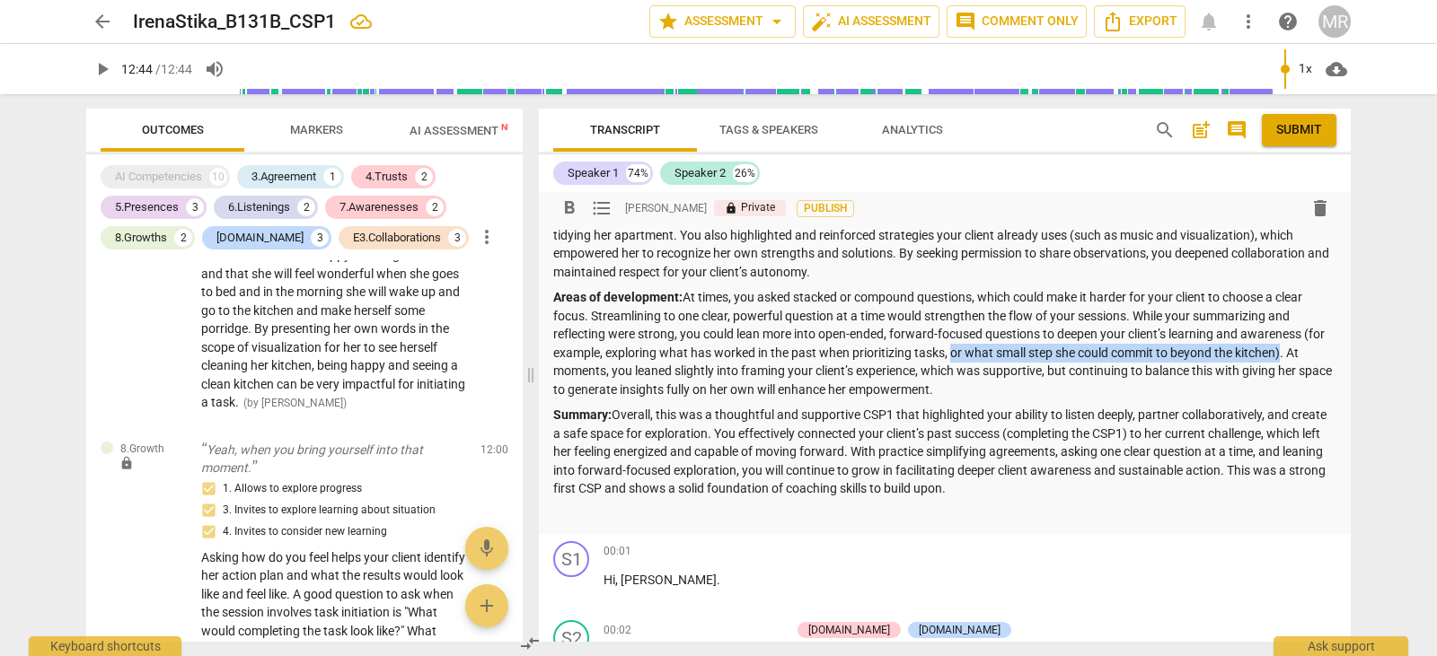
drag, startPoint x: 972, startPoint y: 352, endPoint x: 1304, endPoint y: 356, distance: 331.3
click at [1304, 356] on p "Areas of development: At times, you asked stacked or compound questions, which …" at bounding box center [944, 343] width 783 height 110
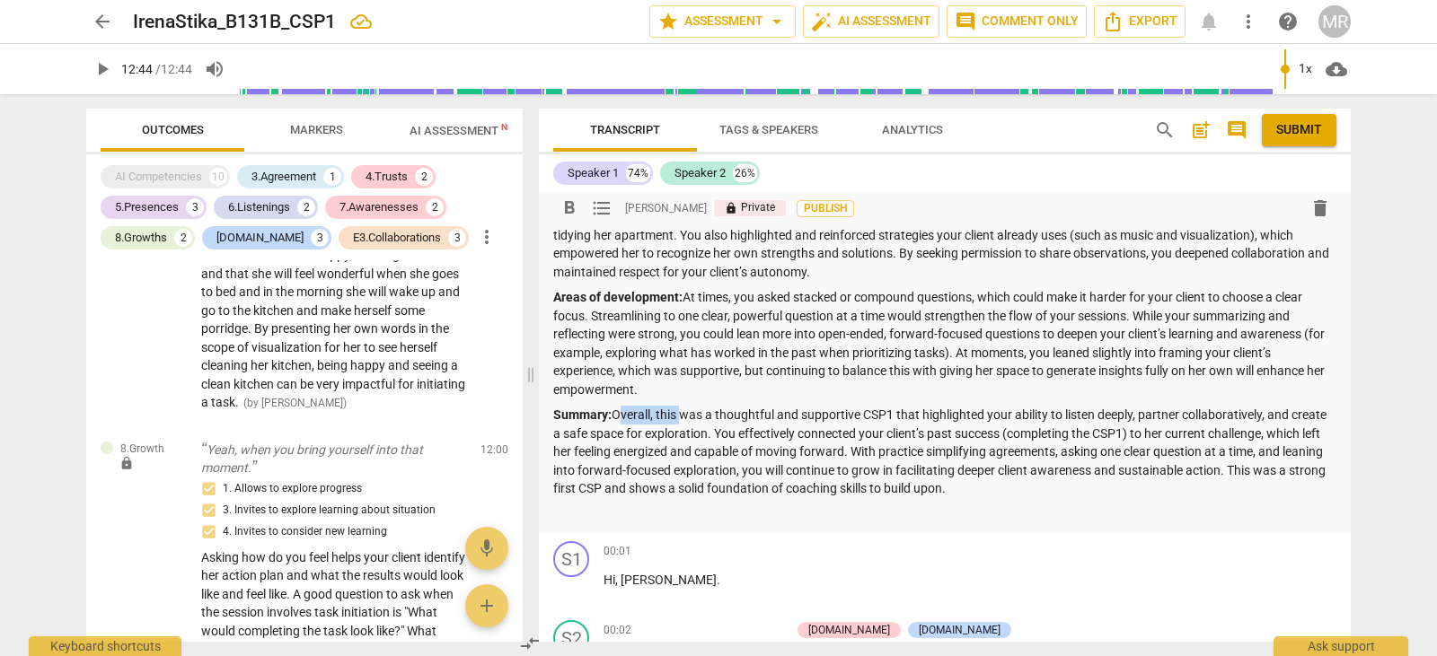
drag, startPoint x: 680, startPoint y: 409, endPoint x: 615, endPoint y: 416, distance: 64.9
click at [615, 416] on p "Summary: Overall, this was a thoughtful and supportive CSP1 that highlighted yo…" at bounding box center [944, 452] width 783 height 92
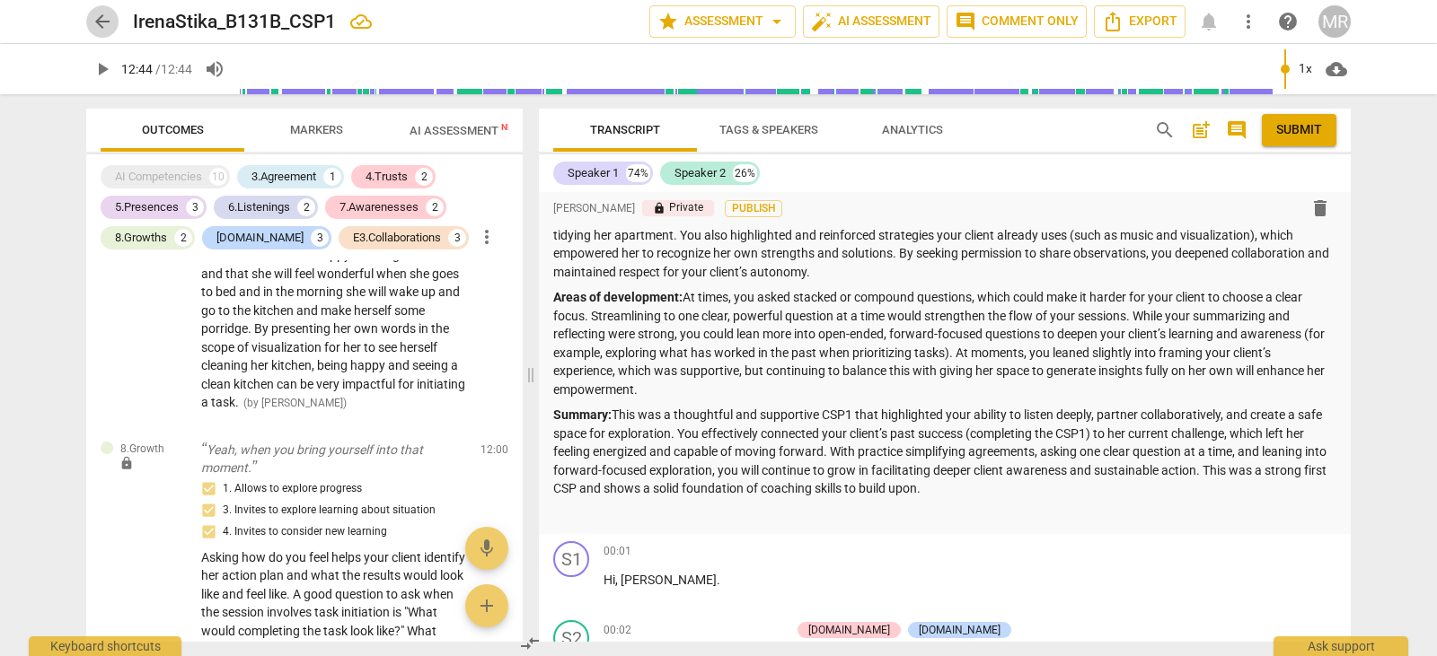
click at [108, 22] on span "arrow_back" at bounding box center [103, 22] width 22 height 22
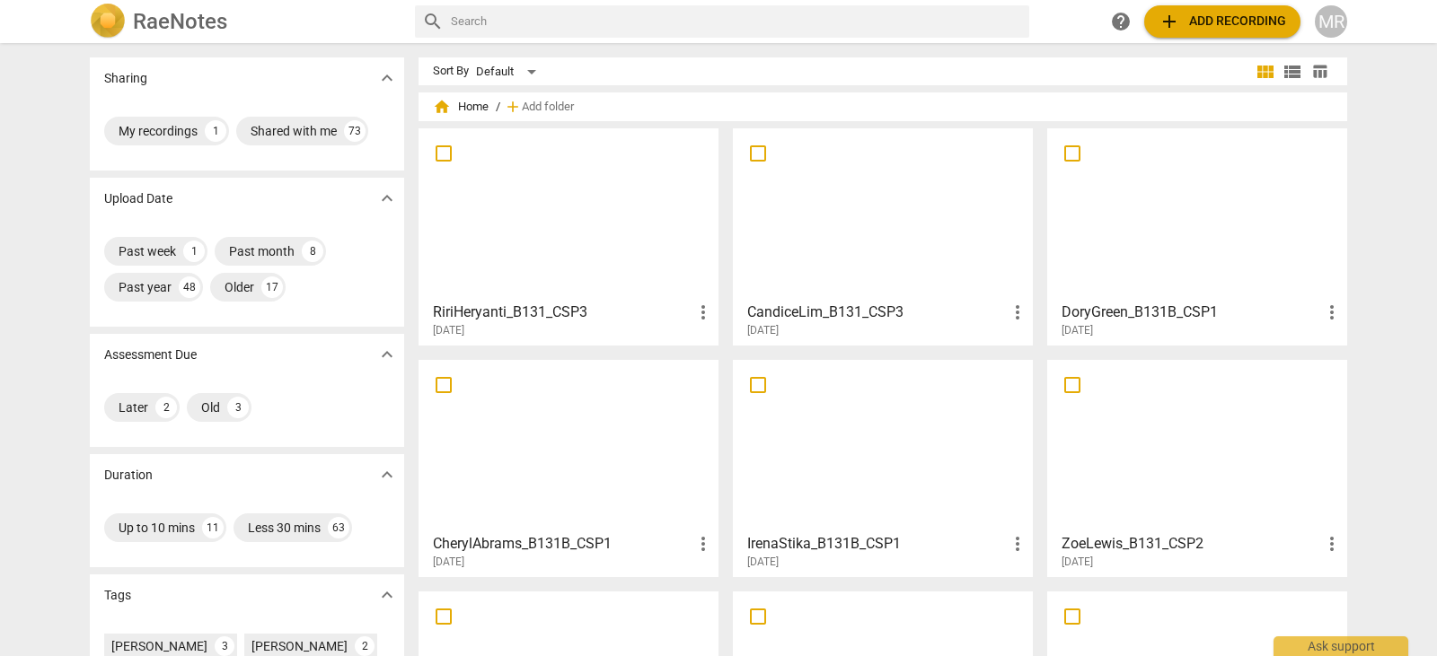
click at [1172, 432] on div at bounding box center [1196, 445] width 287 height 159
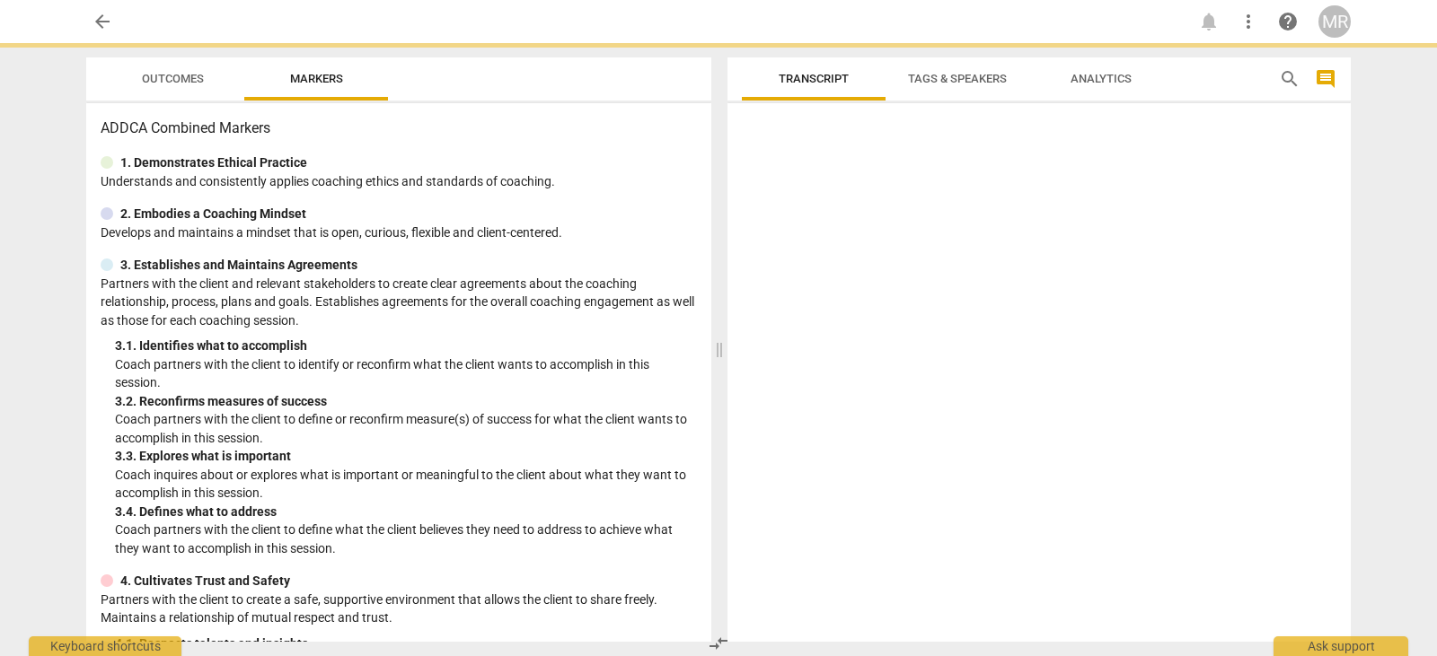
click at [1172, 432] on div at bounding box center [1038, 376] width 623 height 532
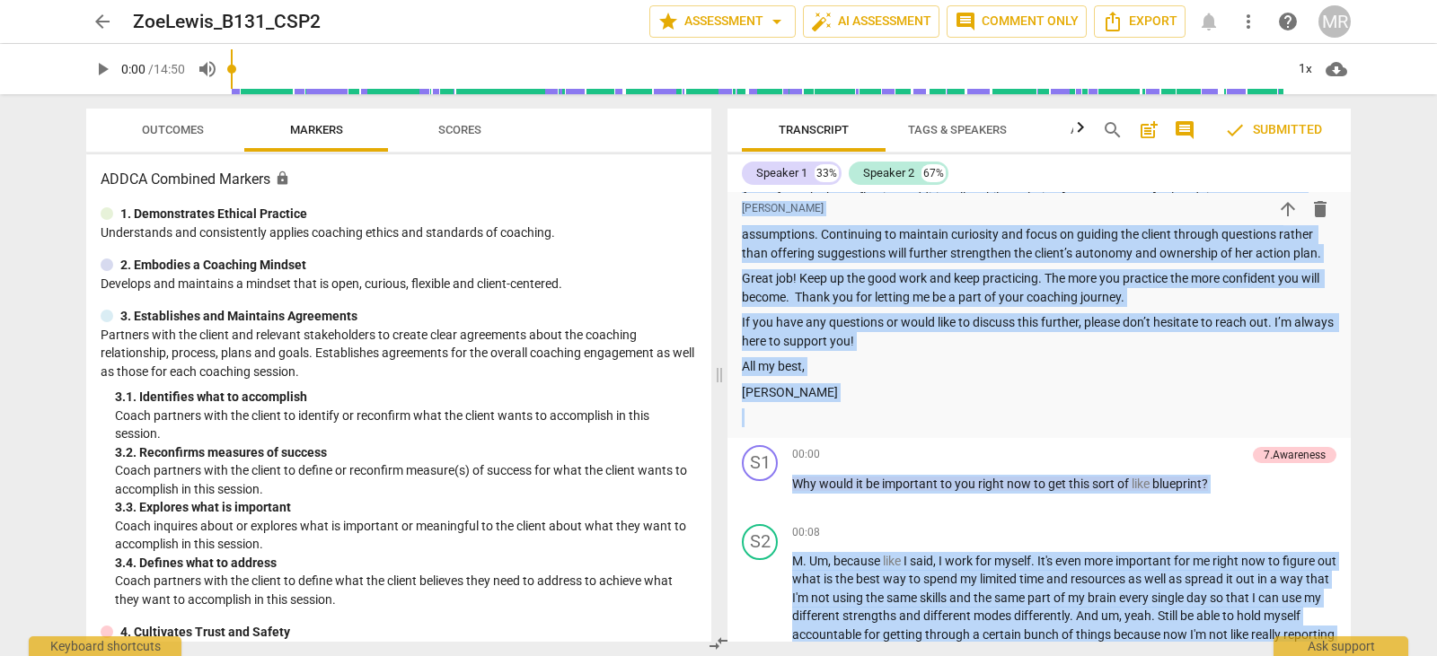
scroll to position [469, 0]
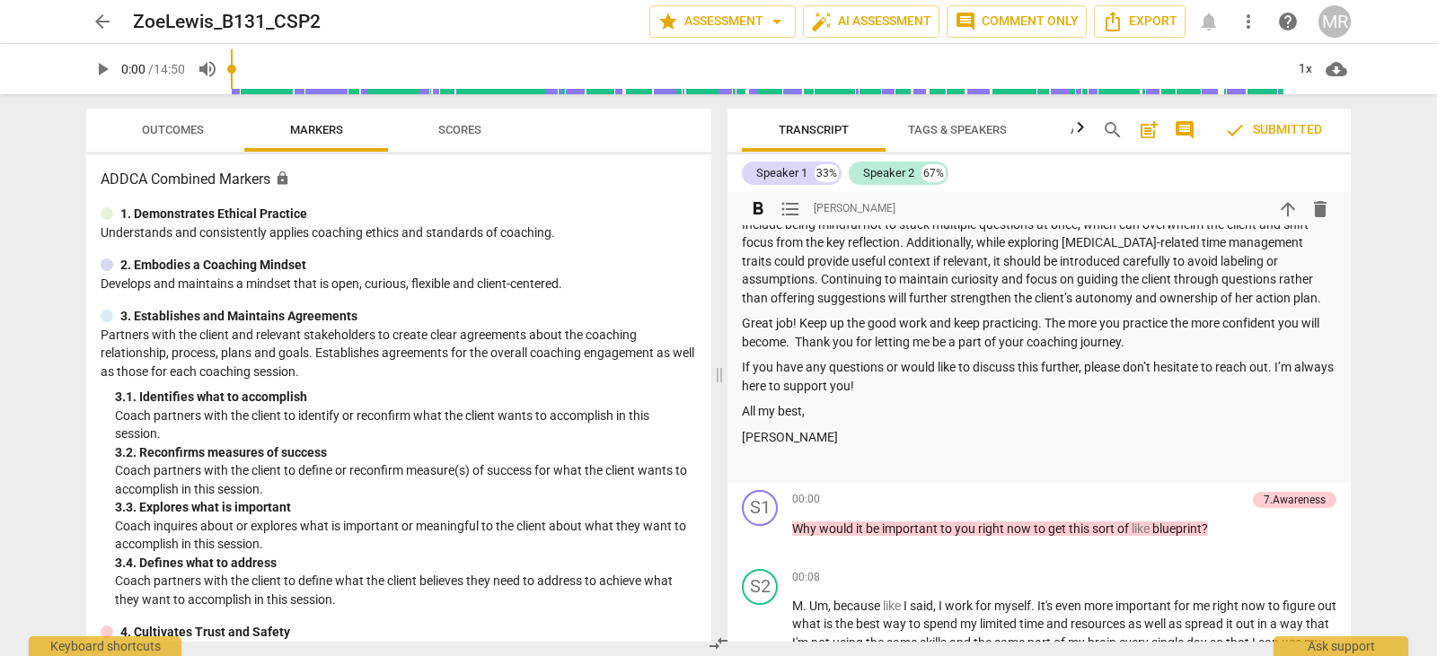
click at [855, 407] on p "All my best," at bounding box center [1039, 411] width 594 height 19
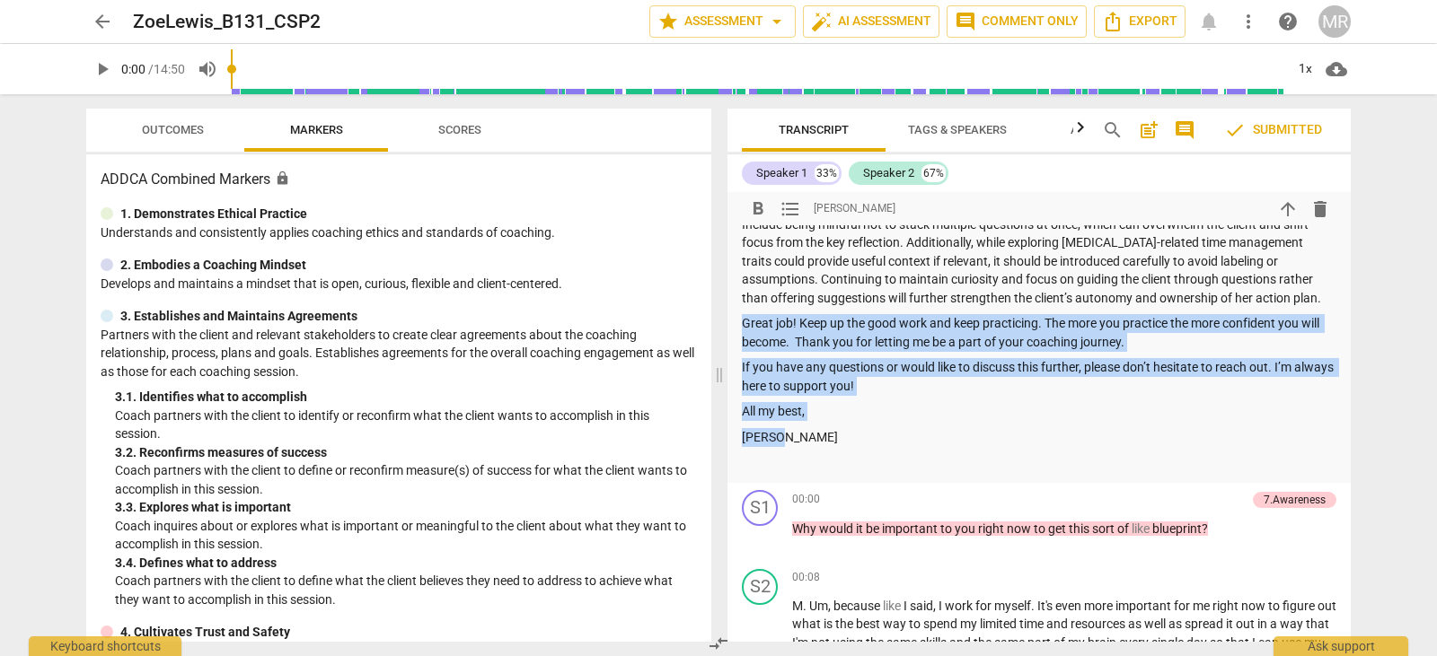
drag, startPoint x: 743, startPoint y: 322, endPoint x: 777, endPoint y: 432, distance: 114.5
click at [777, 432] on div "Summary: Hi [PERSON_NAME], Thank you for submitting your summary for the Basic …" at bounding box center [1039, 153] width 594 height 638
click at [804, 345] on p "Great job! Keep up the good work and keep practicing. The more you practice the…" at bounding box center [1039, 332] width 594 height 37
drag, startPoint x: 742, startPoint y: 321, endPoint x: 790, endPoint y: 429, distance: 119.0
click at [790, 429] on div "Summary: Hi [PERSON_NAME], Thank you for submitting your summary for the Basic …" at bounding box center [1039, 153] width 594 height 638
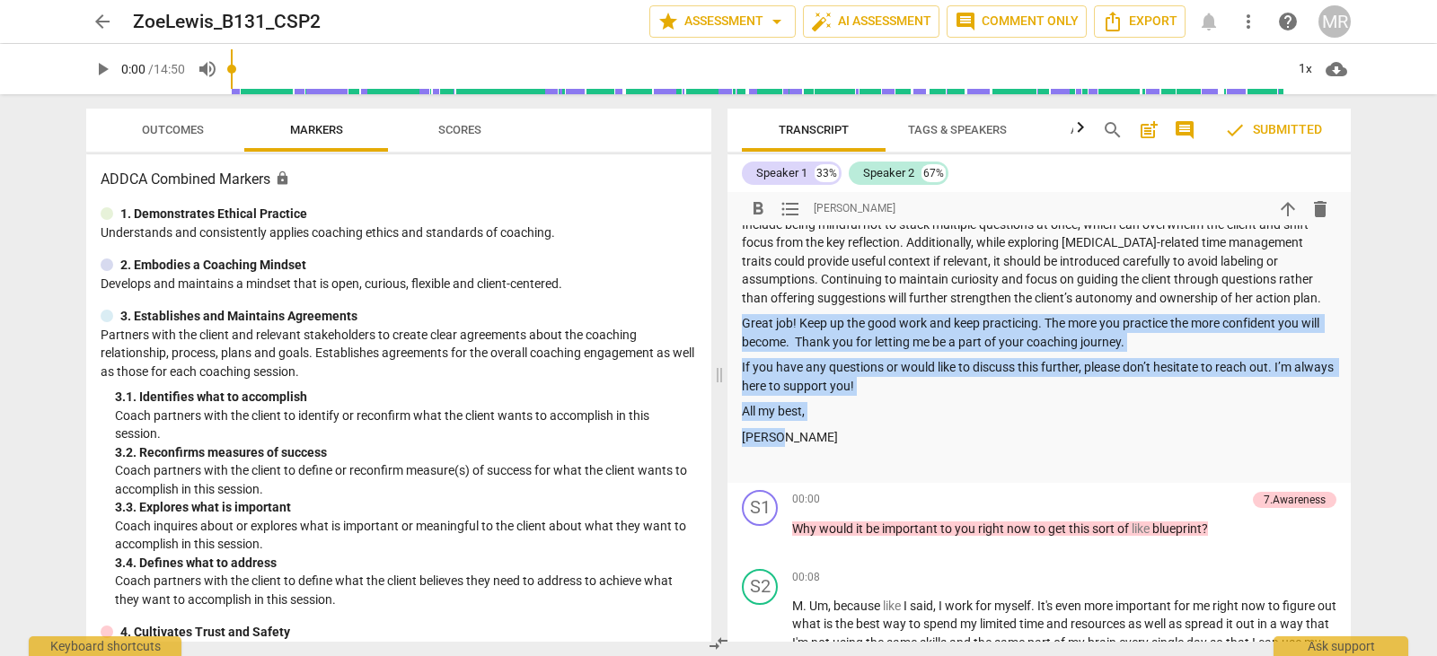
copy div "Great job! Keep up the good work and keep practicing. The more you practice the…"
click at [101, 18] on span "arrow_back" at bounding box center [103, 22] width 22 height 22
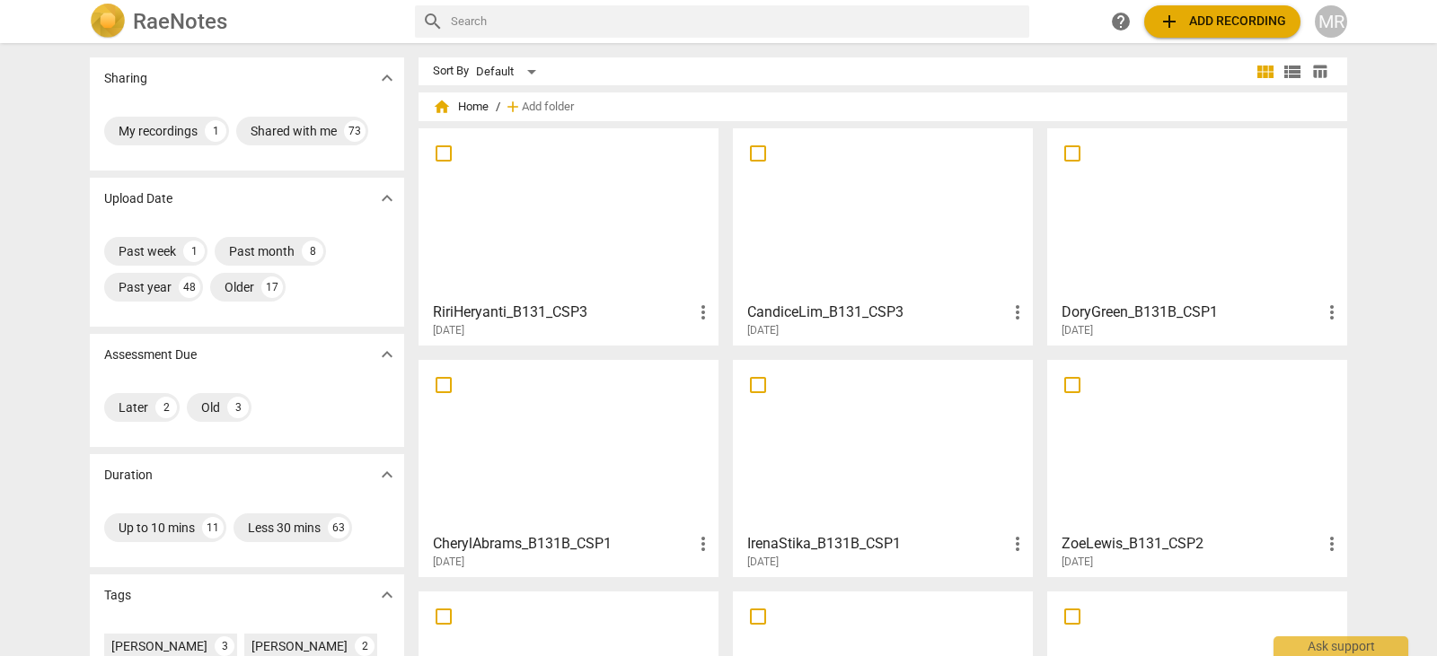
click at [796, 441] on div at bounding box center [882, 445] width 287 height 159
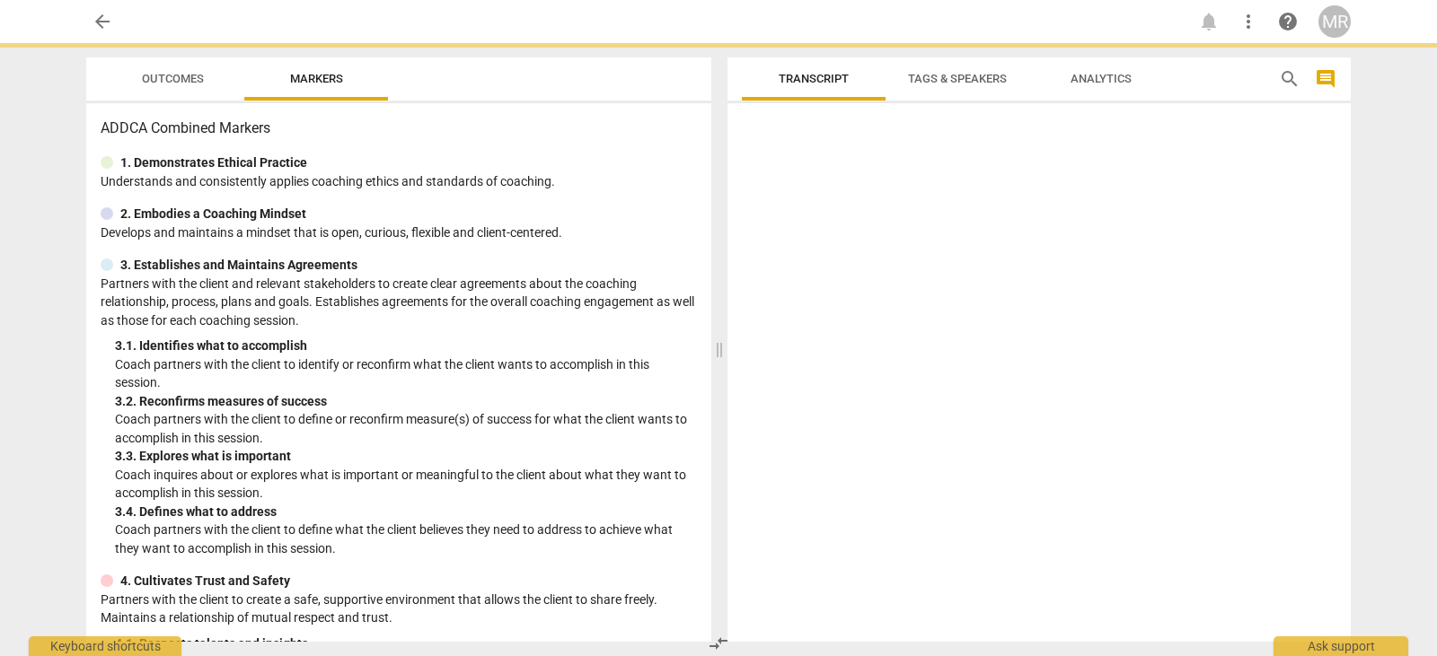
click at [796, 441] on div at bounding box center [1038, 376] width 623 height 532
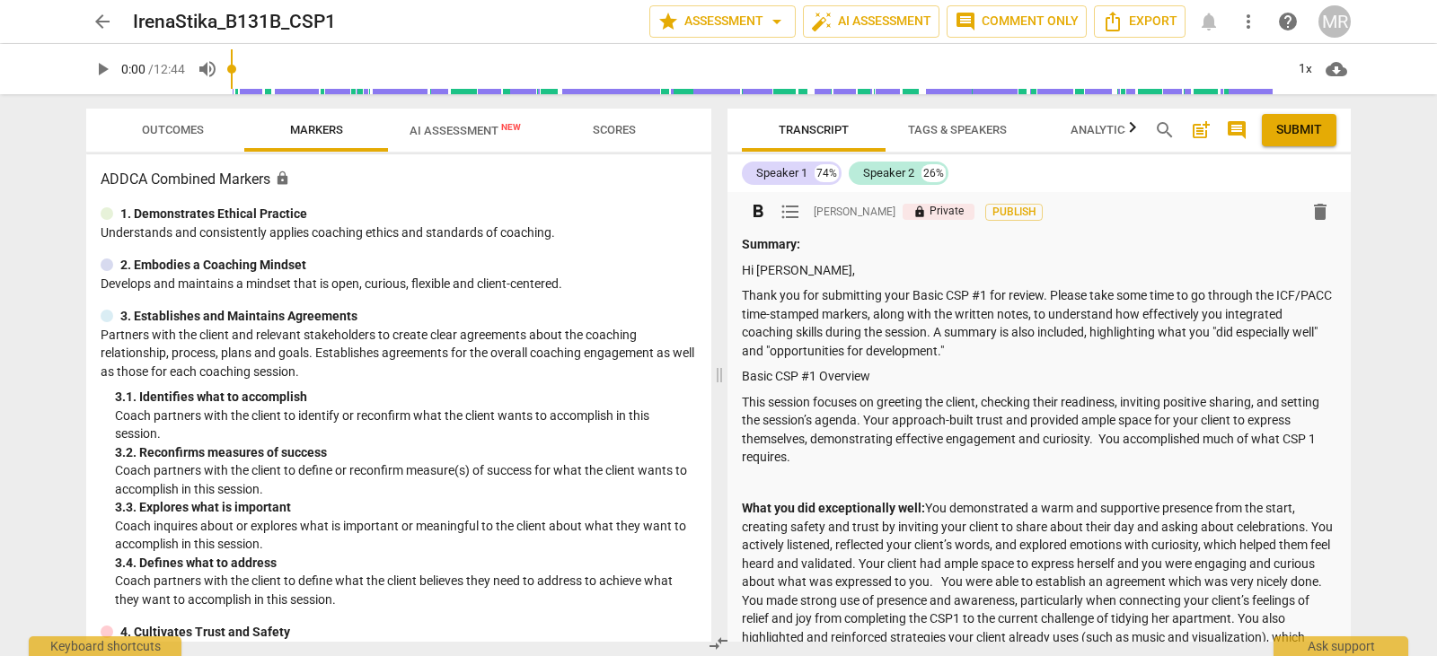
click at [922, 470] on div "Summary: Hi [PERSON_NAME], Thank you for submitting your Basic CSP #1 for revie…" at bounding box center [1039, 608] width 594 height 746
click at [858, 481] on p at bounding box center [1039, 483] width 594 height 19
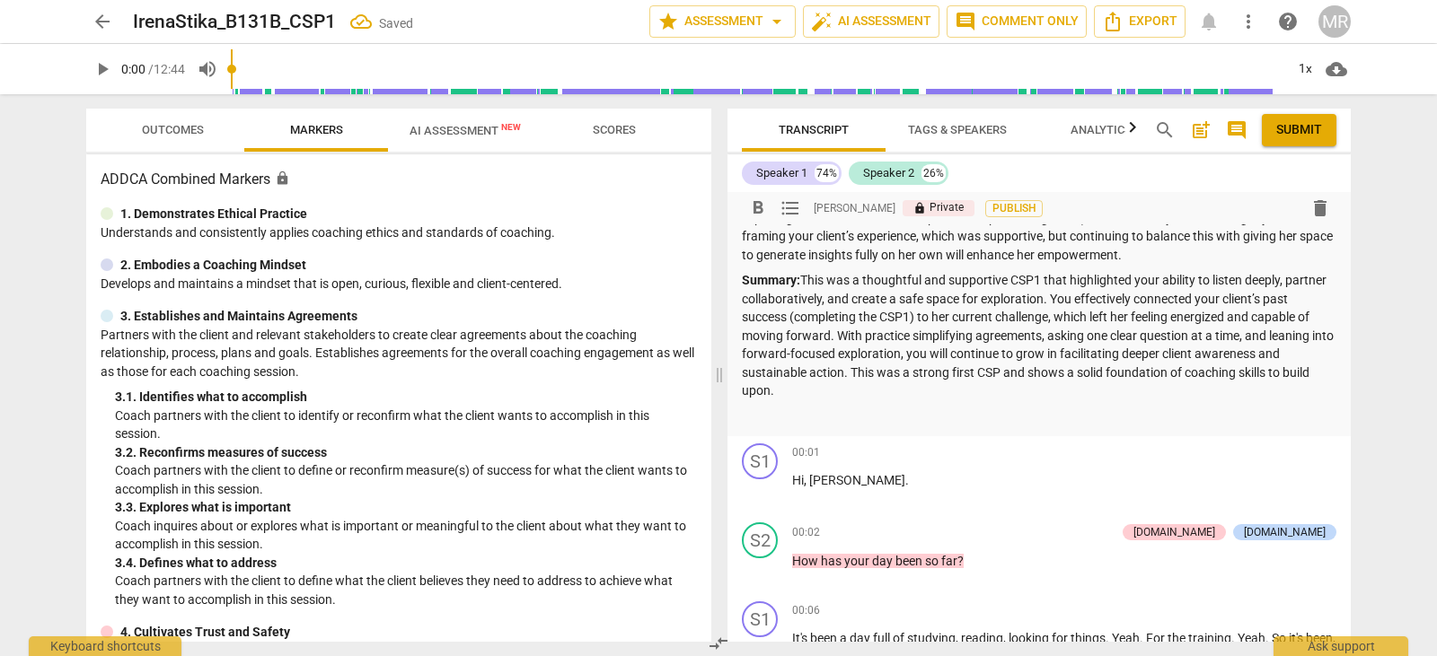
scroll to position [542, 0]
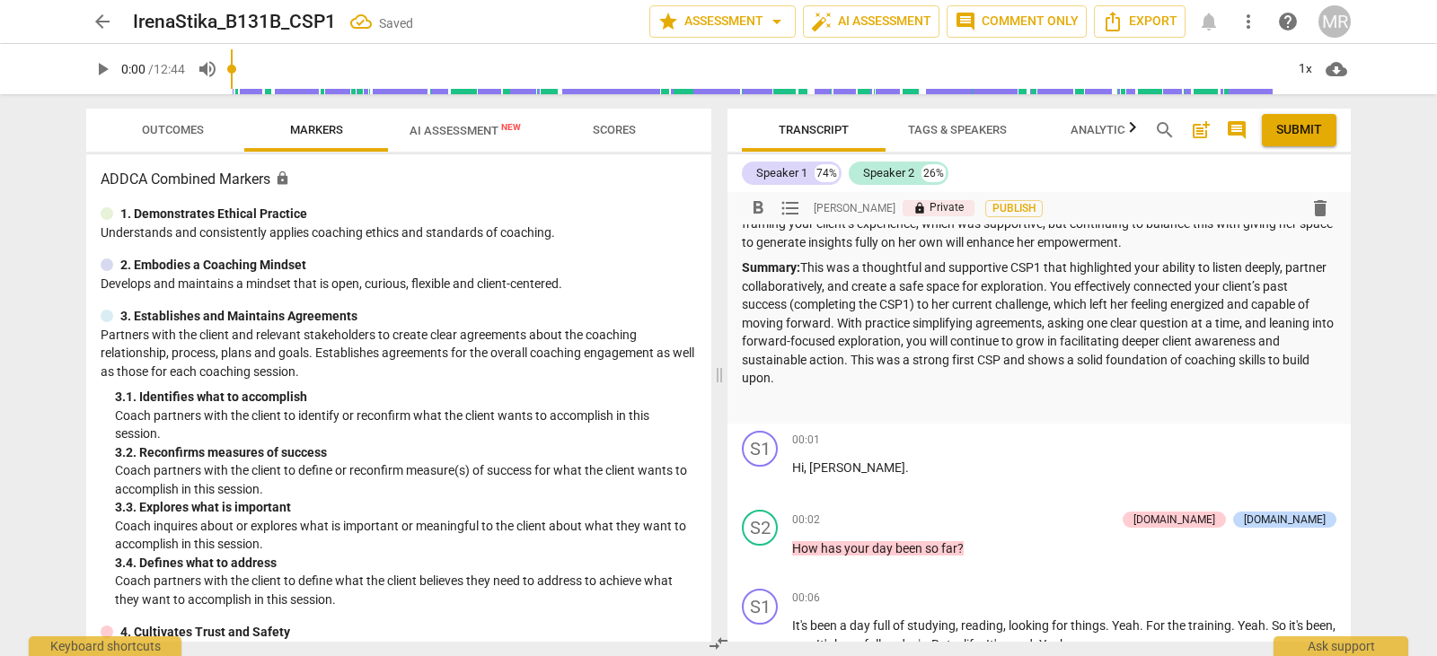
click at [894, 377] on p "Summary: This was a thoughtful and supportive CSP1 that highlighted your abilit…" at bounding box center [1039, 323] width 594 height 129
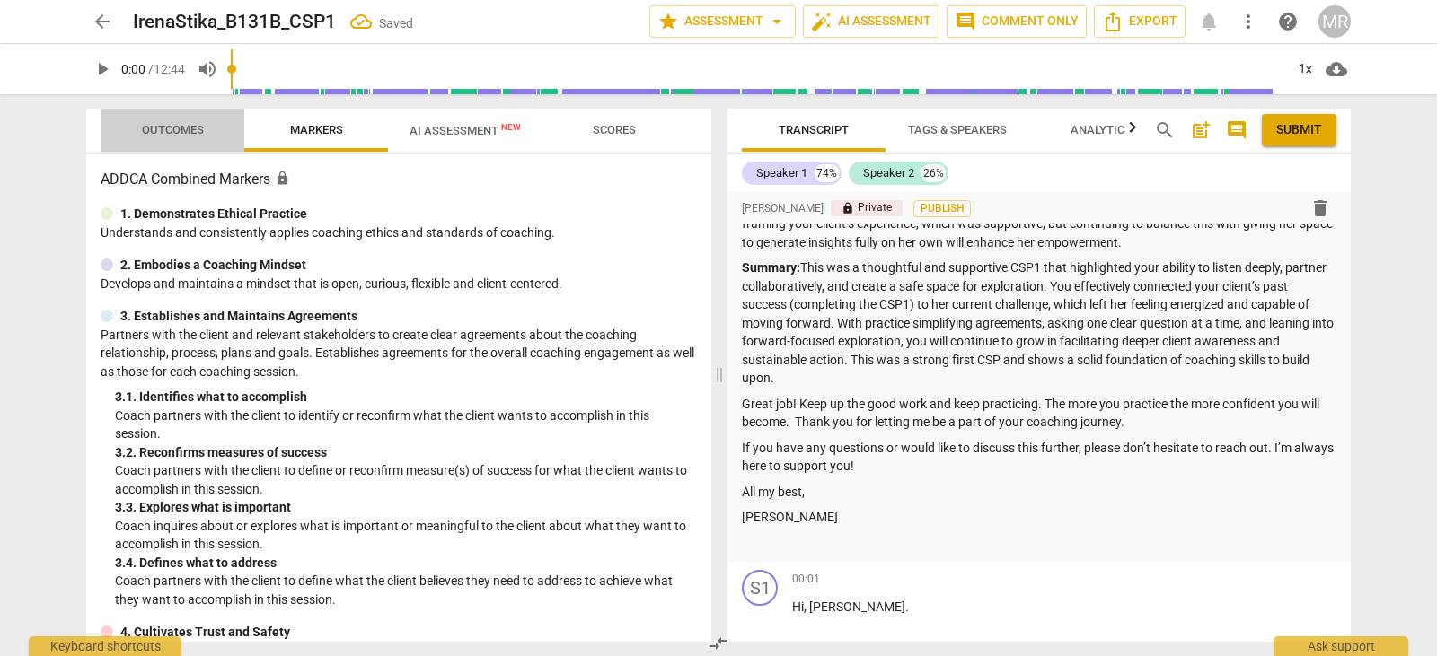
click at [165, 127] on span "Outcomes" at bounding box center [173, 129] width 62 height 13
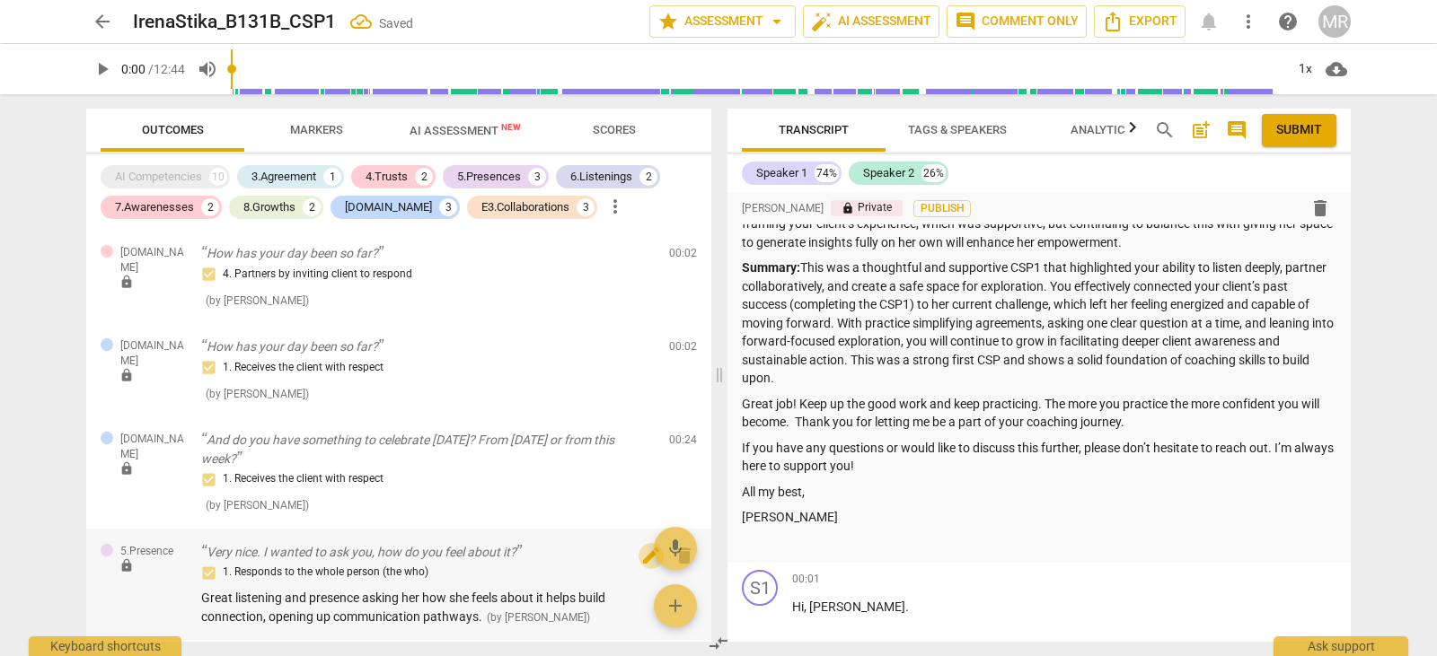
click at [643, 545] on span "edit" at bounding box center [651, 556] width 22 height 22
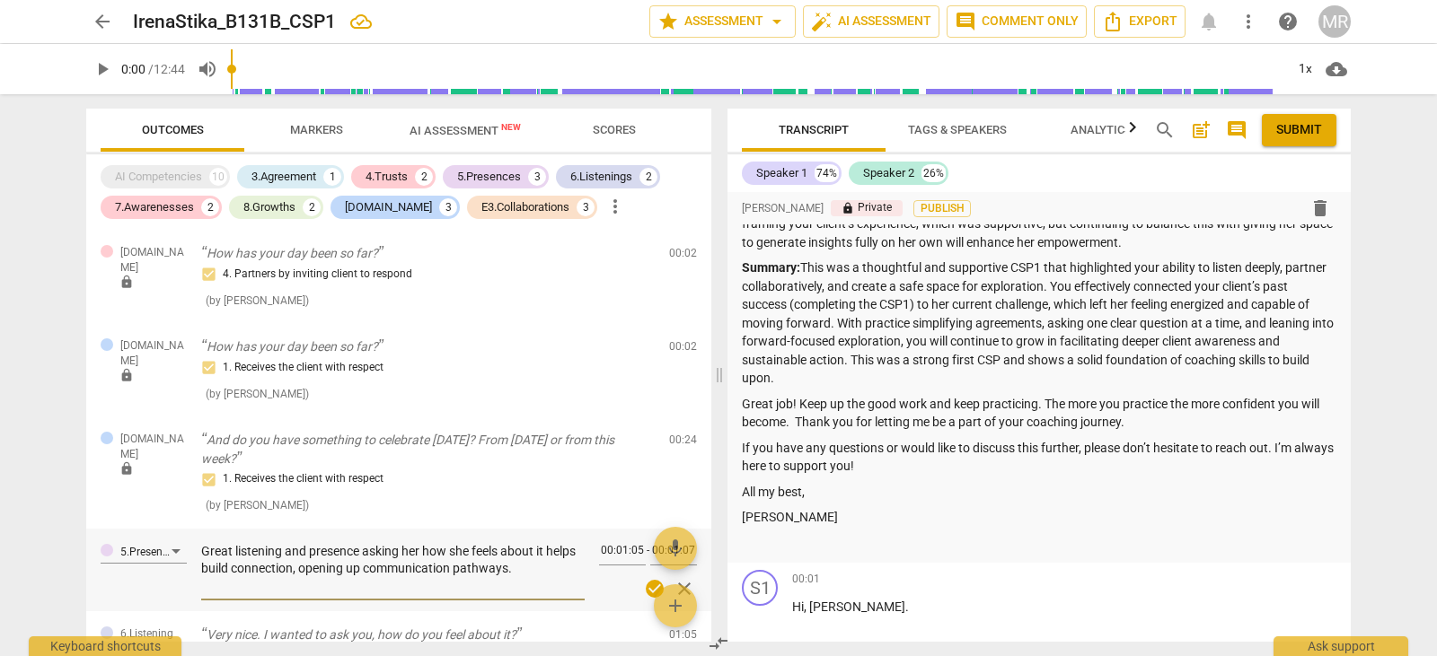
drag, startPoint x: 201, startPoint y: 530, endPoint x: 558, endPoint y: 561, distance: 358.7
click at [558, 561] on textarea "Great listening and presence asking her how she feels about it helps build conn…" at bounding box center [392, 568] width 383 height 51
paste textarea "You demonstrated strong listening and presence by asking your client how she fe…"
click at [565, 560] on textarea "You demonstrated strong listening and presence by asking your client how she fe…" at bounding box center [392, 568] width 383 height 51
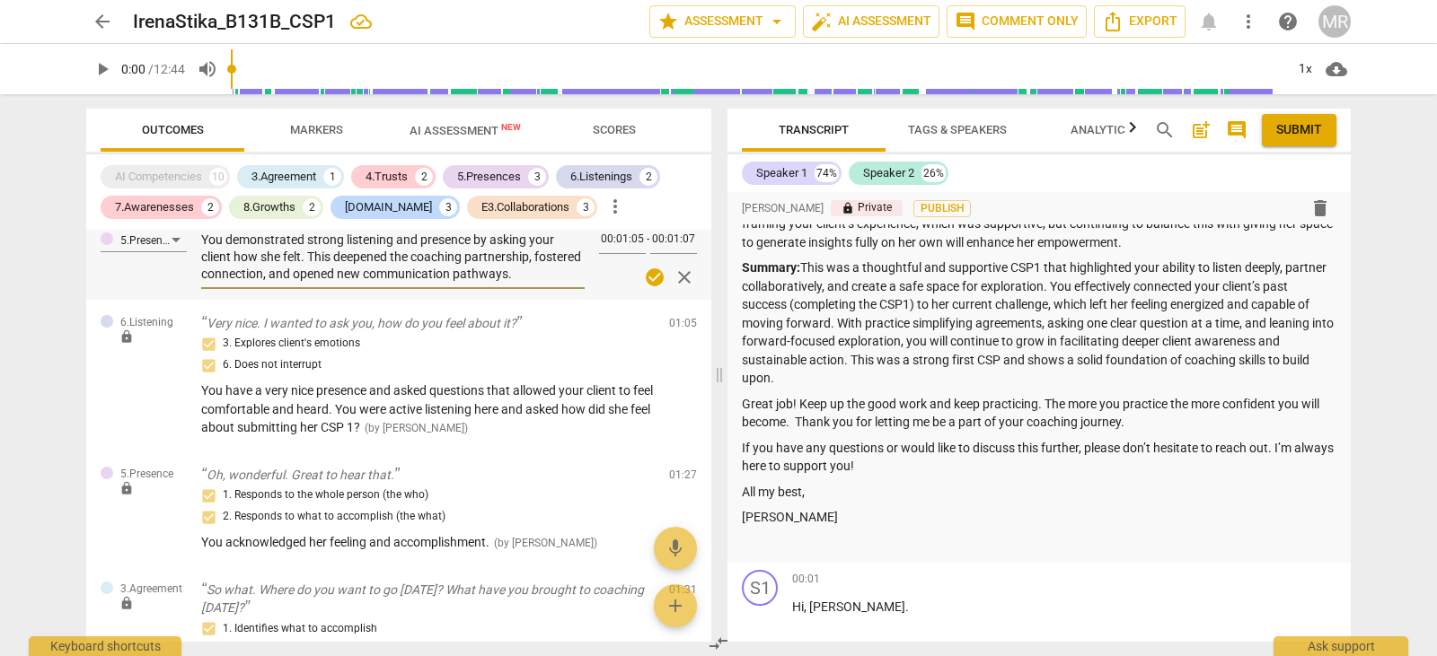
scroll to position [323, 0]
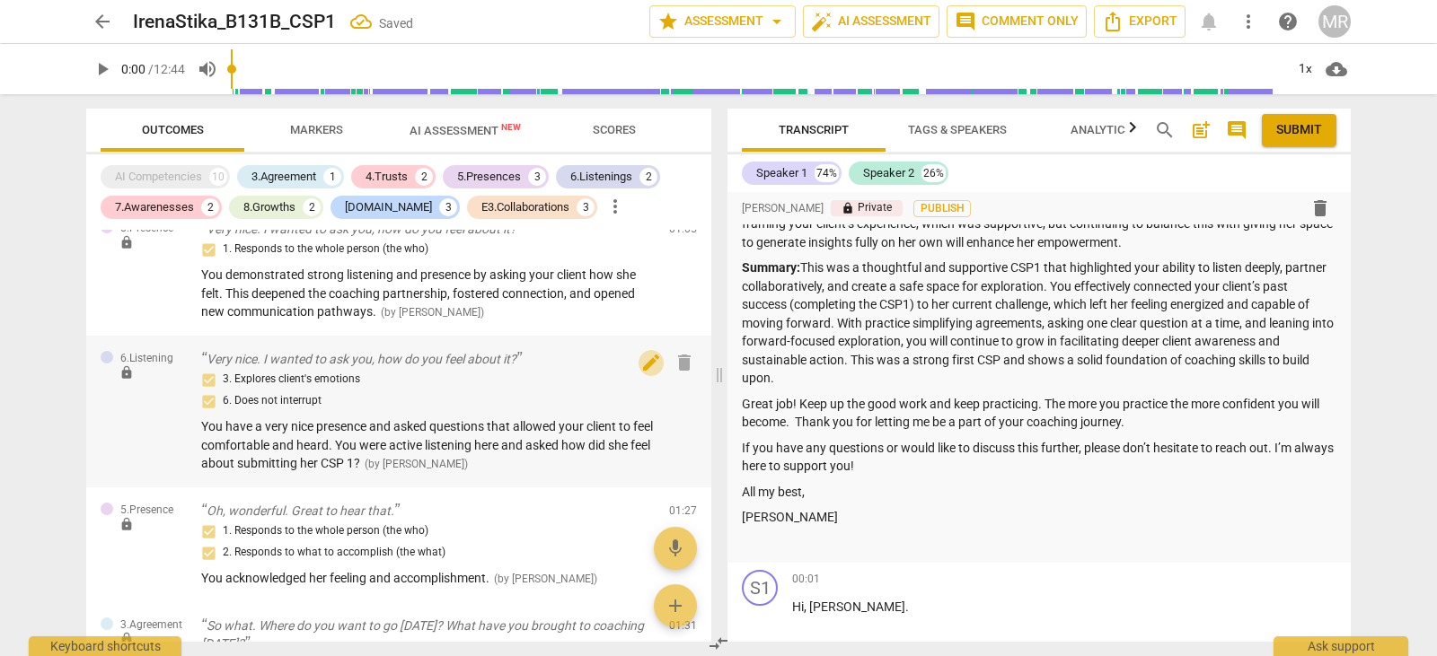
click at [647, 352] on span "edit" at bounding box center [651, 363] width 22 height 22
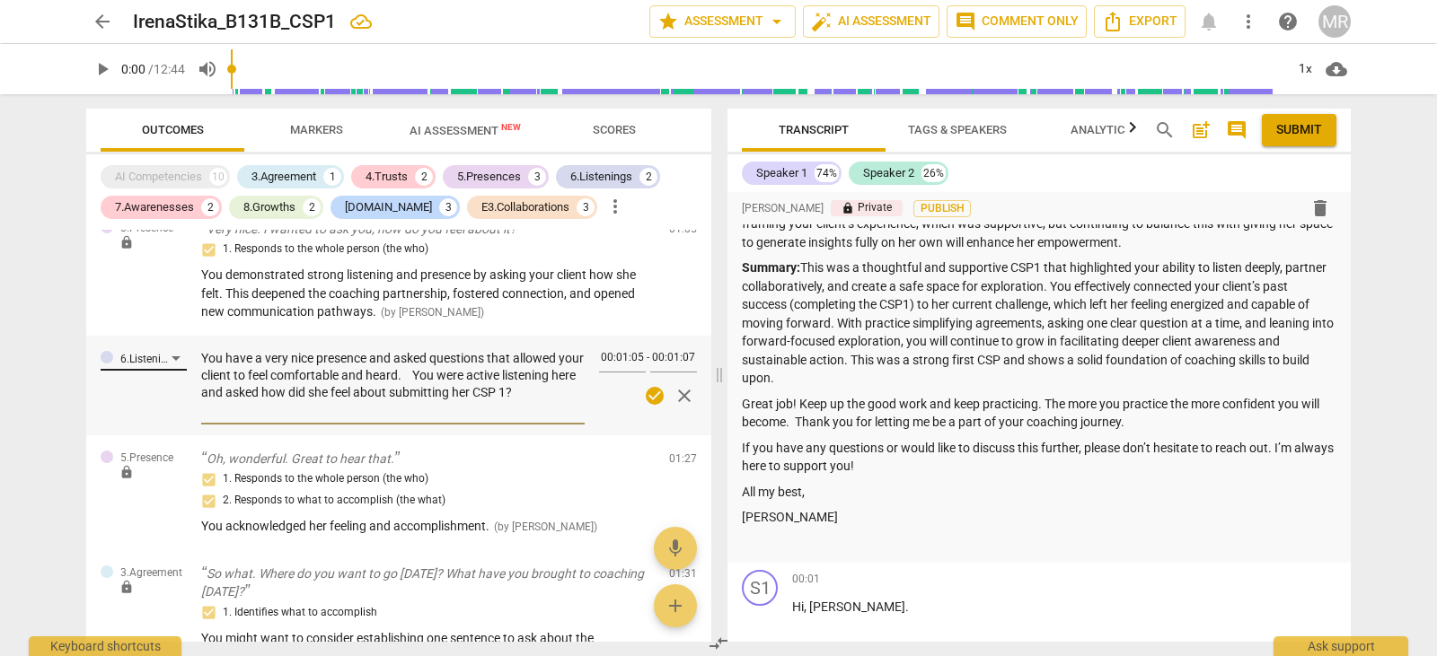
drag, startPoint x: 290, startPoint y: 399, endPoint x: 174, endPoint y: 339, distance: 130.1
click at [174, 339] on div "6.Listening You have a very nice presence and asked questions that allowed your…" at bounding box center [398, 386] width 625 height 100
paste textarea "“You have a very nice presence and asked questions that allowed your client to …"
click at [205, 350] on textarea "“You have a very nice presence and asked questions that allowed your client to …" at bounding box center [392, 384] width 383 height 68
click at [640, 452] on span "edit" at bounding box center [651, 463] width 22 height 22
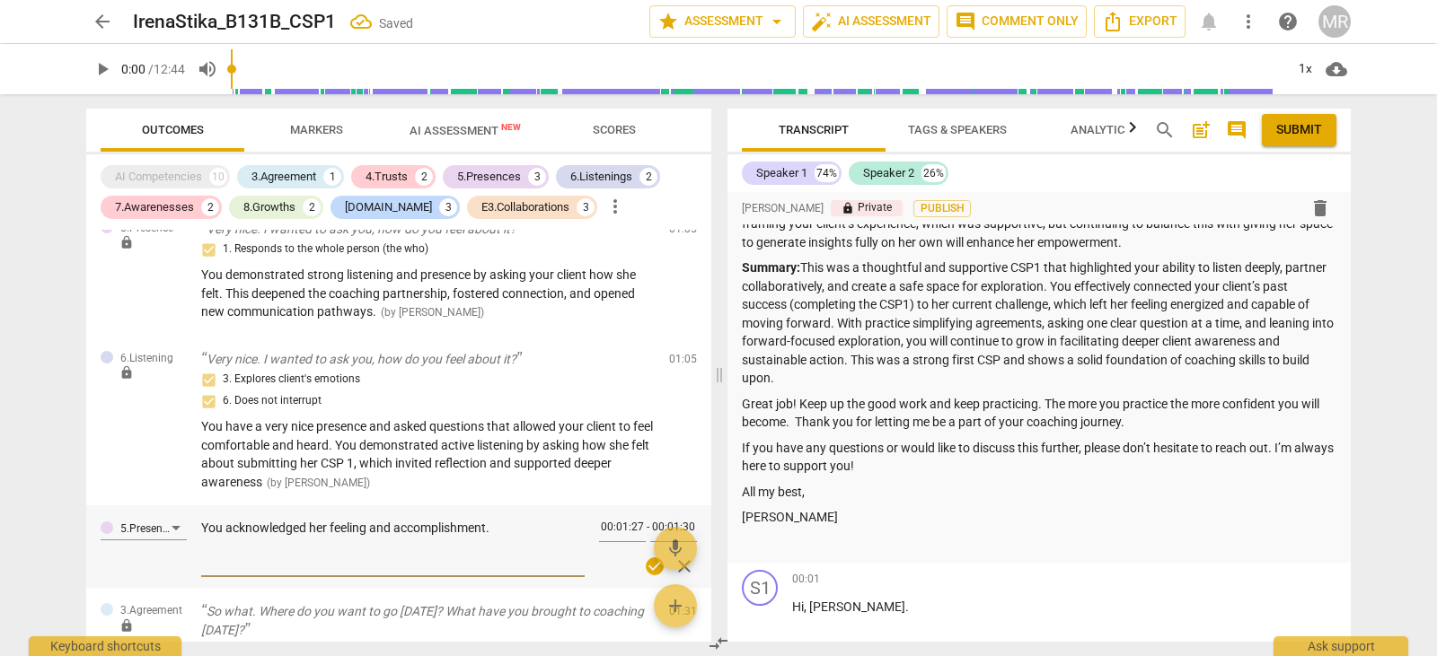
drag, startPoint x: 496, startPoint y: 508, endPoint x: 194, endPoint y: 509, distance: 302.6
click at [194, 509] on div "5.Presence You acknowledged her feeling and accomplishment. You acknowledged he…" at bounding box center [398, 546] width 625 height 83
paste textarea "“You honored how she felt and acknowledged what she accomplished"
click at [207, 520] on textarea "“You honored how she felt and acknowledged what she accomplished" at bounding box center [392, 545] width 383 height 51
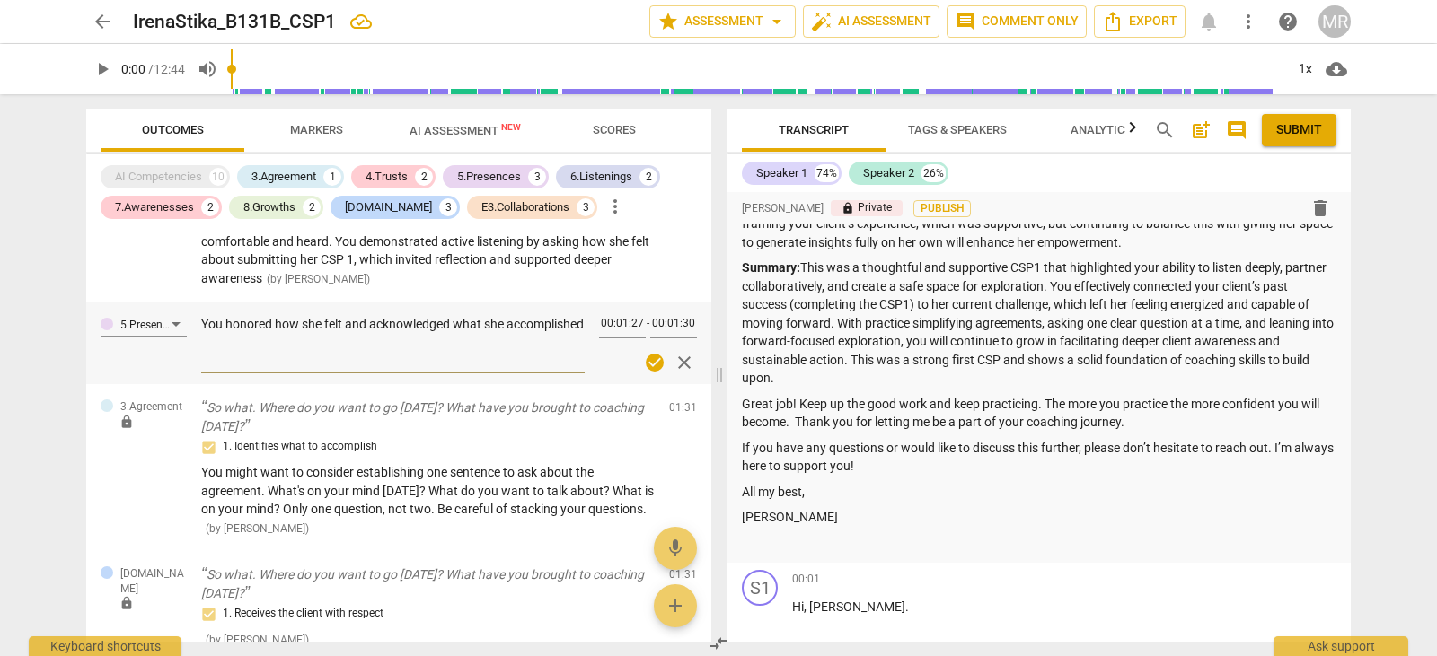
scroll to position [601, 0]
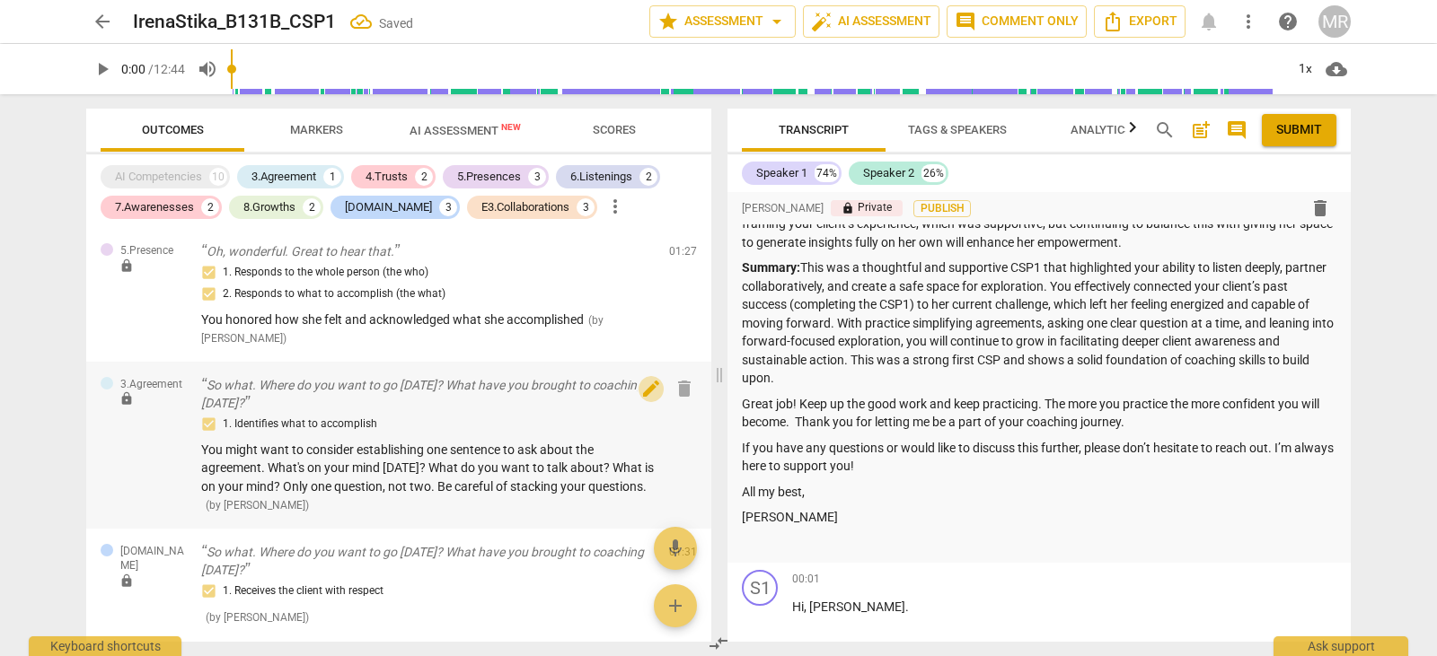
click at [647, 378] on span "edit" at bounding box center [651, 389] width 22 height 22
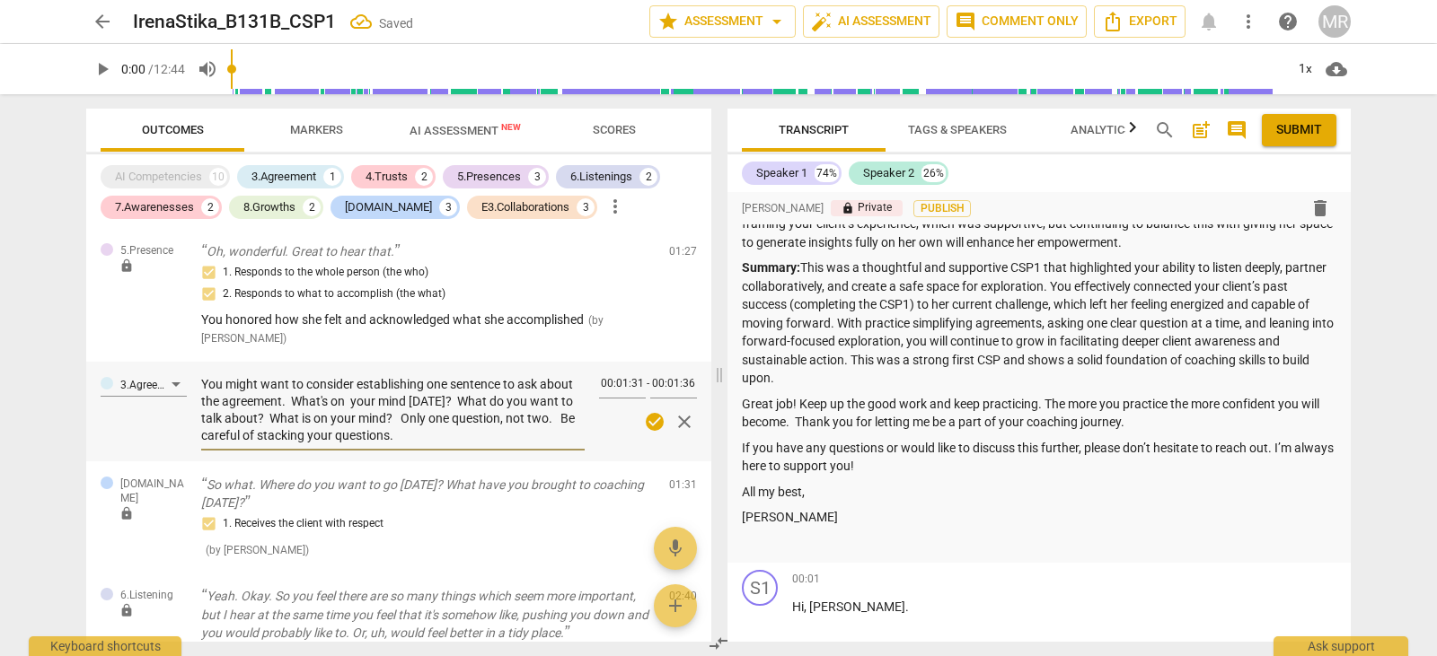
drag, startPoint x: 203, startPoint y: 361, endPoint x: 397, endPoint y: 410, distance: 200.1
click at [397, 410] on textarea "You might want to consider establishing one sentence to ask about the agreement…" at bounding box center [392, 410] width 383 height 68
paste textarea "“Consider using a single, clear question to establish the agreement at the star…"
click at [205, 376] on textarea "“Consider using a single, clear question to establish the agreement at the star…" at bounding box center [392, 410] width 383 height 68
click at [331, 412] on textarea "Consider using a single, clear question to establish the agreement at the start…" at bounding box center [392, 410] width 383 height 68
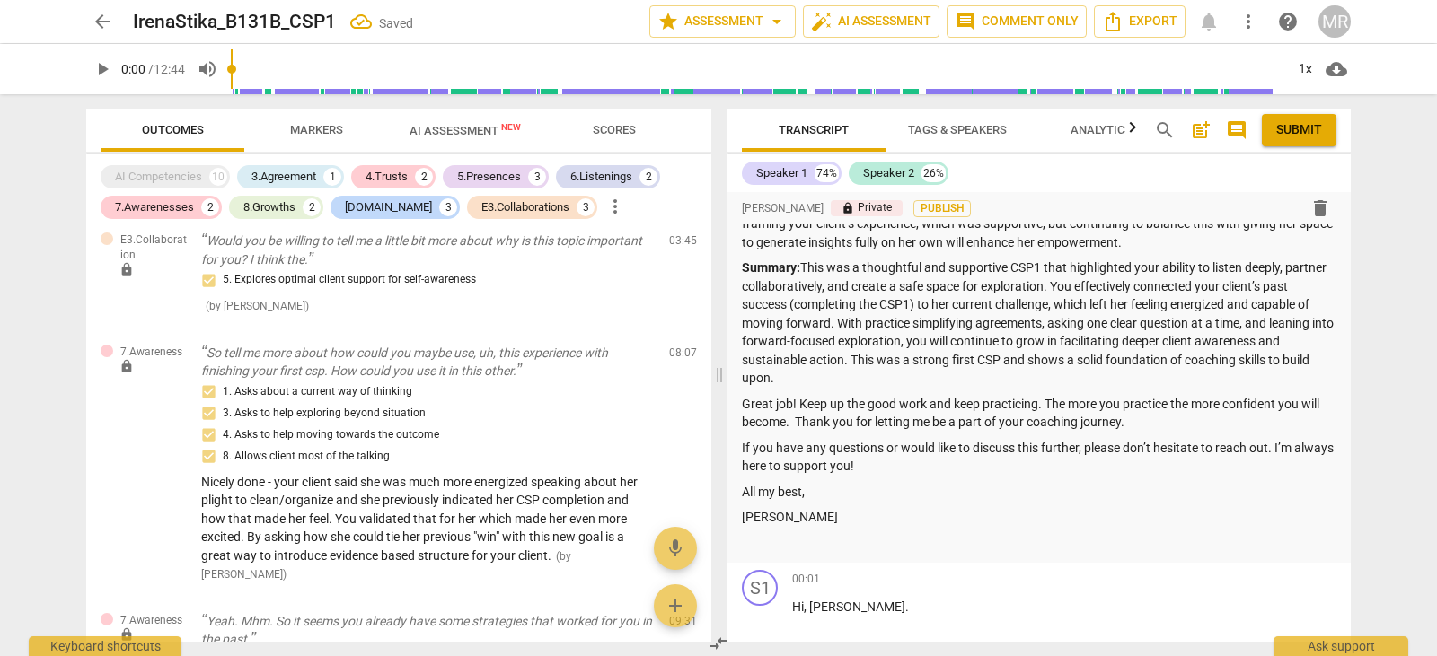
scroll to position [1237, 0]
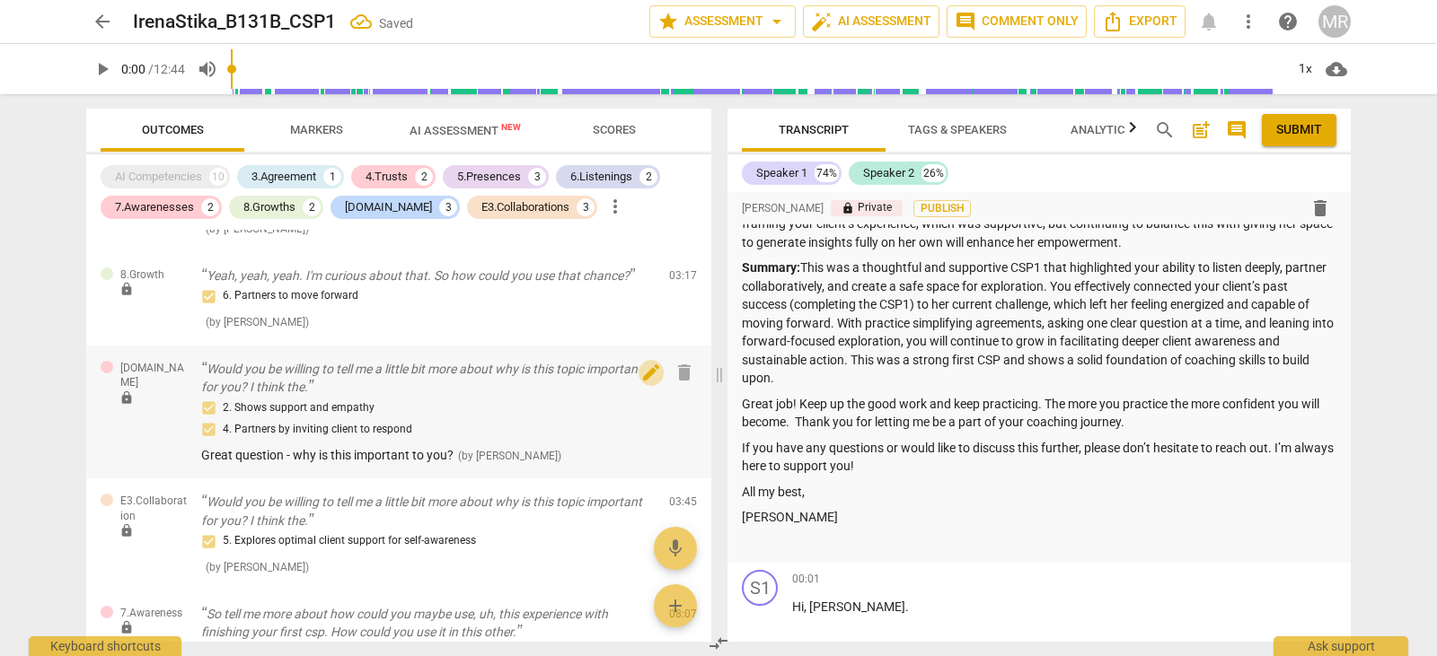
click at [646, 362] on span "edit" at bounding box center [651, 373] width 22 height 22
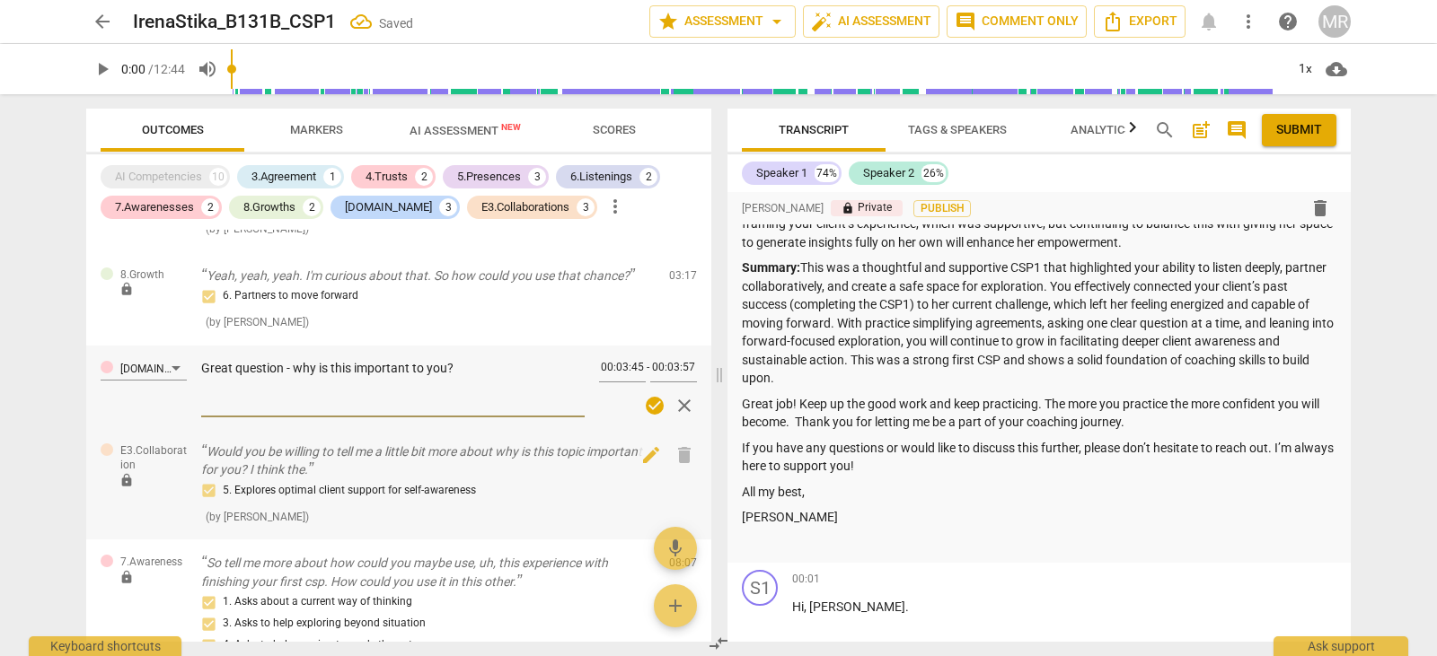
drag, startPoint x: 646, startPoint y: 360, endPoint x: 289, endPoint y: 434, distance: 364.0
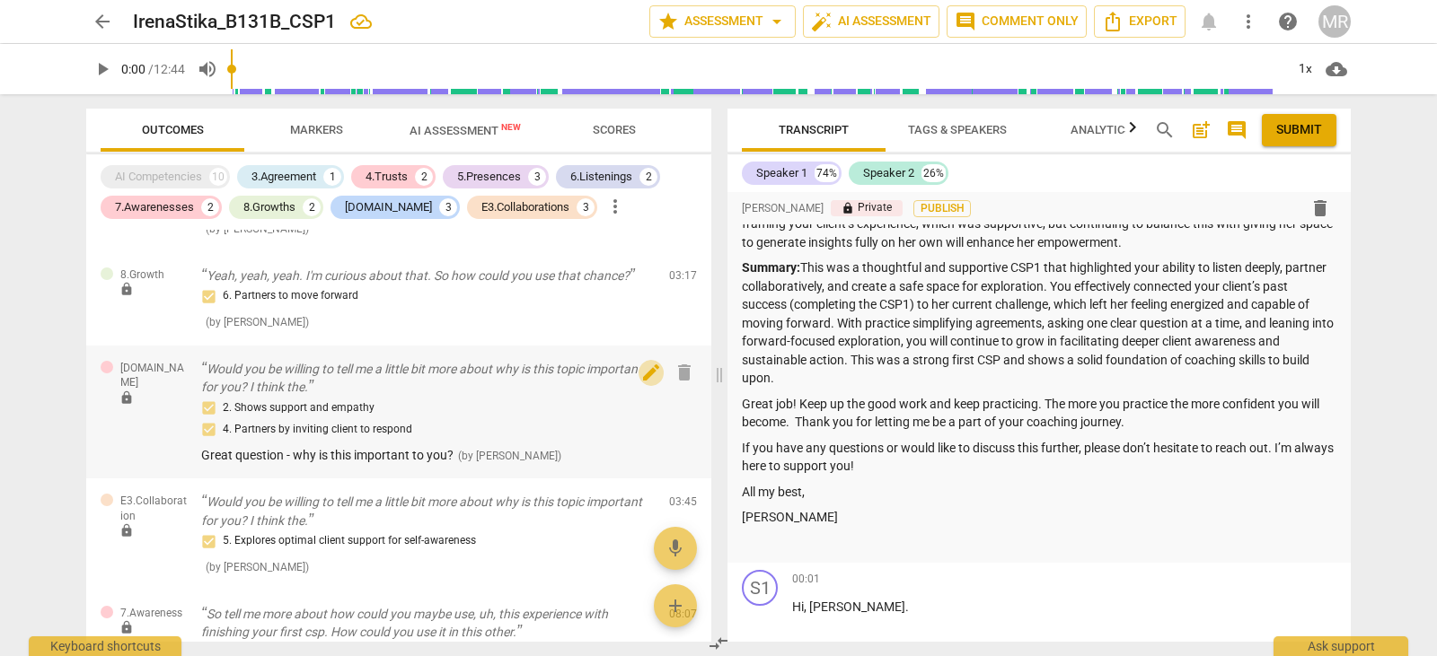
click at [645, 362] on span "edit" at bounding box center [651, 373] width 22 height 22
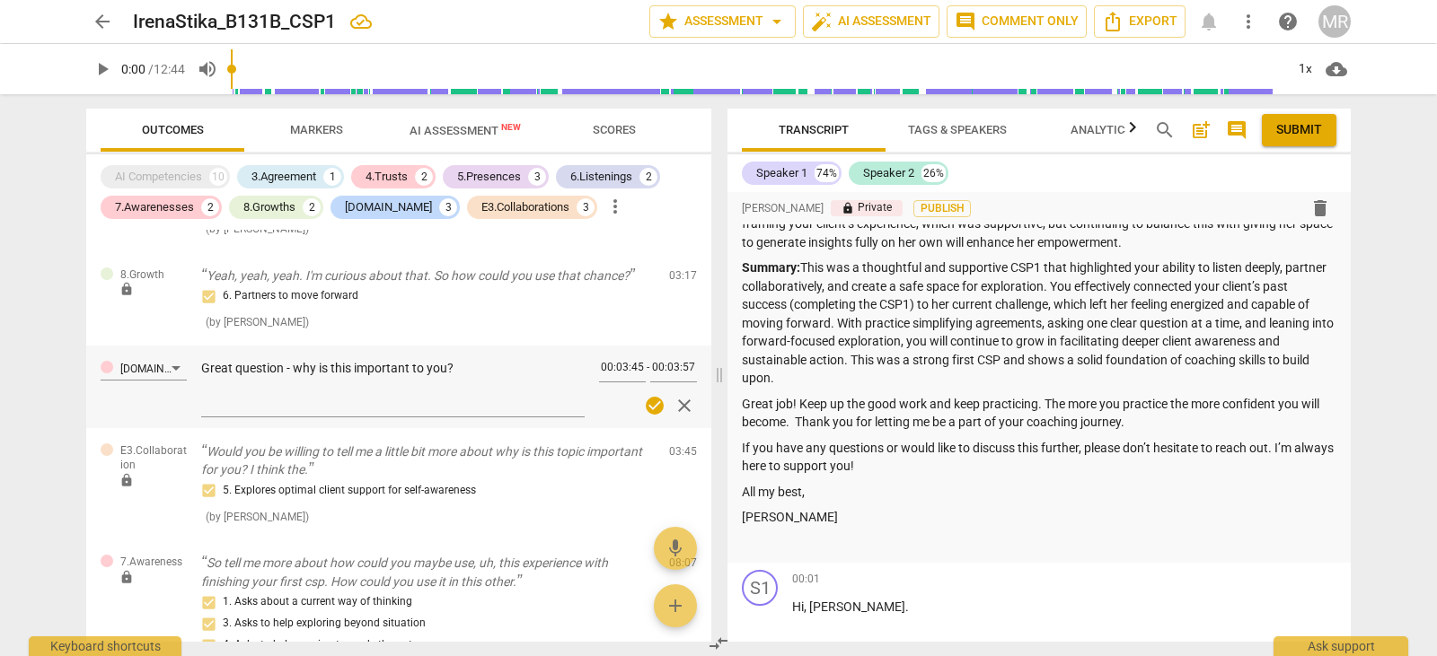
click at [200, 348] on div "[DOMAIN_NAME] Great question - why is this important to you? Great question - w…" at bounding box center [398, 387] width 625 height 83
drag, startPoint x: 205, startPoint y: 347, endPoint x: 461, endPoint y: 346, distance: 256.8
click at [461, 360] on textarea "Great question - why is this important to you?" at bounding box center [392, 385] width 383 height 51
click at [309, 480] on div "5. Explores optimal client support for self-awareness" at bounding box center [427, 491] width 453 height 22
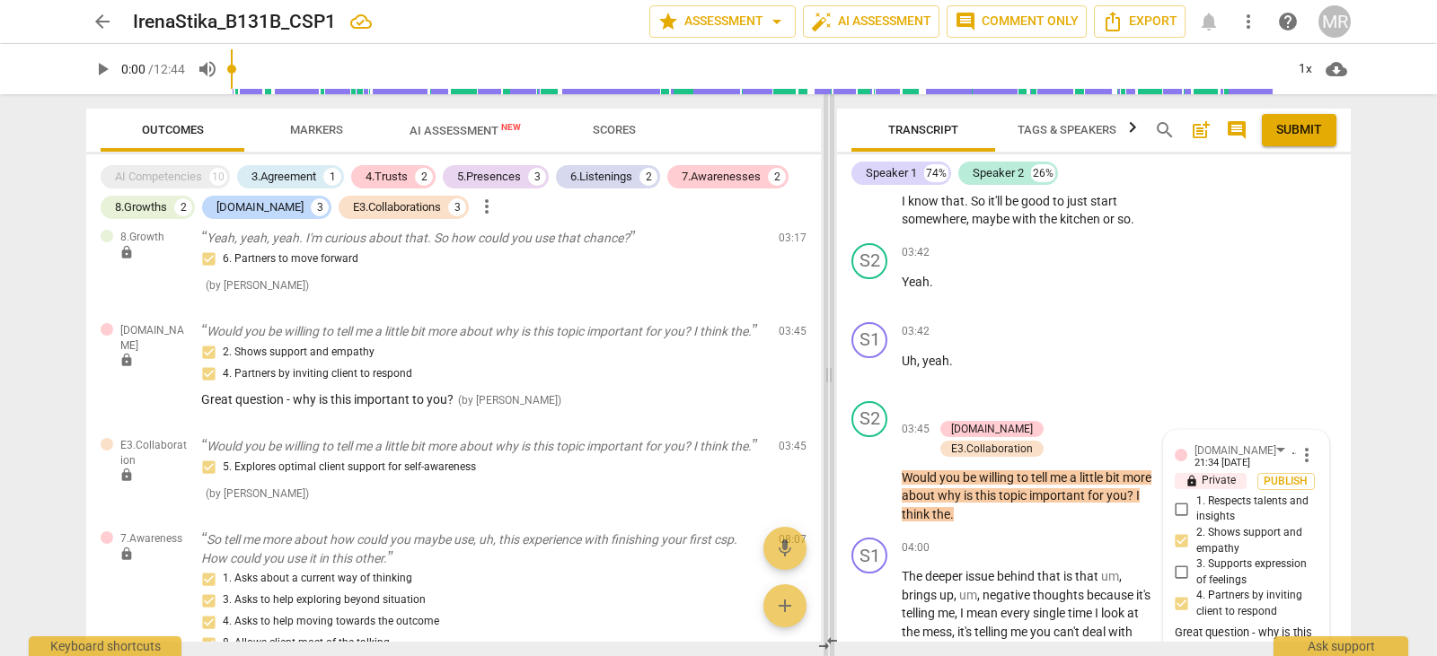
scroll to position [1164, 0]
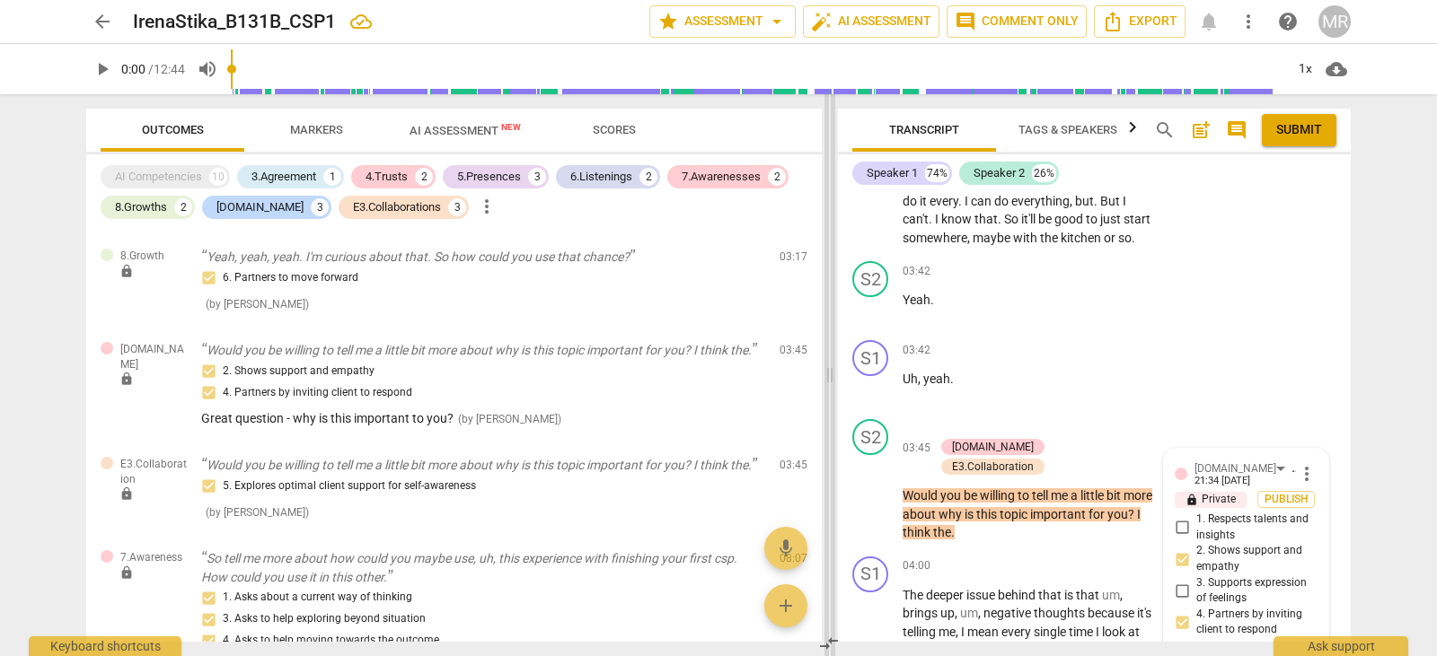
drag, startPoint x: 532, startPoint y: 383, endPoint x: 830, endPoint y: 381, distance: 299.0
click at [830, 381] on span at bounding box center [829, 375] width 11 height 562
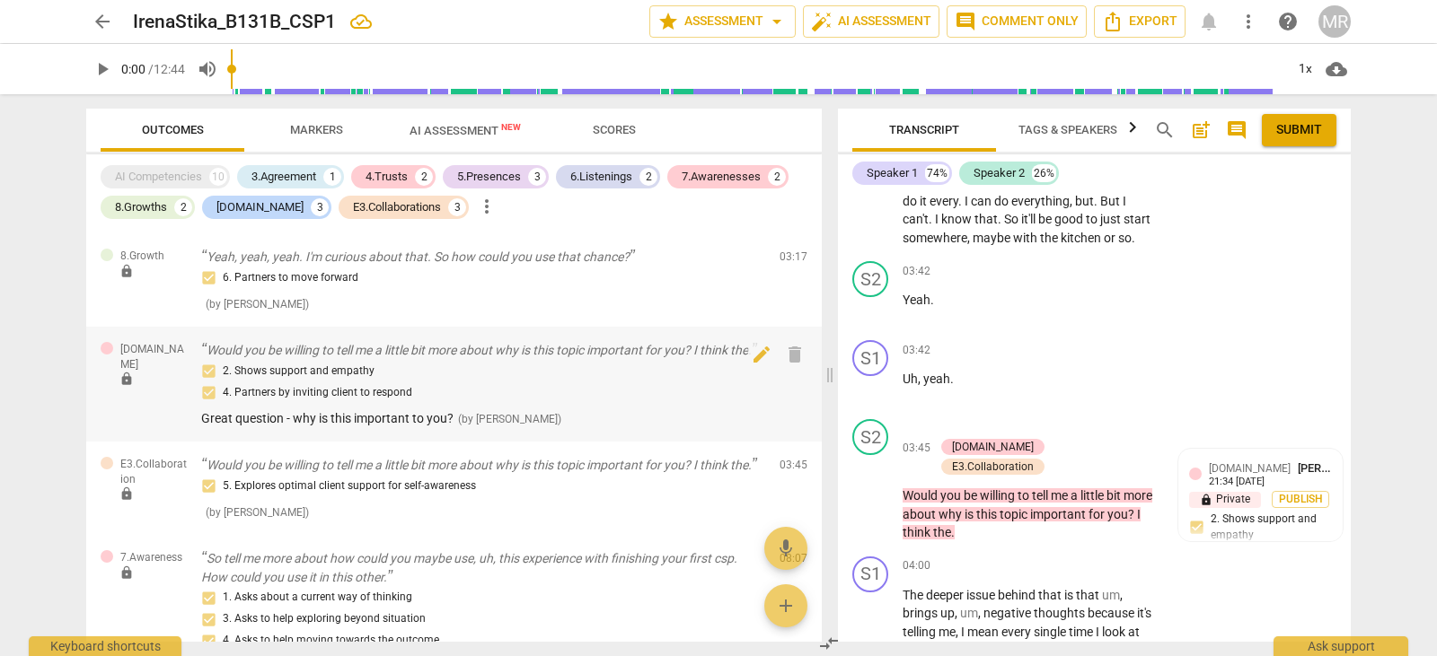
click at [446, 426] on span "Great question - why is this important to you?" at bounding box center [327, 418] width 252 height 14
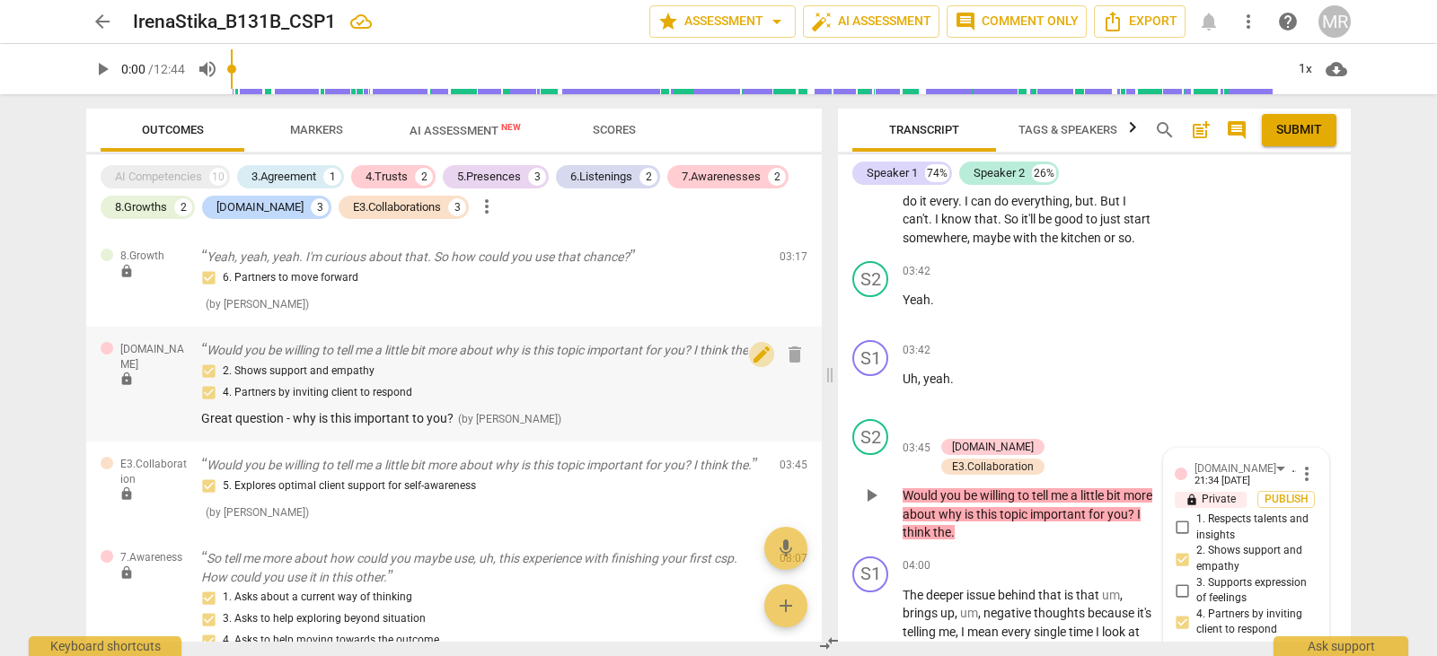
click at [756, 356] on span "edit" at bounding box center [762, 355] width 22 height 22
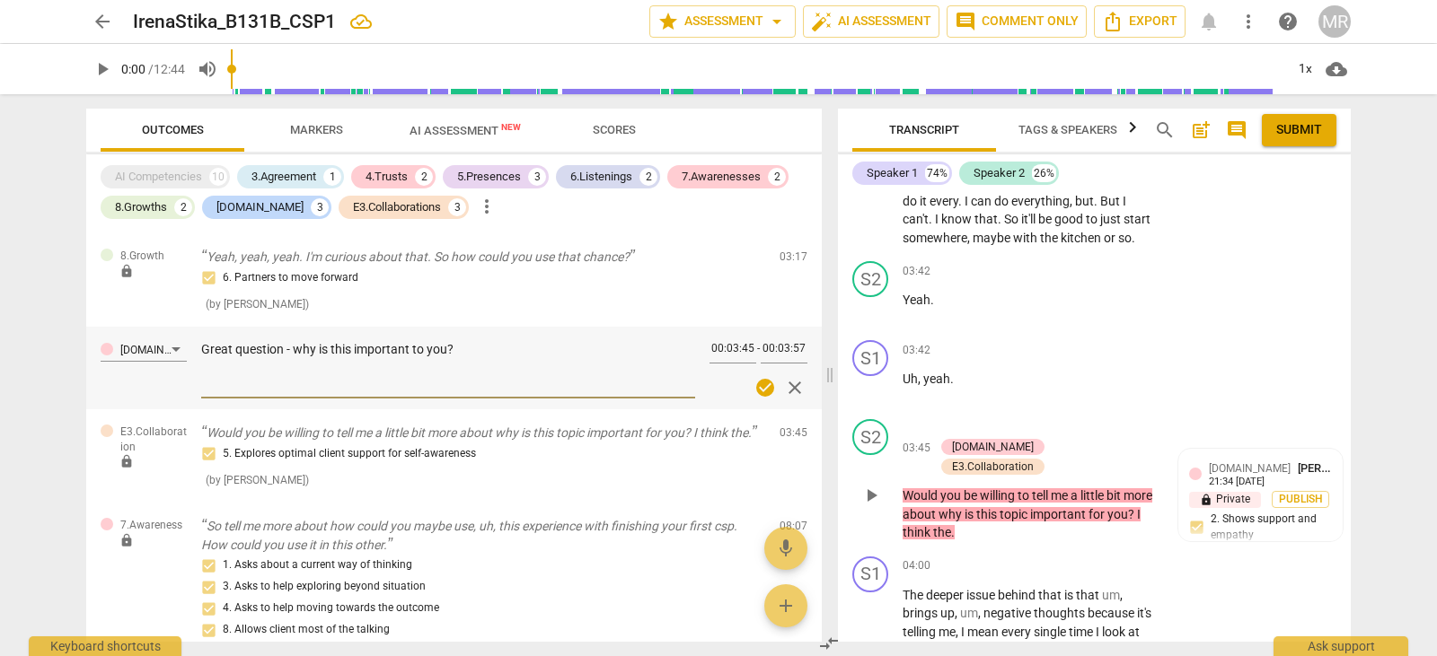
drag, startPoint x: 204, startPoint y: 349, endPoint x: 466, endPoint y: 348, distance: 262.2
click at [466, 348] on textarea "Great question - why is this important to you?" at bounding box center [448, 366] width 494 height 51
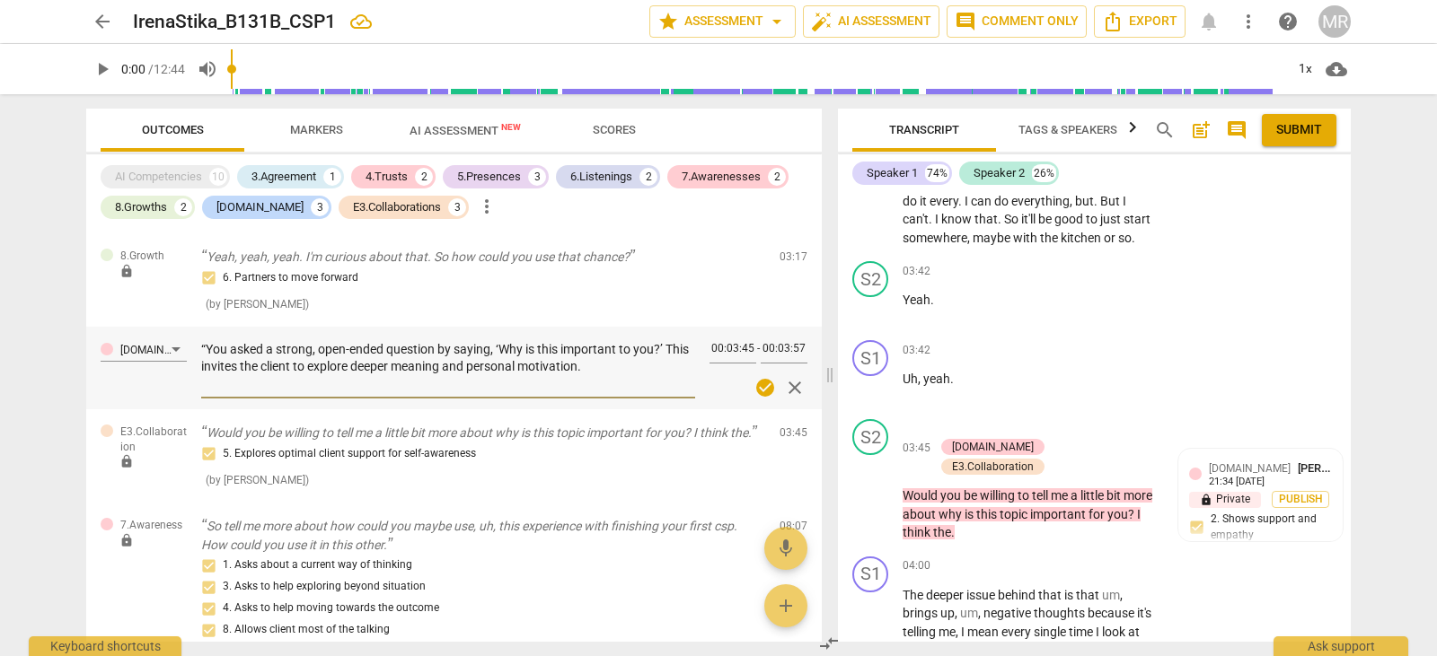
click at [209, 352] on textarea "“You asked a strong, open-ended question by saying, ‘Why is this important to y…" at bounding box center [448, 366] width 494 height 51
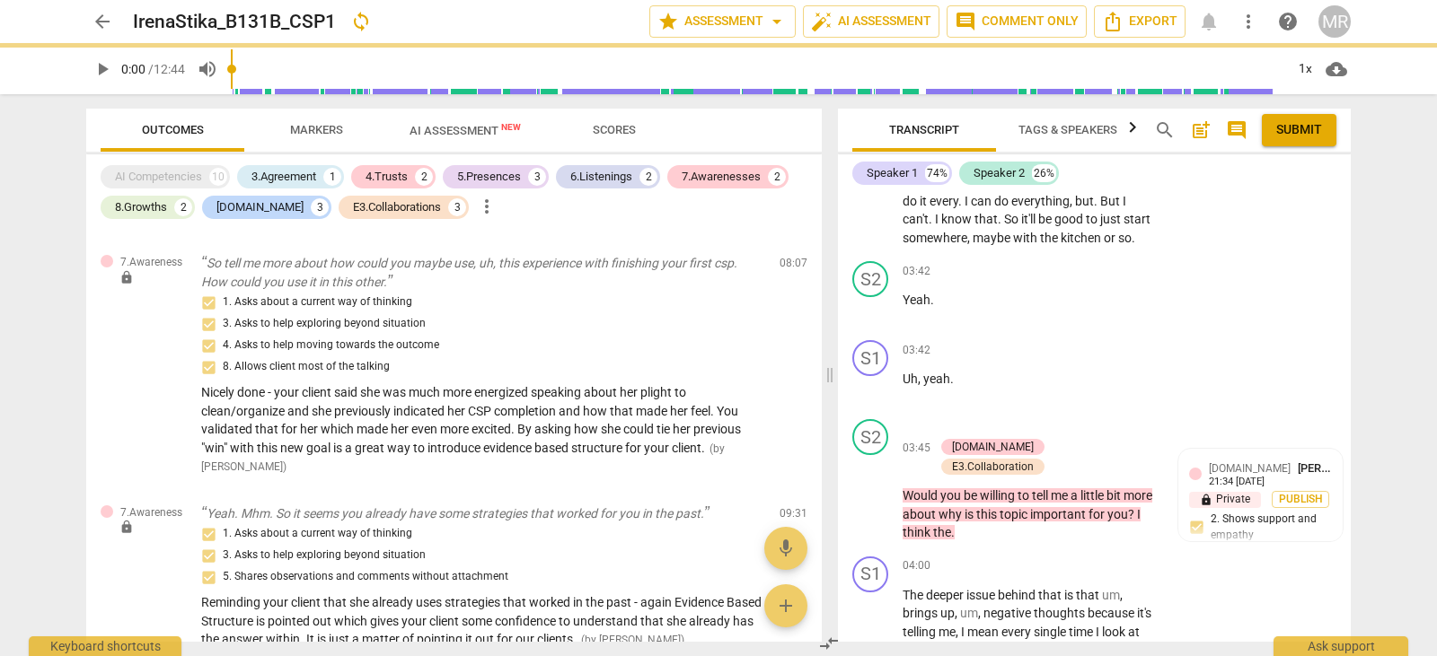
scroll to position [1415, 0]
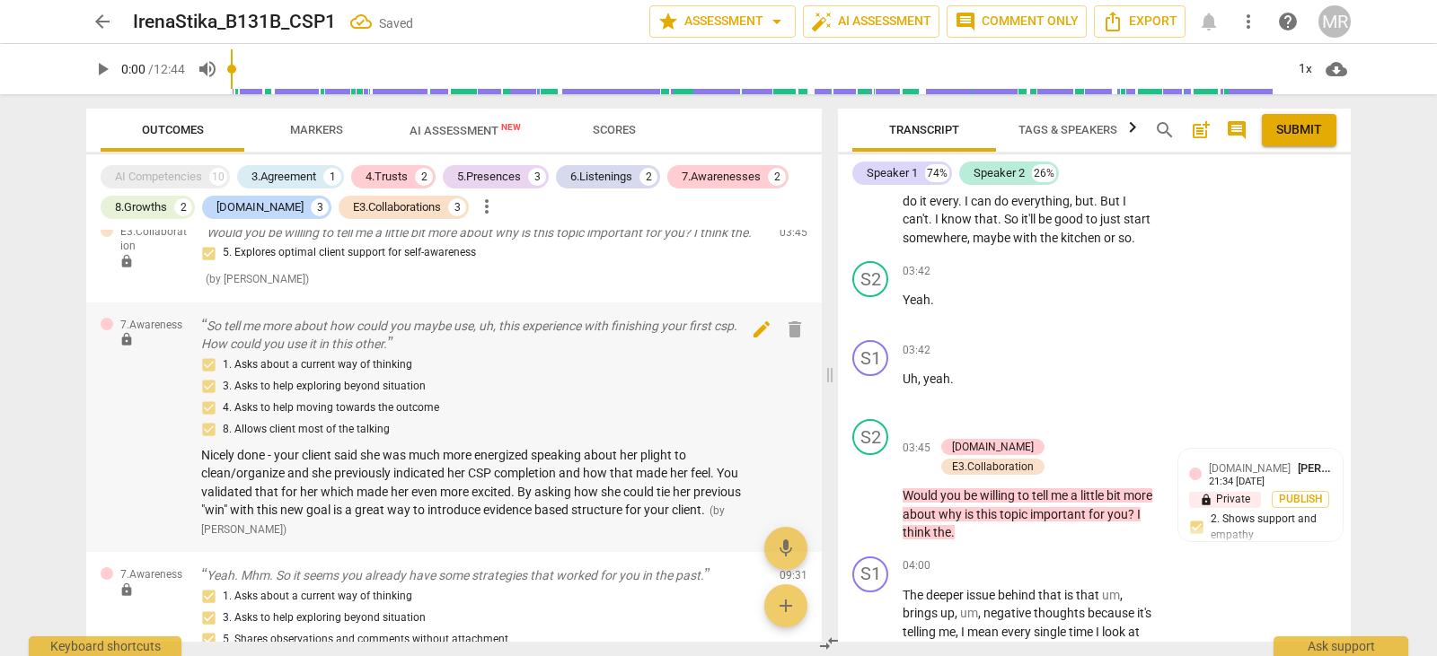
click at [752, 340] on span "edit" at bounding box center [762, 330] width 22 height 22
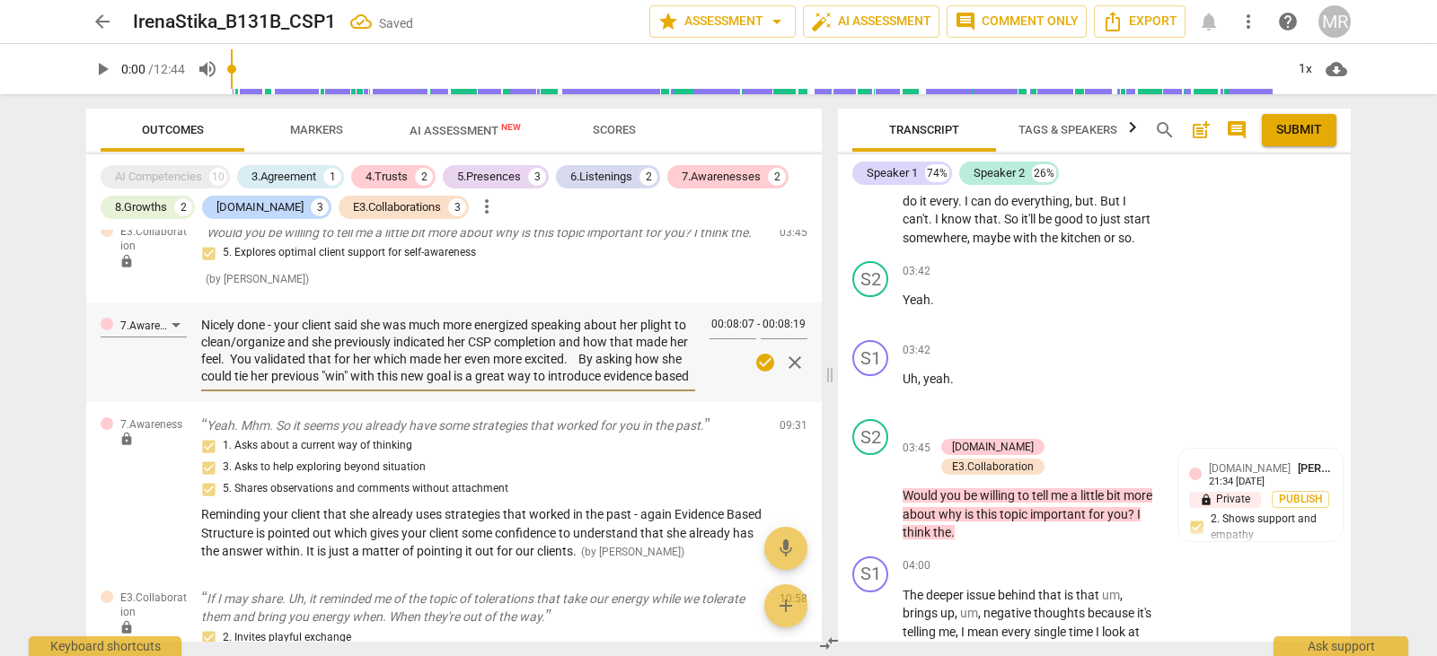
scroll to position [17, 0]
drag, startPoint x: 204, startPoint y: 364, endPoint x: 629, endPoint y: 426, distance: 430.0
click at [629, 391] on div "Nicely done - your client said she was much more energized speaking about her p…" at bounding box center [448, 352] width 494 height 80
paste textarea "! Your client reported feeling more energized while discussing her goal to clea…"
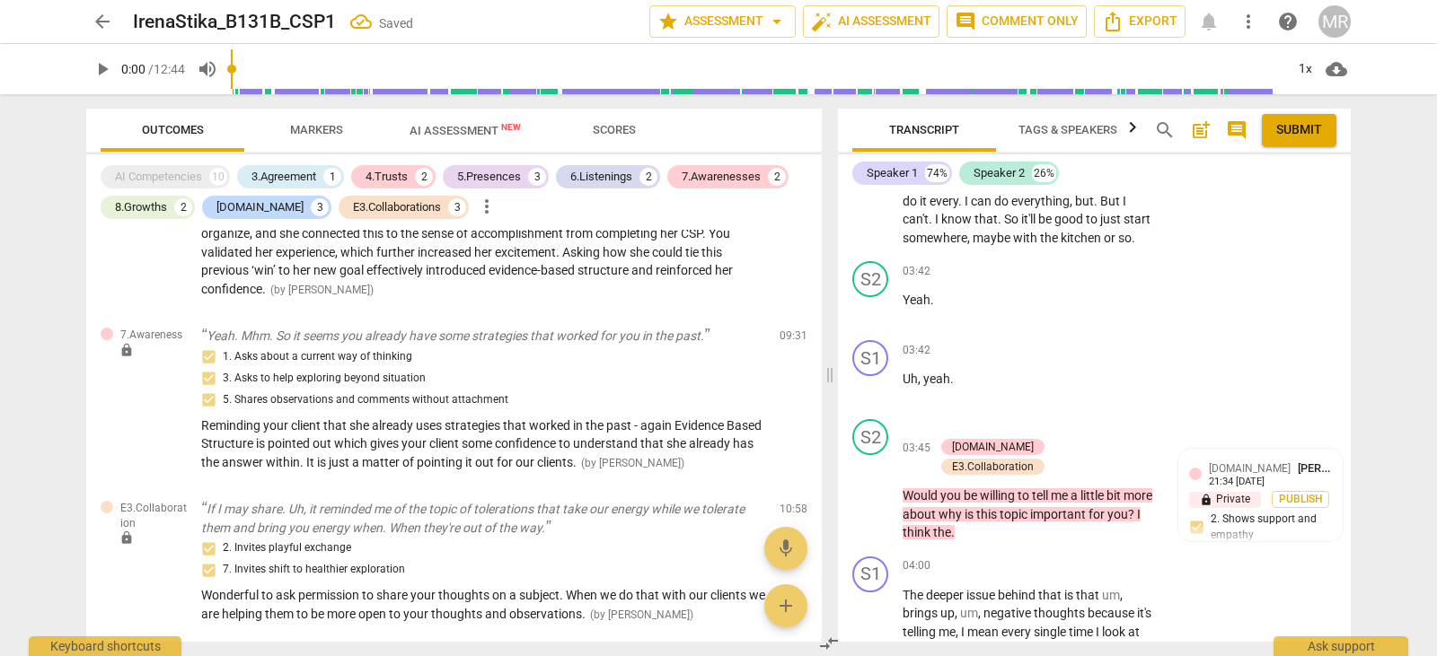
scroll to position [1666, 0]
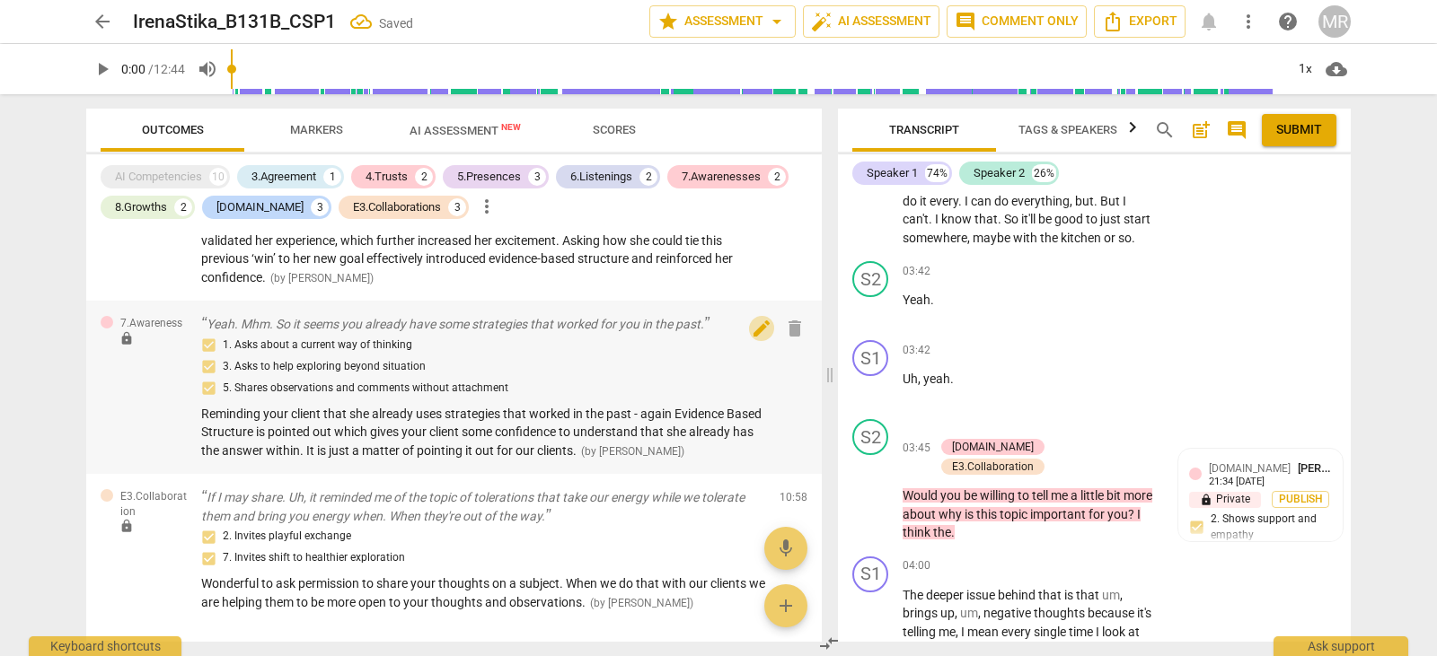
click at [753, 339] on span "edit" at bounding box center [762, 329] width 22 height 22
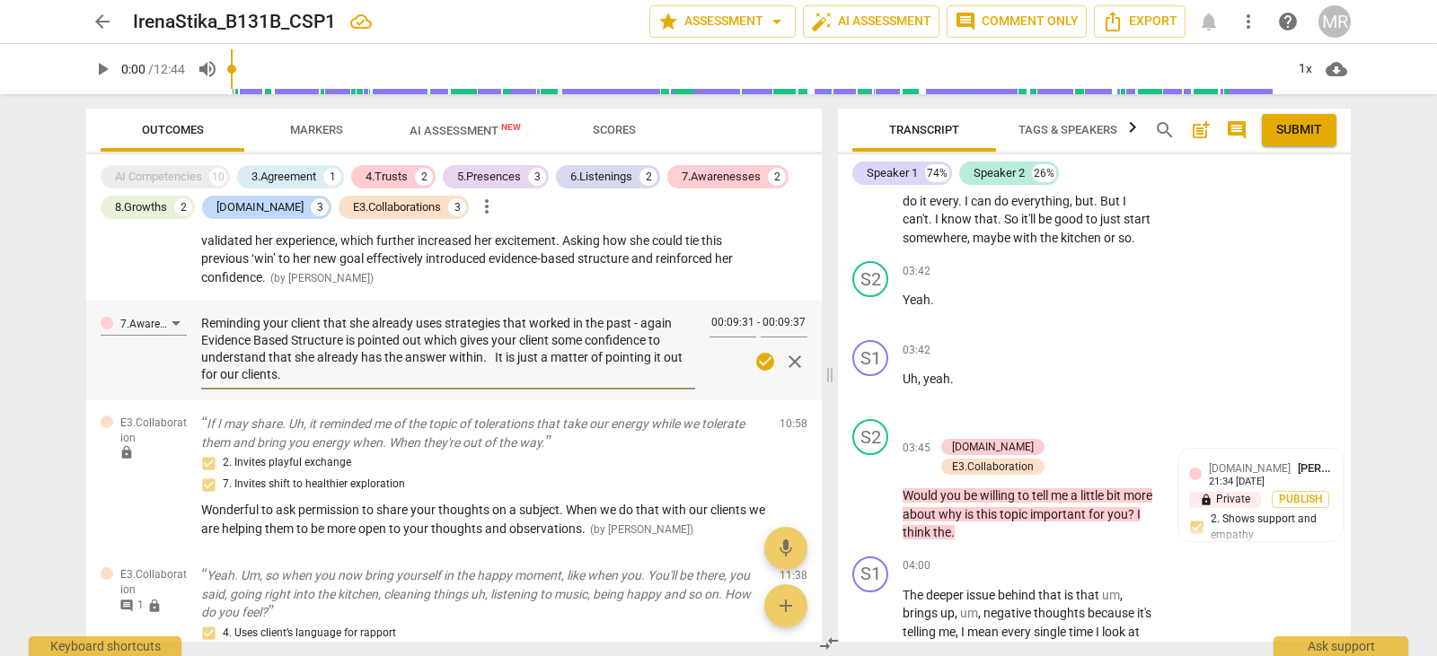
drag, startPoint x: 284, startPoint y: 410, endPoint x: 204, endPoint y: 359, distance: 94.9
click at [204, 359] on textarea "Reminding your client that she already uses strategies that worked in the past …" at bounding box center [448, 349] width 494 height 68
paste textarea "You effectively reminded your client that she already has strategies that have …"
click at [459, 383] on textarea "You effectively reminded your client that she already has strategies that have …" at bounding box center [448, 349] width 494 height 68
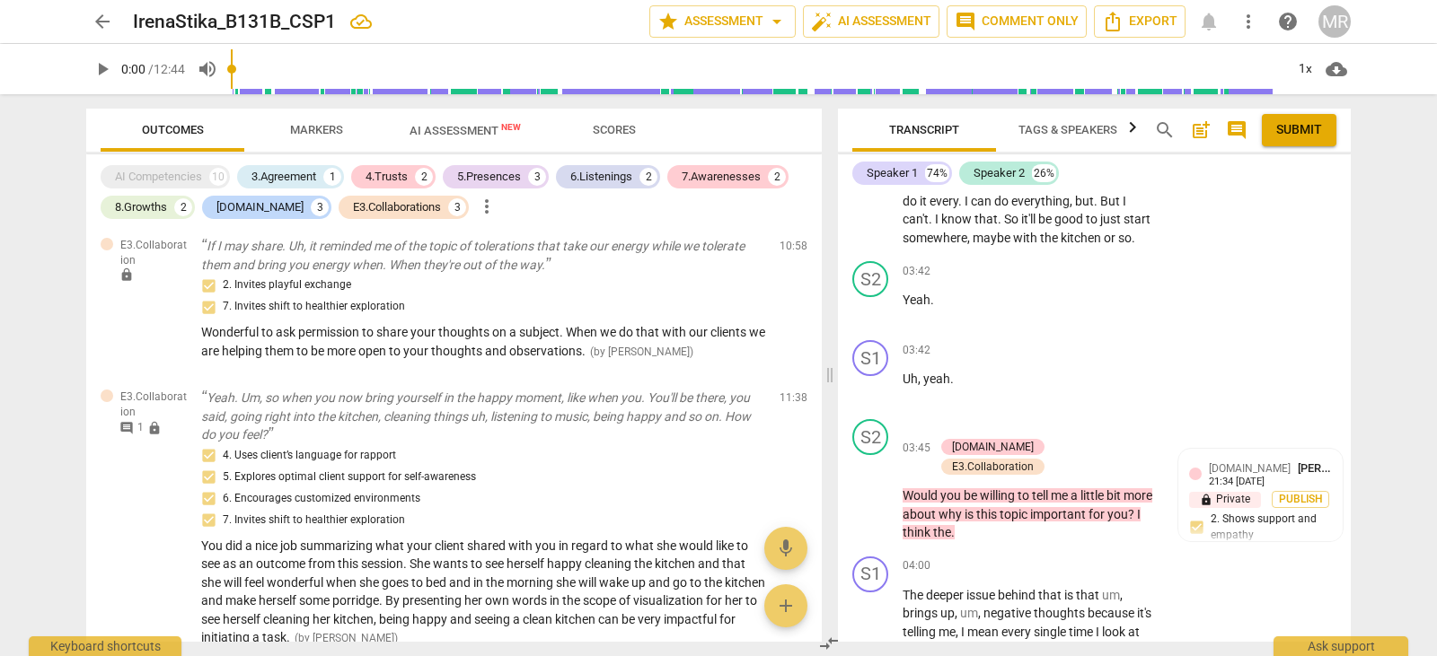
scroll to position [1873, 0]
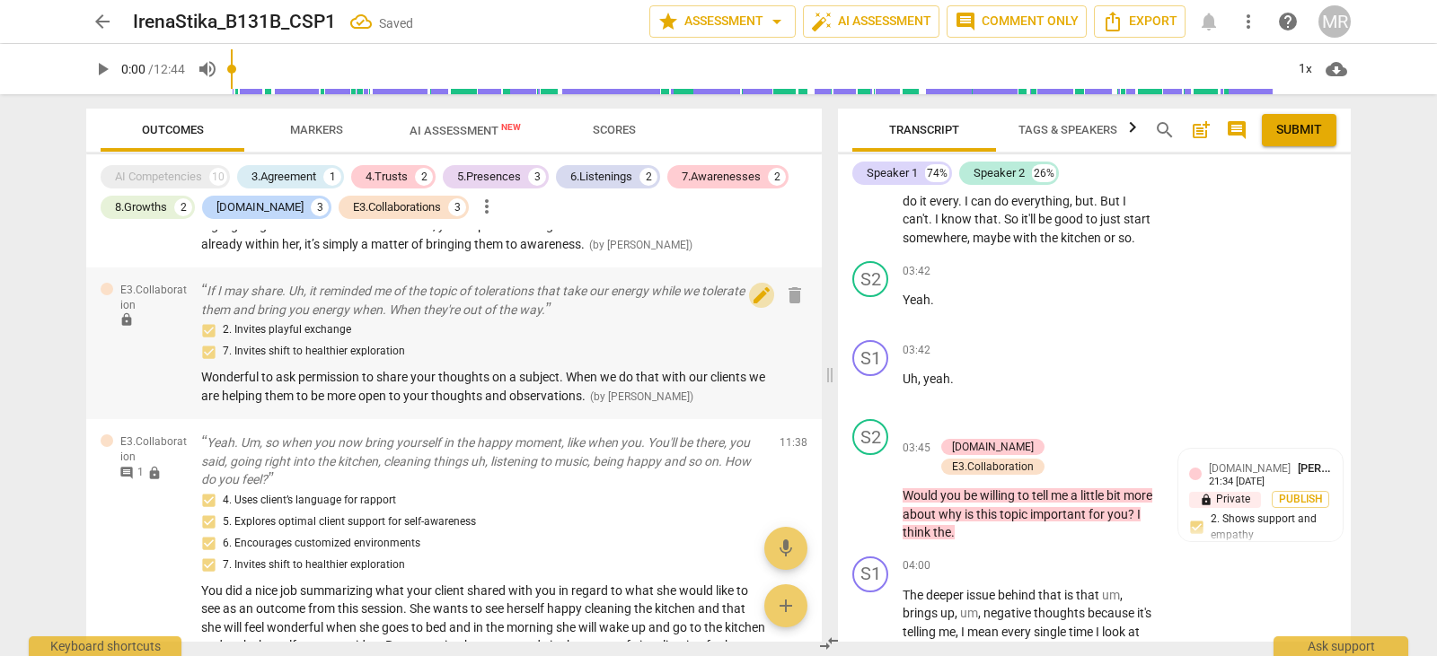
click at [751, 306] on span "edit" at bounding box center [762, 296] width 22 height 22
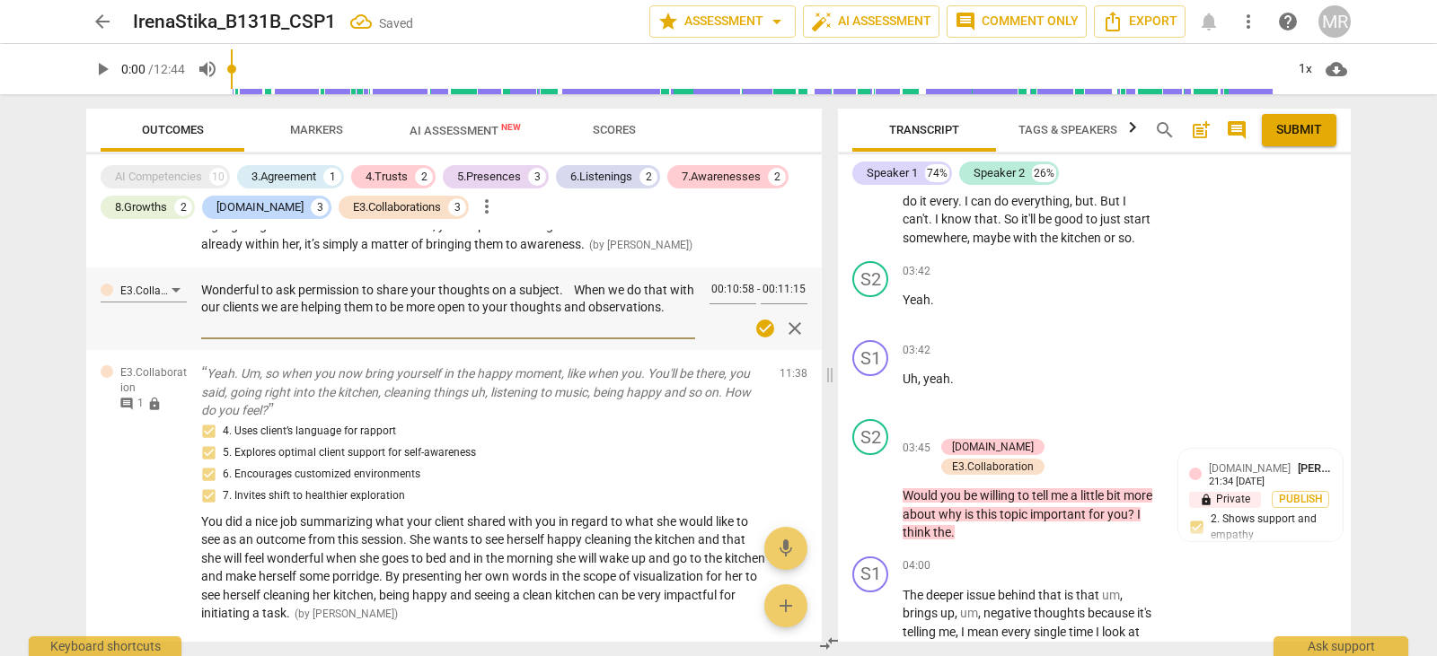
drag, startPoint x: 275, startPoint y: 365, endPoint x: 194, endPoint y: 327, distance: 89.6
click at [194, 327] on div "E3.Collaboration Wonderful to ask permission to share your thoughts on a subjec…" at bounding box center [453, 309] width 735 height 83
paste textarea "It was wonderful that you asked permission to share your thoughts. Doing this h…"
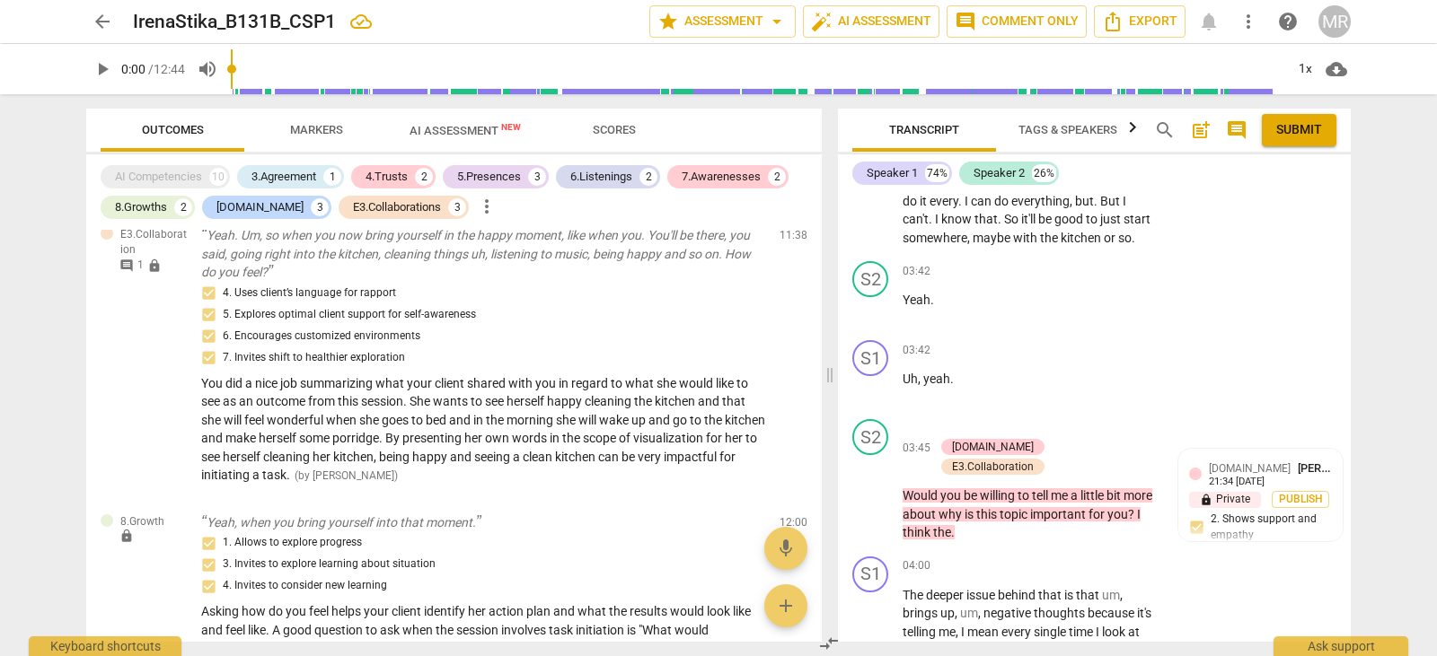
scroll to position [2039, 0]
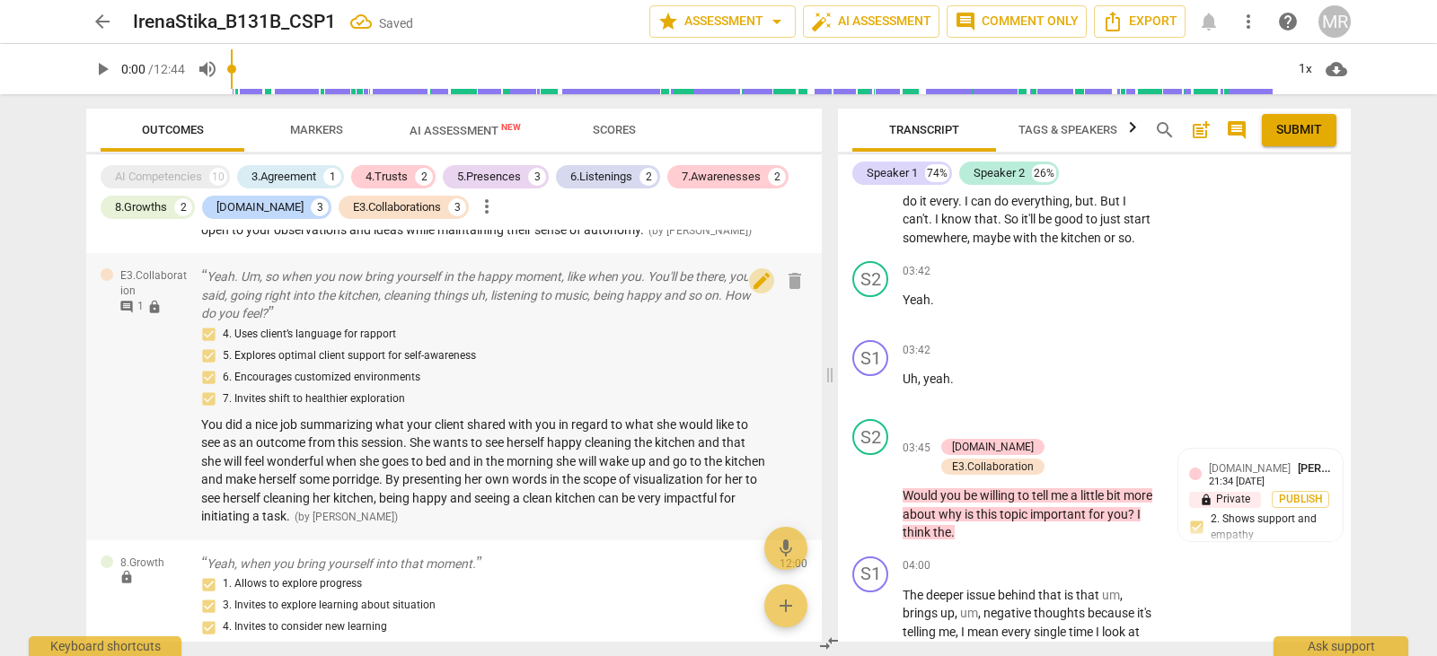
click at [752, 292] on span "edit" at bounding box center [762, 281] width 22 height 22
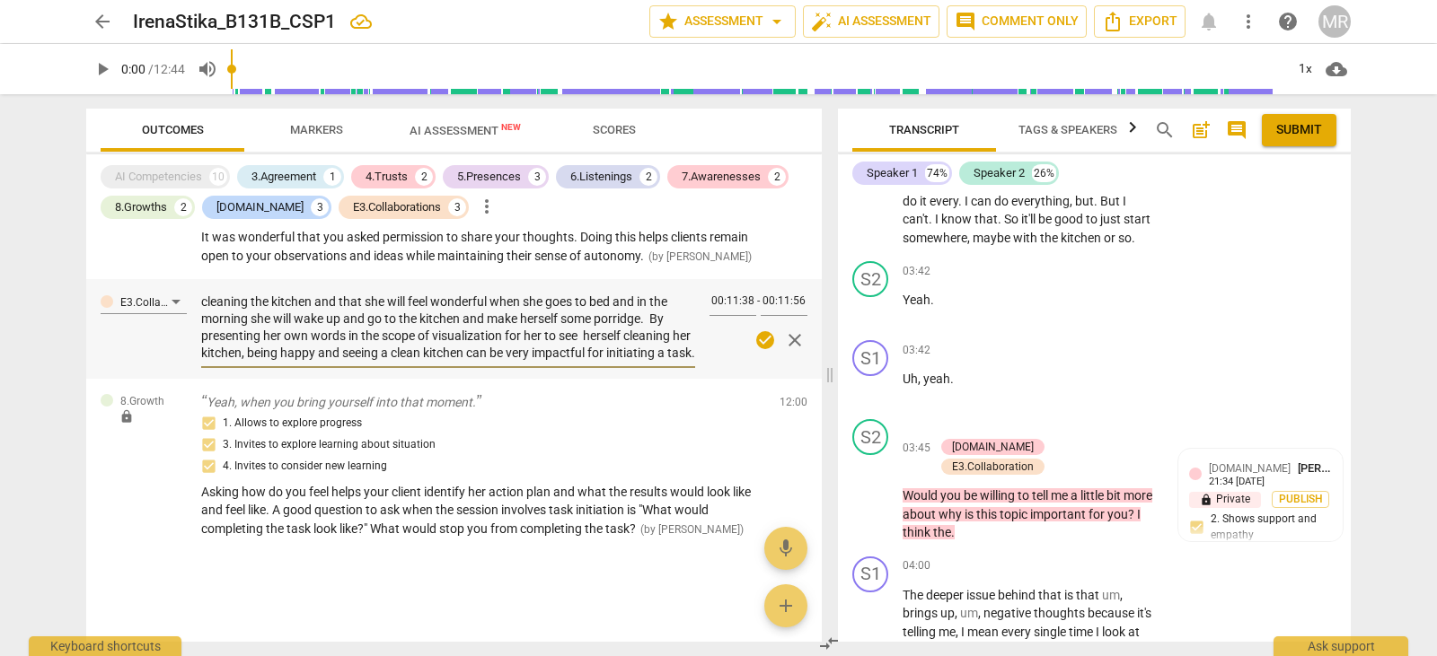
scroll to position [51, 0]
drag, startPoint x: 203, startPoint y: 317, endPoint x: 561, endPoint y: 366, distance: 361.6
click at [561, 362] on textarea "You did a nice job summarizing what your client shared with you in regard to wh…" at bounding box center [448, 328] width 494 height 68
paste textarea "great job summarizing what your client shared about her desired outcome. She en…"
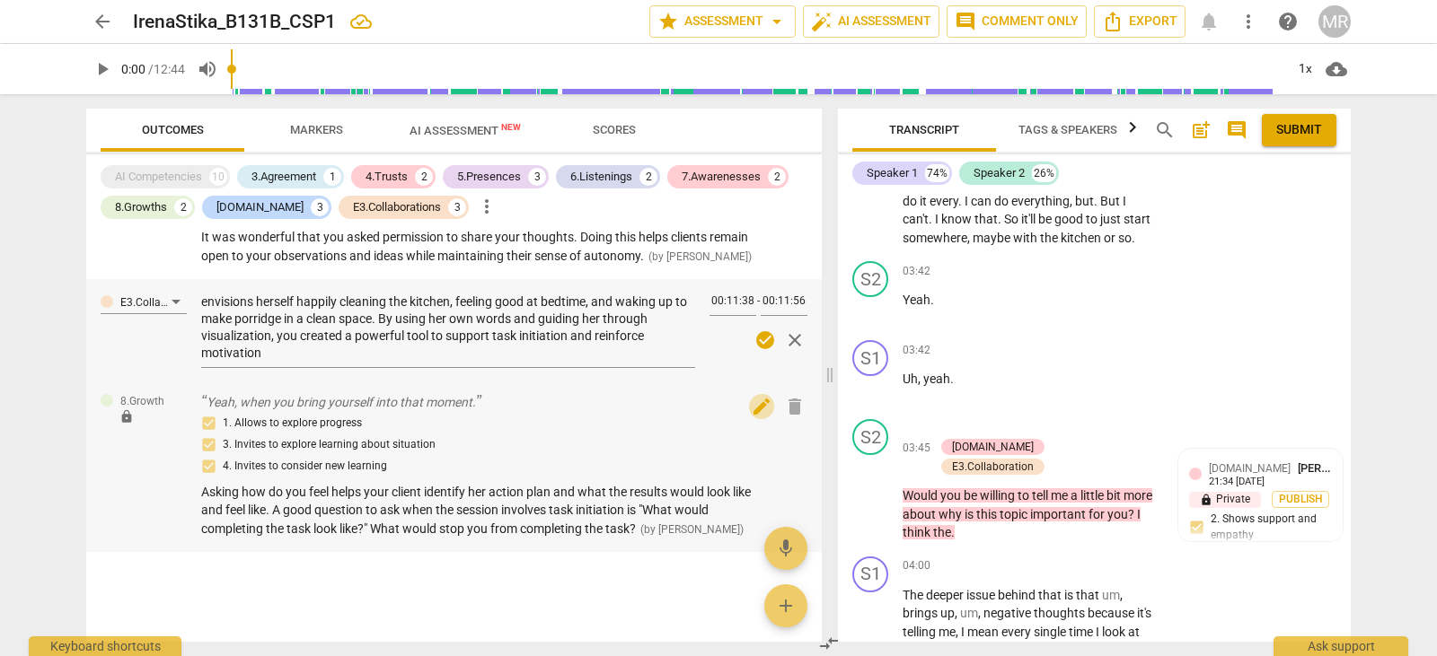
click at [752, 417] on span "edit" at bounding box center [762, 407] width 22 height 22
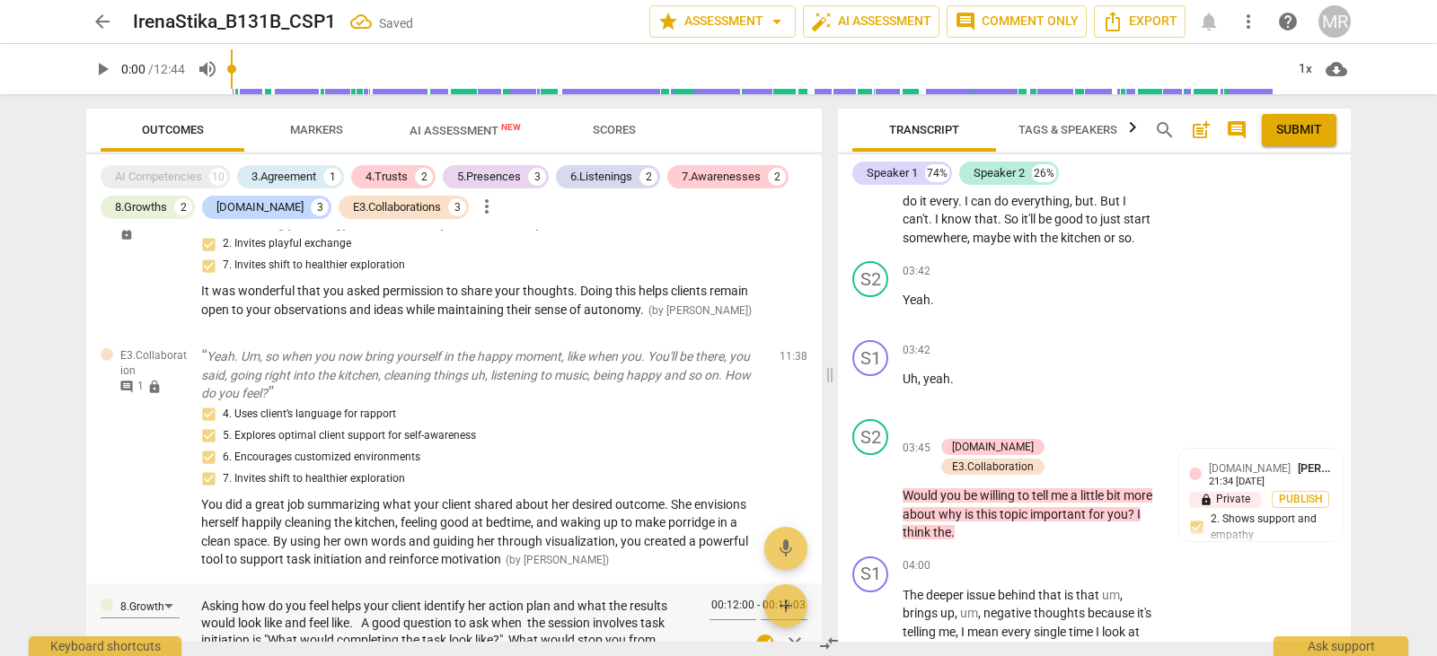
scroll to position [2127, 0]
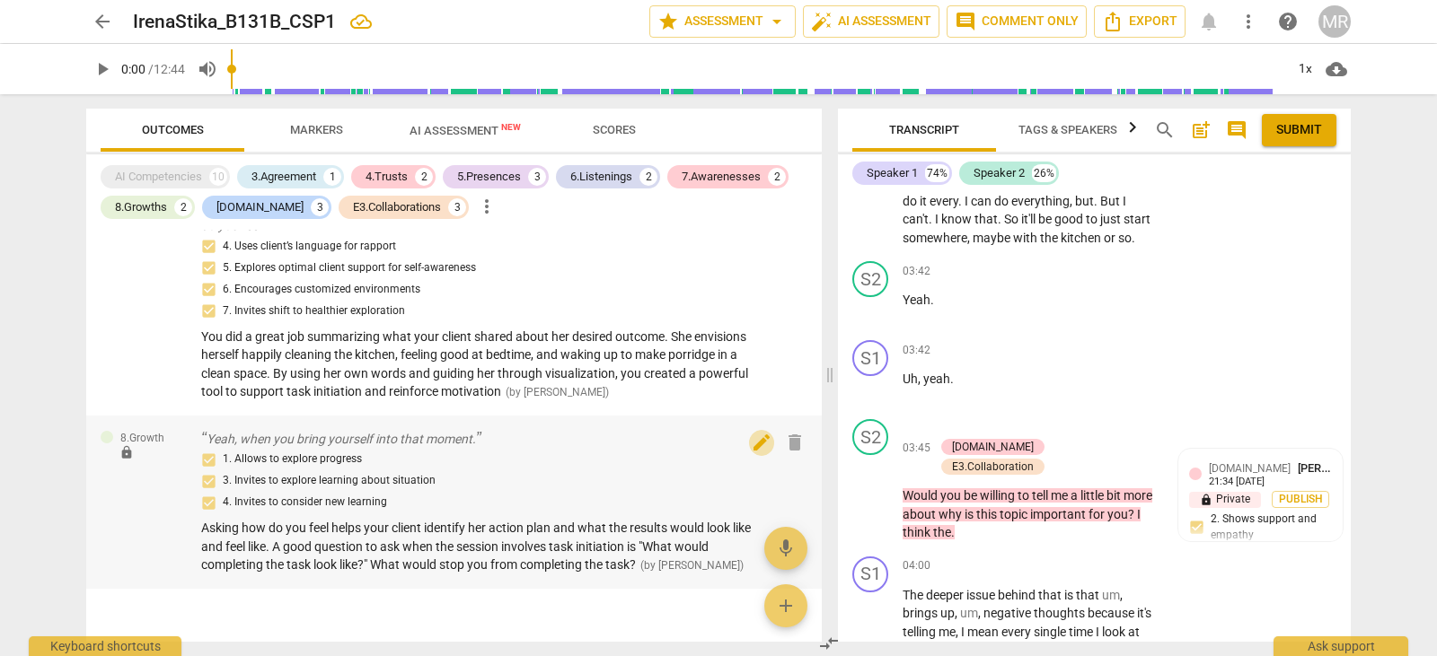
click at [762, 453] on span "edit" at bounding box center [762, 443] width 22 height 22
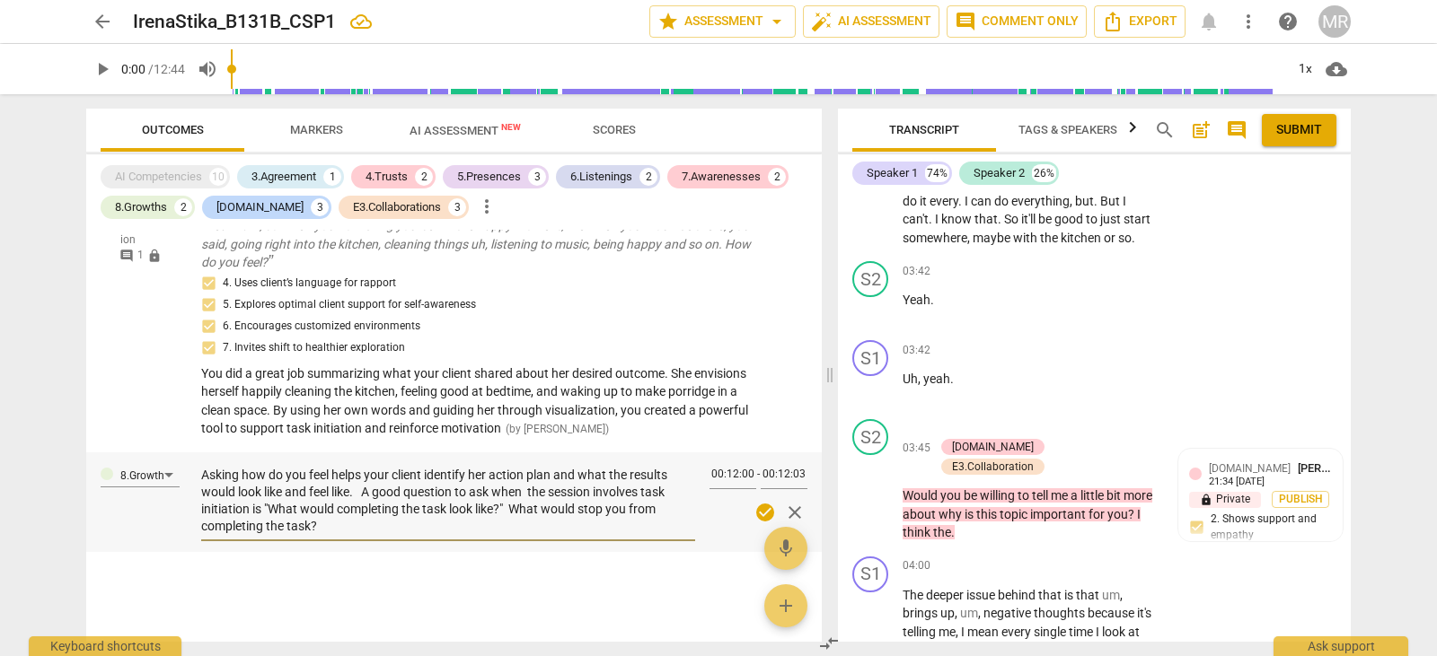
scroll to position [2110, 0]
drag, startPoint x: 325, startPoint y: 542, endPoint x: 197, endPoint y: 495, distance: 136.9
click at [197, 495] on div "8.Growth Asking how do you feel helps your client identify her action plan and …" at bounding box center [453, 502] width 735 height 100
paste textarea "‘How do you feel?’ helps your client clarify her action plan and envision what …"
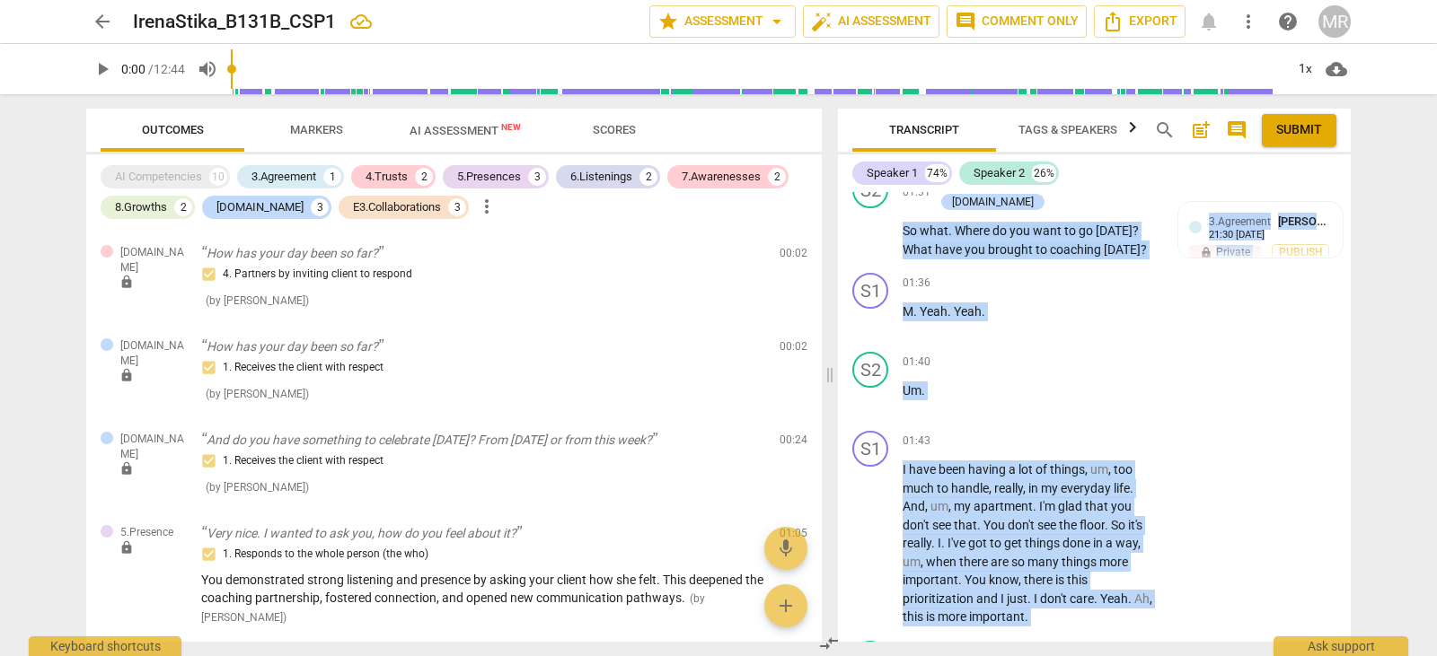
scroll to position [1500, 0]
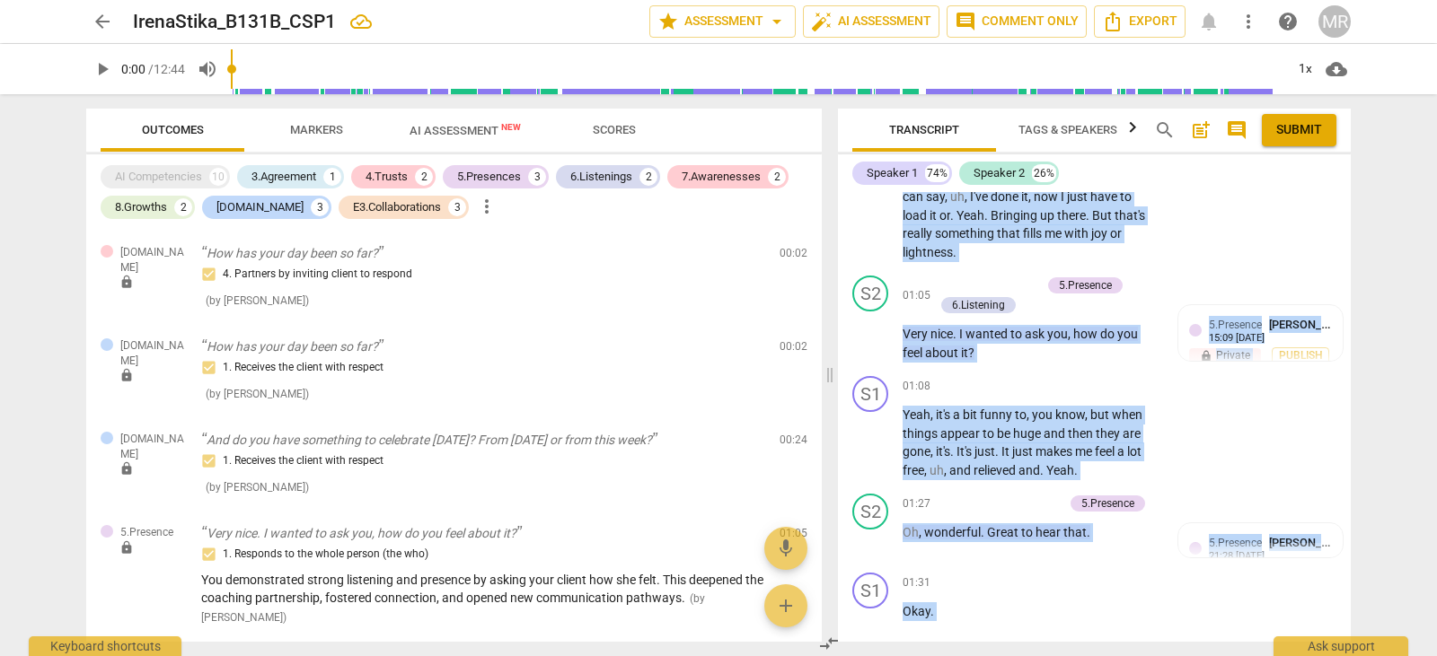
drag, startPoint x: 1341, startPoint y: 381, endPoint x: 1341, endPoint y: 144, distance: 237.0
click at [1341, 144] on div "Transcript Tags & Speakers Analytics search post_add comment Submit Speaker 1 7…" at bounding box center [1094, 375] width 513 height 533
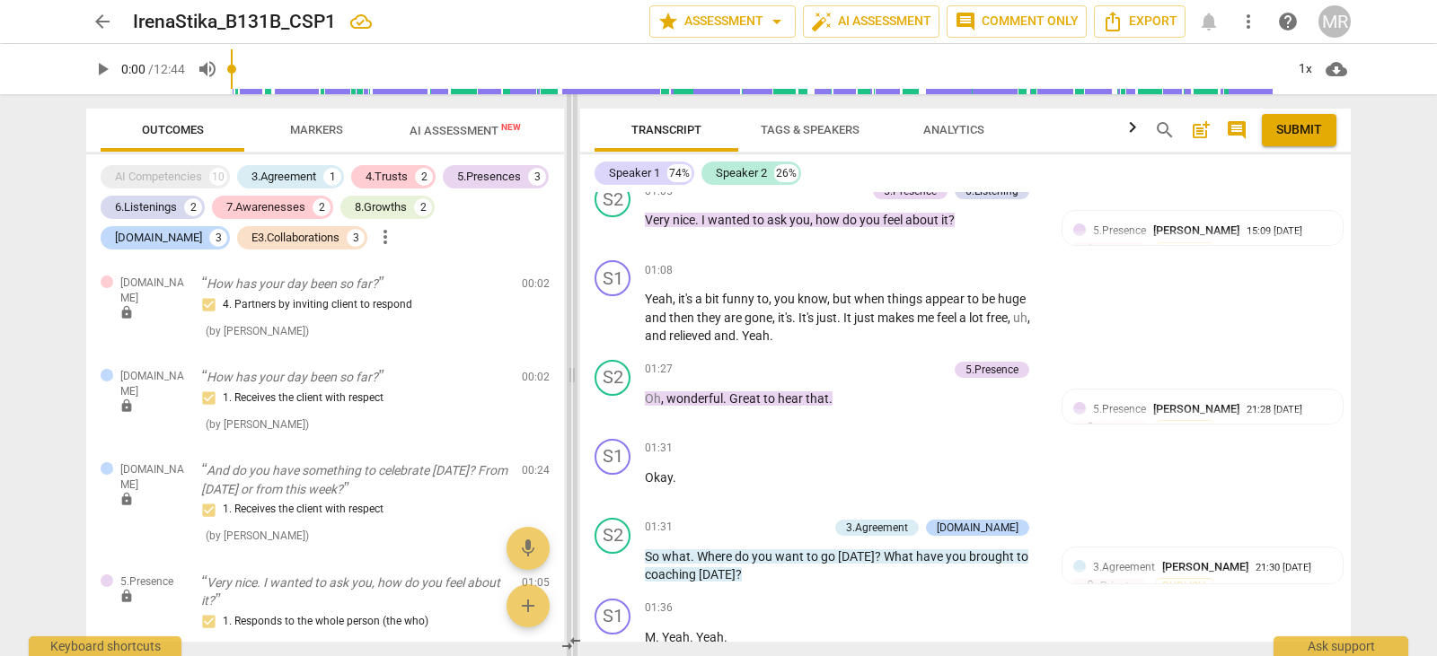
drag, startPoint x: 830, startPoint y: 373, endPoint x: 571, endPoint y: 409, distance: 261.8
click at [571, 409] on span at bounding box center [572, 375] width 11 height 562
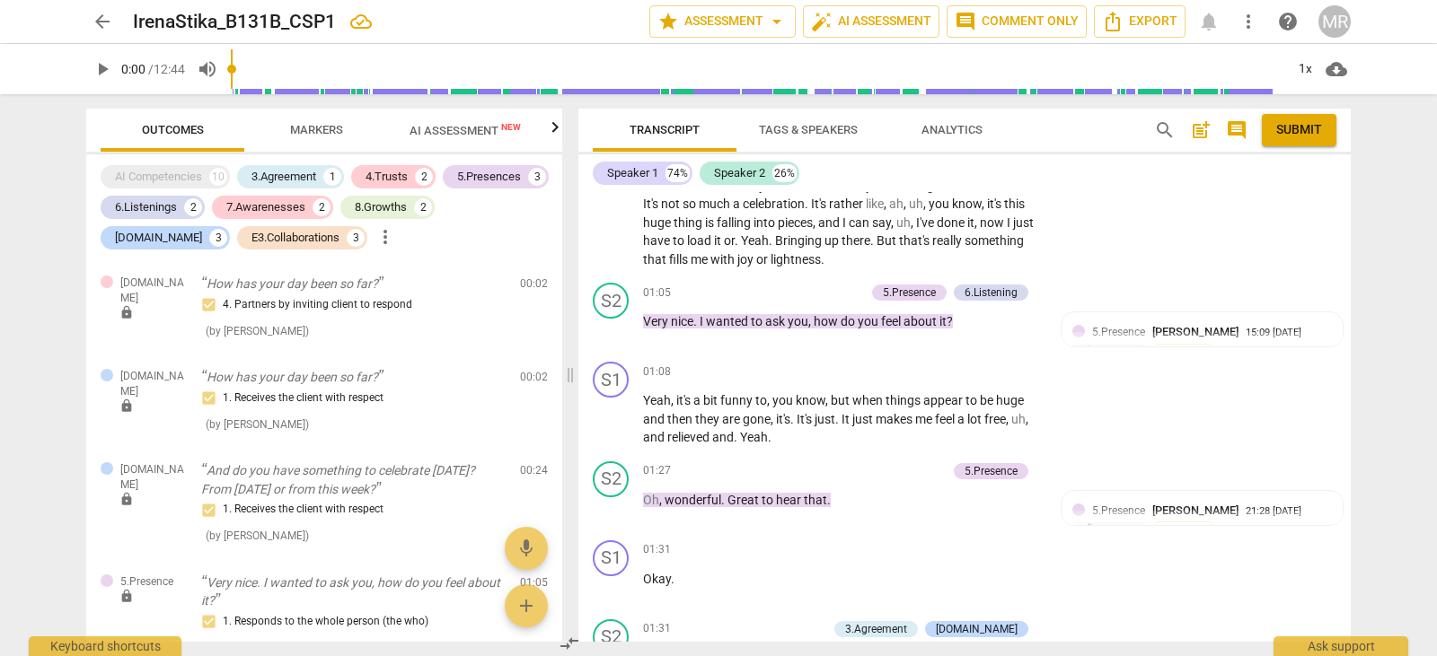
scroll to position [0, 0]
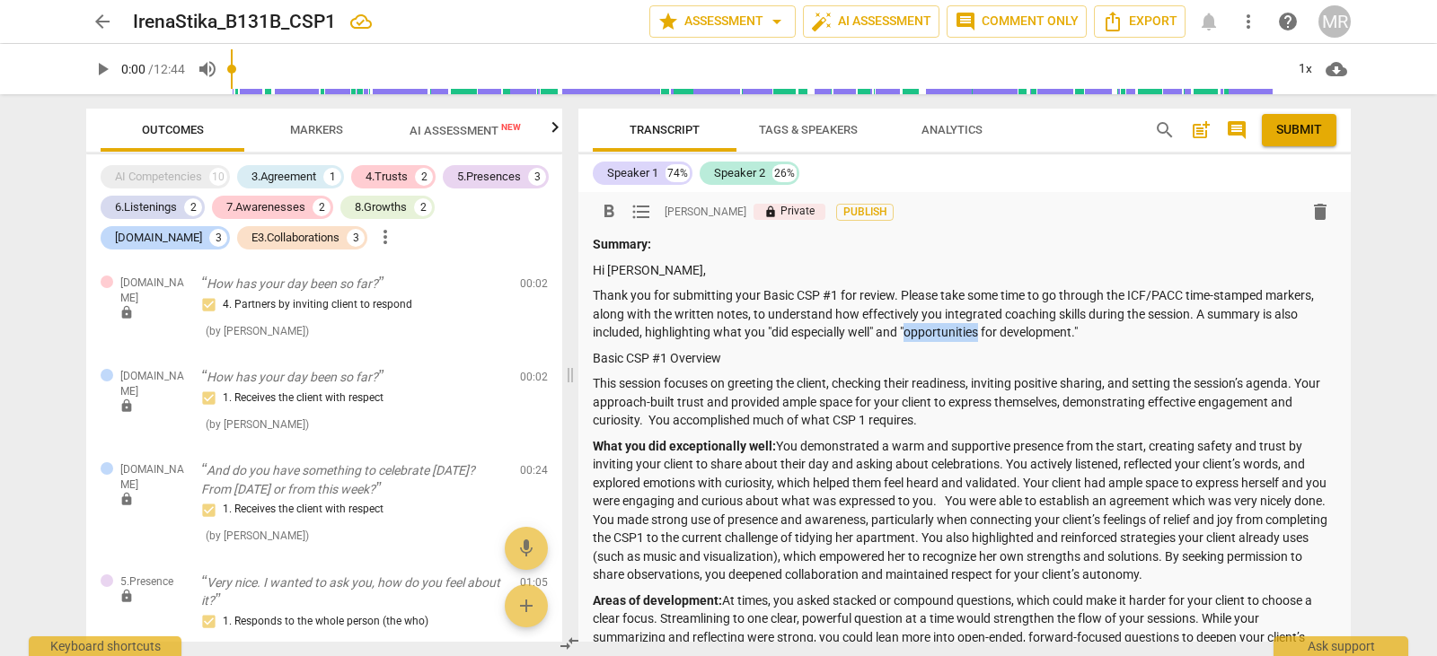
drag, startPoint x: 909, startPoint y: 329, endPoint x: 980, endPoint y: 335, distance: 72.1
click at [980, 335] on p "Thank you for submitting your Basic CSP #1 for review. Please take some time to…" at bounding box center [964, 314] width 743 height 56
click at [711, 332] on p "Thank you for submitting your Basic CSP #1 for review. Please take some time to…" at bounding box center [964, 314] width 743 height 56
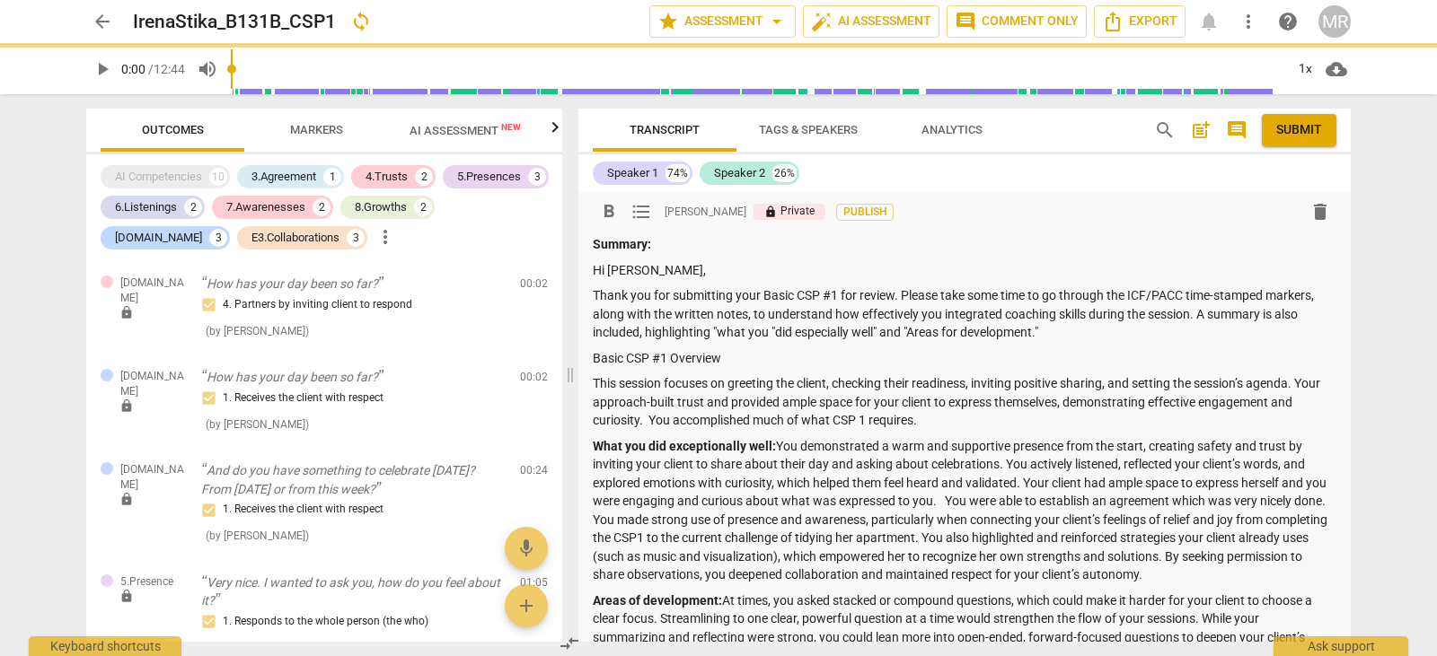
click at [774, 329] on p "Thank you for submitting your Basic CSP #1 for review. Please take some time to…" at bounding box center [964, 314] width 743 height 56
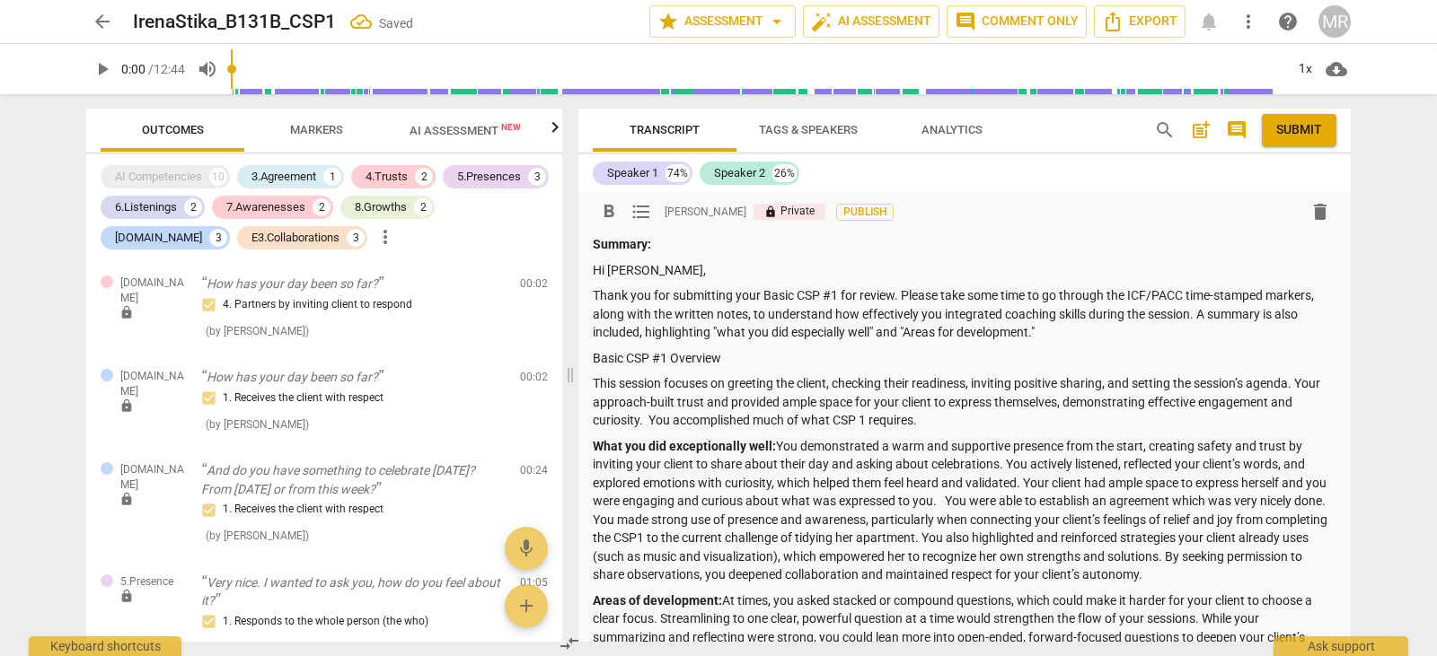
click at [725, 329] on p "Thank you for submitting your Basic CSP #1 for review. Please take some time to…" at bounding box center [964, 314] width 743 height 56
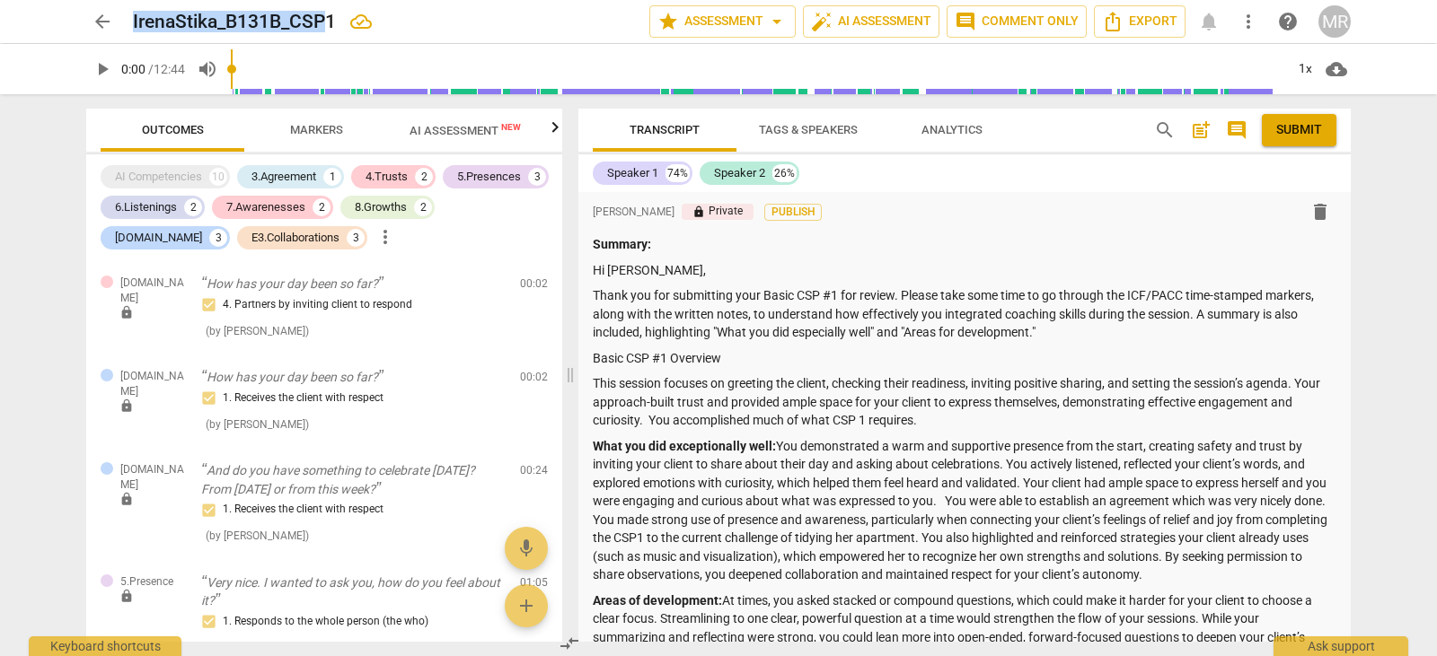
drag, startPoint x: 331, startPoint y: 20, endPoint x: 131, endPoint y: 22, distance: 200.2
click at [131, 22] on div "arrow_back IrenaStika_B131B_CSP1 star Assessment arrow_drop_down auto_fix_high …" at bounding box center [718, 21] width 1264 height 32
drag, startPoint x: 131, startPoint y: 22, endPoint x: 336, endPoint y: 28, distance: 204.8
click at [336, 28] on div "arrow_back IrenaStika_B131B_CSP1 star Assessment arrow_drop_down auto_fix_high …" at bounding box center [718, 21] width 1264 height 32
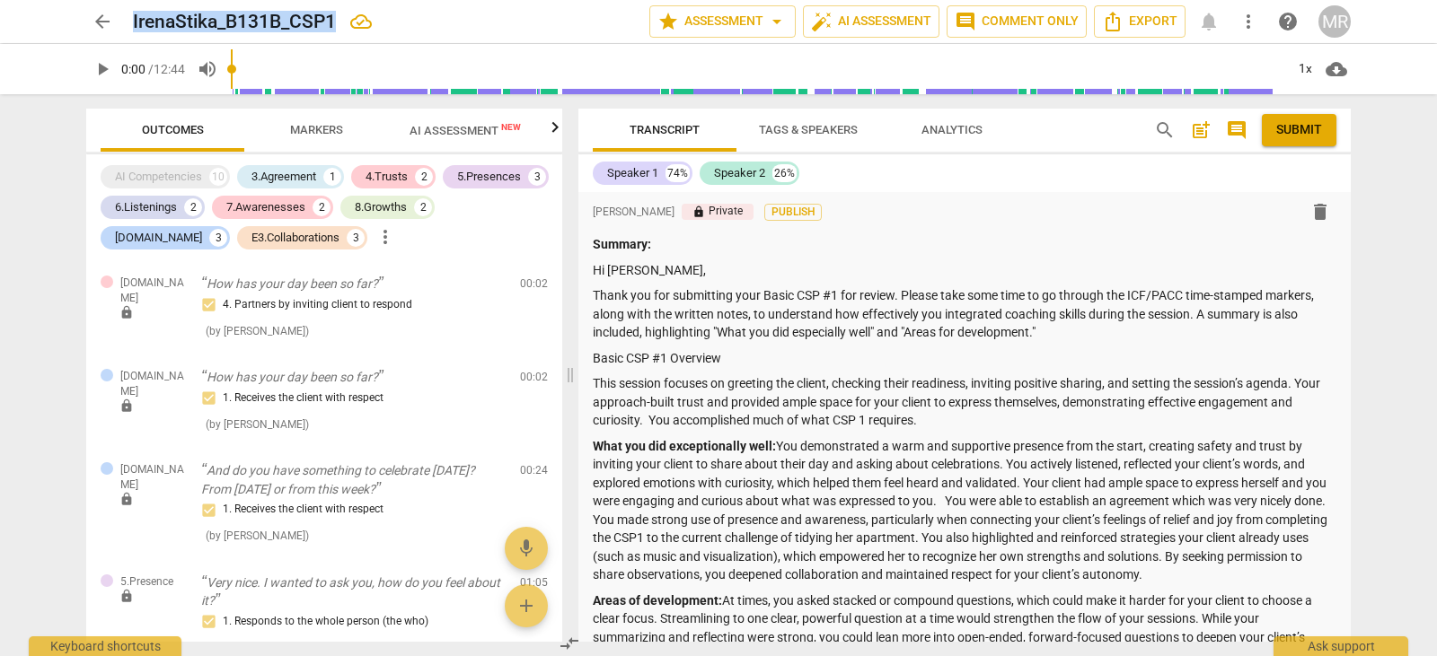
click at [322, 23] on h2 "IrenaStika_B131B_CSP1" at bounding box center [234, 22] width 203 height 22
drag, startPoint x: 136, startPoint y: 20, endPoint x: 352, endPoint y: 18, distance: 216.4
click at [352, 18] on div "IrenaStika_B131B_CSP1" at bounding box center [384, 22] width 502 height 22
click at [335, 19] on h2 "IrenaStika_B131B_CSP1" at bounding box center [234, 22] width 203 height 22
drag, startPoint x: 335, startPoint y: 19, endPoint x: 117, endPoint y: 29, distance: 218.4
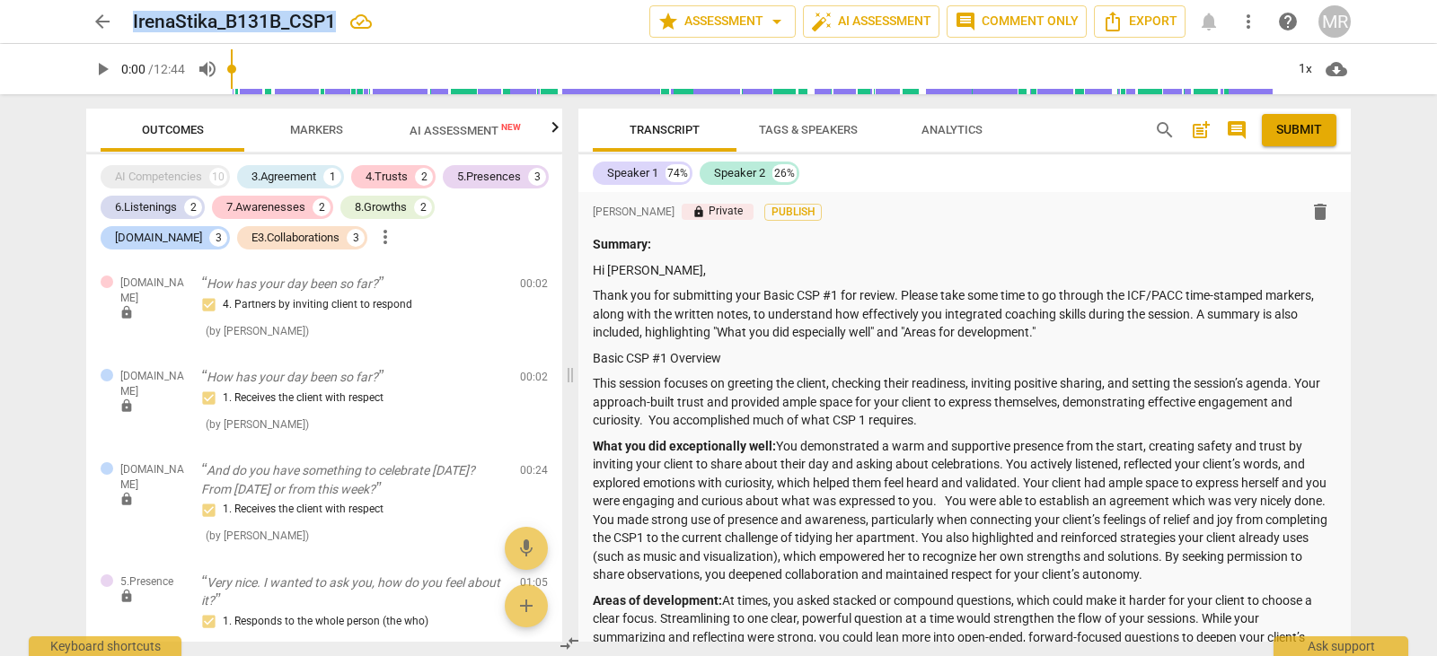
click at [117, 29] on div "arrow_back IrenaStika_B131B_CSP1 star Assessment arrow_drop_down auto_fix_high …" at bounding box center [718, 21] width 1264 height 32
click at [136, 31] on h2 "IrenaStika_B131B_CSP1" at bounding box center [234, 22] width 203 height 22
click at [134, 22] on h2 "IrenaStika_B131B_CSP1" at bounding box center [234, 22] width 203 height 22
click at [340, 18] on div "IrenaStika_B131B_CSP1" at bounding box center [384, 22] width 502 height 22
drag, startPoint x: 334, startPoint y: 19, endPoint x: 133, endPoint y: 22, distance: 201.1
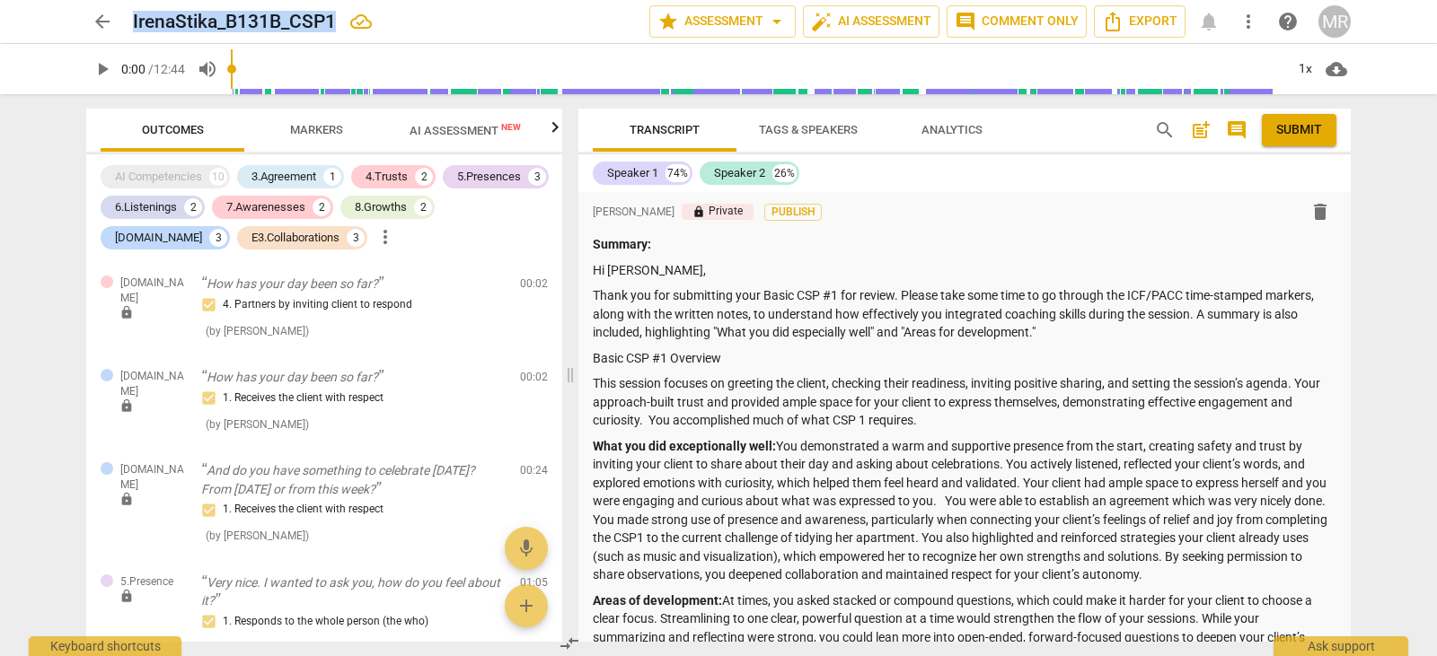
click at [133, 22] on h2 "IrenaStika_B131B_CSP1" at bounding box center [234, 22] width 203 height 22
copy h2 "IrenaStika_B131B_CSP1"
click at [1286, 130] on span "Submit" at bounding box center [1299, 130] width 46 height 18
click at [1331, 22] on div "MR" at bounding box center [1334, 21] width 32 height 32
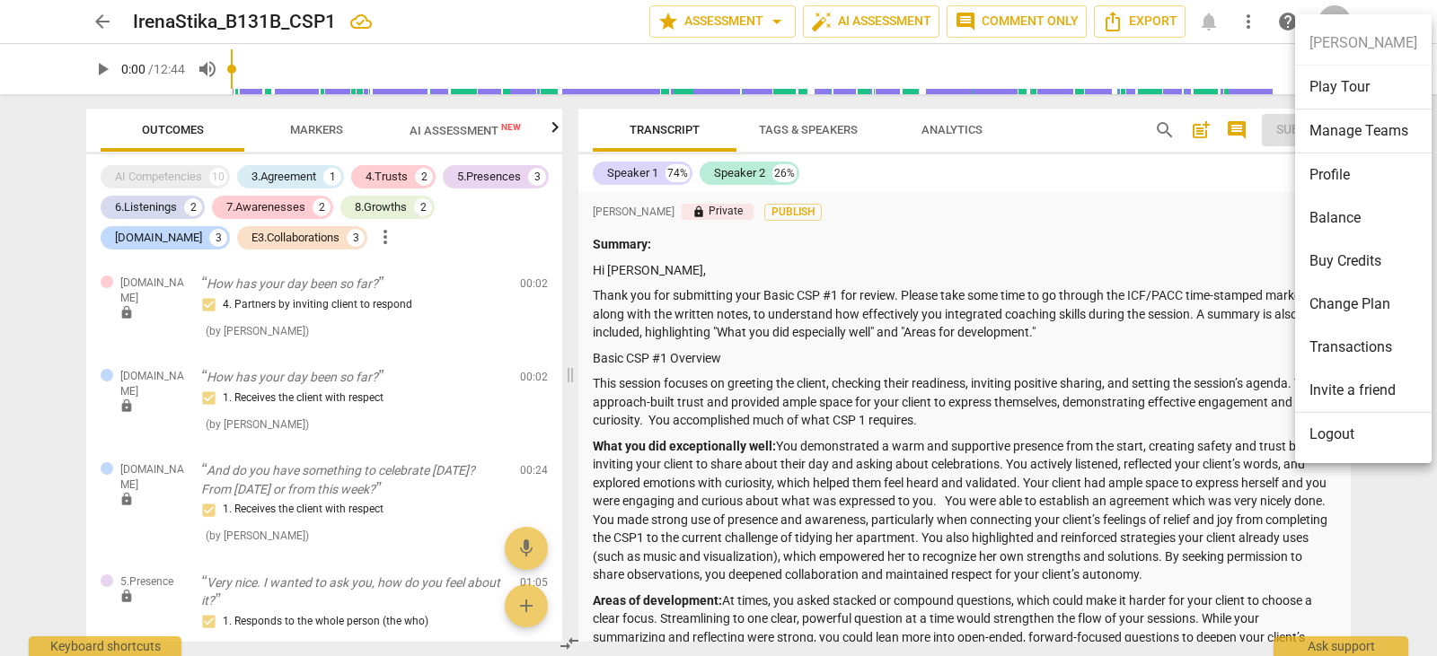
click at [98, 16] on div at bounding box center [718, 328] width 1437 height 656
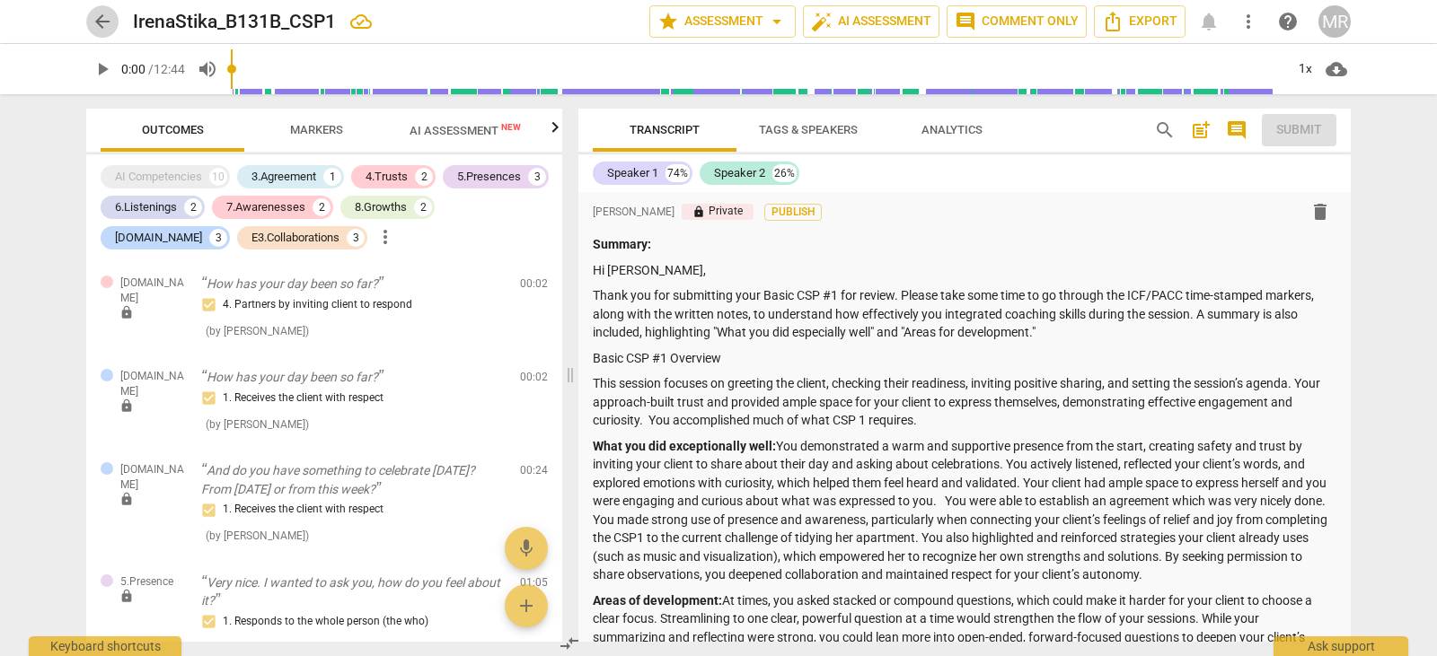
click at [98, 16] on span "arrow_back" at bounding box center [103, 22] width 22 height 22
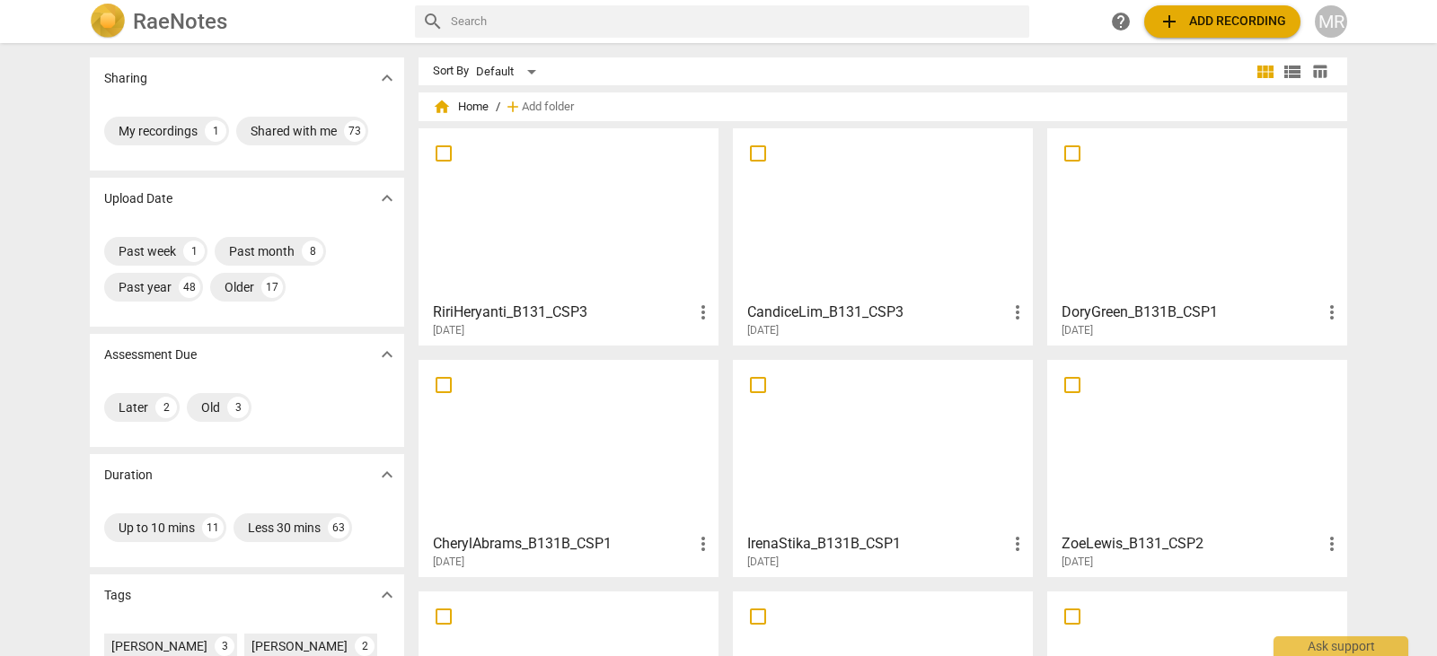
click at [468, 431] on div at bounding box center [568, 445] width 287 height 159
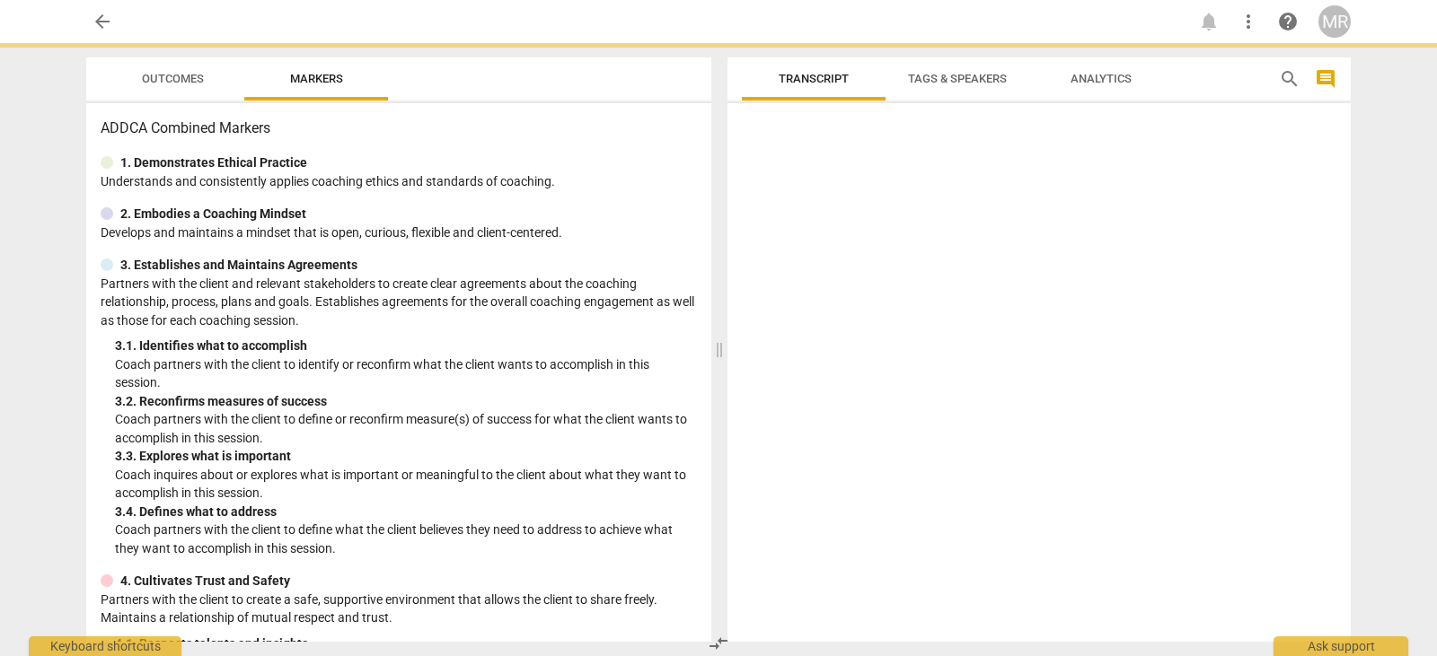
click at [468, 431] on p "Coach partners with the client to define or reconfirm measure(s) of success for…" at bounding box center [406, 428] width 582 height 37
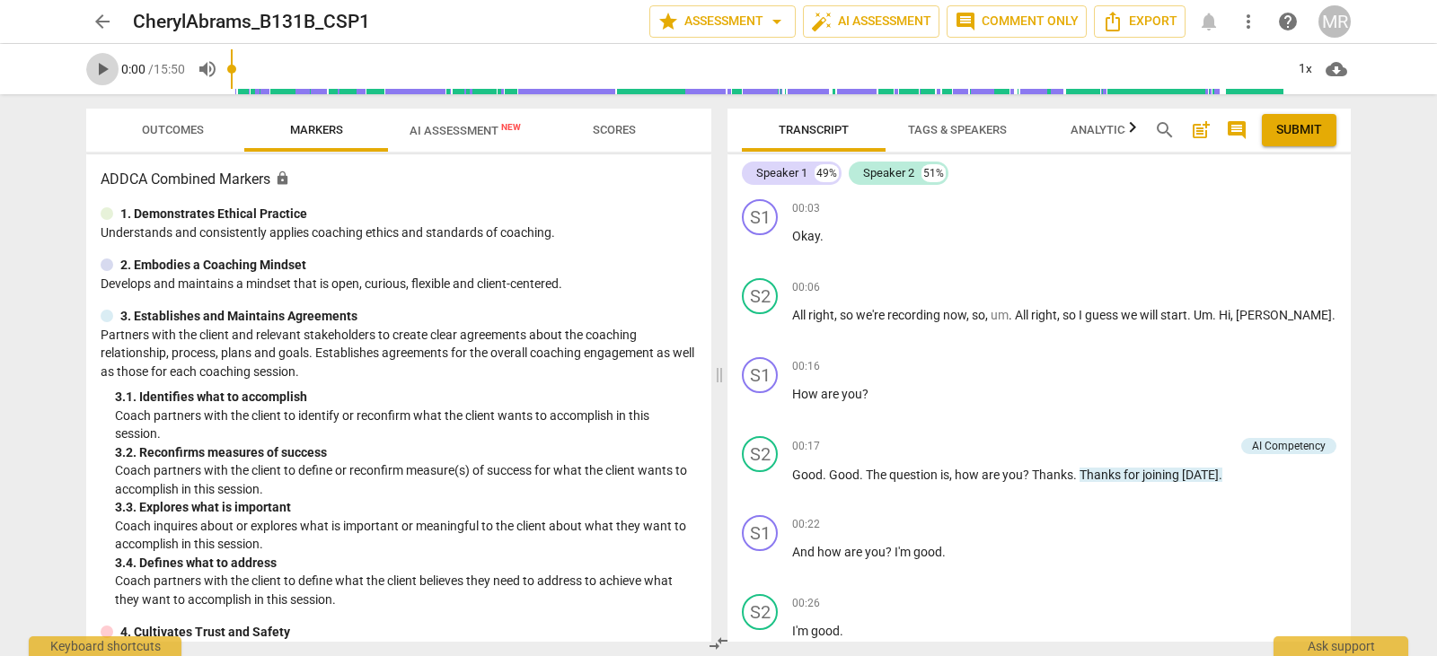
click at [105, 73] on span "play_arrow" at bounding box center [103, 69] width 22 height 22
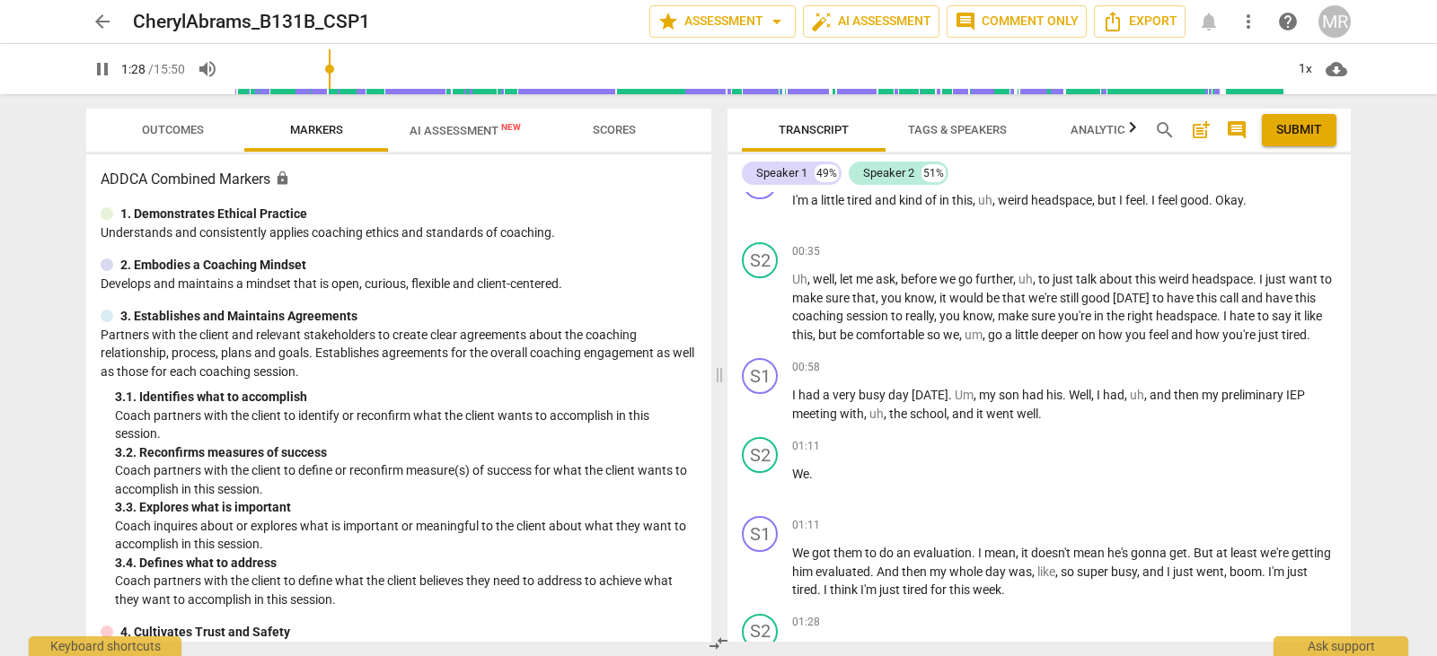
scroll to position [961, 0]
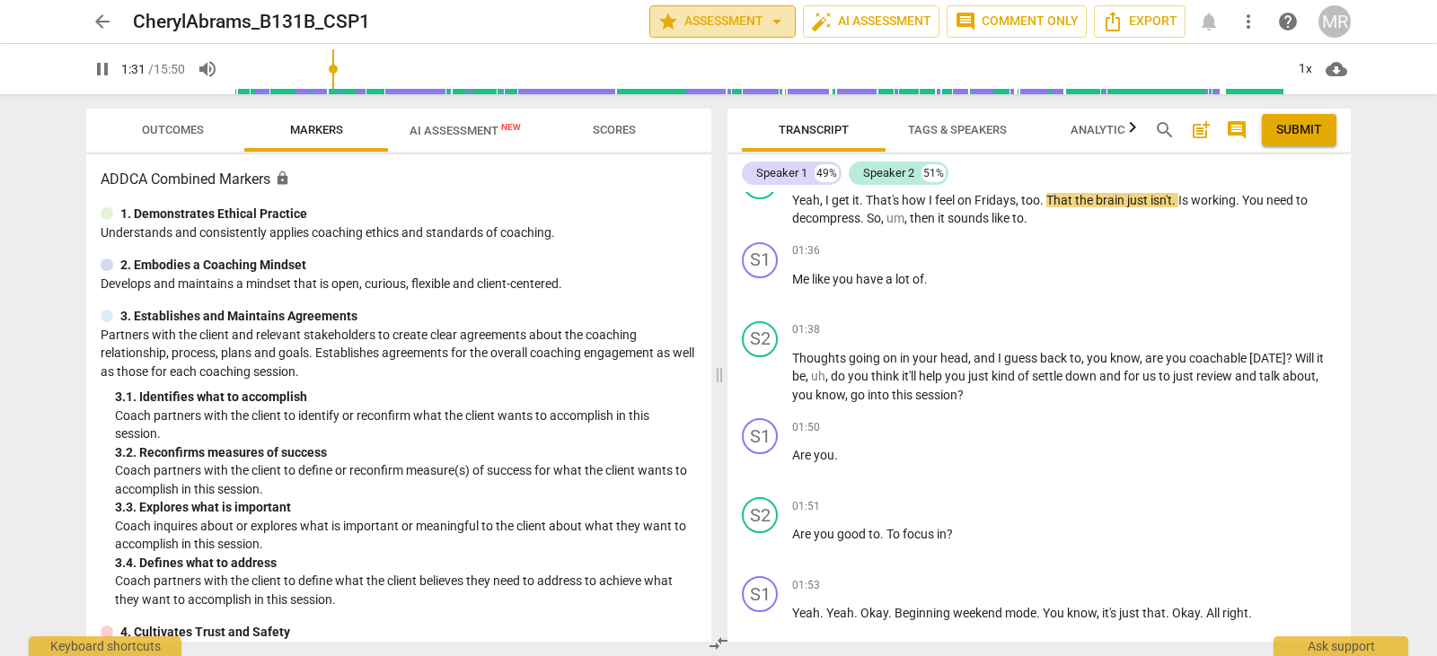
click at [775, 19] on span "arrow_drop_down" at bounding box center [777, 22] width 22 height 22
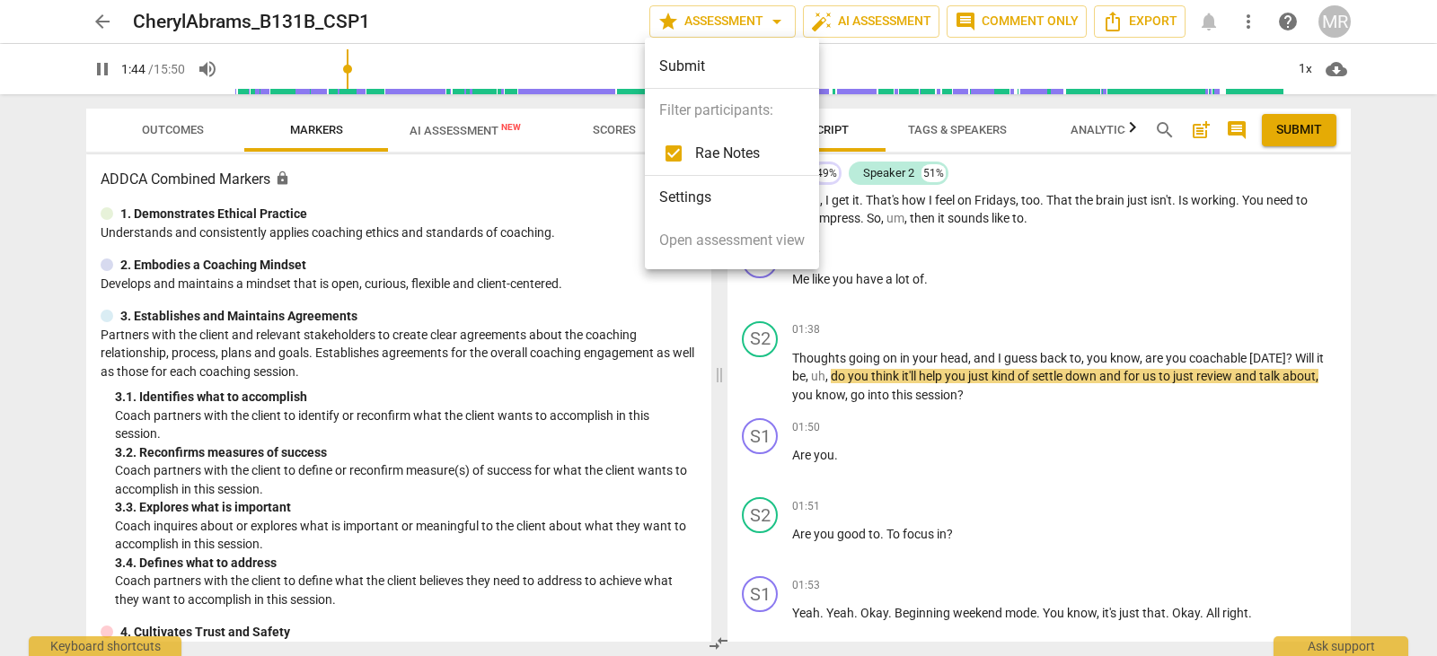
click at [103, 22] on div at bounding box center [718, 328] width 1437 height 656
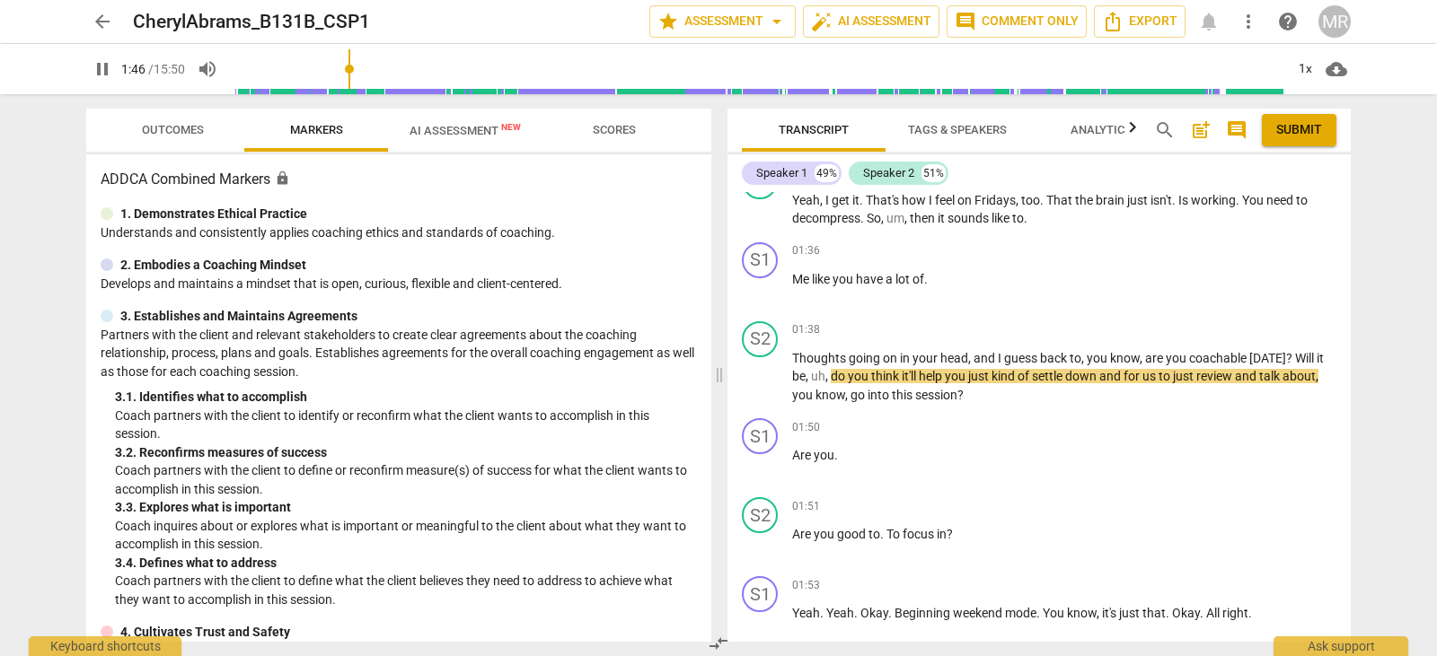
click at [103, 22] on span "arrow_back" at bounding box center [103, 22] width 22 height 22
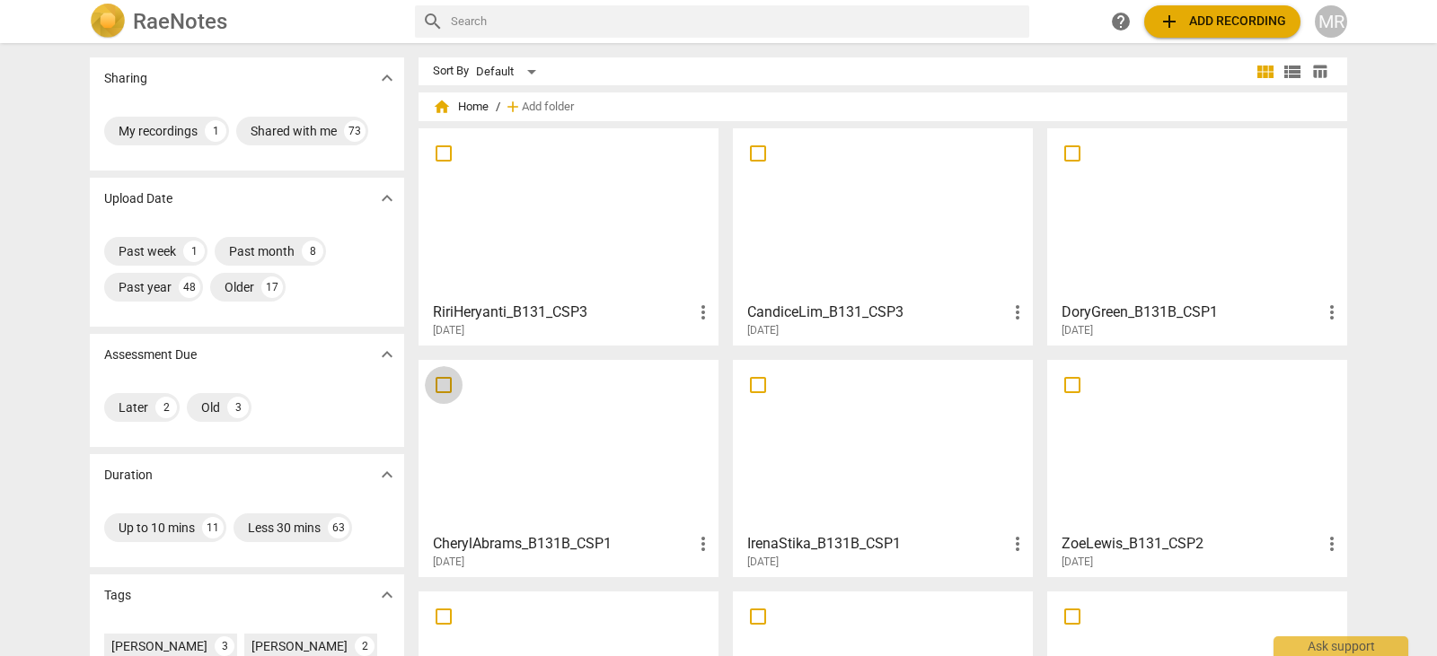
drag, startPoint x: 640, startPoint y: 402, endPoint x: 440, endPoint y: 375, distance: 202.0
click at [440, 375] on input "checkbox" at bounding box center [444, 385] width 38 height 22
click at [507, 419] on div at bounding box center [568, 445] width 287 height 159
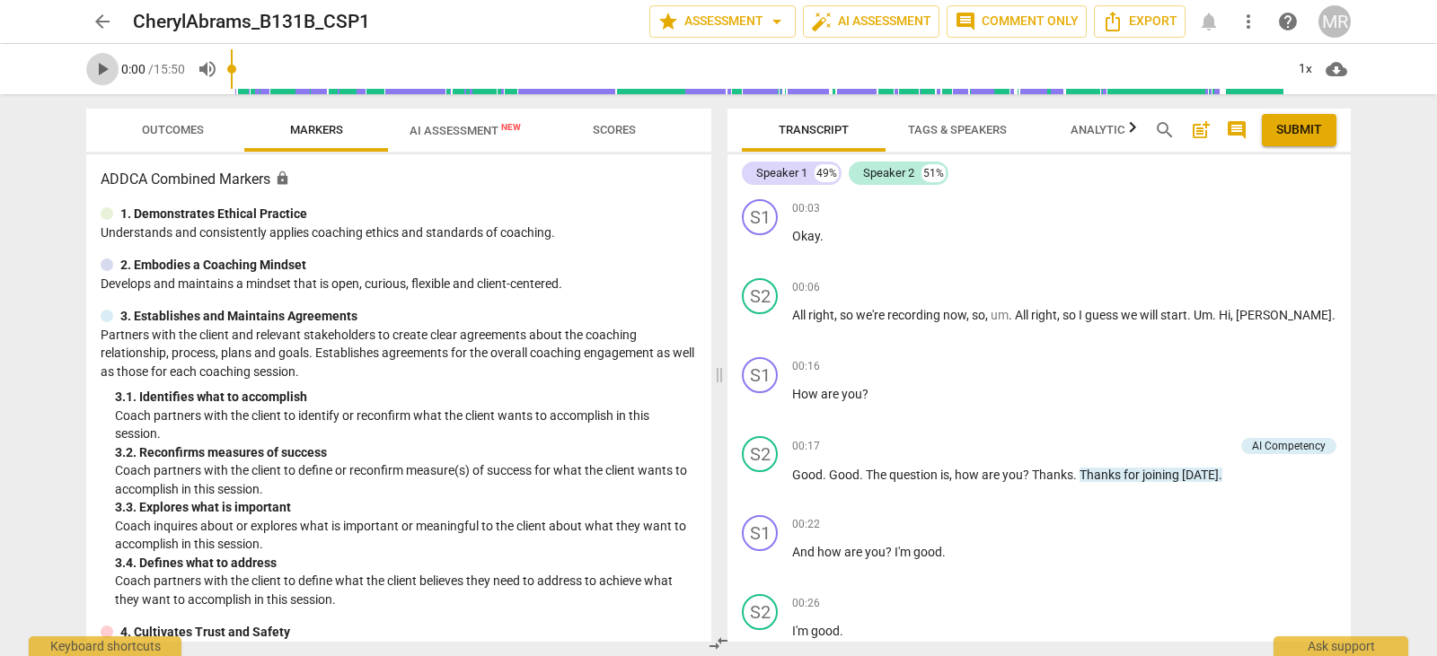
click at [109, 72] on span "play_arrow" at bounding box center [103, 69] width 22 height 22
click at [194, 22] on h2 "CherylAbrams_B131B_CSP1" at bounding box center [251, 22] width 237 height 22
click at [1199, 76] on input "range" at bounding box center [761, 68] width 1046 height 57
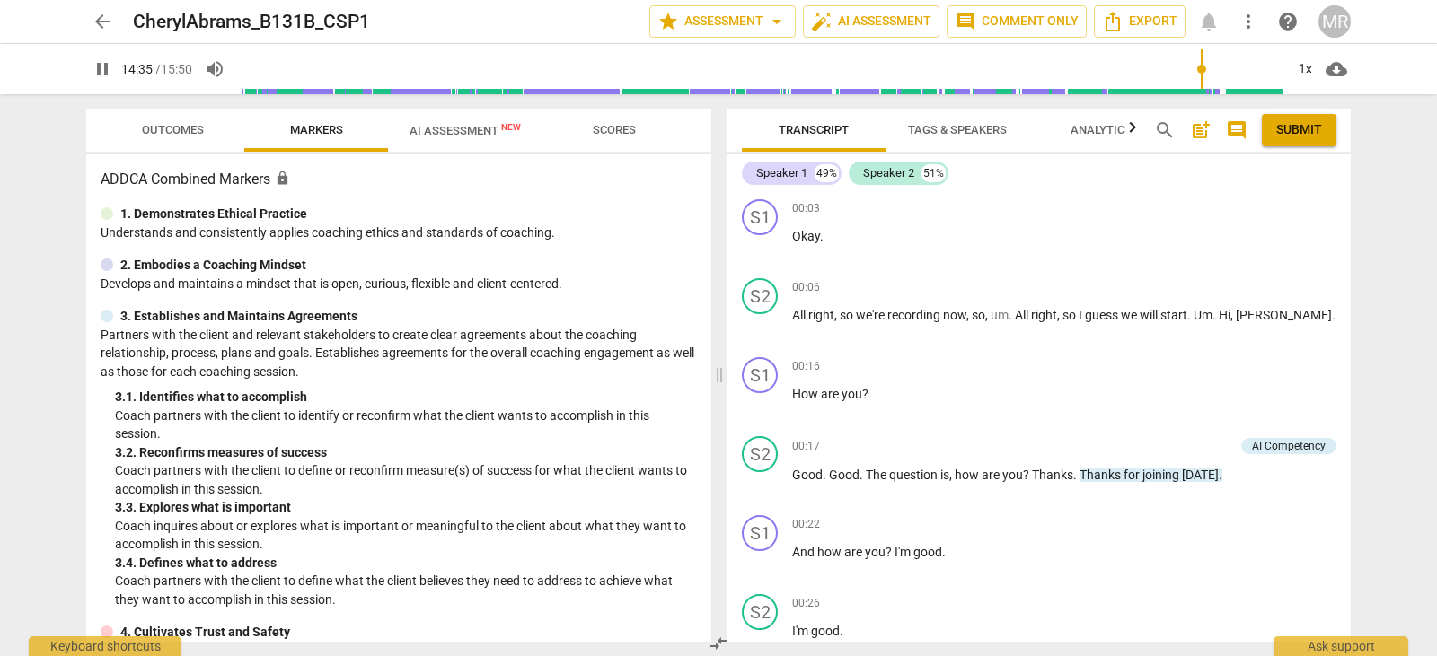
scroll to position [6384, 0]
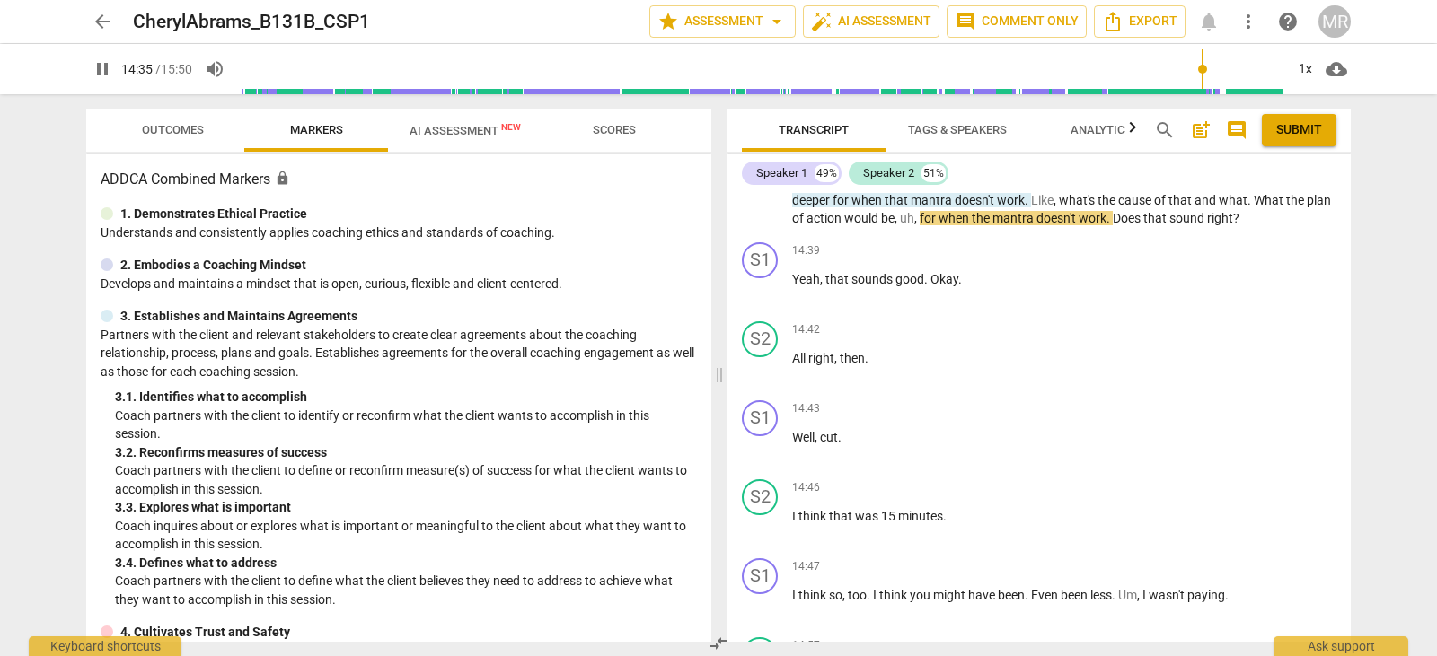
click at [1128, 57] on input "range" at bounding box center [761, 68] width 1046 height 57
click at [1307, 69] on div "1x" at bounding box center [1304, 69] width 34 height 29
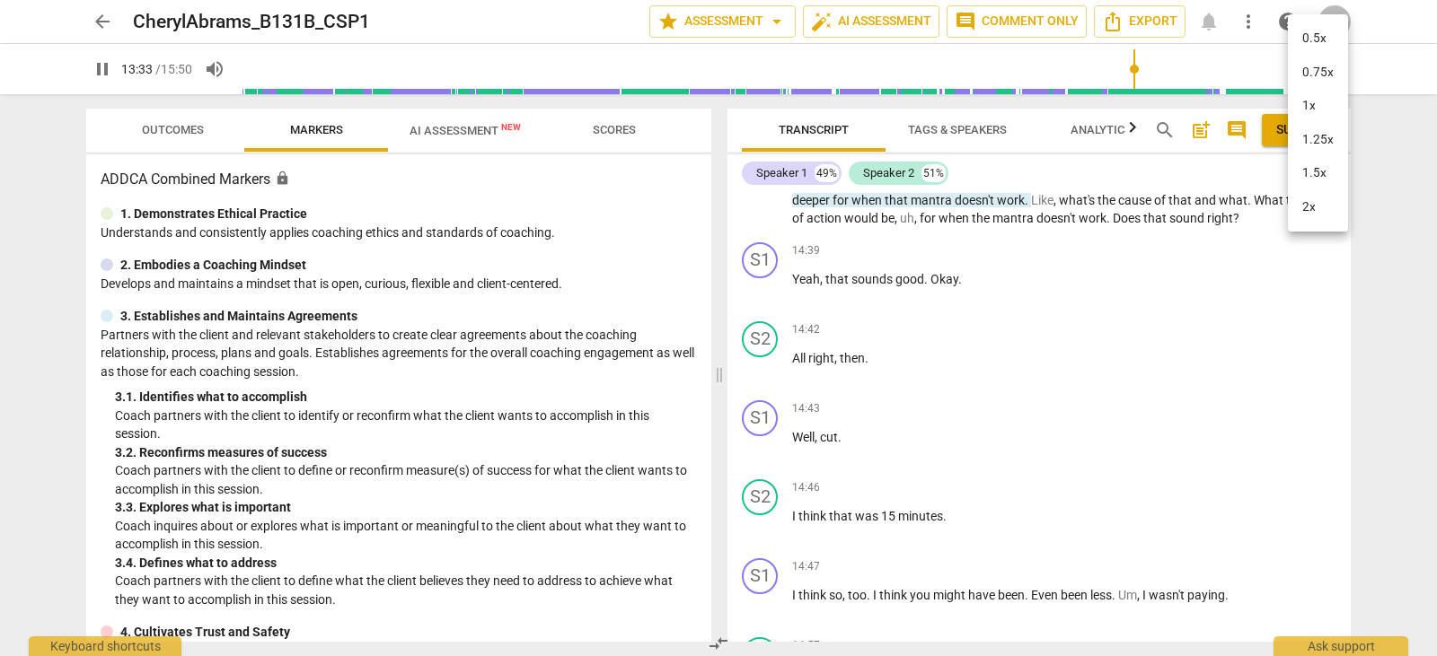
click at [1317, 101] on li "1x" at bounding box center [1317, 106] width 60 height 34
click at [1335, 72] on span "cloud_download" at bounding box center [1336, 69] width 22 height 22
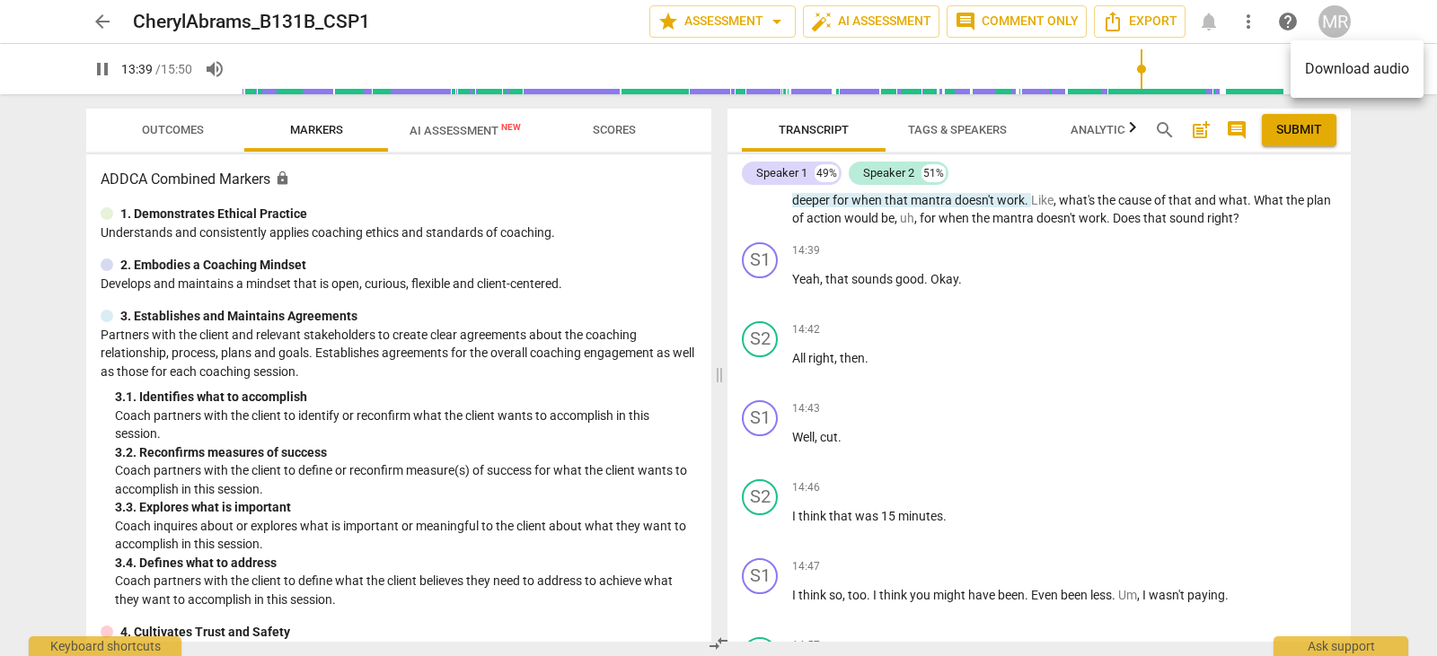
click at [1142, 72] on div at bounding box center [718, 328] width 1437 height 656
drag, startPoint x: 1142, startPoint y: 72, endPoint x: 869, endPoint y: 63, distance: 273.1
click at [868, 63] on input "range" at bounding box center [757, 68] width 1053 height 57
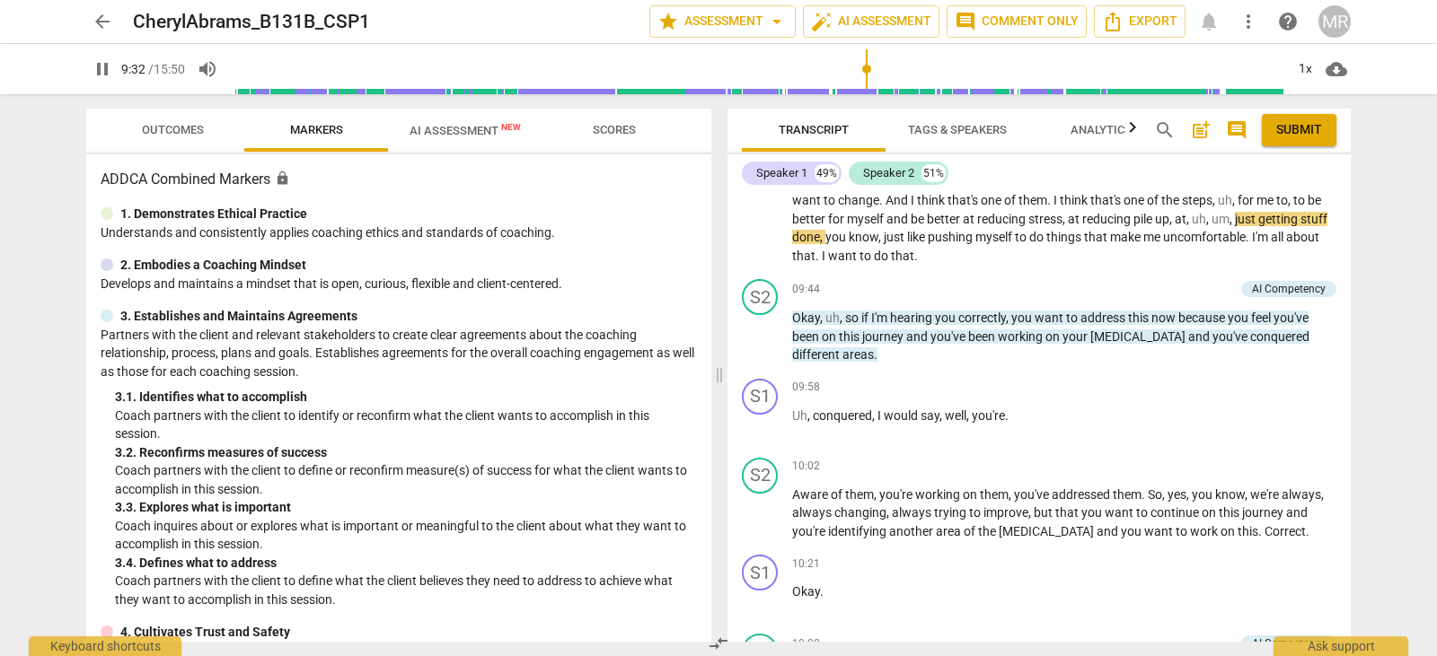
click at [241, 64] on input "range" at bounding box center [757, 68] width 1053 height 57
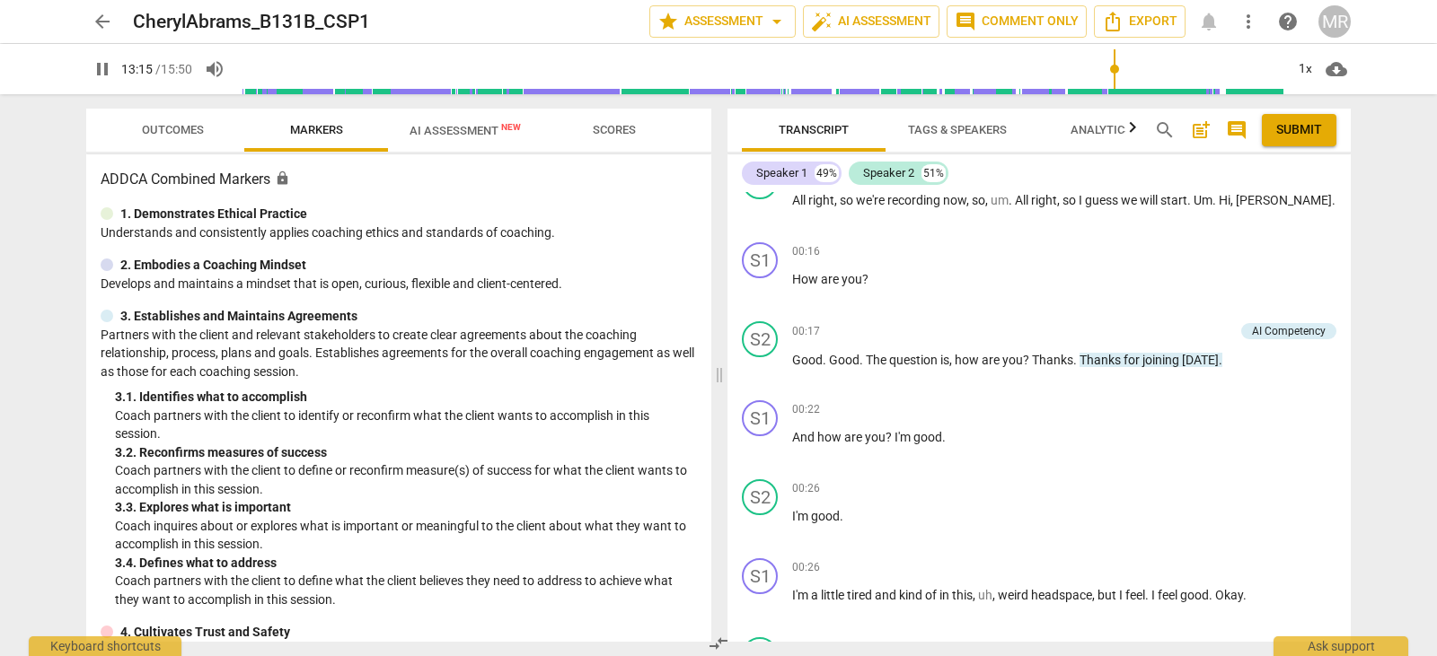
scroll to position [5925, 0]
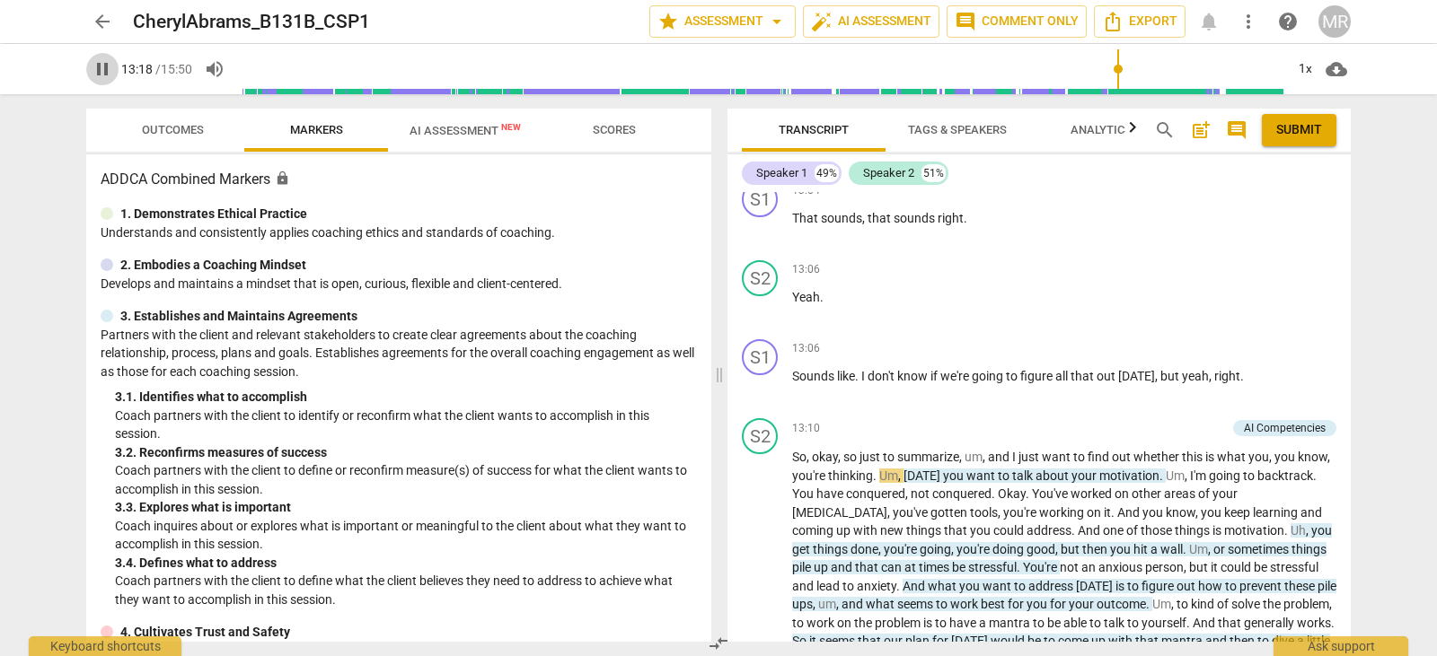
click at [94, 63] on span "pause" at bounding box center [103, 69] width 22 height 22
